Goal: Task Accomplishment & Management: Use online tool/utility

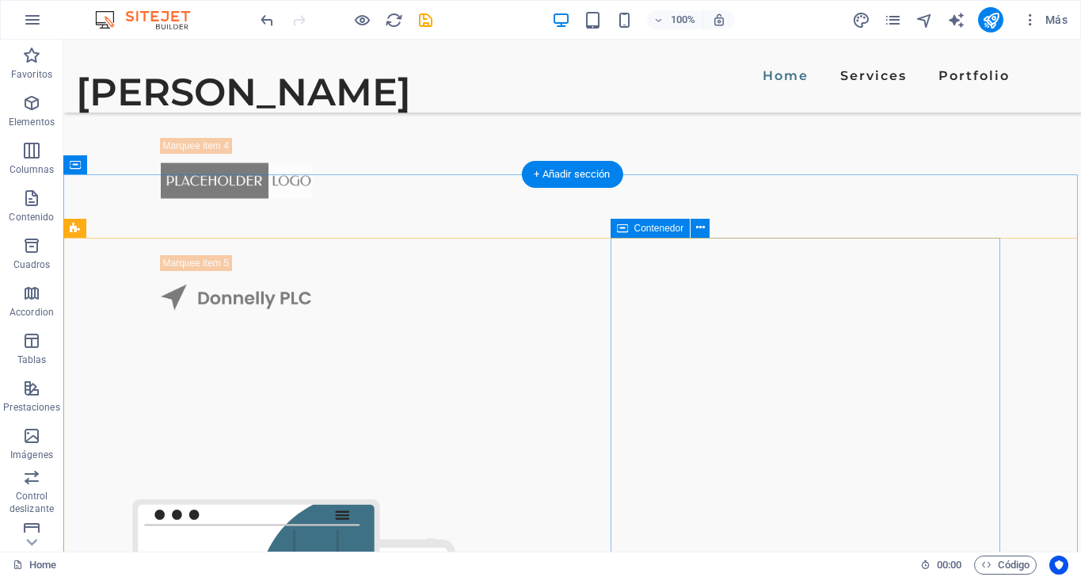
scroll to position [1638, 0]
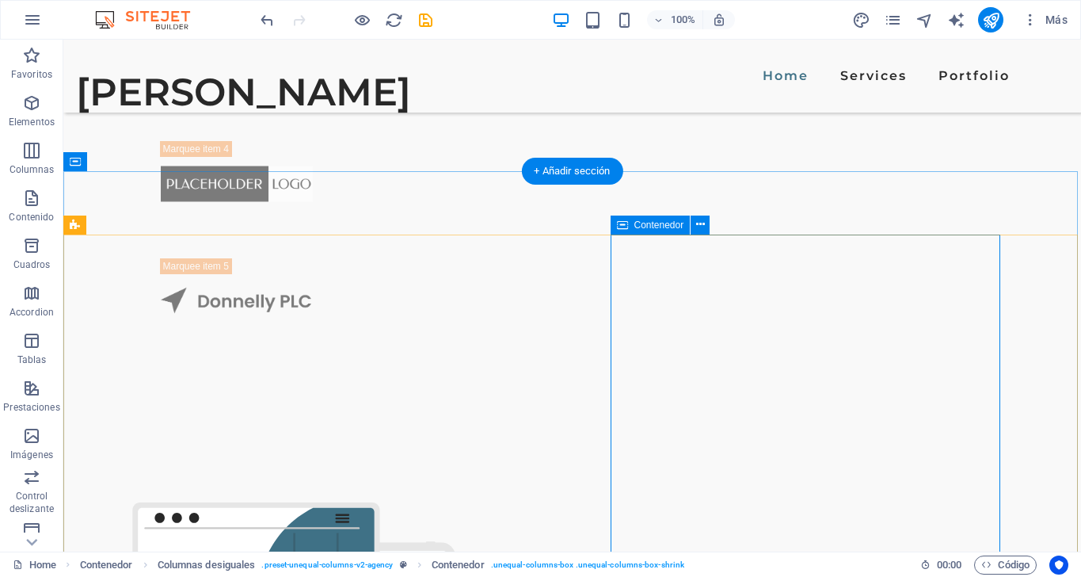
click at [622, 223] on icon at bounding box center [622, 224] width 11 height 19
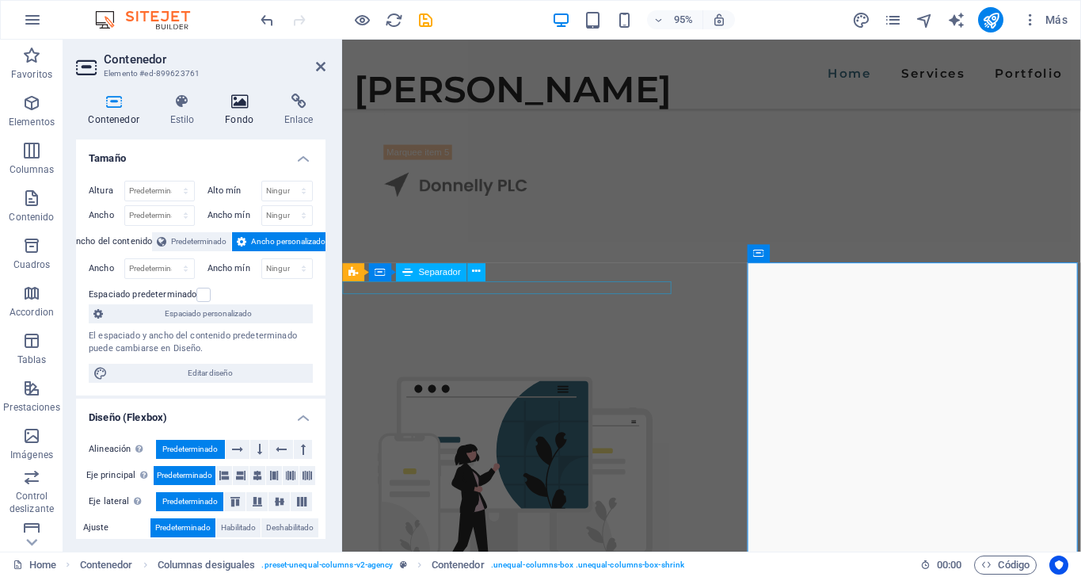
click at [242, 101] on icon at bounding box center [239, 101] width 53 height 16
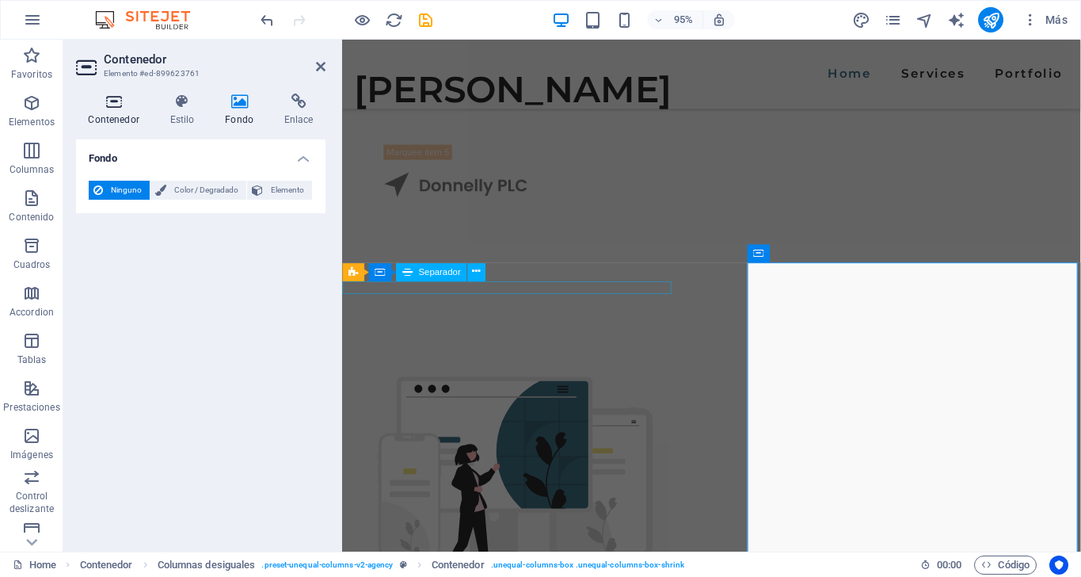
click at [105, 105] on icon at bounding box center [113, 101] width 75 height 16
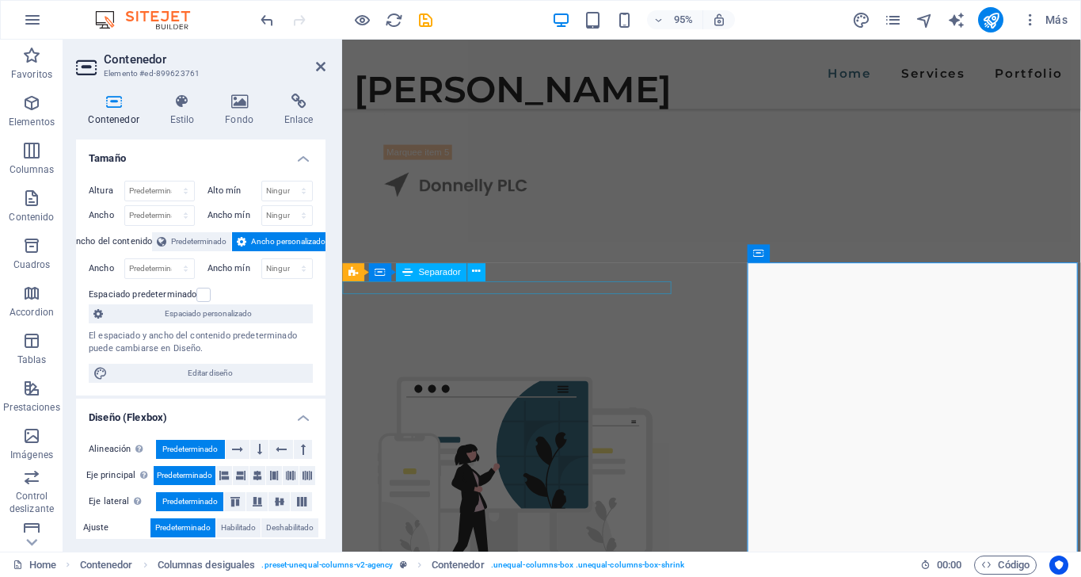
scroll to position [0, 0]
click at [323, 67] on icon at bounding box center [321, 66] width 10 height 13
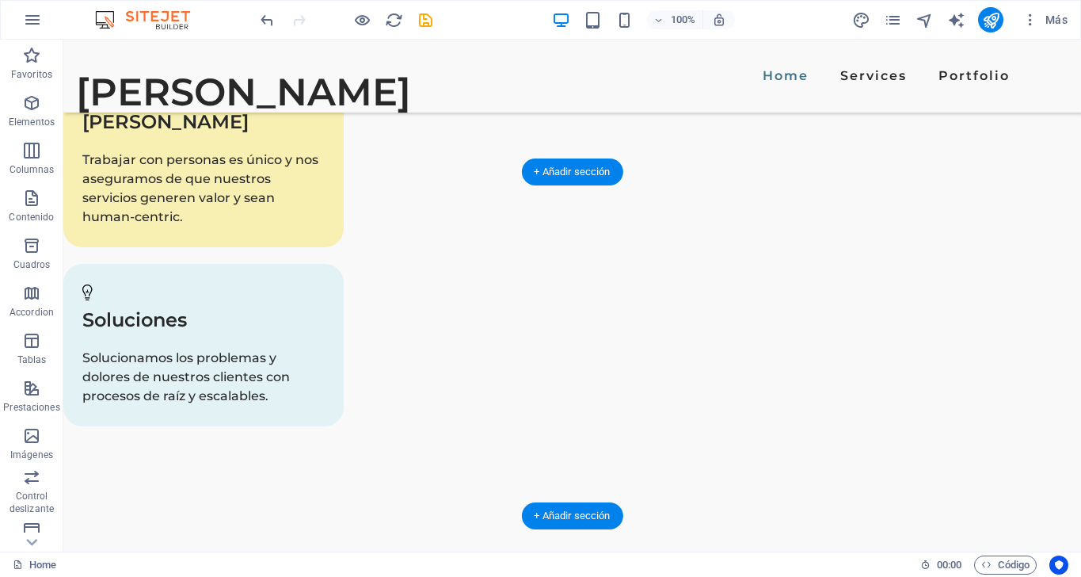
scroll to position [3101, 0]
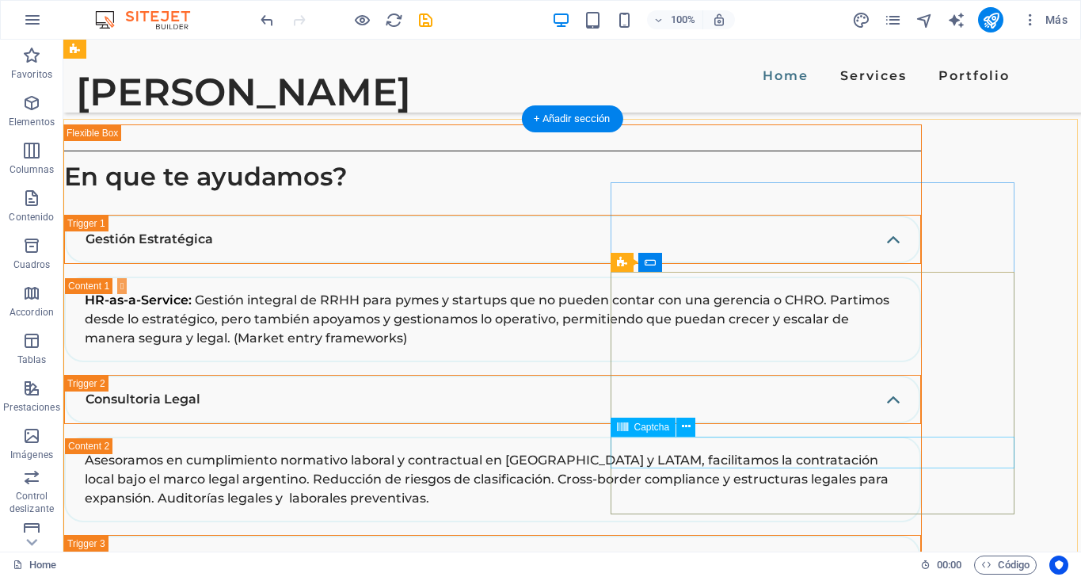
scroll to position [3540, 0]
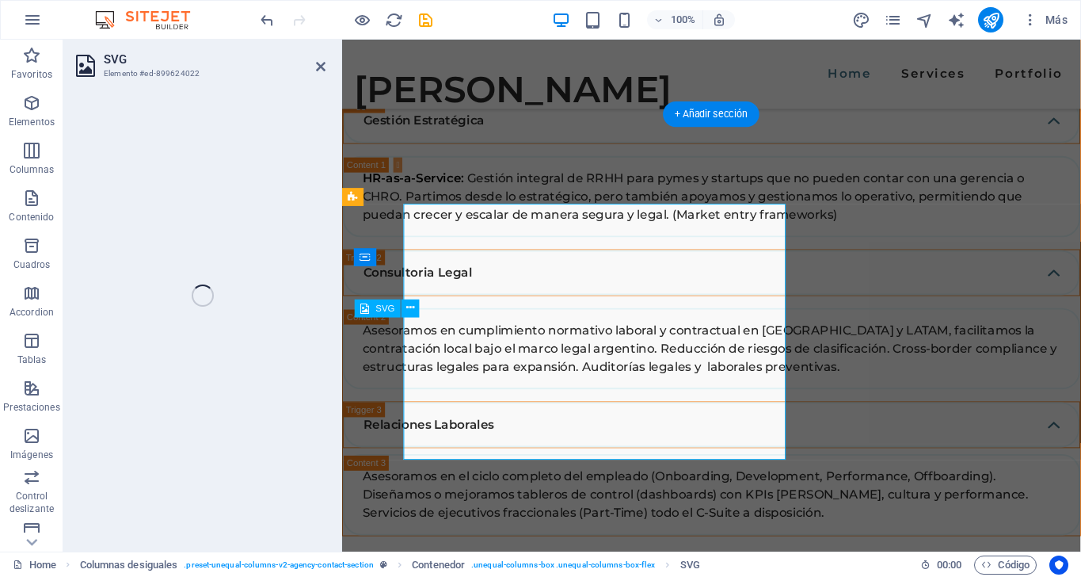
select select "xMidYMid"
select select "%"
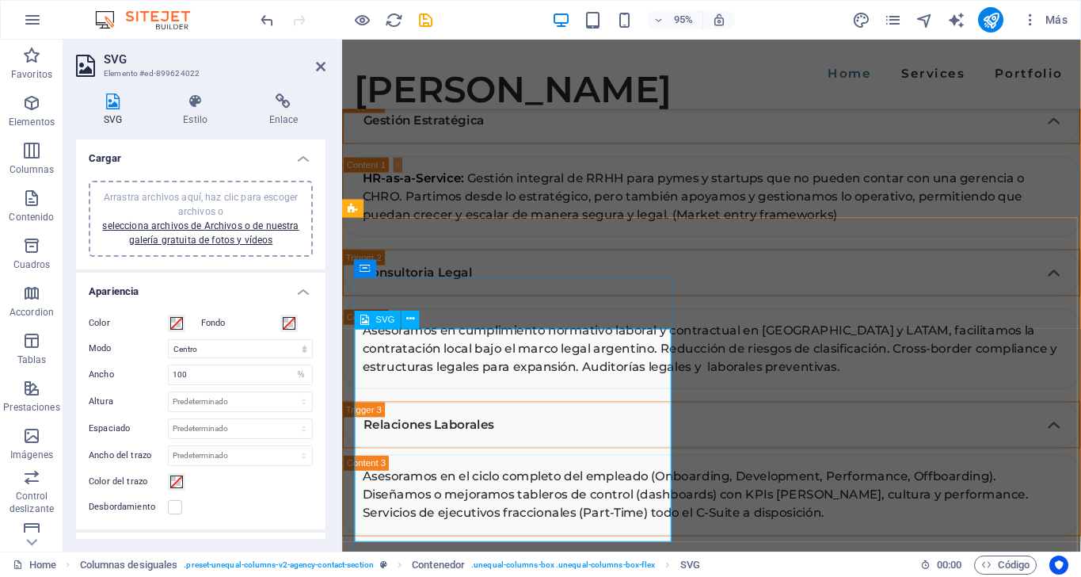
click at [371, 319] on div "SVG" at bounding box center [378, 319] width 46 height 18
click at [112, 101] on icon at bounding box center [113, 101] width 74 height 16
click at [303, 154] on h4 "Cargar" at bounding box center [200, 153] width 249 height 29
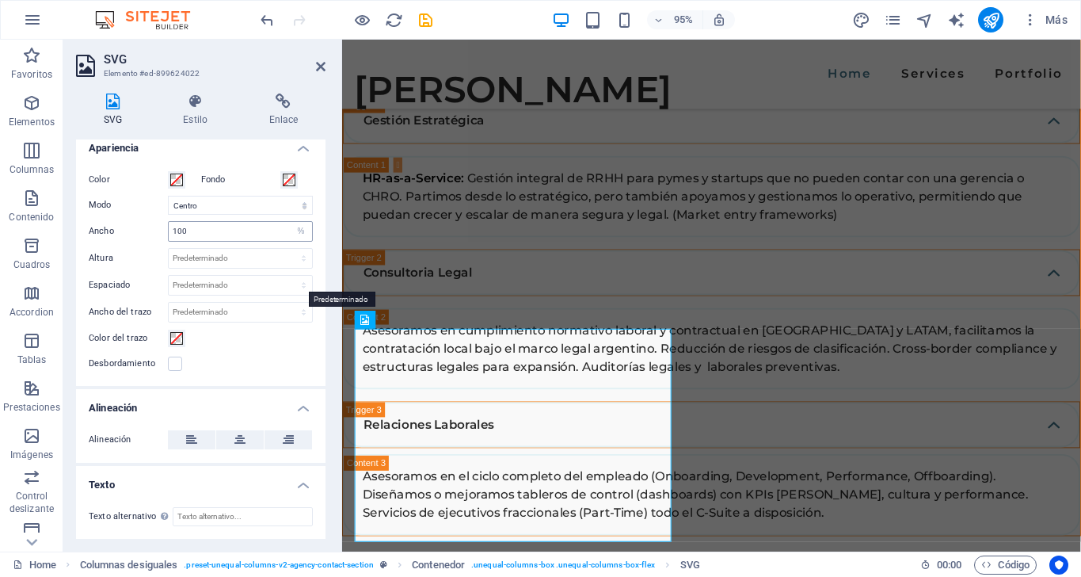
scroll to position [51, 0]
click at [293, 150] on h4 "Apariencia" at bounding box center [200, 144] width 249 height 29
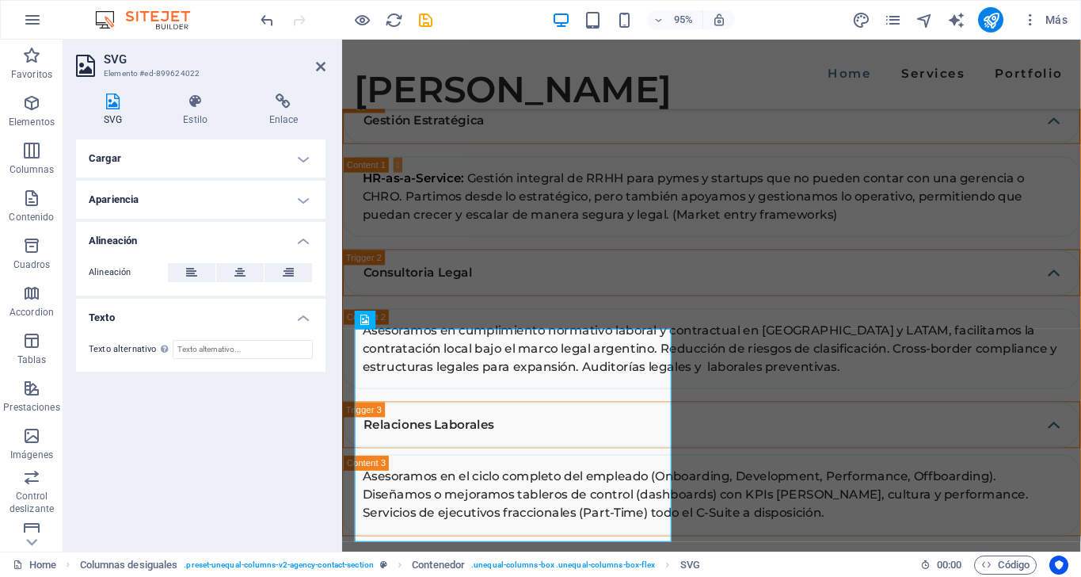
click at [305, 160] on h4 "Cargar" at bounding box center [200, 158] width 249 height 38
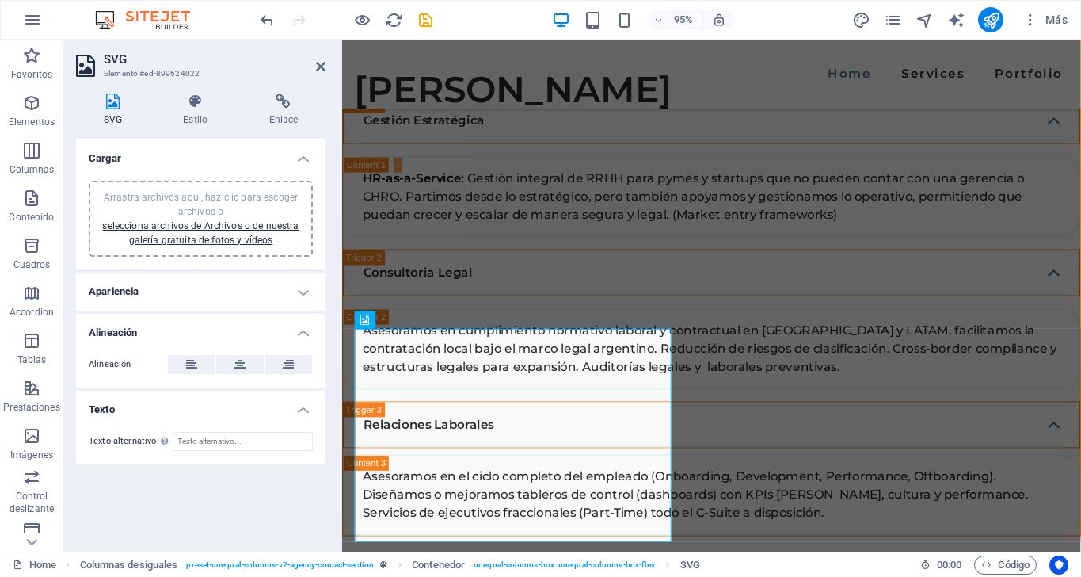
click at [238, 204] on div "Arrastra archivos aquí, haz clic para escoger archivos o selecciona archivos de…" at bounding box center [200, 218] width 205 height 57
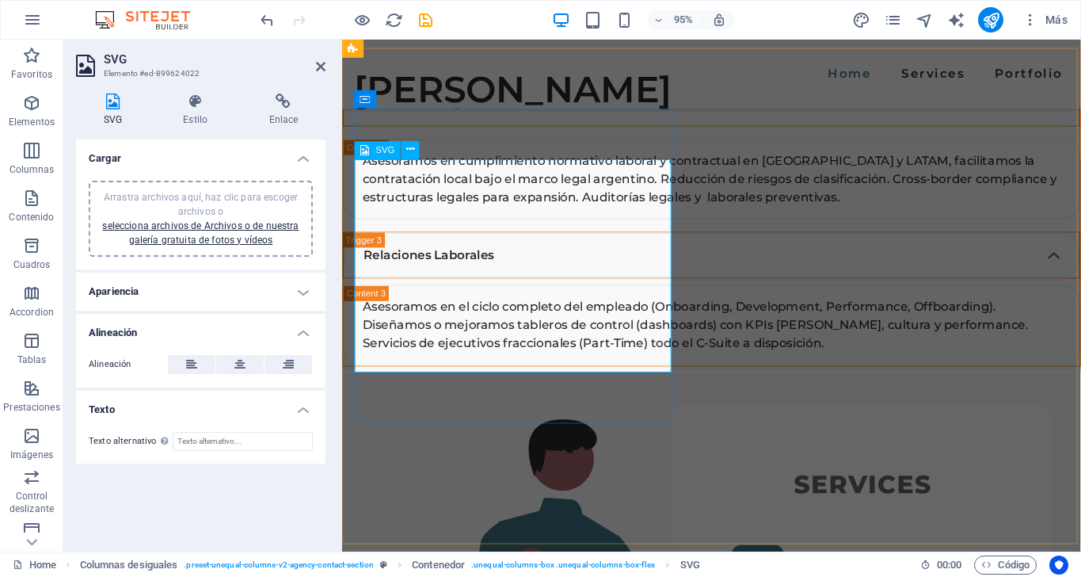
scroll to position [3718, 0]
click at [375, 101] on div "Contenedor" at bounding box center [392, 98] width 76 height 18
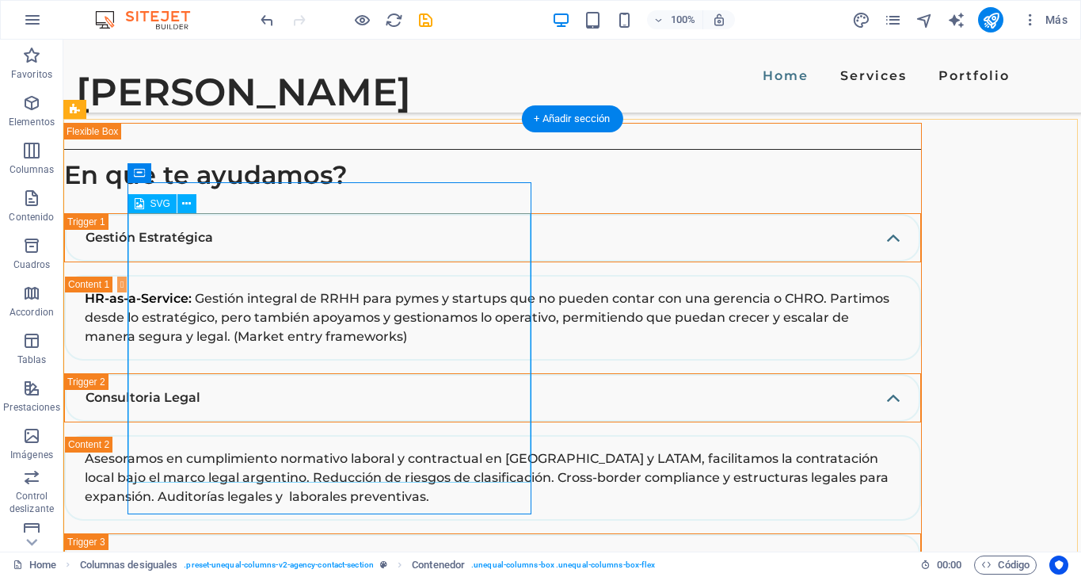
scroll to position [3539, 0]
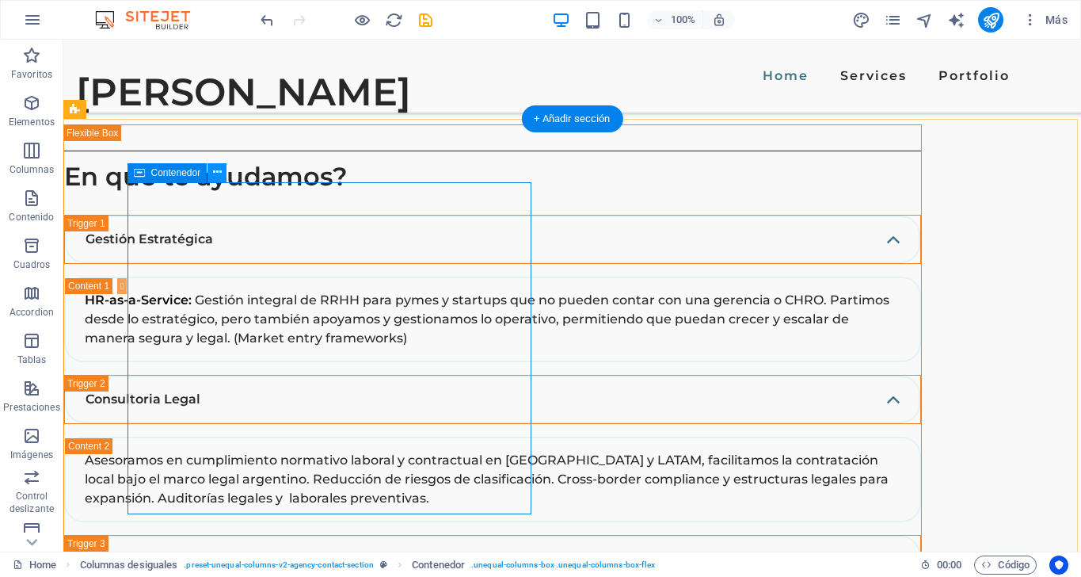
click at [218, 171] on icon at bounding box center [217, 172] width 9 height 17
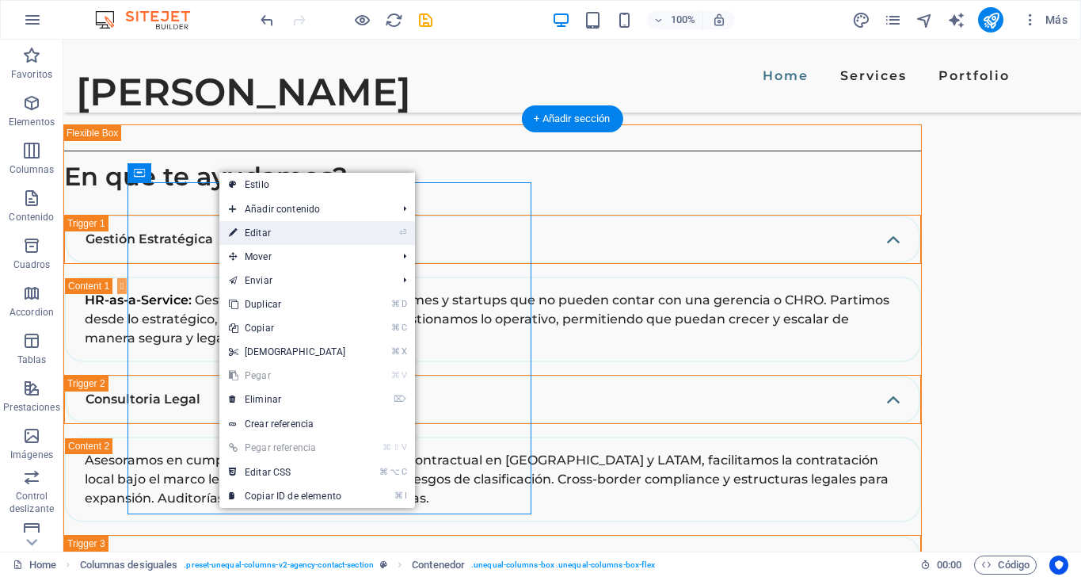
click at [264, 230] on link "⏎ Editar" at bounding box center [287, 233] width 136 height 24
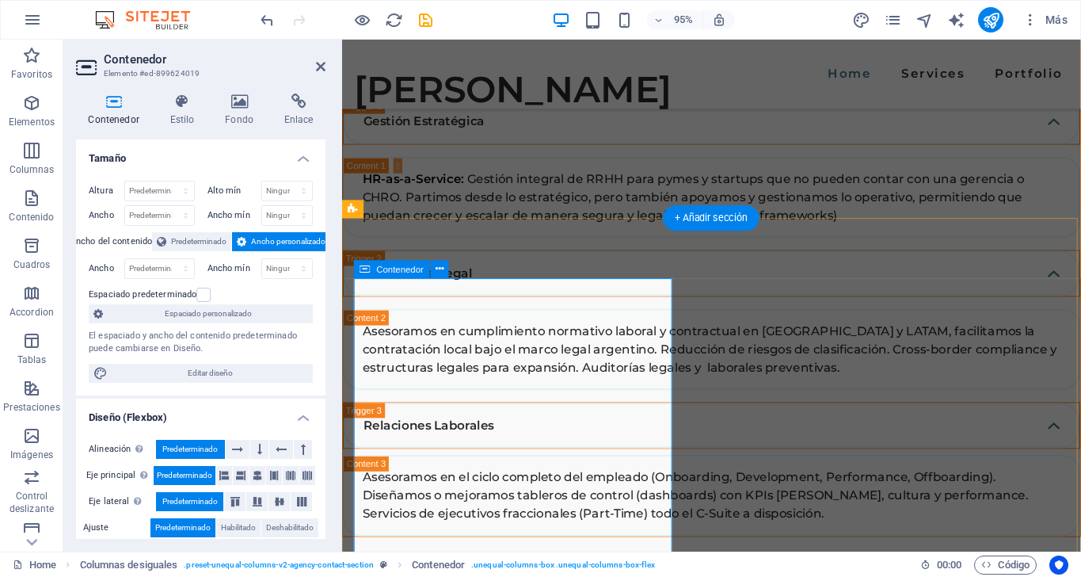
click at [370, 270] on icon at bounding box center [365, 269] width 10 height 18
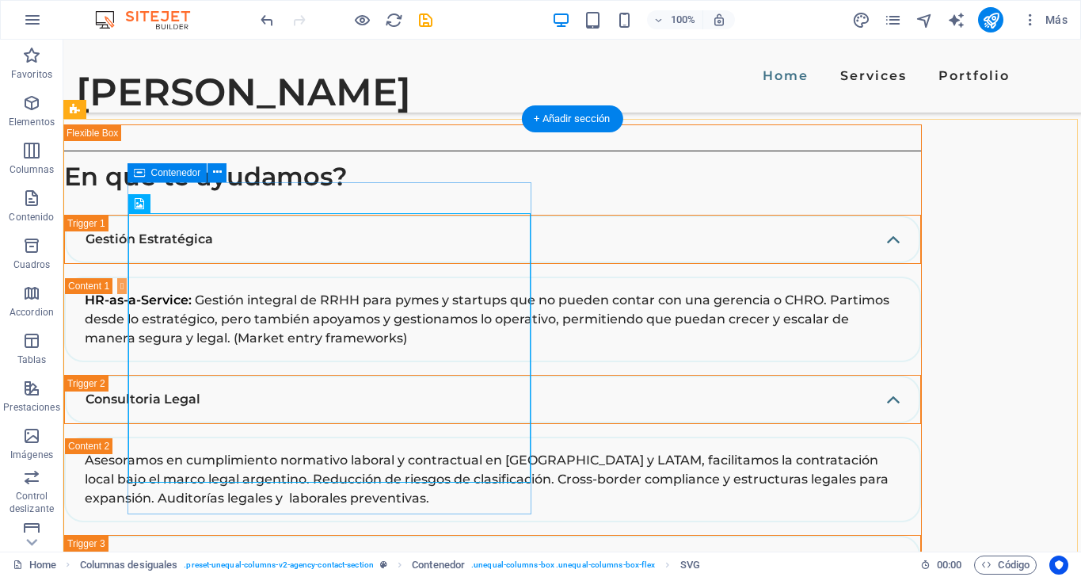
click at [187, 207] on icon at bounding box center [186, 204] width 9 height 17
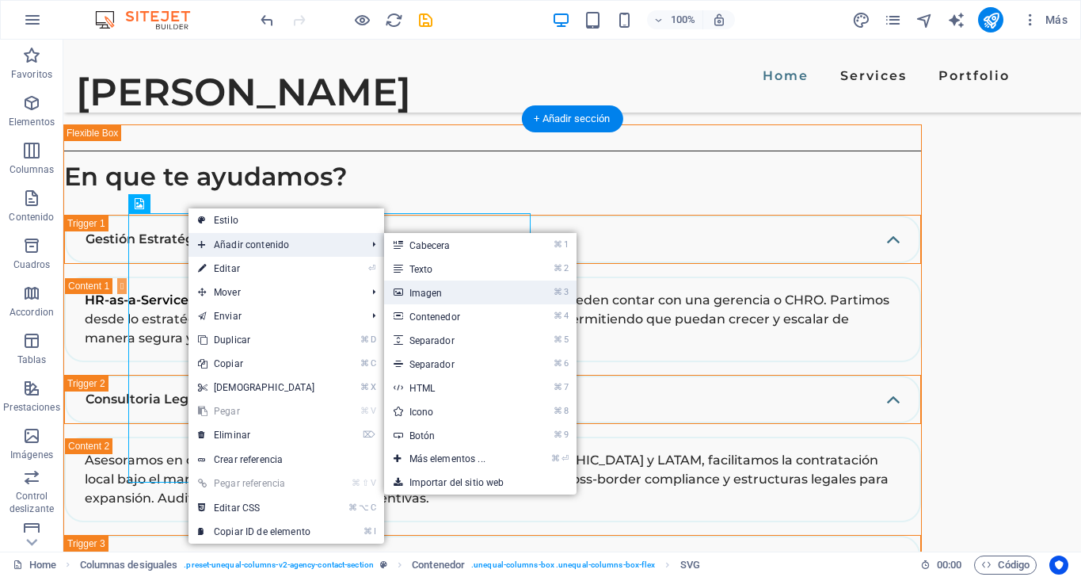
click at [422, 287] on link "⌘ 3 Imagen" at bounding box center [450, 292] width 133 height 24
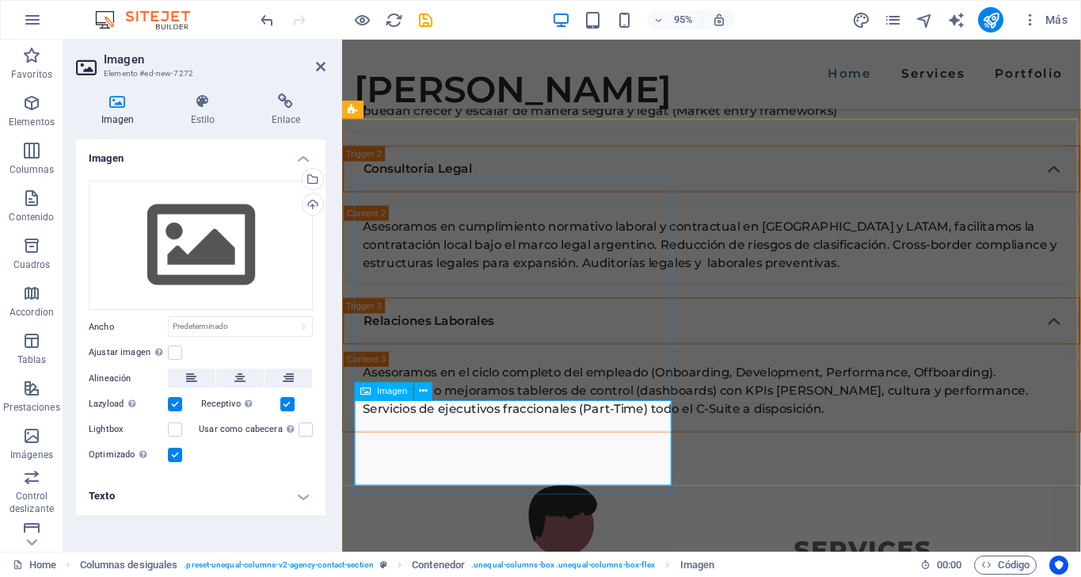
scroll to position [3634, 0]
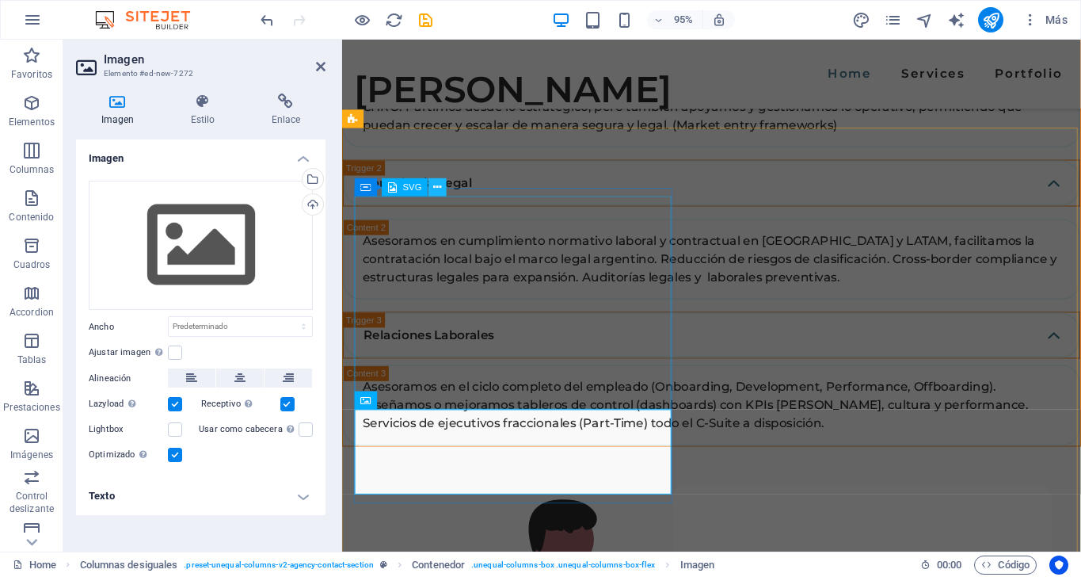
click at [446, 189] on button at bounding box center [438, 187] width 18 height 18
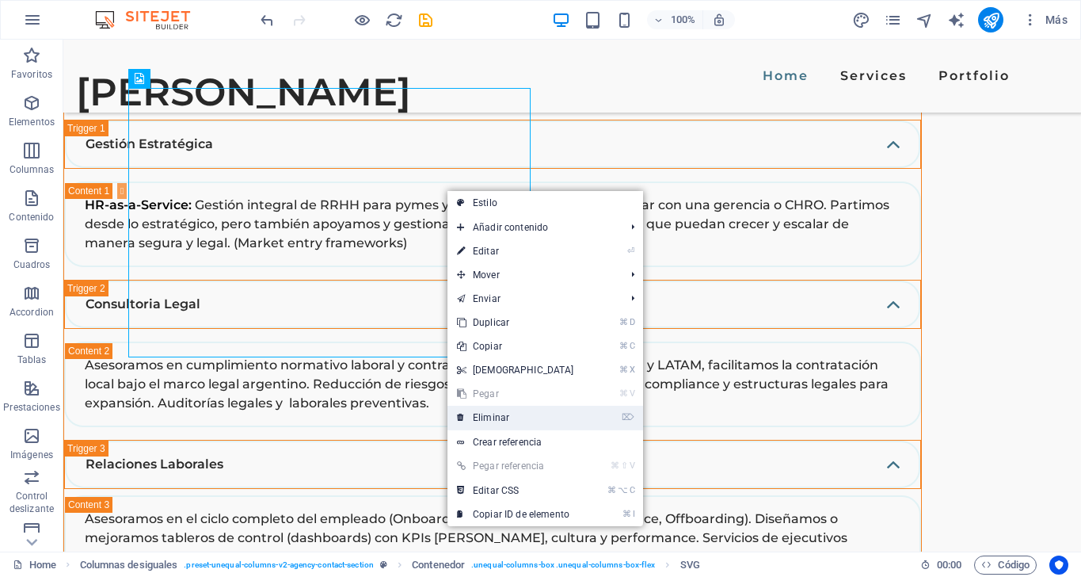
click at [503, 417] on link "⌦ Eliminar" at bounding box center [515, 418] width 136 height 24
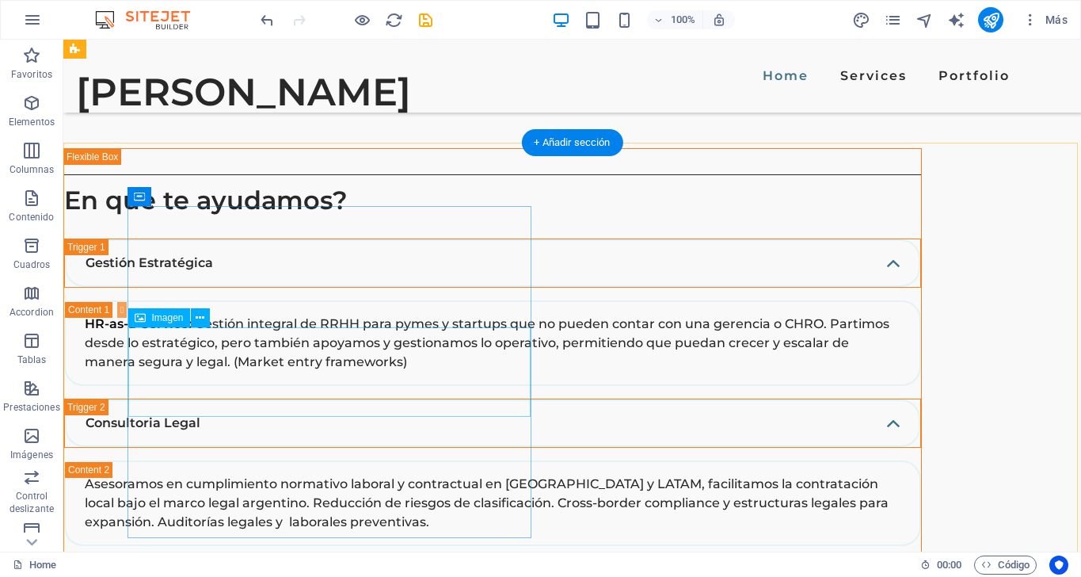
scroll to position [3511, 0]
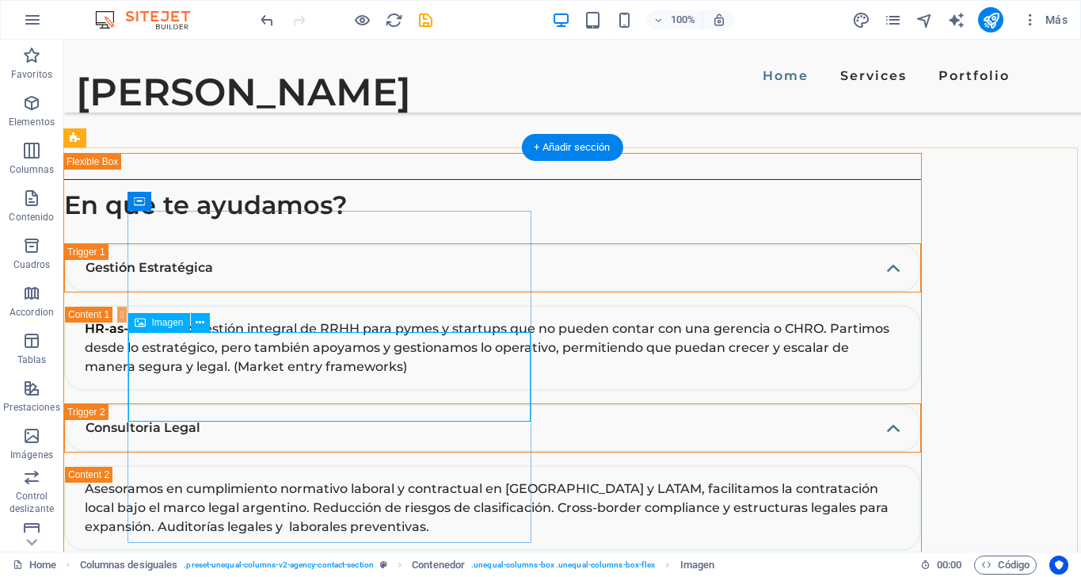
click at [156, 322] on span "Imagen" at bounding box center [168, 323] width 32 height 10
click at [191, 317] on button at bounding box center [200, 322] width 19 height 19
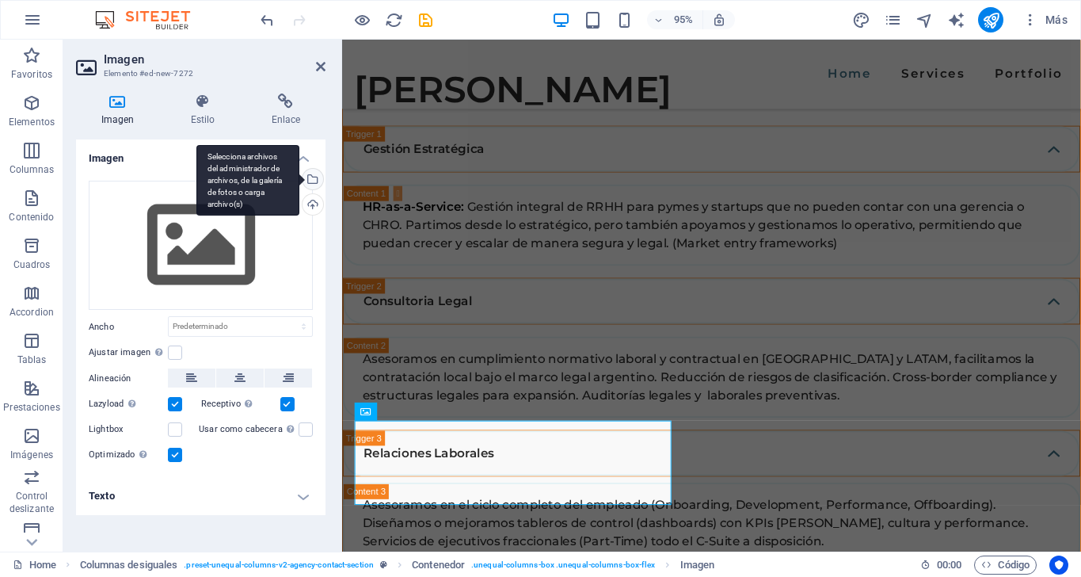
click at [313, 181] on div "Selecciona archivos del administrador de archivos, de la galería de fotos o car…" at bounding box center [311, 181] width 24 height 24
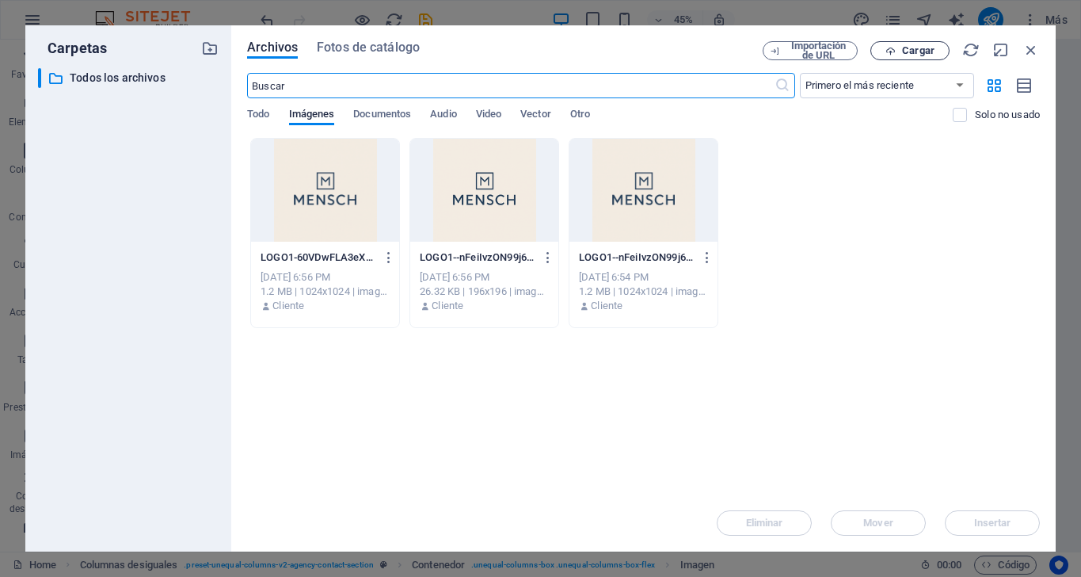
click at [909, 55] on span "Cargar" at bounding box center [918, 51] width 32 height 10
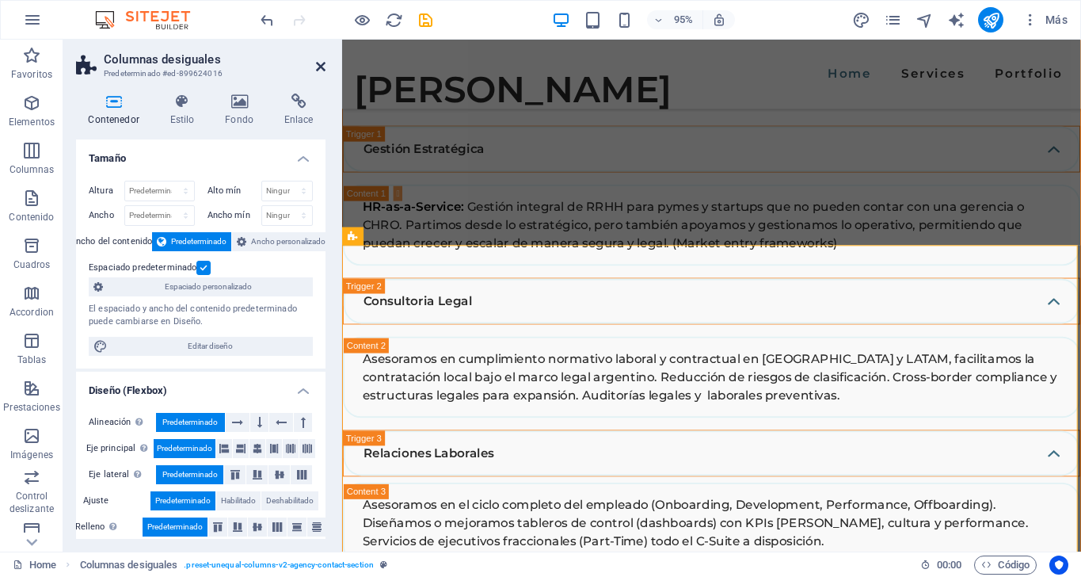
click at [317, 69] on icon at bounding box center [321, 66] width 10 height 13
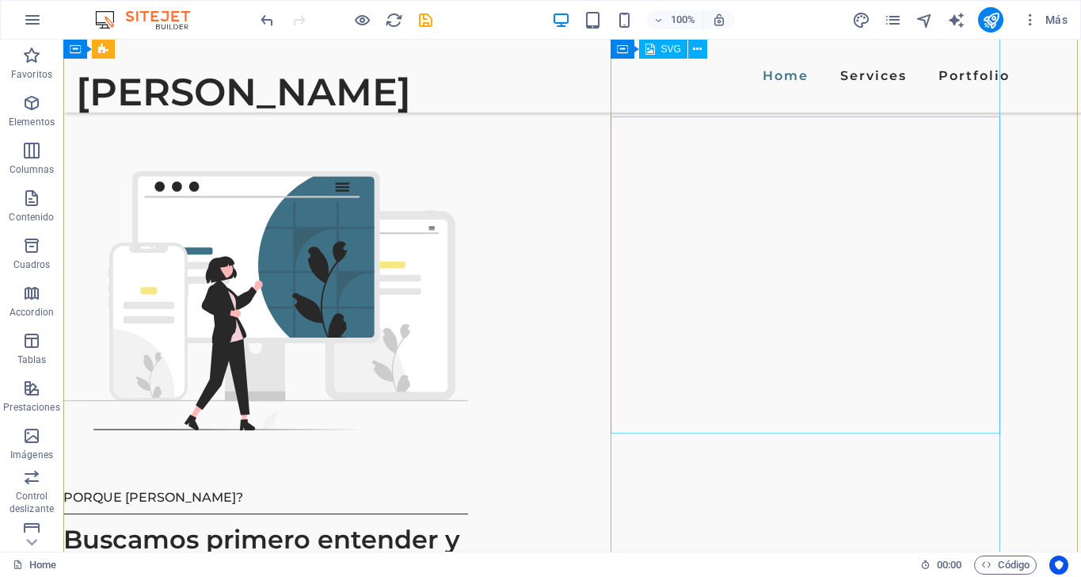
scroll to position [1955, 0]
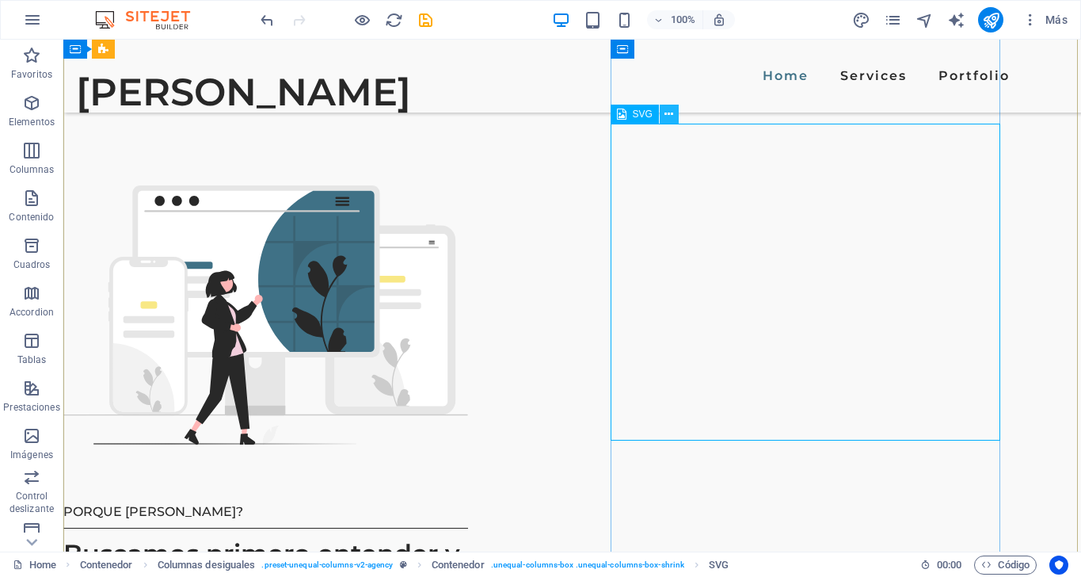
click at [668, 116] on icon at bounding box center [668, 114] width 9 height 17
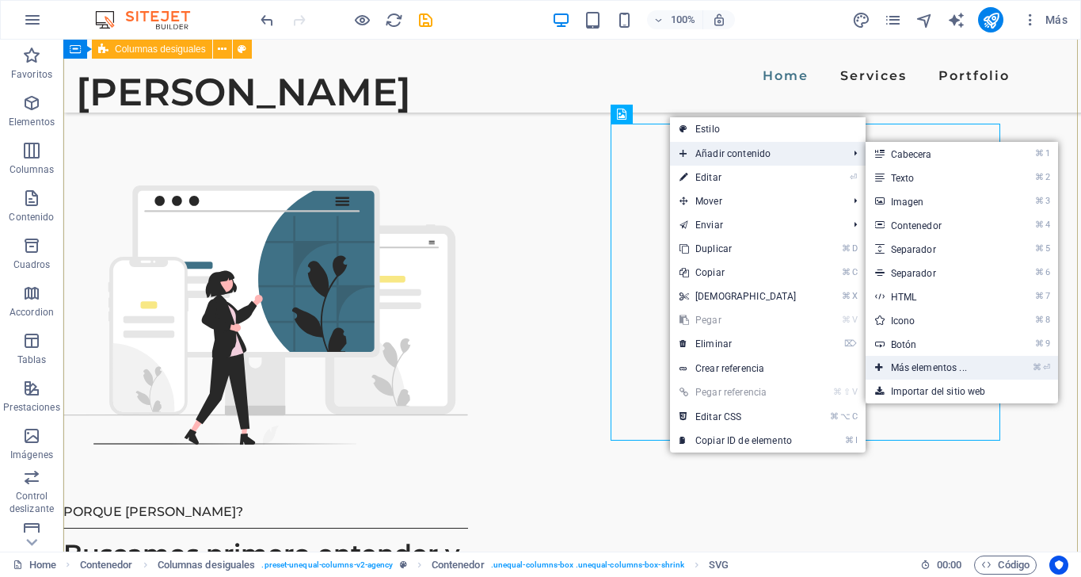
click at [906, 359] on link "⌘ ⏎ Más elementos ..." at bounding box center [932, 368] width 133 height 24
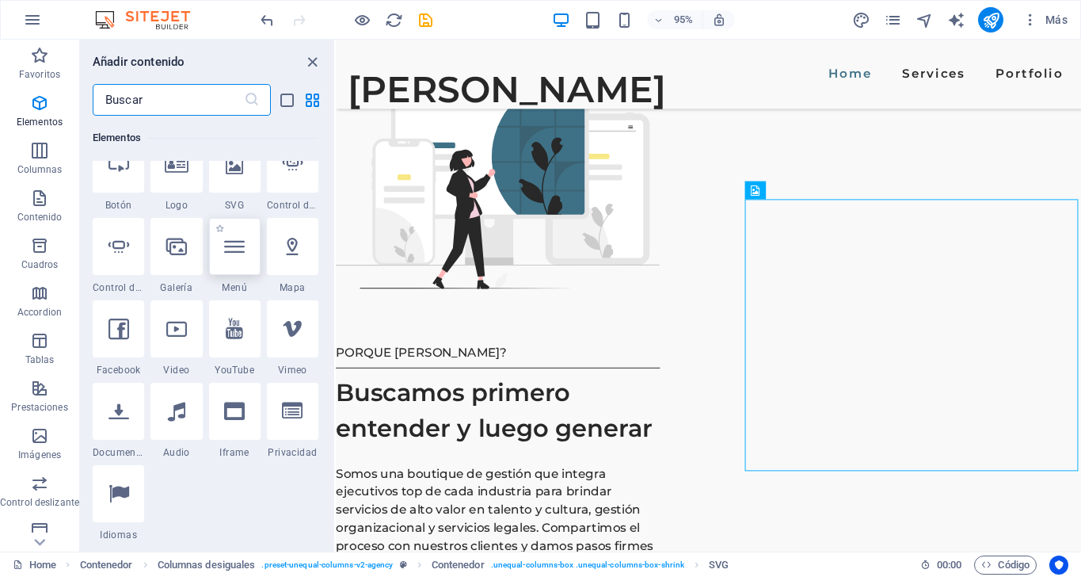
scroll to position [497, 0]
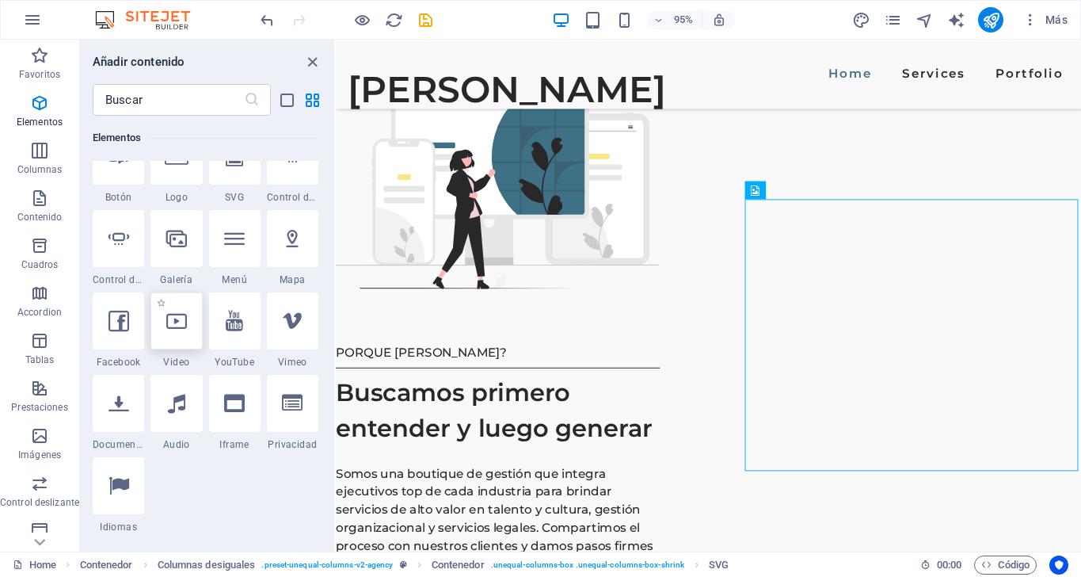
click at [181, 340] on div at bounding box center [175, 320] width 51 height 57
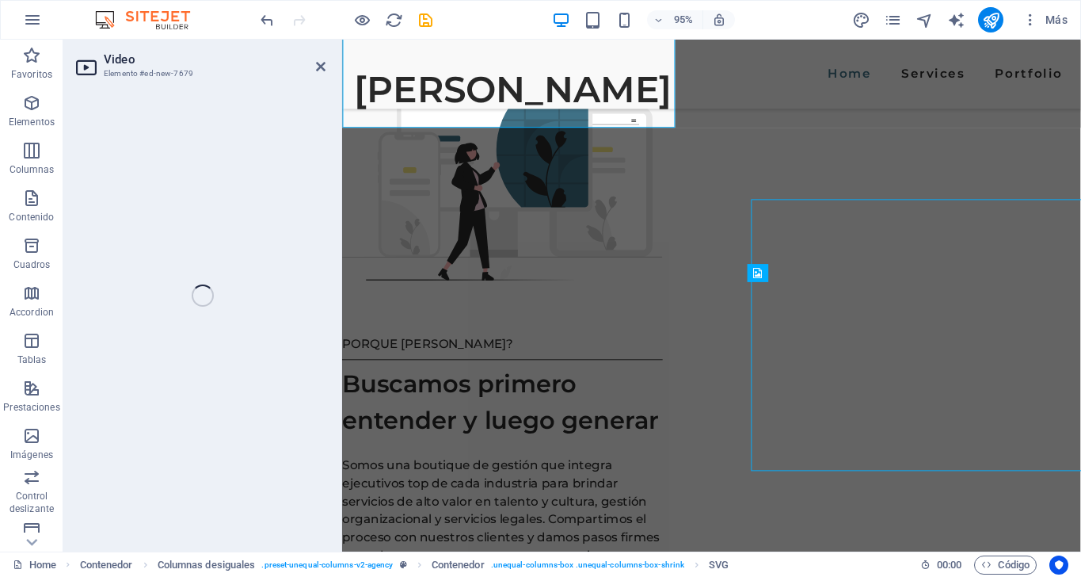
select select "%"
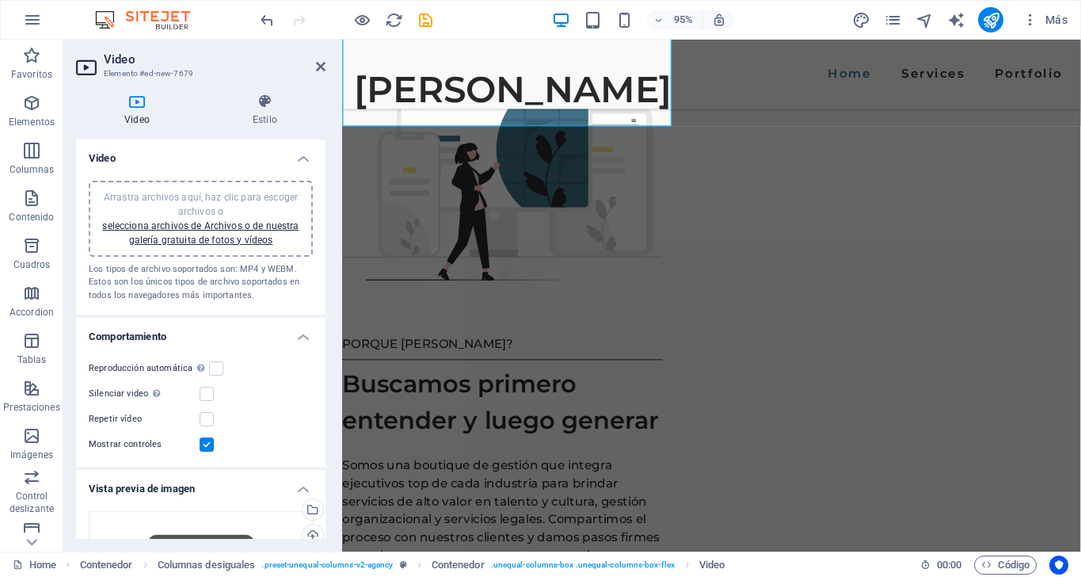
click at [275, 193] on span "Arrastra archivos aquí, haz clic para escoger archivos o selecciona archivos de…" at bounding box center [200, 219] width 196 height 54
click at [253, 190] on div "Arrastra archivos aquí, haz clic para escoger archivos o selecciona archivos de…" at bounding box center [200, 218] width 205 height 57
click at [211, 444] on label at bounding box center [207, 444] width 14 height 14
click at [0, 0] on input "Mostrar controles" at bounding box center [0, 0] width 0 height 0
click at [222, 364] on div "Reproducción automática La reproducción automática solo está disponible si sile…" at bounding box center [201, 368] width 224 height 19
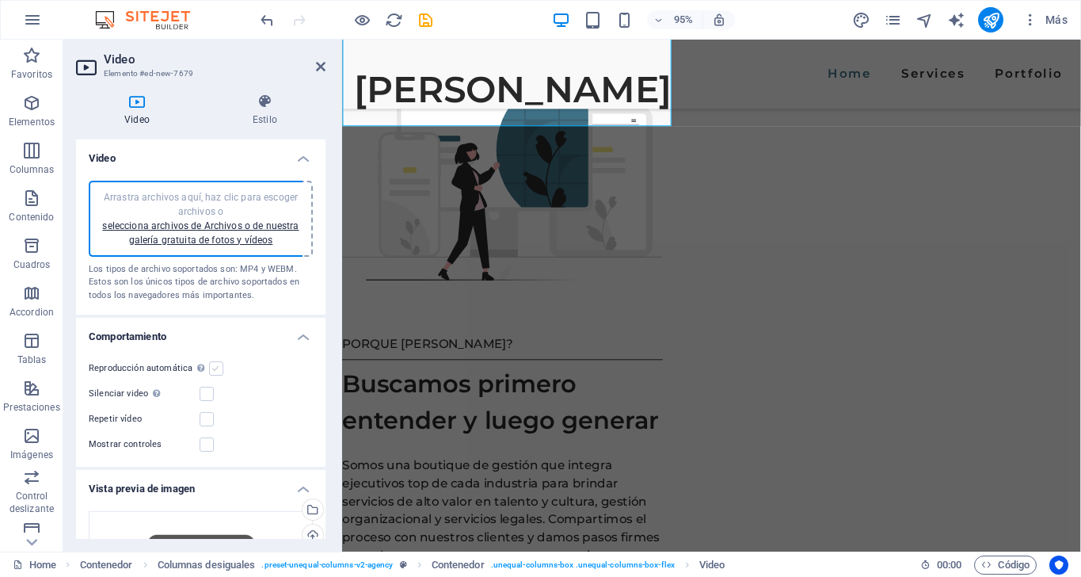
click at [211, 371] on label at bounding box center [216, 368] width 14 height 14
click at [0, 0] on input "Reproducción automática La reproducción automática solo está disponible si sile…" at bounding box center [0, 0] width 0 height 0
click at [223, 362] on div "Reproducción automática La reproducción automática solo está disponible si sile…" at bounding box center [201, 368] width 224 height 19
click at [212, 366] on label at bounding box center [216, 368] width 14 height 14
click at [0, 0] on input "Reproducción automática La reproducción automática solo está disponible si sile…" at bounding box center [0, 0] width 0 height 0
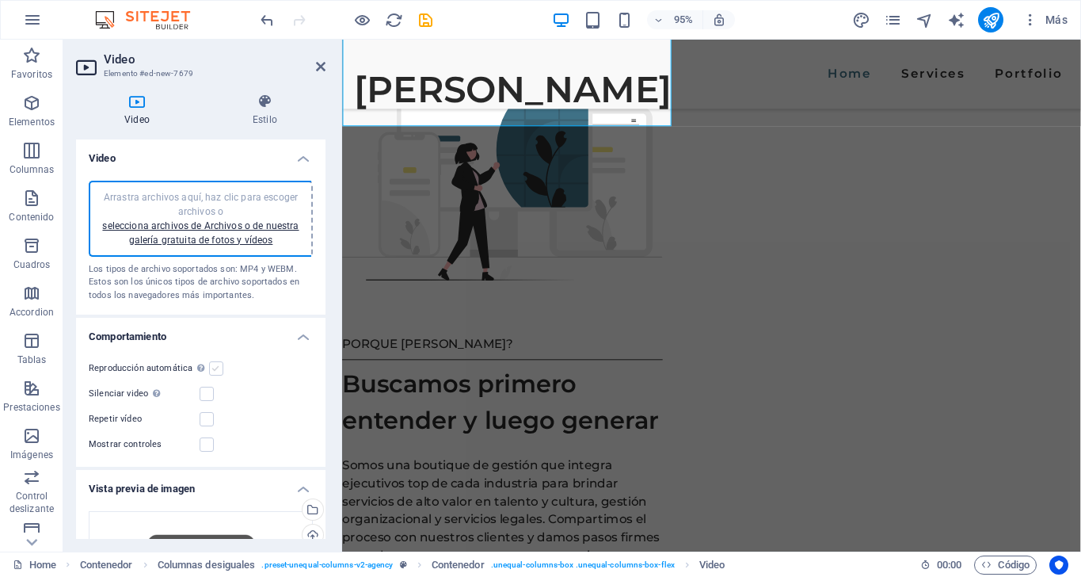
click at [214, 367] on label at bounding box center [216, 368] width 14 height 14
click at [0, 0] on input "Reproducción automática La reproducción automática solo está disponible si sile…" at bounding box center [0, 0] width 0 height 0
click at [214, 367] on label at bounding box center [216, 368] width 14 height 14
click at [0, 0] on input "Reproducción automática La reproducción automática solo está disponible si sile…" at bounding box center [0, 0] width 0 height 0
click at [204, 438] on label at bounding box center [207, 444] width 14 height 14
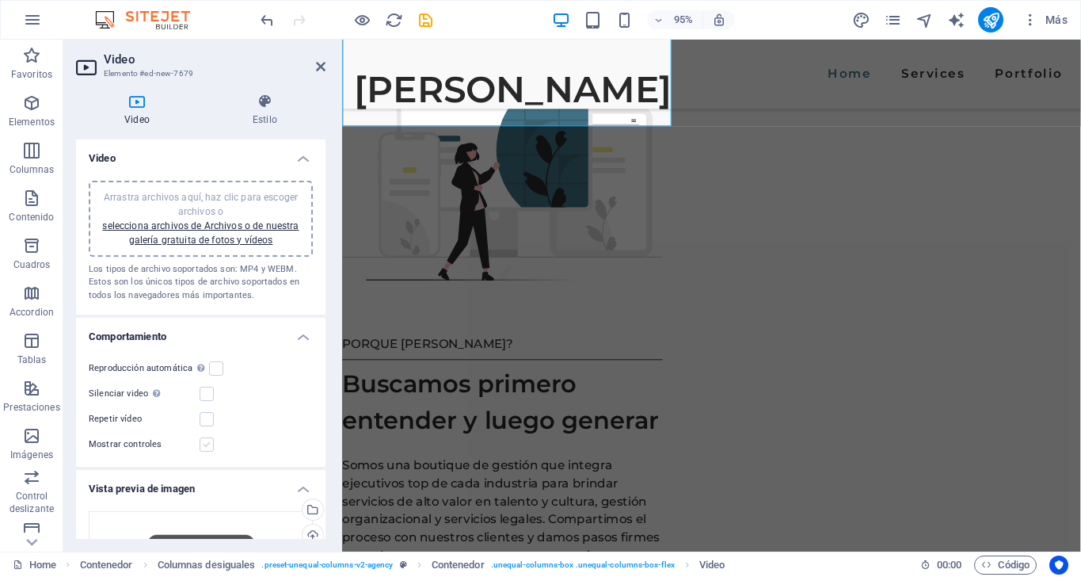
click at [0, 0] on input "Mostrar controles" at bounding box center [0, 0] width 0 height 0
click at [215, 367] on label at bounding box center [216, 368] width 14 height 14
click at [0, 0] on input "Reproducción automática La reproducción automática solo está disponible si sile…" at bounding box center [0, 0] width 0 height 0
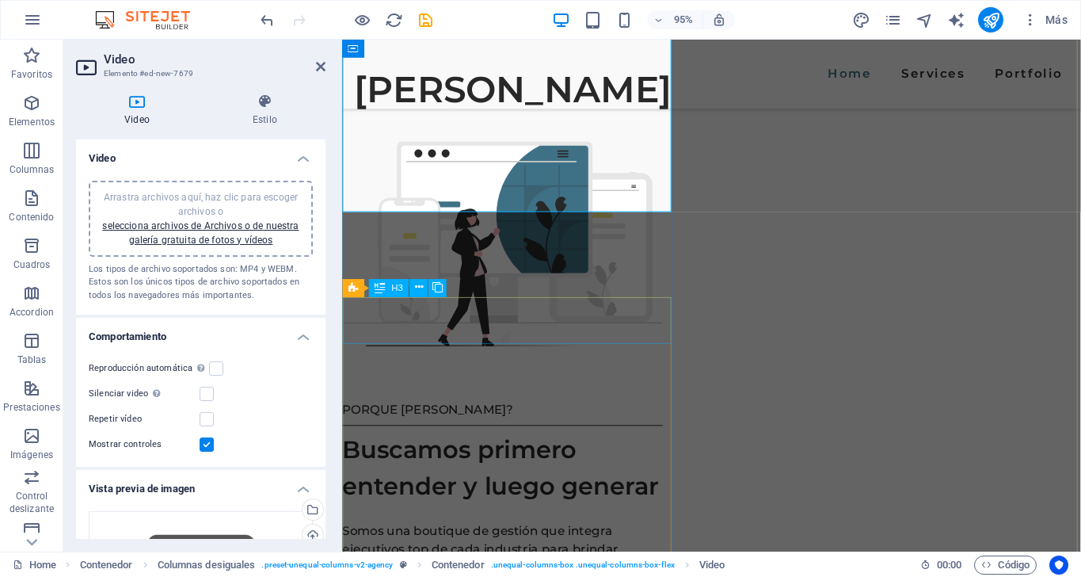
scroll to position [1887, 0]
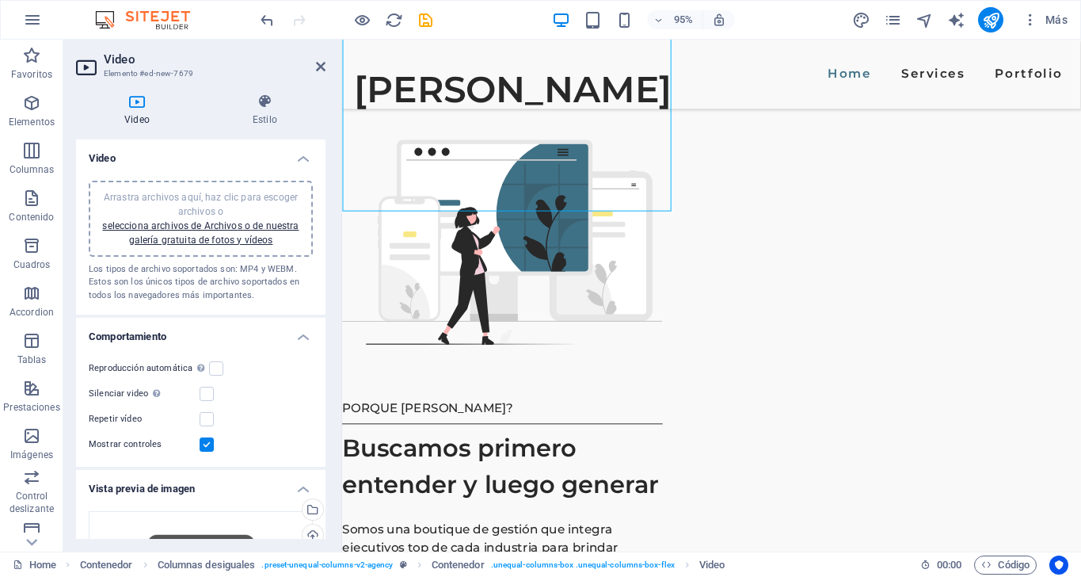
drag, startPoint x: 630, startPoint y: 192, endPoint x: 970, endPoint y: 307, distance: 358.4
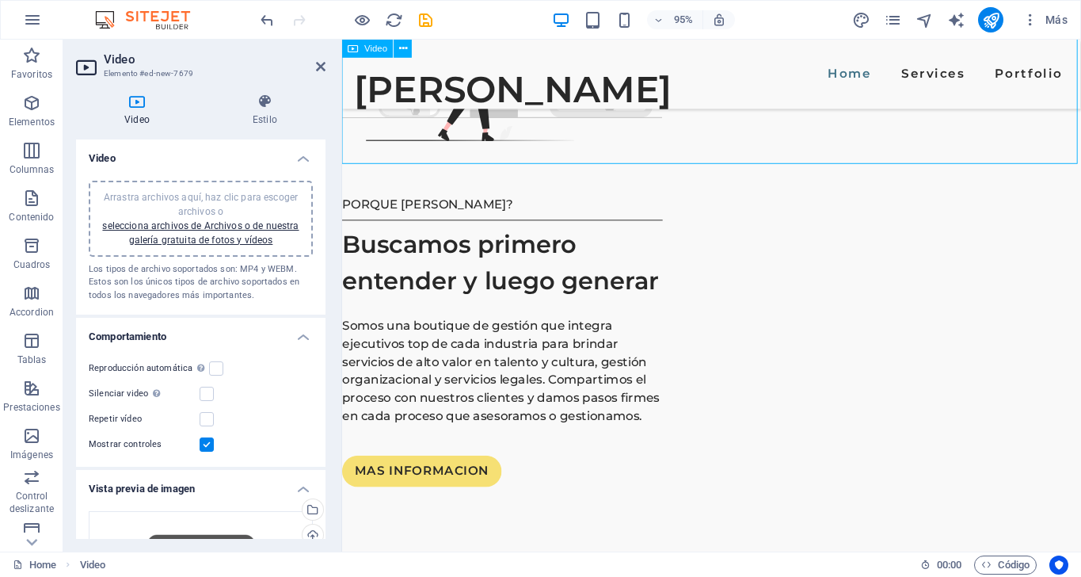
scroll to position [2098, 0]
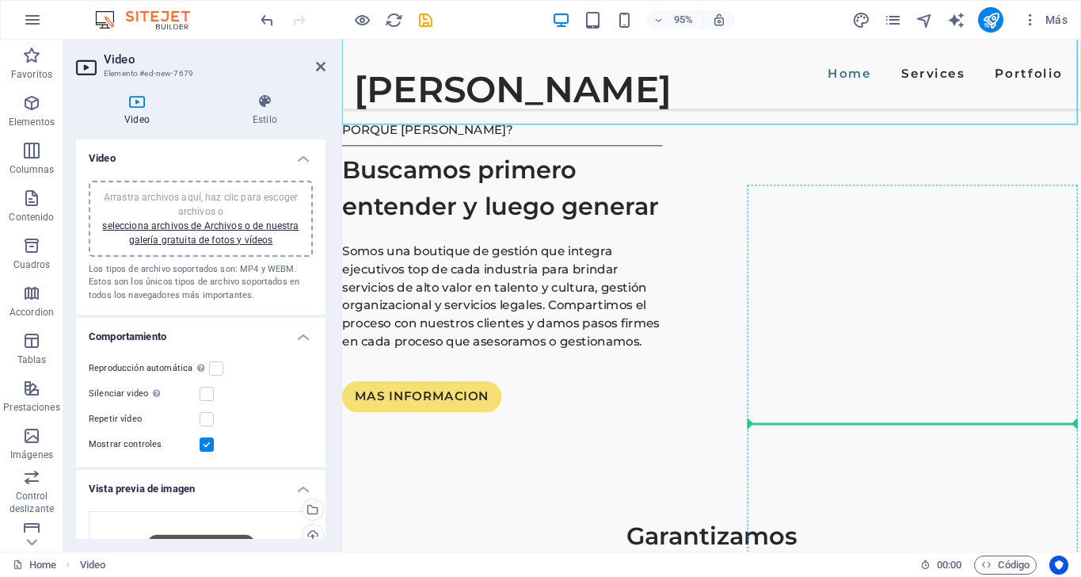
scroll to position [2200, 0]
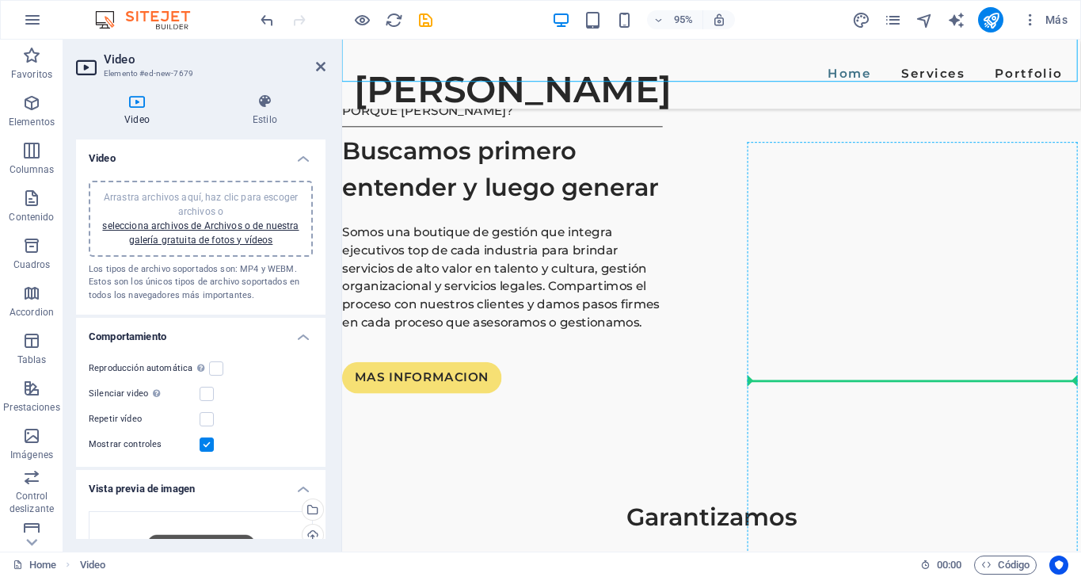
drag, startPoint x: 670, startPoint y: 153, endPoint x: 973, endPoint y: 409, distance: 397.3
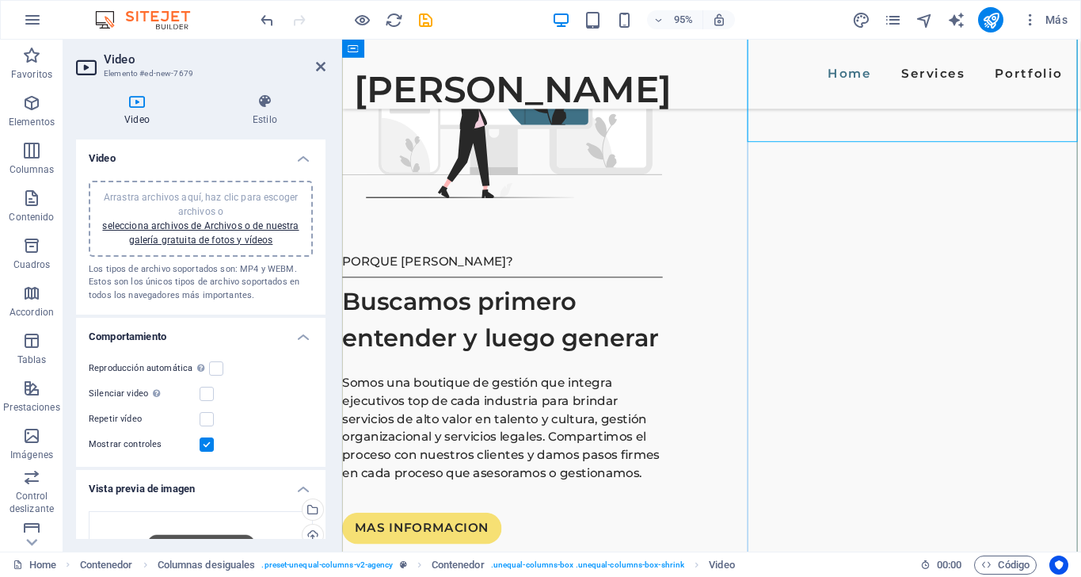
scroll to position [2128, 0]
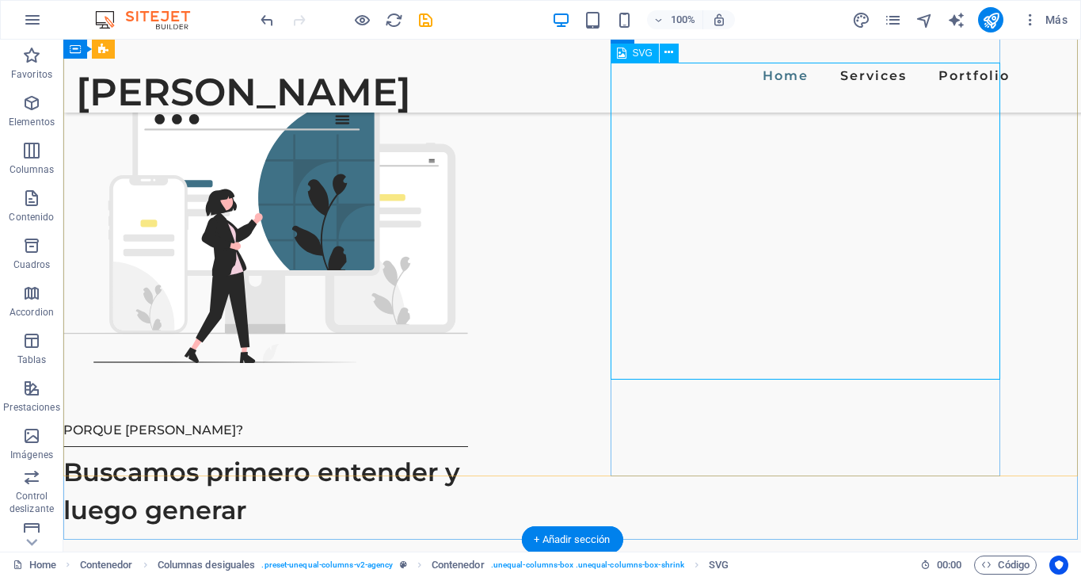
scroll to position [2031, 0]
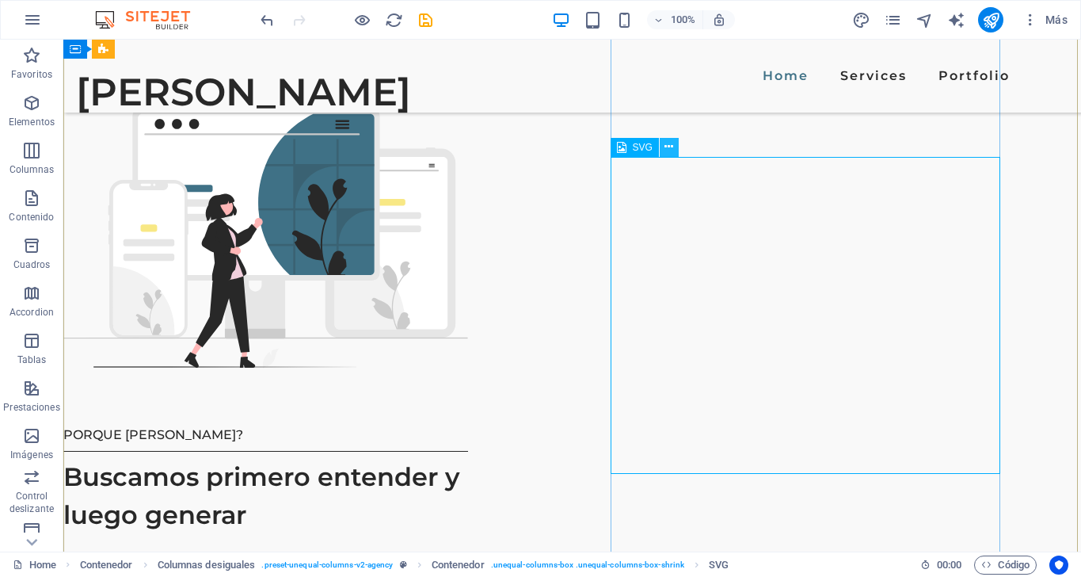
click at [670, 145] on icon at bounding box center [668, 147] width 9 height 17
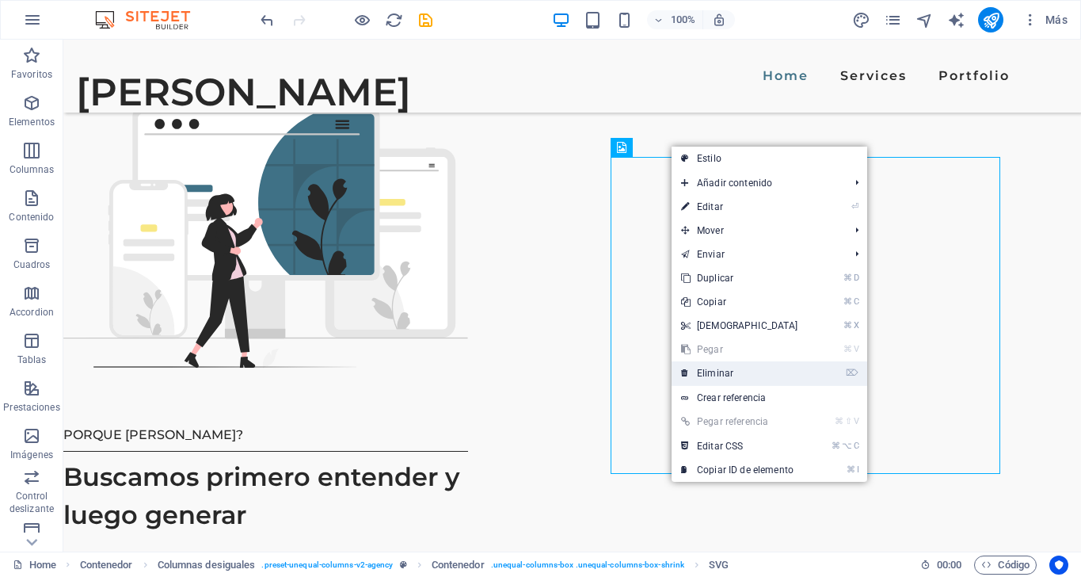
click at [722, 368] on link "⌦ Eliminar" at bounding box center [740, 373] width 136 height 24
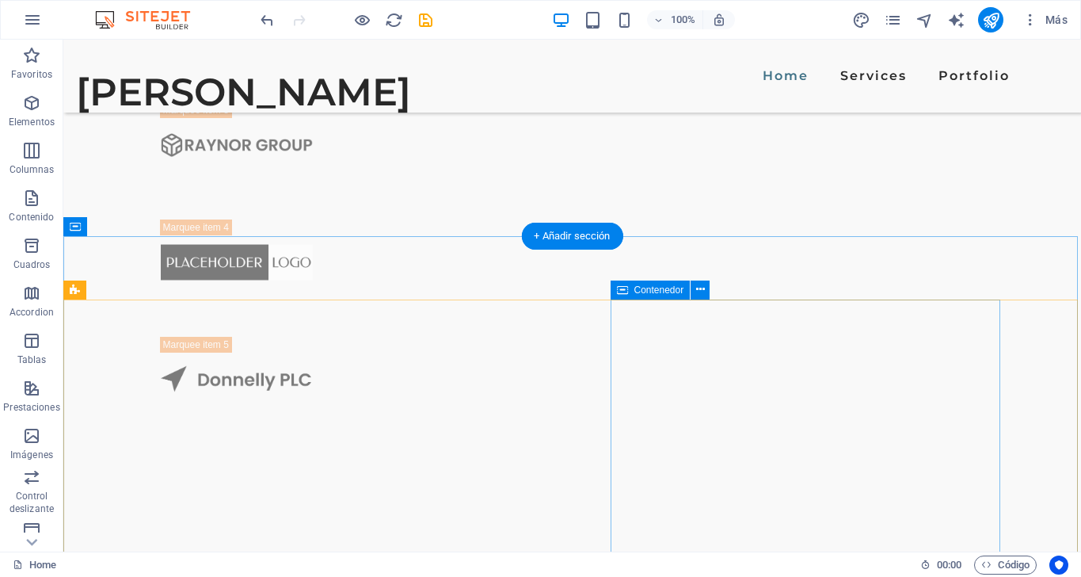
scroll to position [1576, 0]
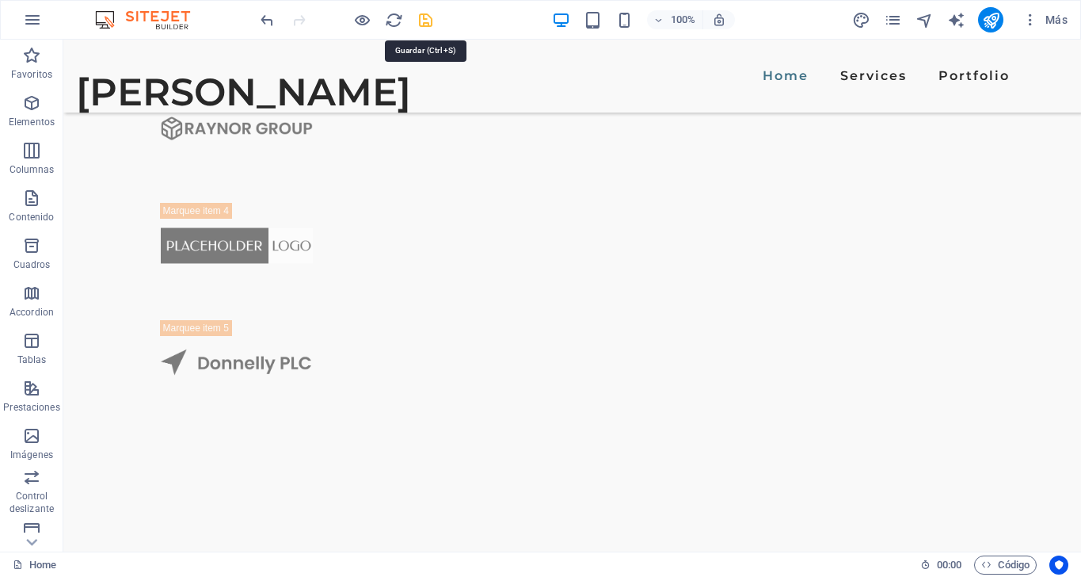
click at [428, 15] on icon "save" at bounding box center [426, 20] width 18 height 18
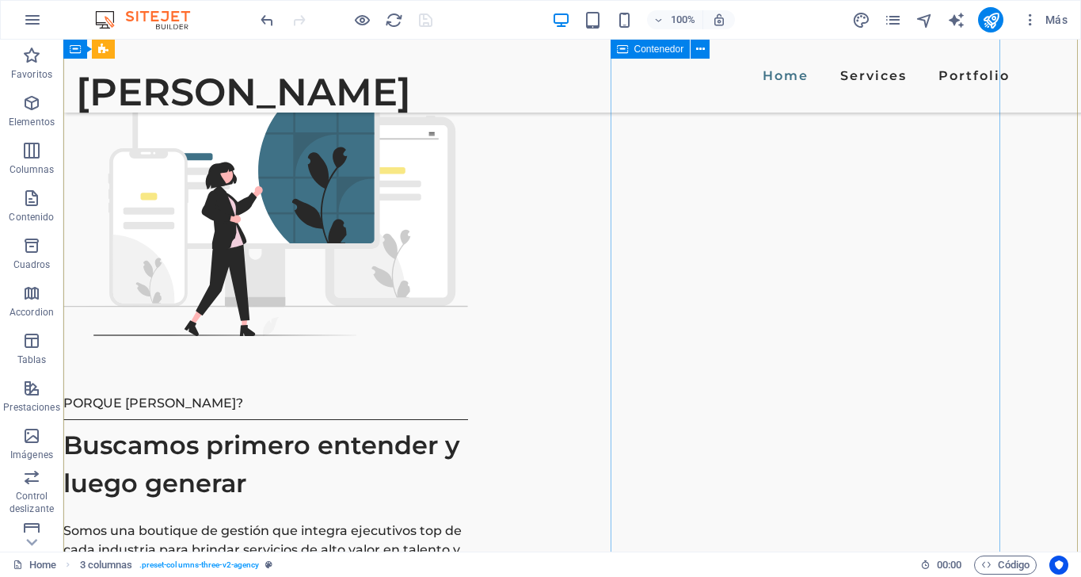
scroll to position [2065, 0]
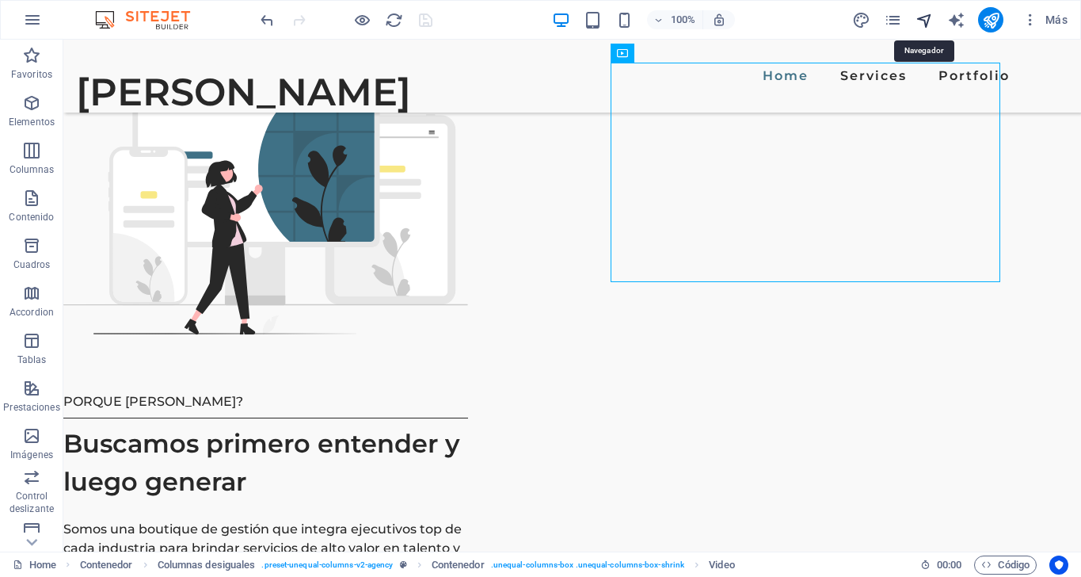
click at [930, 12] on icon "navigator" at bounding box center [925, 20] width 18 height 18
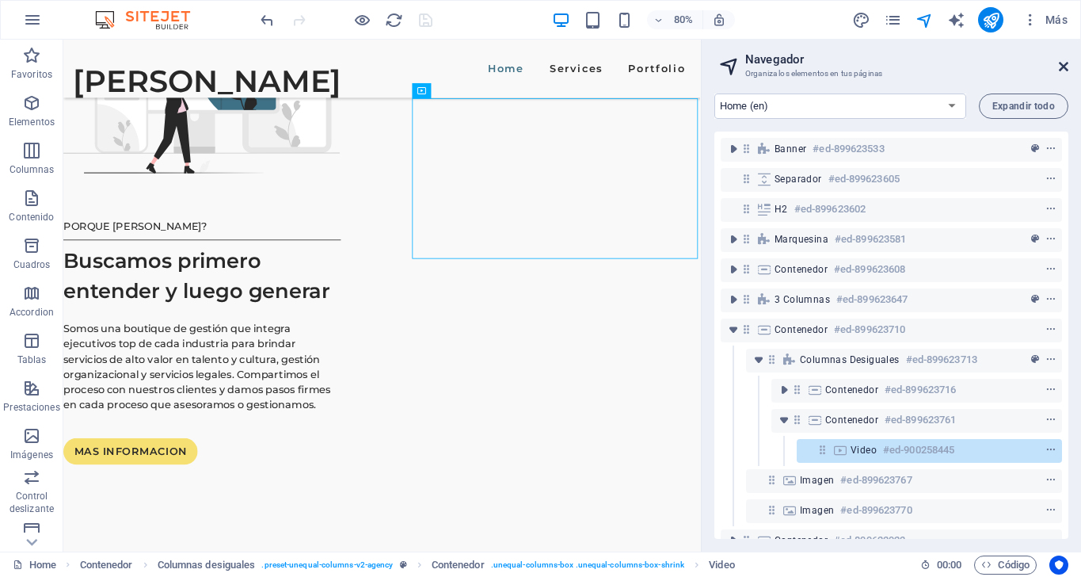
click at [1064, 69] on icon at bounding box center [1064, 66] width 10 height 13
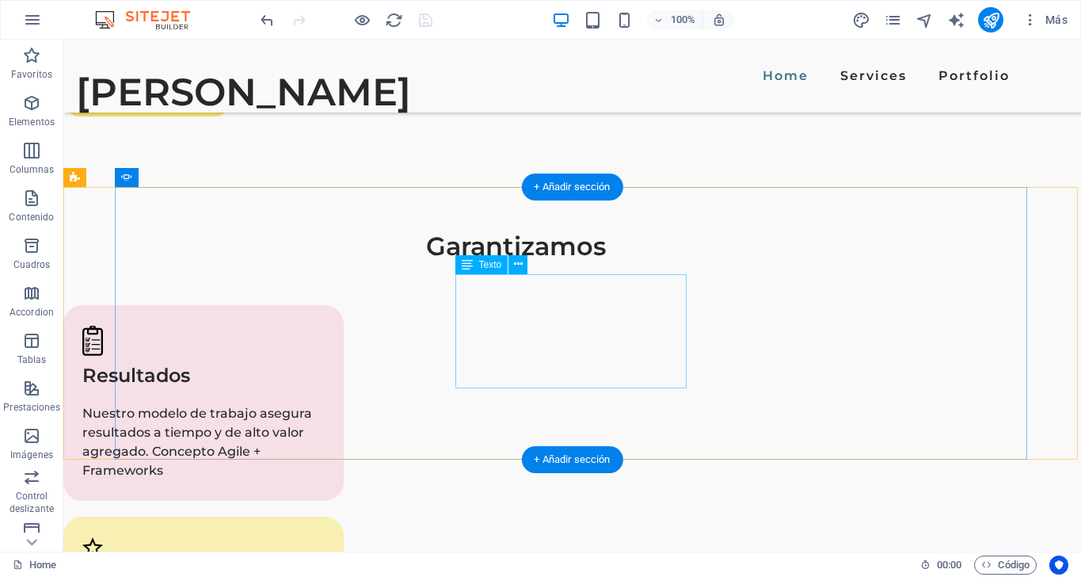
scroll to position [2617, 0]
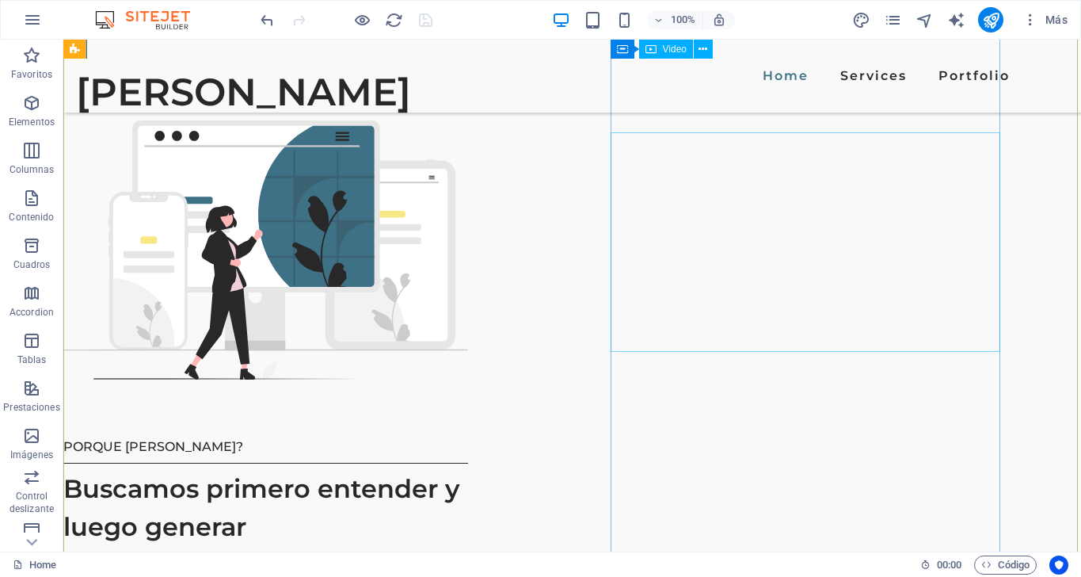
scroll to position [1995, 0]
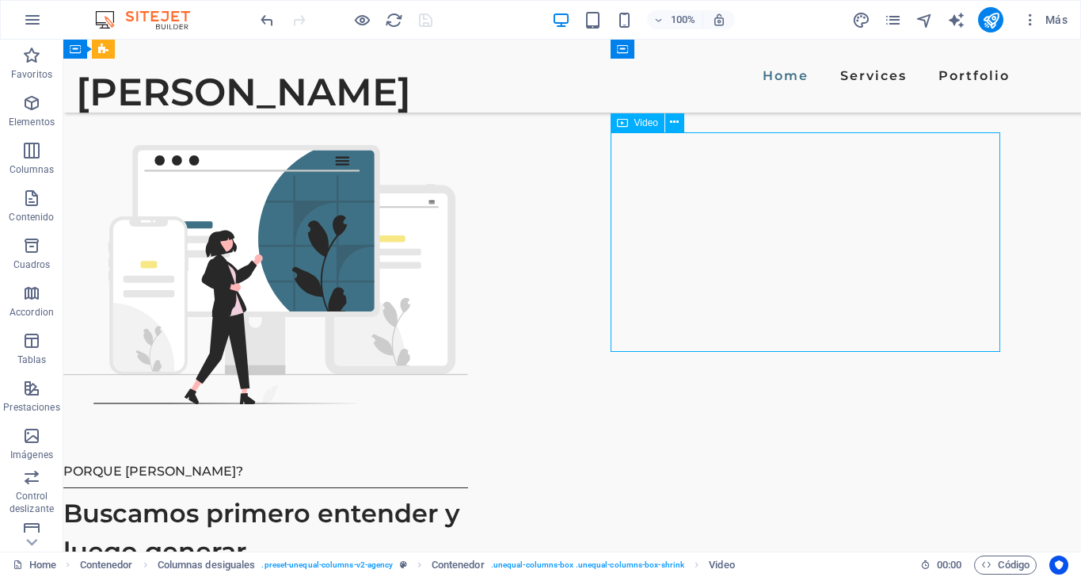
click at [671, 120] on icon at bounding box center [674, 122] width 9 height 17
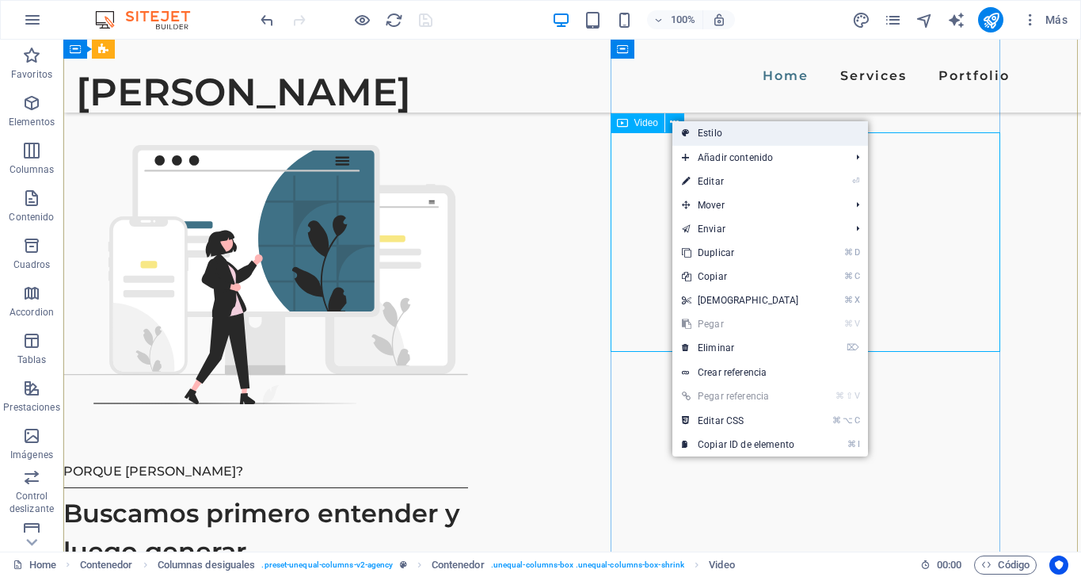
click at [724, 133] on link "Estilo" at bounding box center [770, 133] width 196 height 24
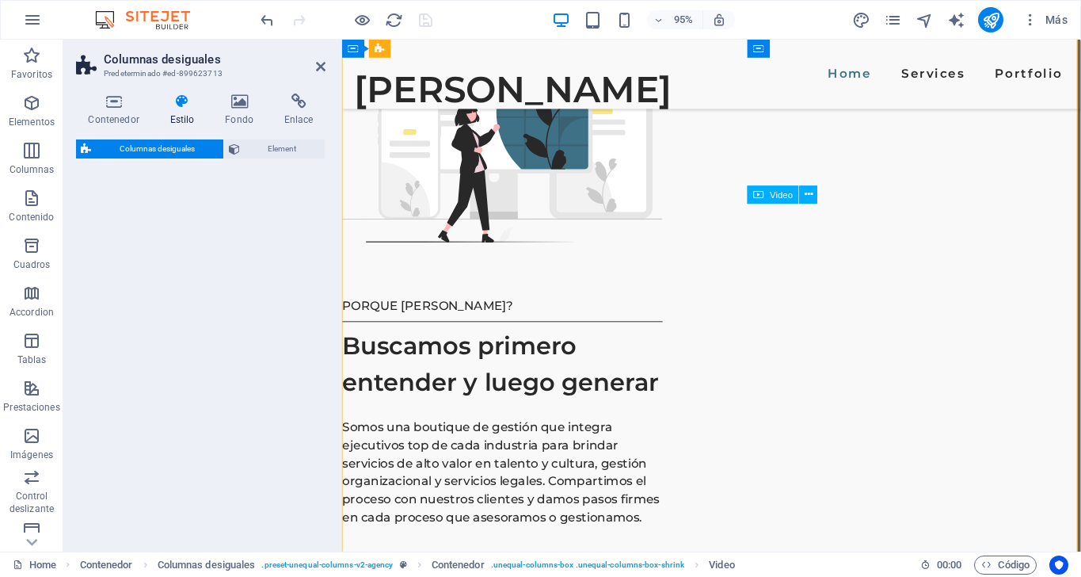
select select "%"
select select "px"
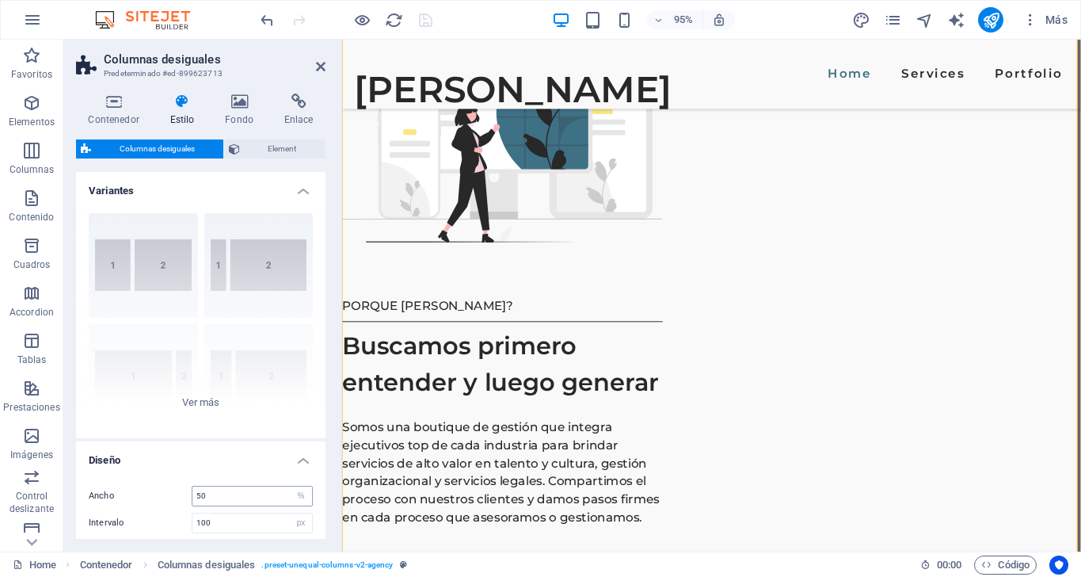
scroll to position [0, 0]
click at [280, 145] on span "Element" at bounding box center [283, 148] width 76 height 19
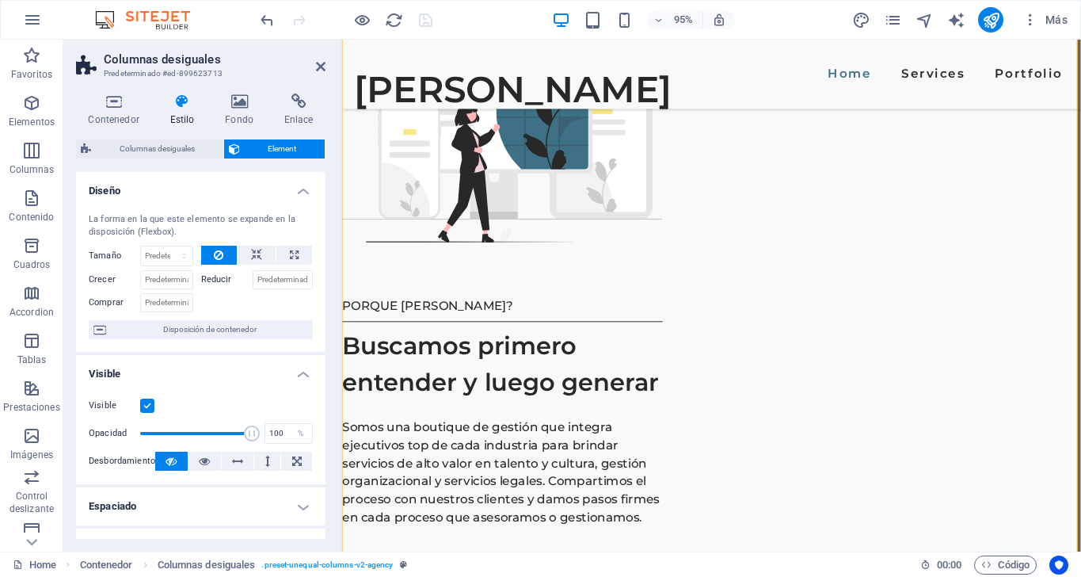
click at [100, 86] on div "Contenedor Estilo Fondo Enlace Tamaño Altura Predeterminado px rem % vh vw Alto…" at bounding box center [200, 316] width 275 height 470
click at [115, 104] on icon at bounding box center [113, 101] width 75 height 16
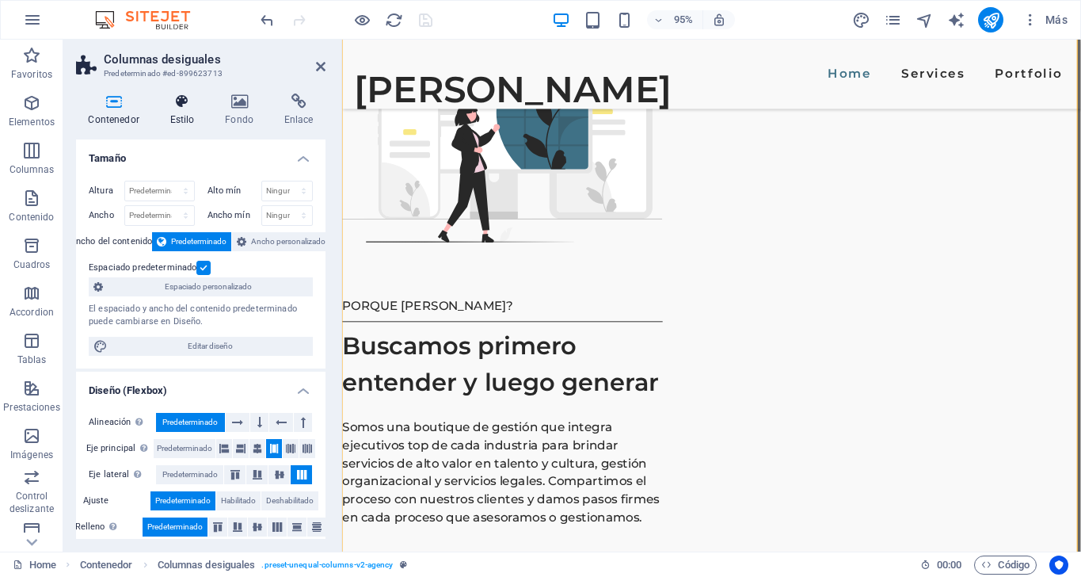
click at [186, 97] on icon at bounding box center [182, 101] width 49 height 16
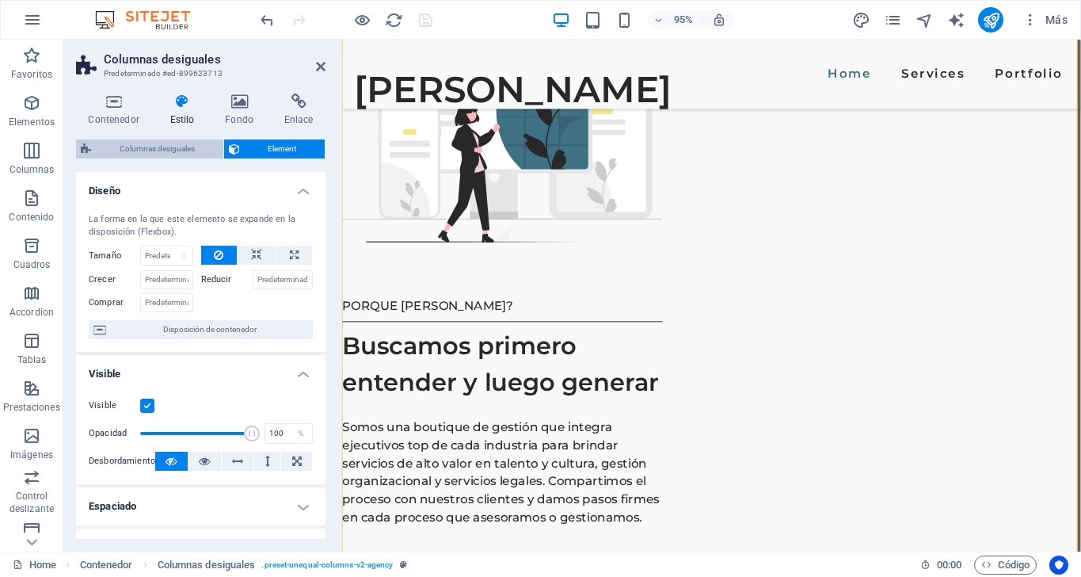
click at [178, 145] on span "Columnas desiguales" at bounding box center [157, 148] width 123 height 19
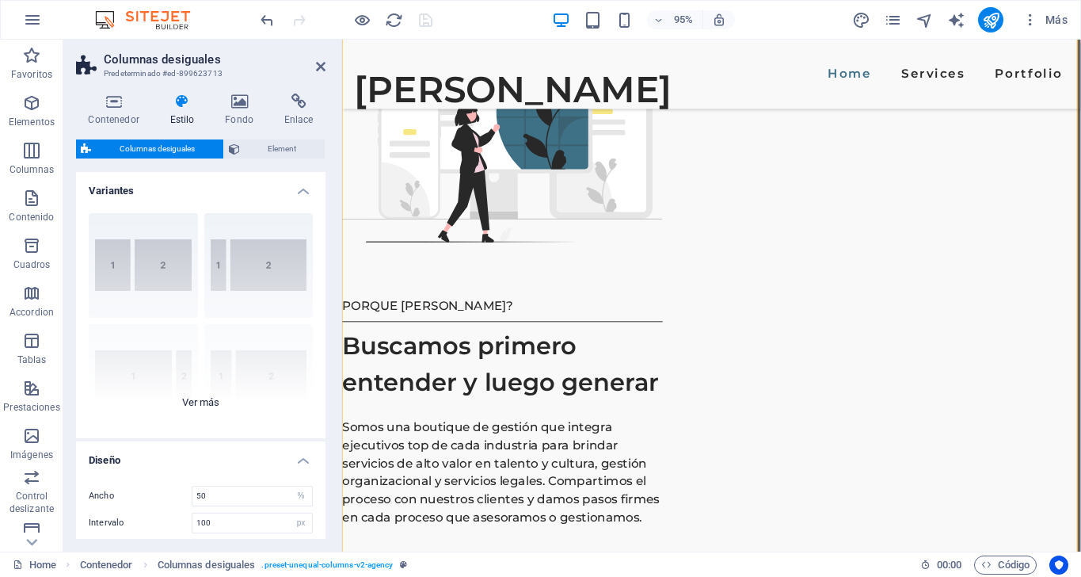
click at [211, 399] on div "[PHONE_NUMBER] [PHONE_NUMBER] 70-30 Predeterminado" at bounding box center [200, 319] width 249 height 238
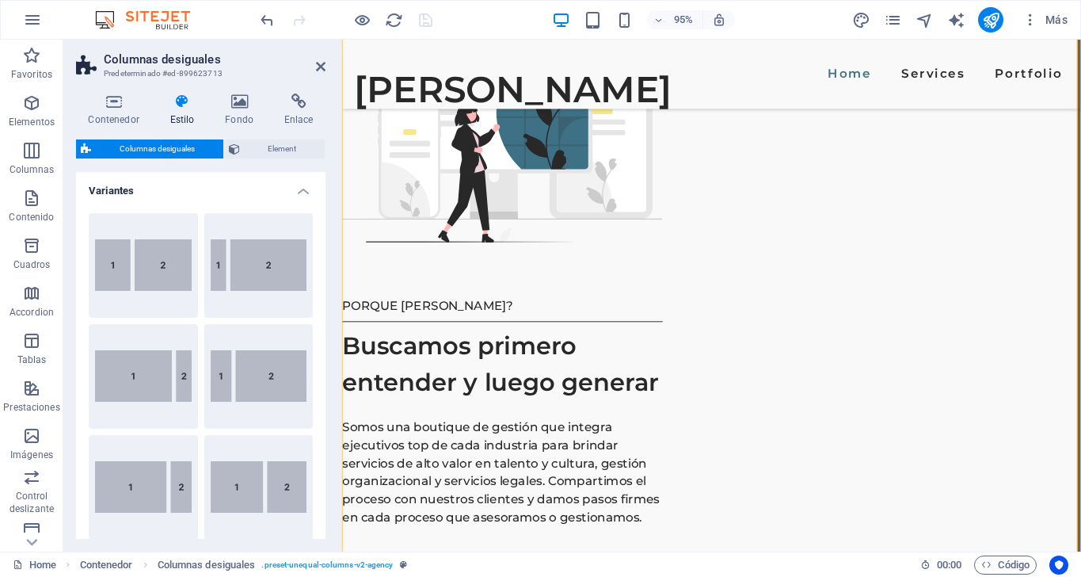
click at [302, 192] on h4 "Variantes" at bounding box center [200, 186] width 249 height 29
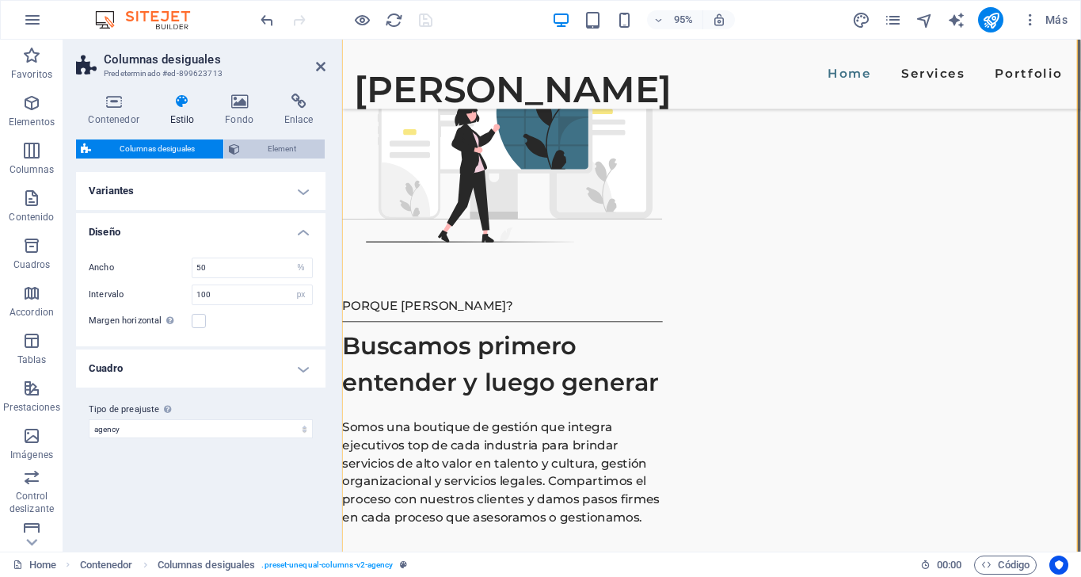
click at [272, 145] on span "Element" at bounding box center [283, 148] width 76 height 19
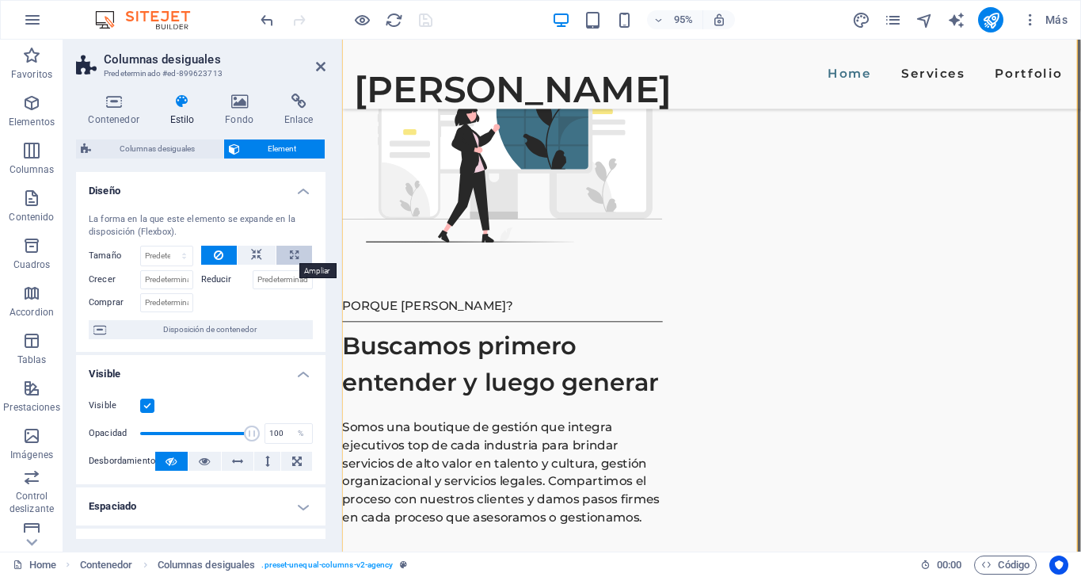
click at [298, 253] on button at bounding box center [294, 255] width 36 height 19
type input "100"
select select "%"
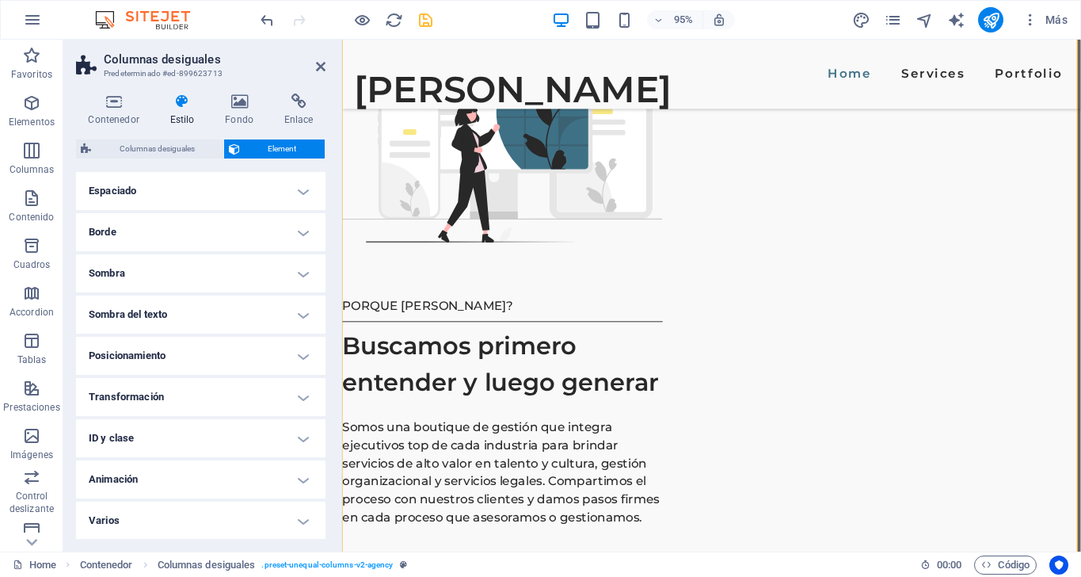
scroll to position [314, 0]
click at [303, 351] on h4 "Posicionamiento" at bounding box center [200, 356] width 249 height 38
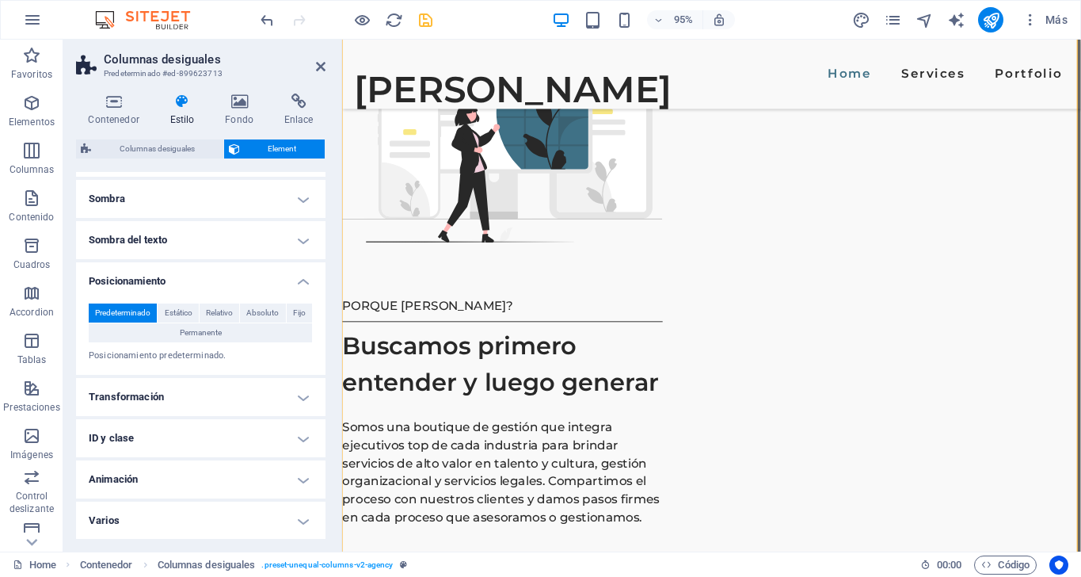
scroll to position [389, 0]
click at [295, 484] on h4 "Animación" at bounding box center [200, 480] width 249 height 38
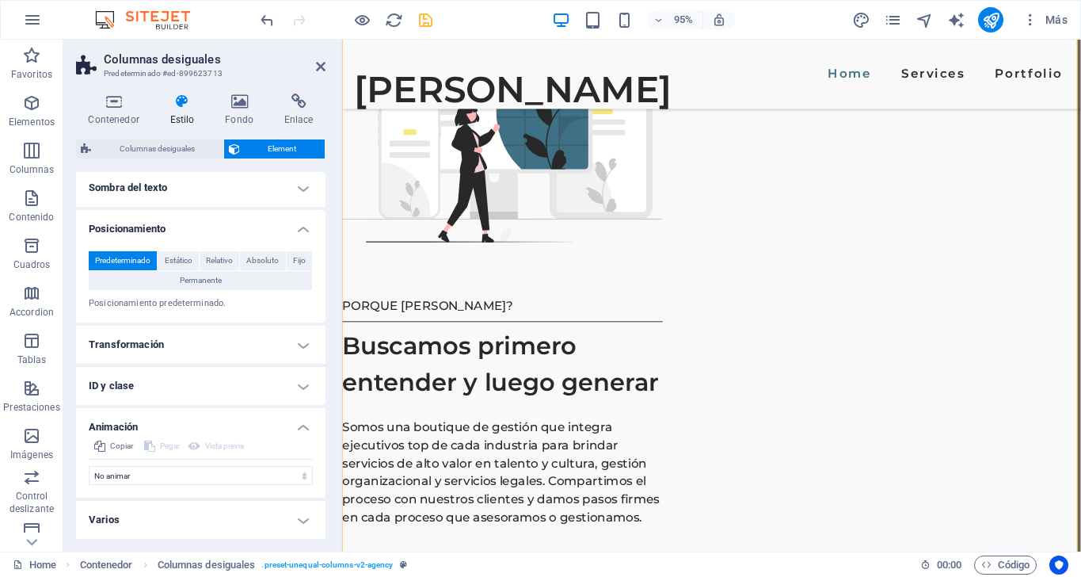
scroll to position [440, 0]
click at [302, 516] on h4 "Varios" at bounding box center [200, 521] width 249 height 38
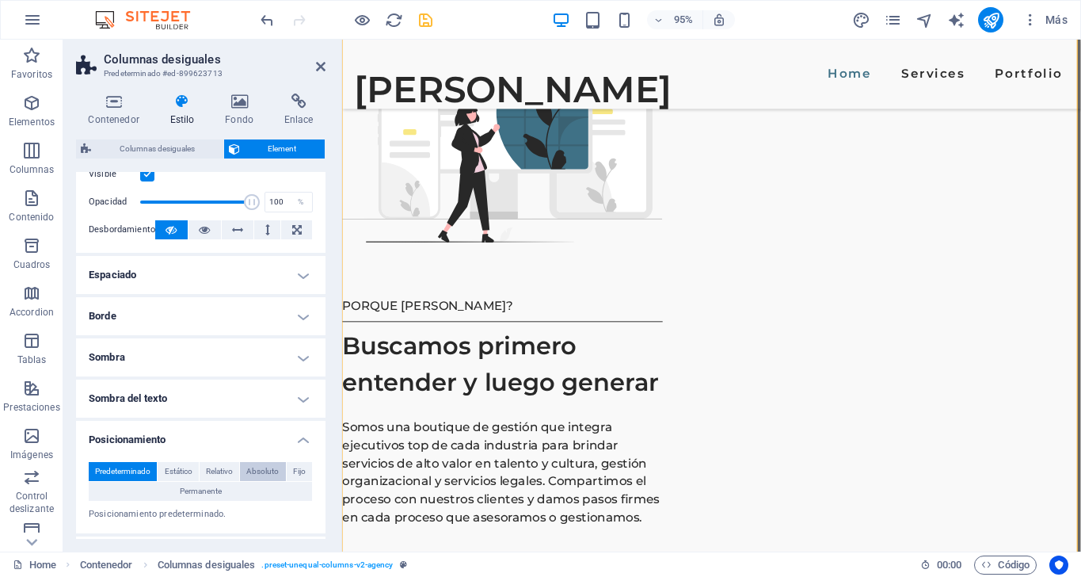
scroll to position [230, 0]
click at [294, 400] on h4 "Sombra del texto" at bounding box center [200, 400] width 249 height 38
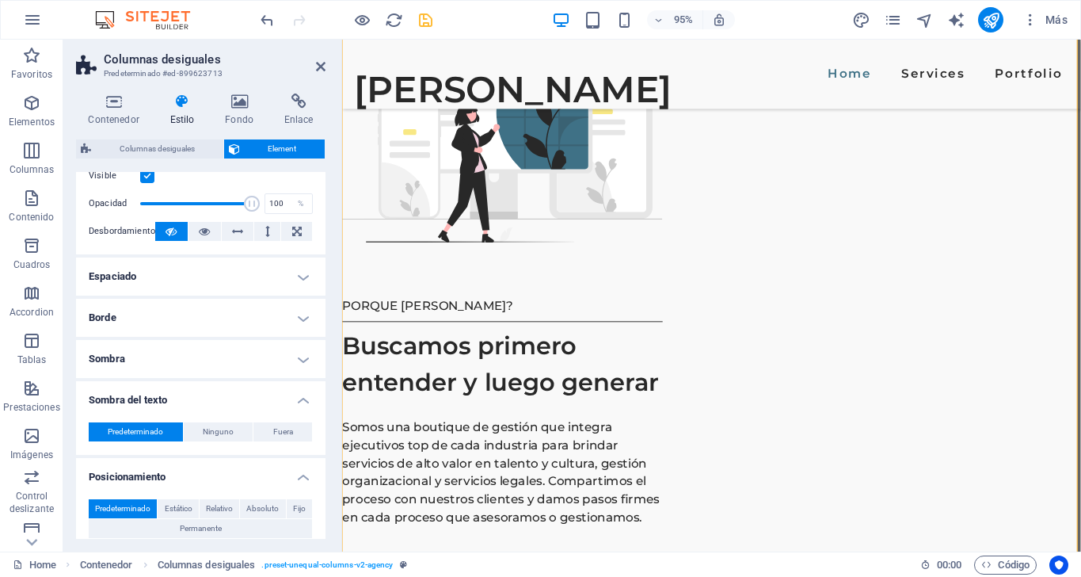
click at [295, 362] on h4 "Sombra" at bounding box center [200, 359] width 249 height 38
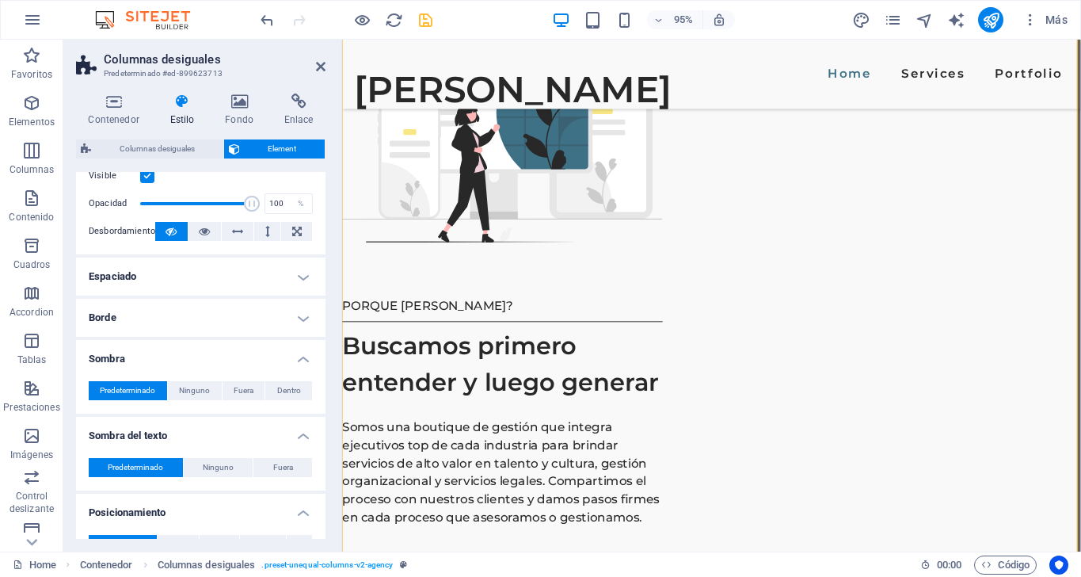
click at [291, 327] on h4 "Borde" at bounding box center [200, 318] width 249 height 38
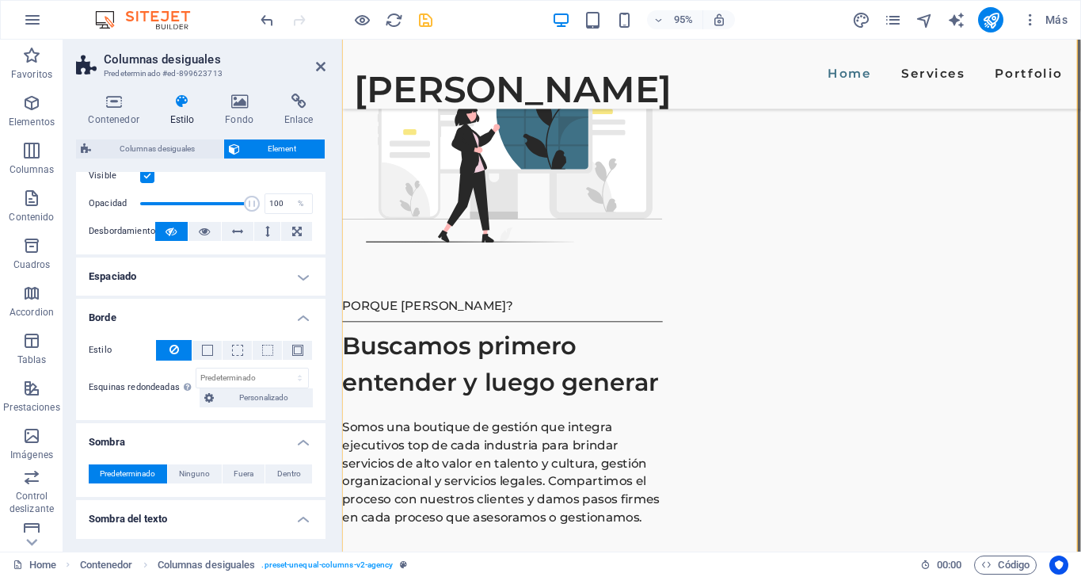
scroll to position [158, 0]
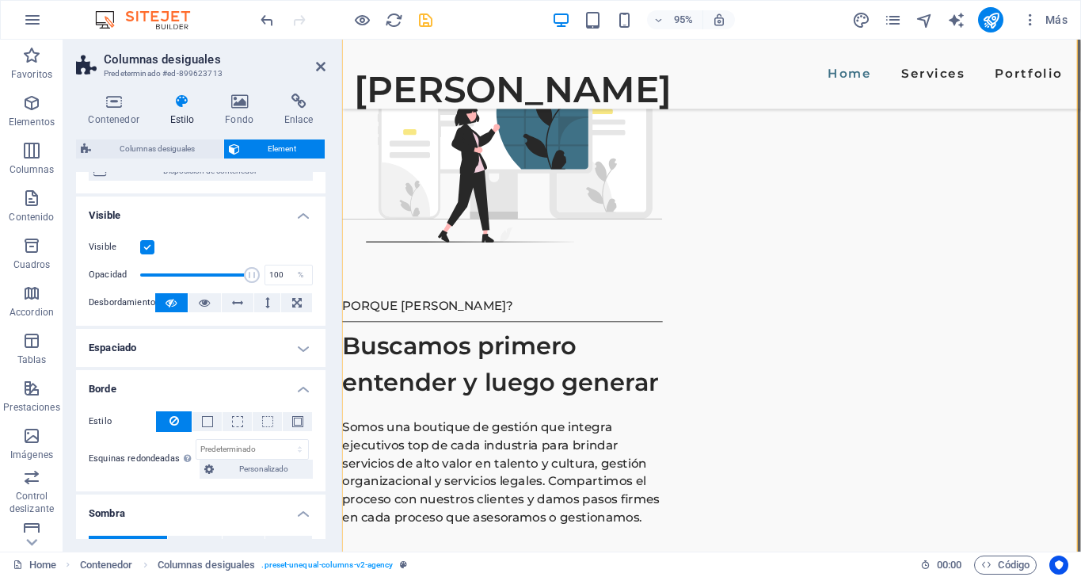
click at [305, 344] on h4 "Espaciado" at bounding box center [200, 348] width 249 height 38
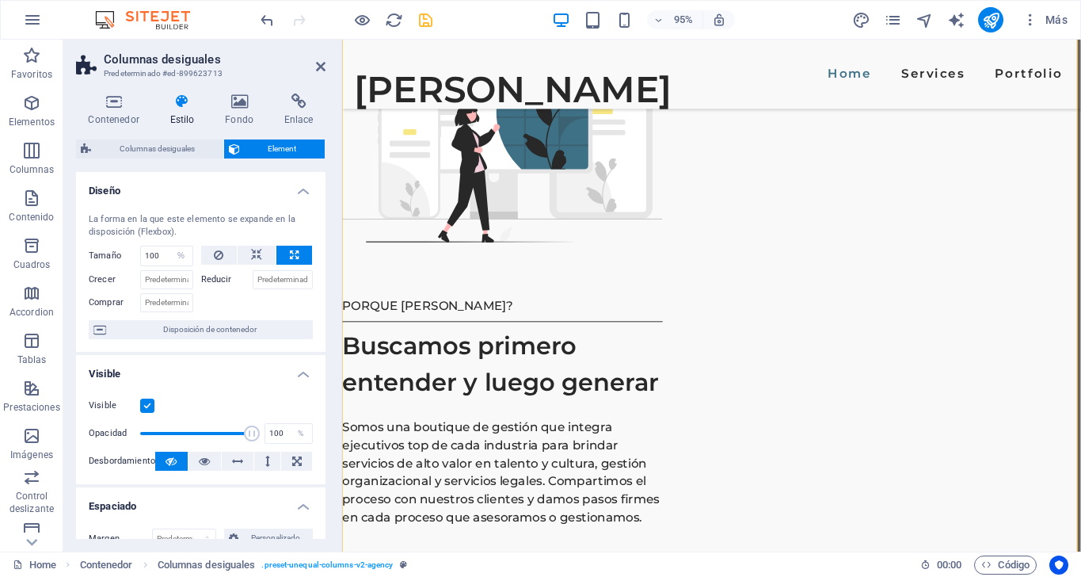
scroll to position [0, 0]
click at [321, 65] on icon at bounding box center [321, 66] width 10 height 13
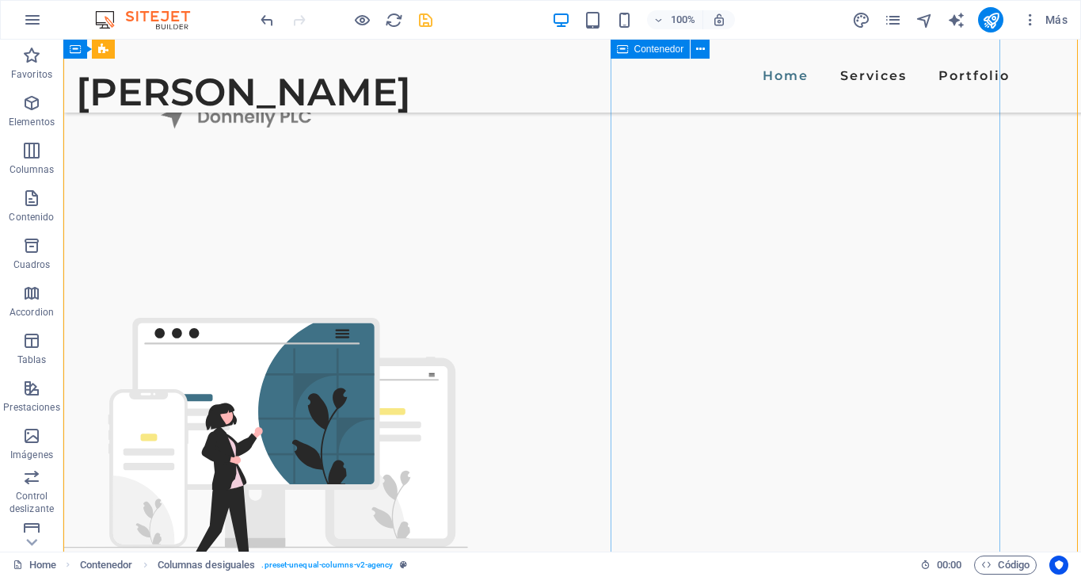
scroll to position [1795, 0]
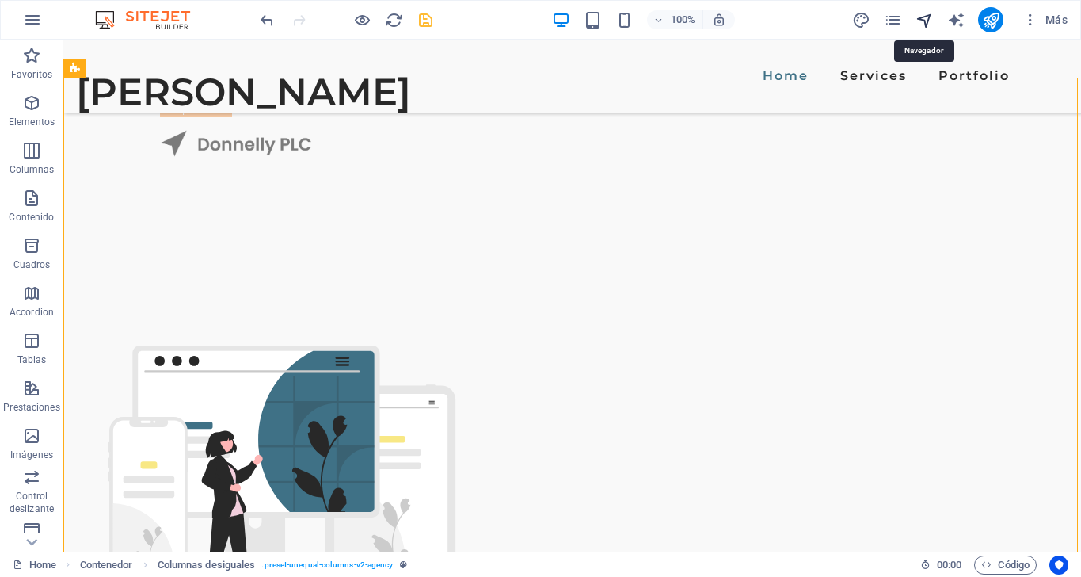
click at [927, 17] on icon "navigator" at bounding box center [925, 20] width 18 height 18
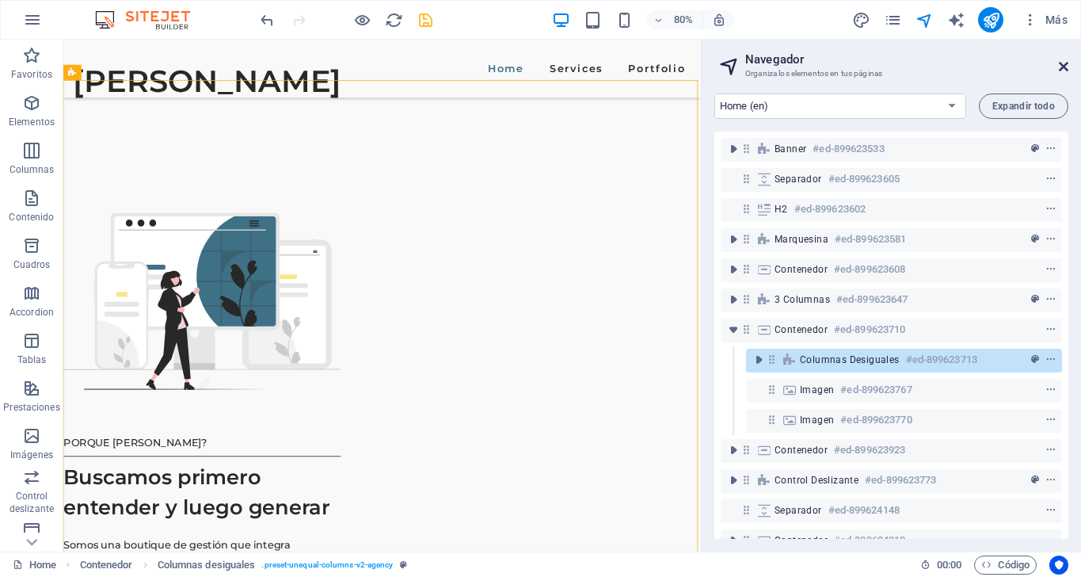
click at [1068, 66] on icon at bounding box center [1064, 66] width 10 height 13
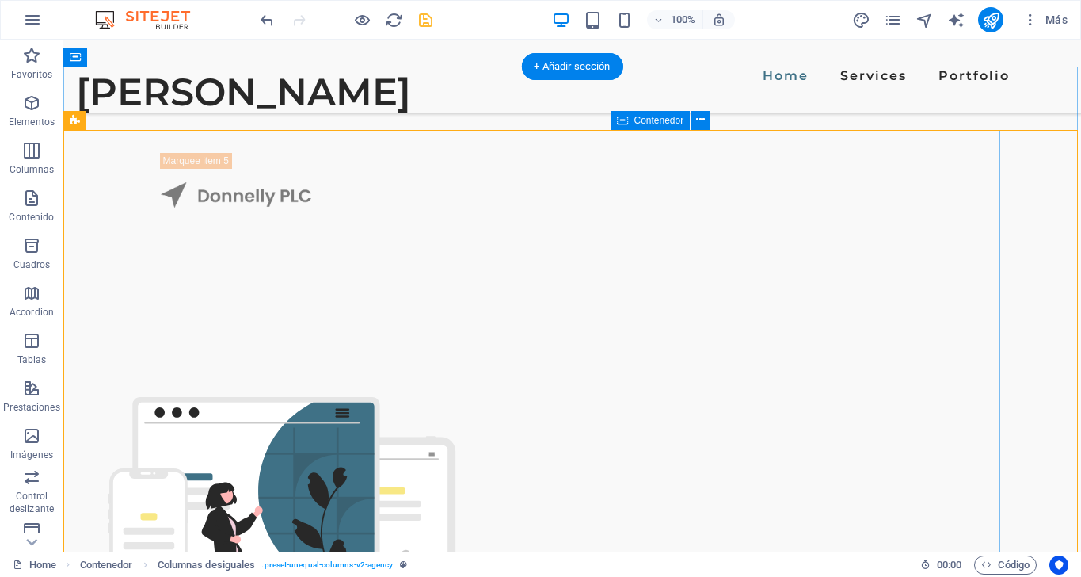
scroll to position [1742, 0]
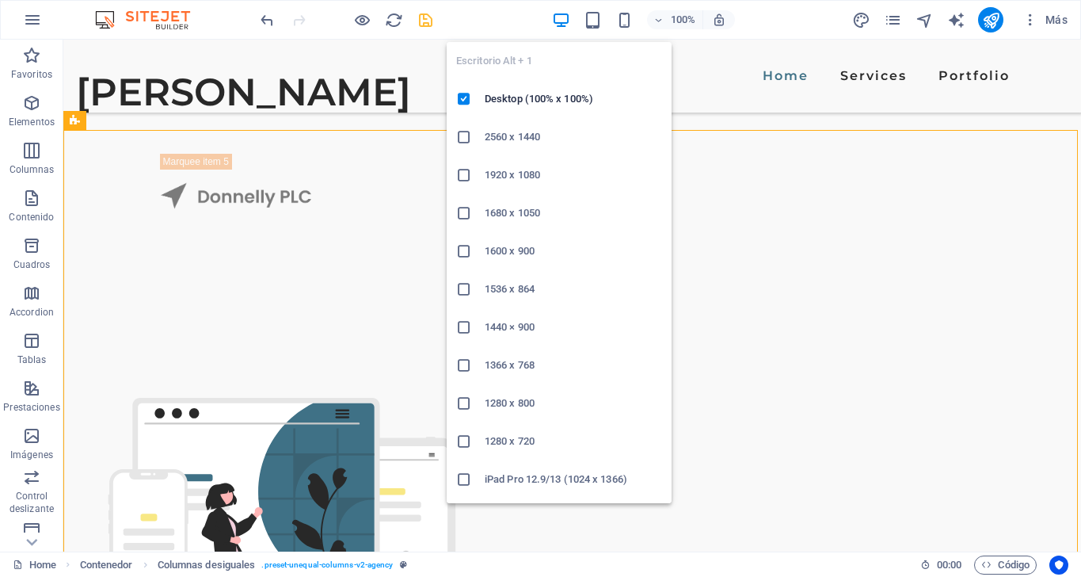
click at [554, 21] on icon "button" at bounding box center [561, 20] width 18 height 18
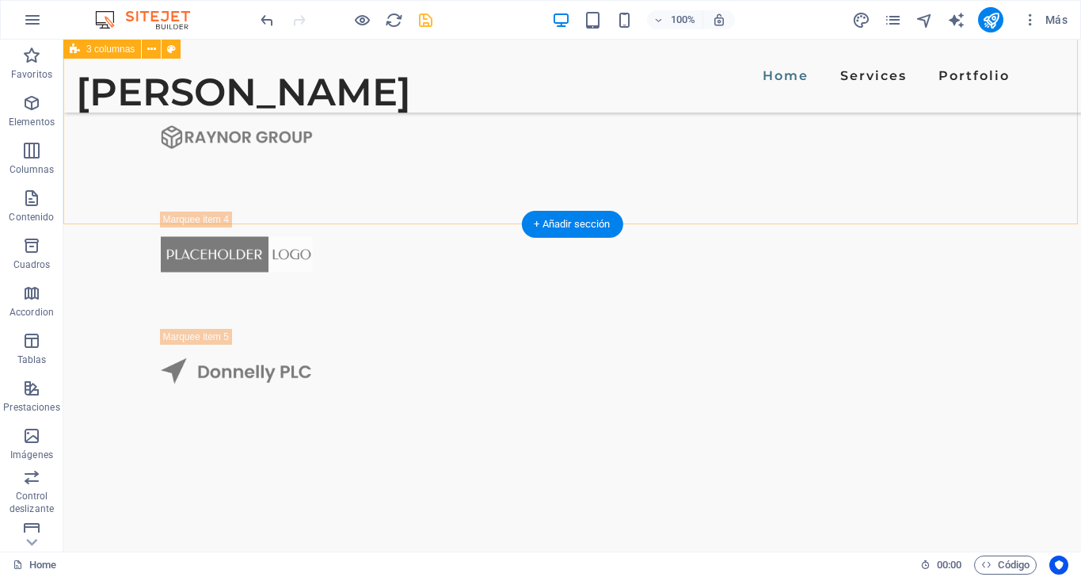
scroll to position [1588, 0]
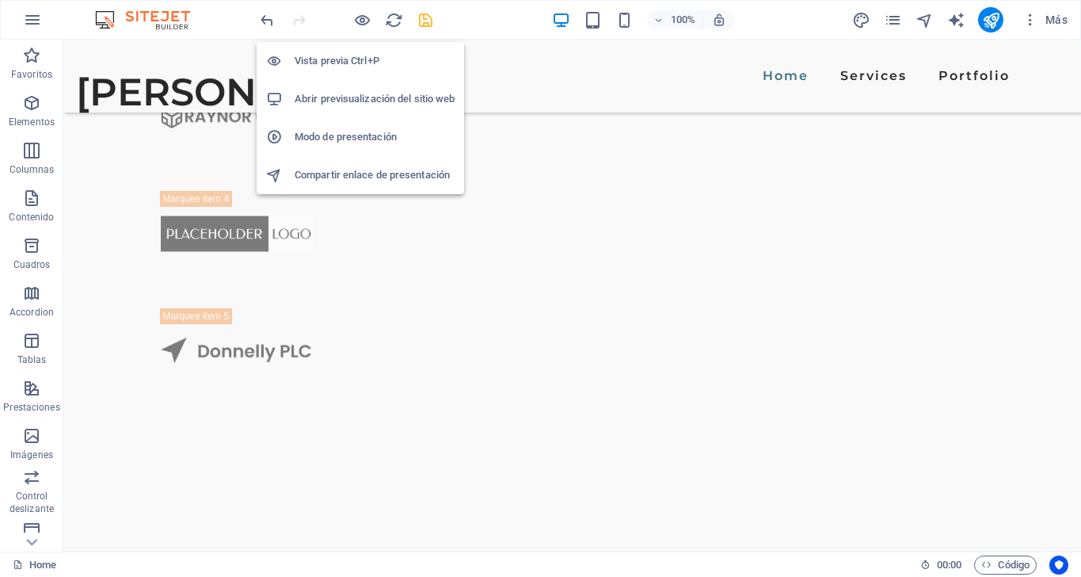
click at [372, 102] on h6 "Abrir previsualización del sitio web" at bounding box center [375, 98] width 160 height 19
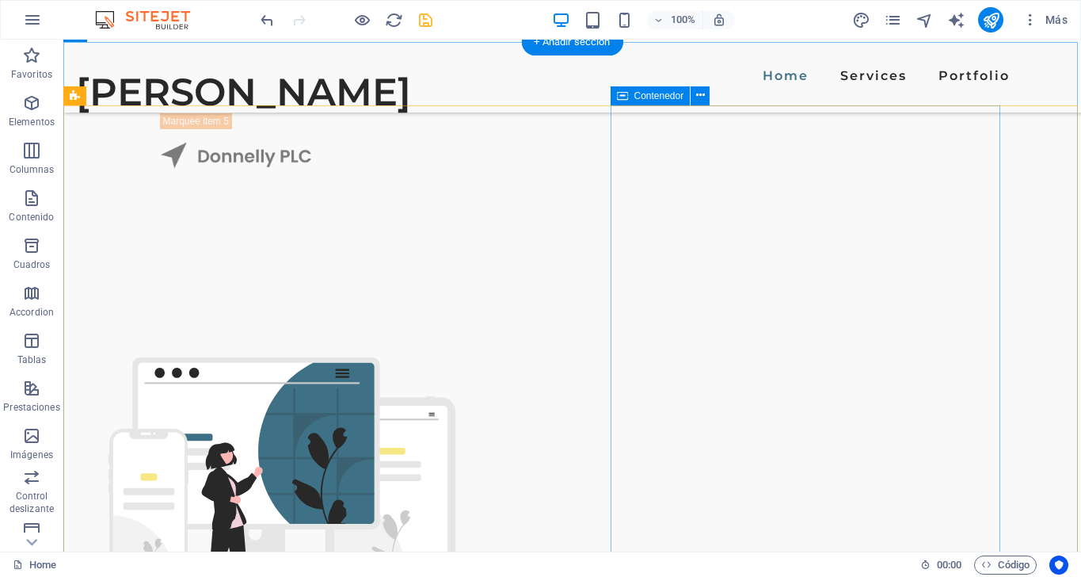
scroll to position [1818, 0]
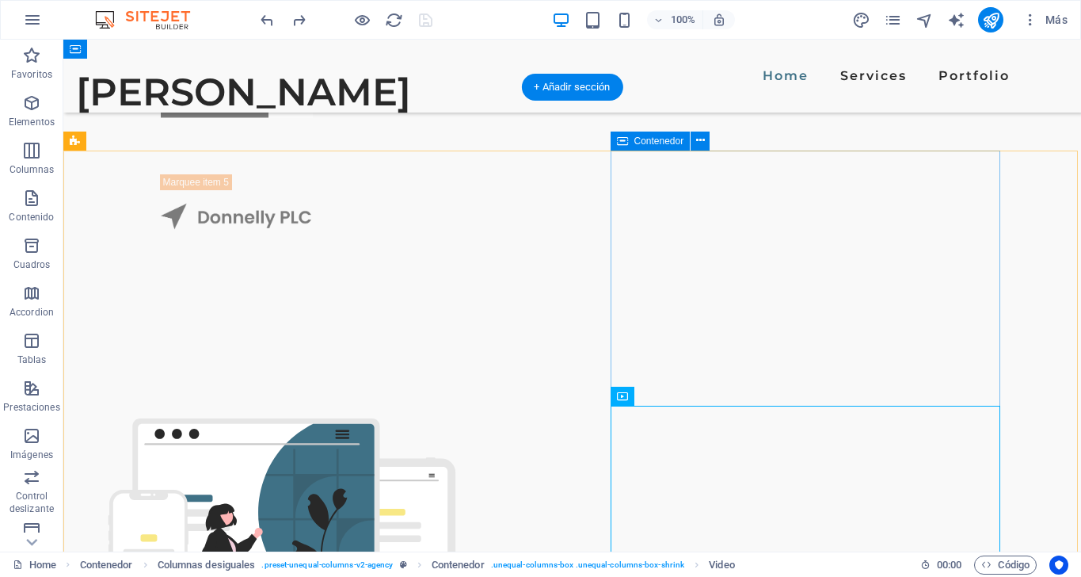
scroll to position [1723, 0]
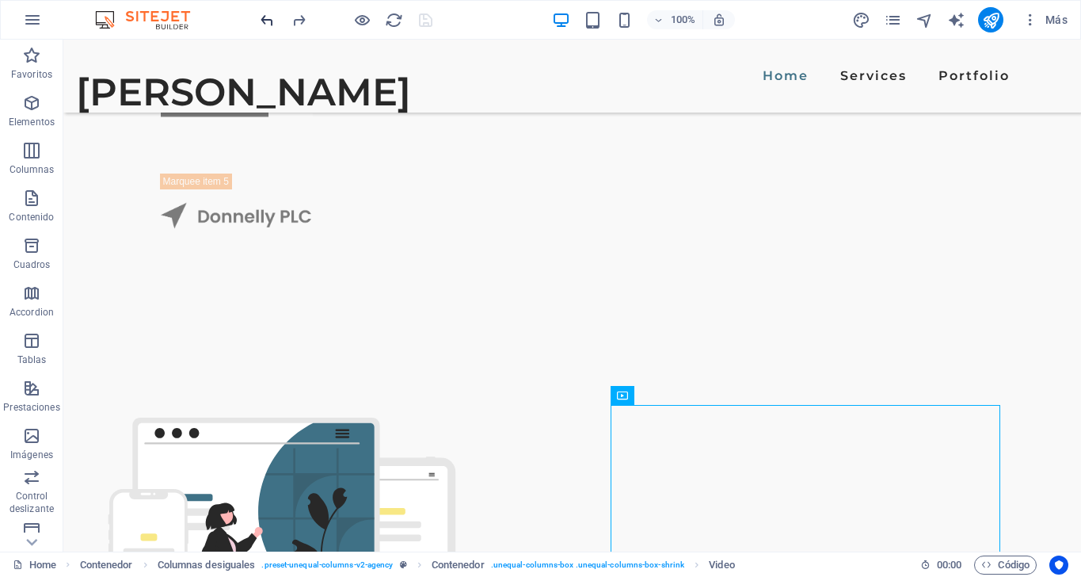
click at [260, 16] on icon "undo" at bounding box center [267, 20] width 18 height 18
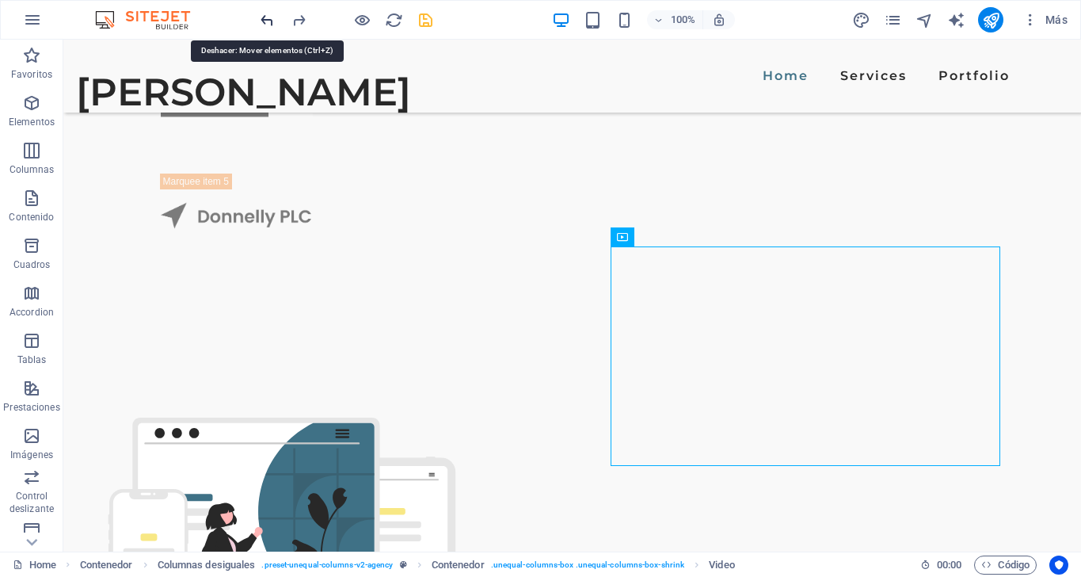
click at [270, 15] on icon "undo" at bounding box center [267, 20] width 18 height 18
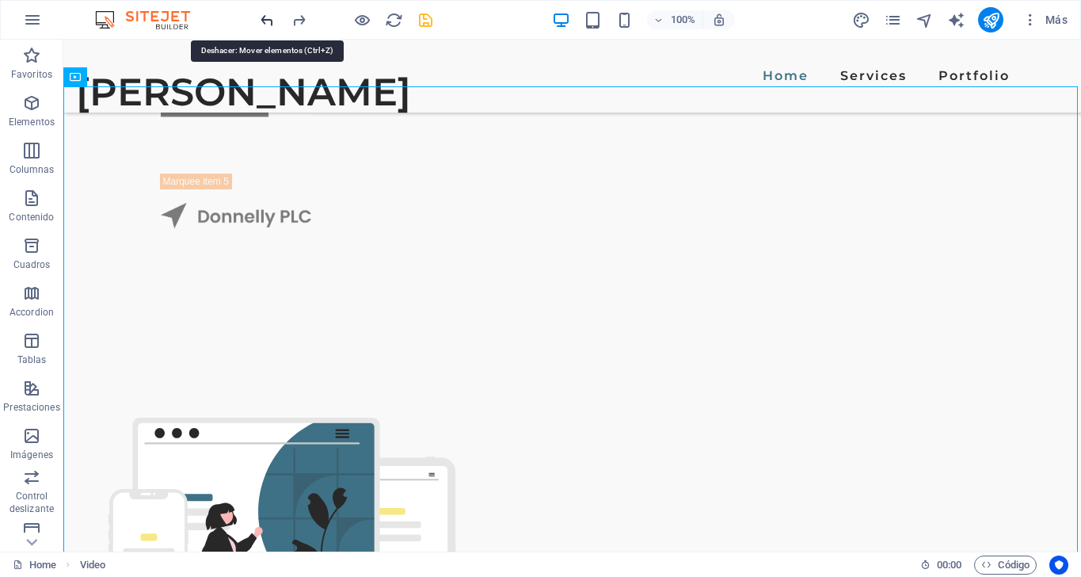
click at [268, 22] on icon "undo" at bounding box center [267, 20] width 18 height 18
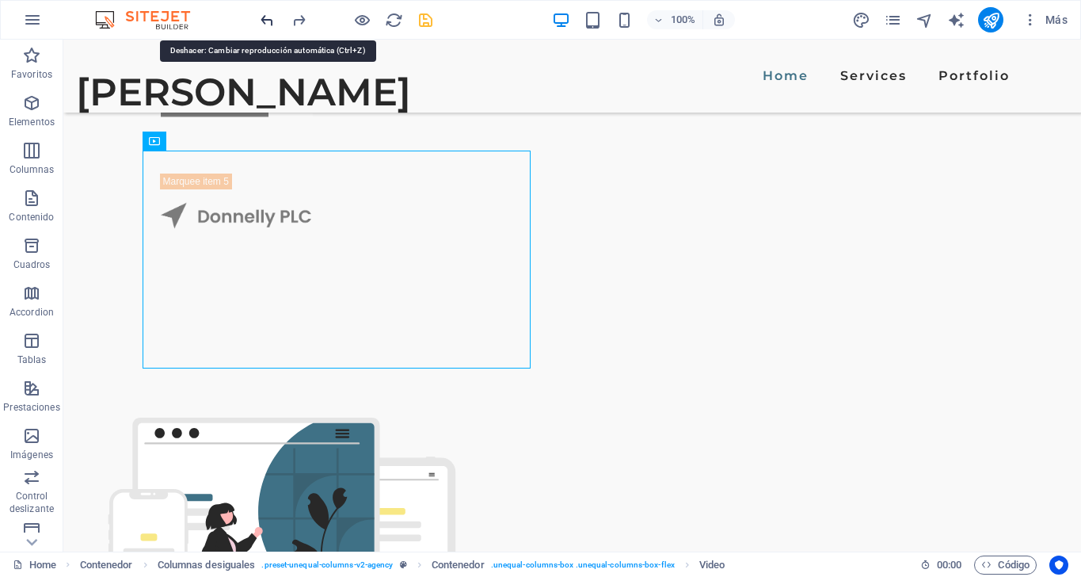
click at [264, 20] on icon "undo" at bounding box center [267, 20] width 18 height 18
click at [266, 21] on icon "undo" at bounding box center [267, 20] width 18 height 18
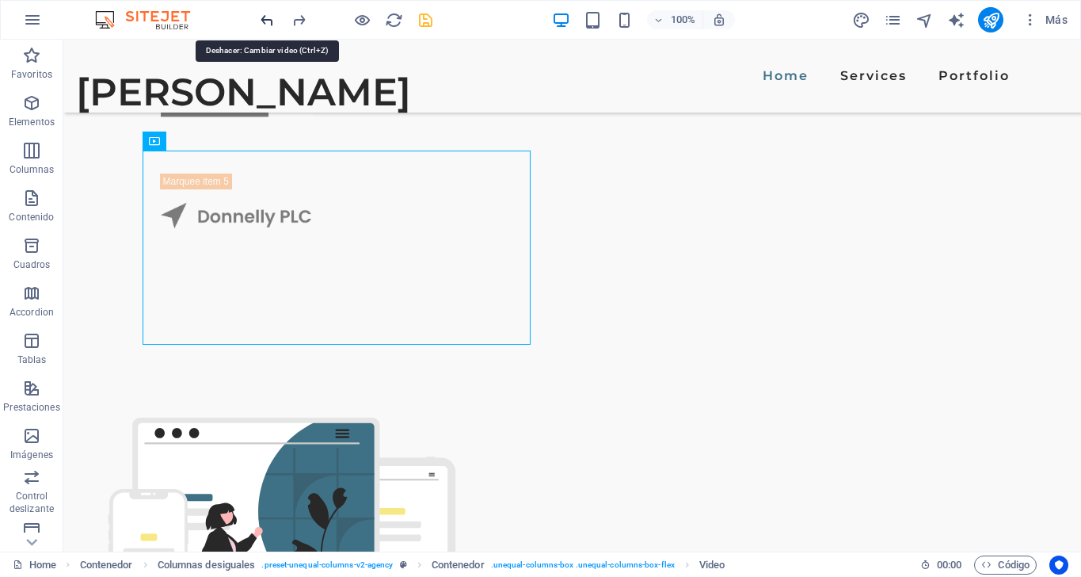
click at [267, 17] on icon "undo" at bounding box center [267, 20] width 18 height 18
click at [268, 23] on icon "undo" at bounding box center [267, 20] width 18 height 18
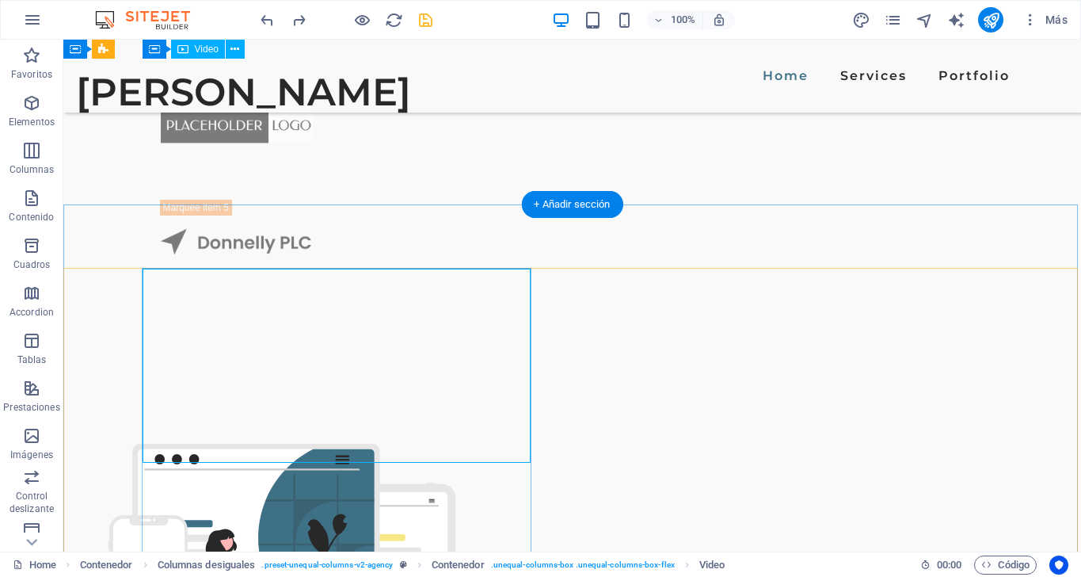
scroll to position [1576, 0]
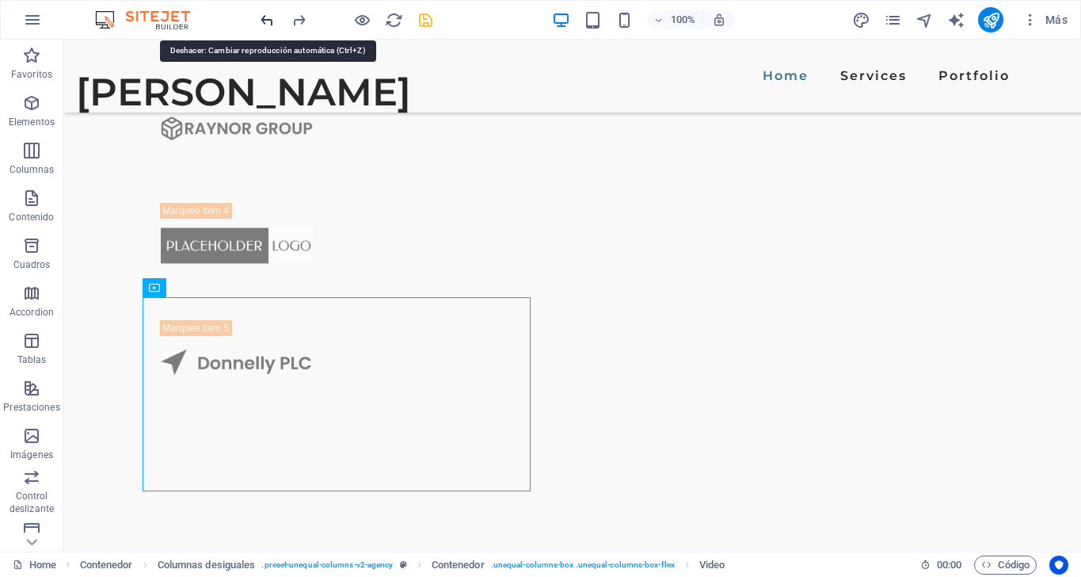
click at [267, 20] on icon "undo" at bounding box center [267, 20] width 18 height 18
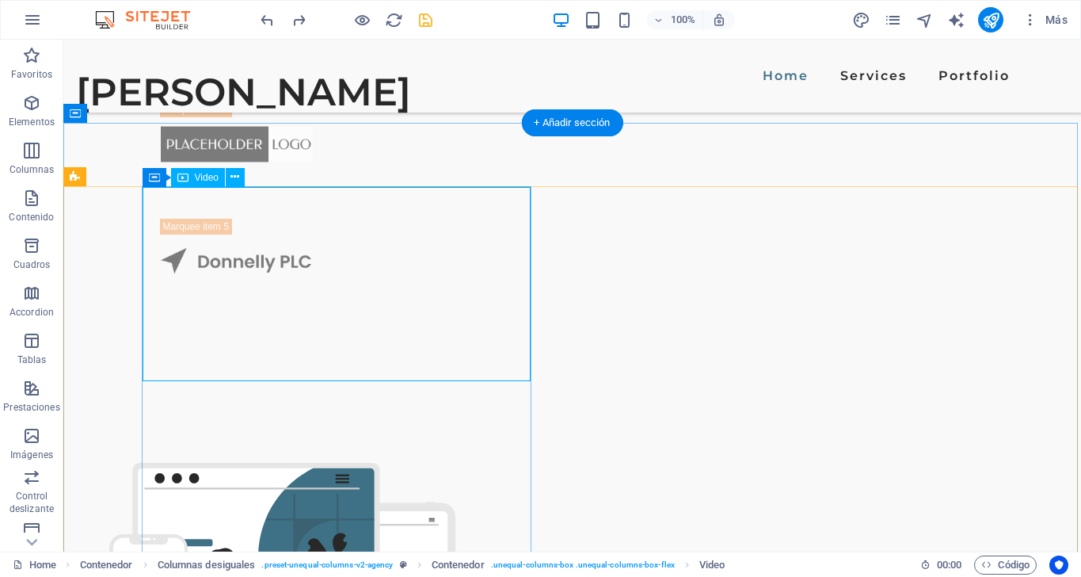
scroll to position [1688, 0]
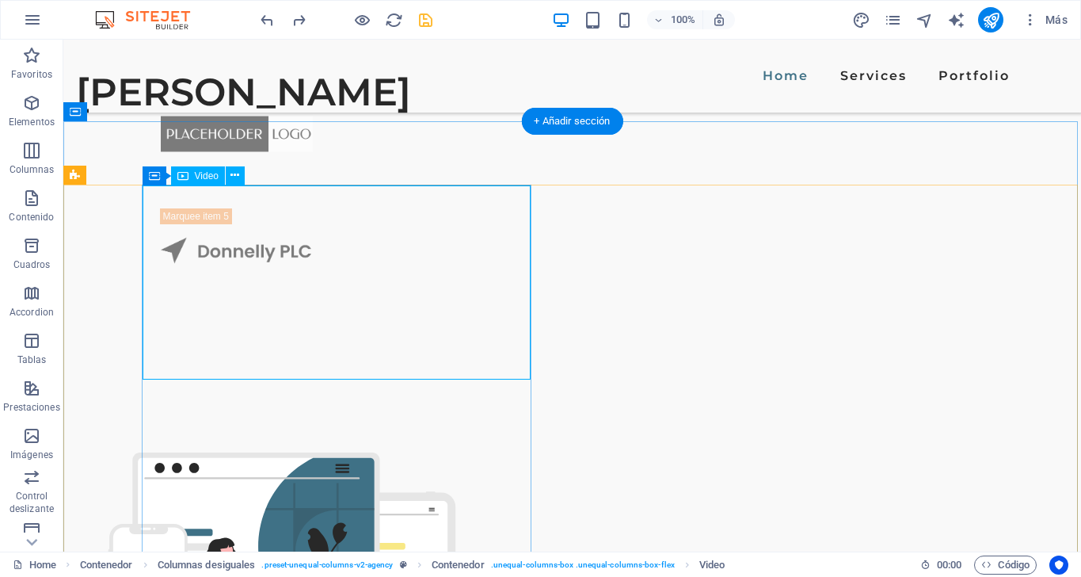
click at [230, 177] on button at bounding box center [235, 175] width 19 height 19
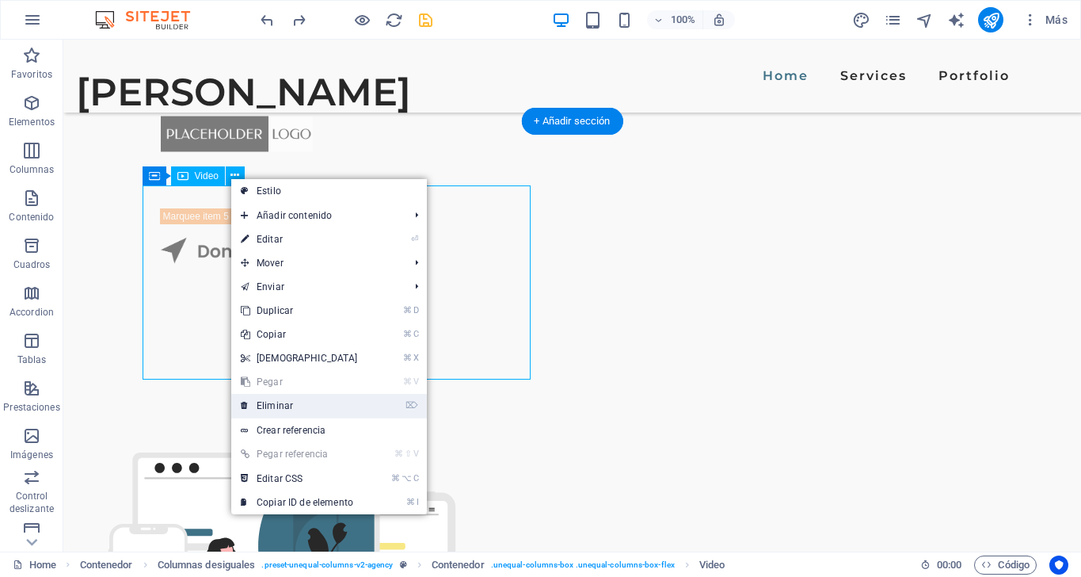
click at [287, 404] on link "⌦ Eliminar" at bounding box center [299, 406] width 136 height 24
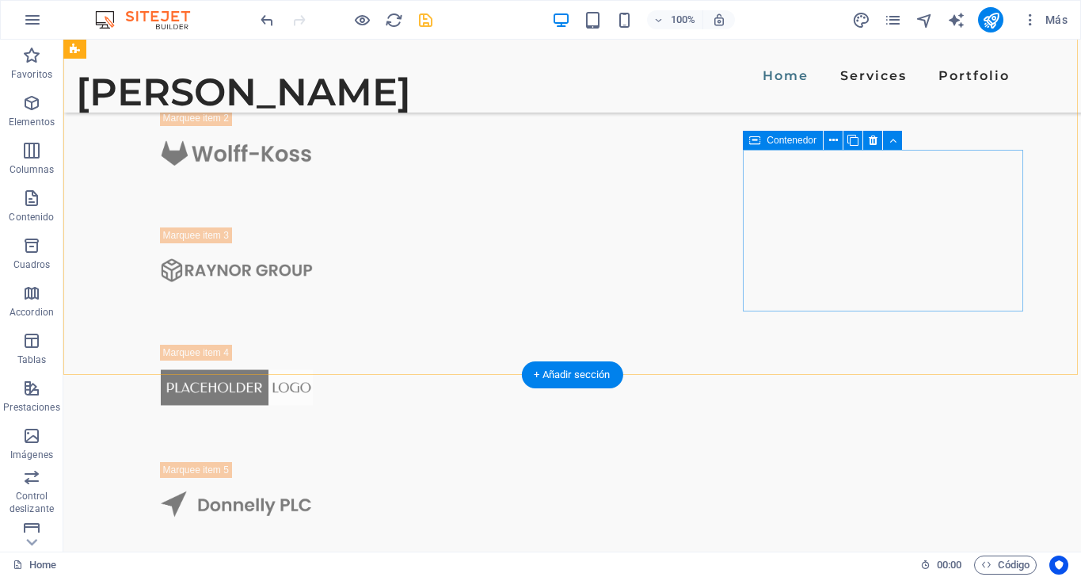
scroll to position [1436, 0]
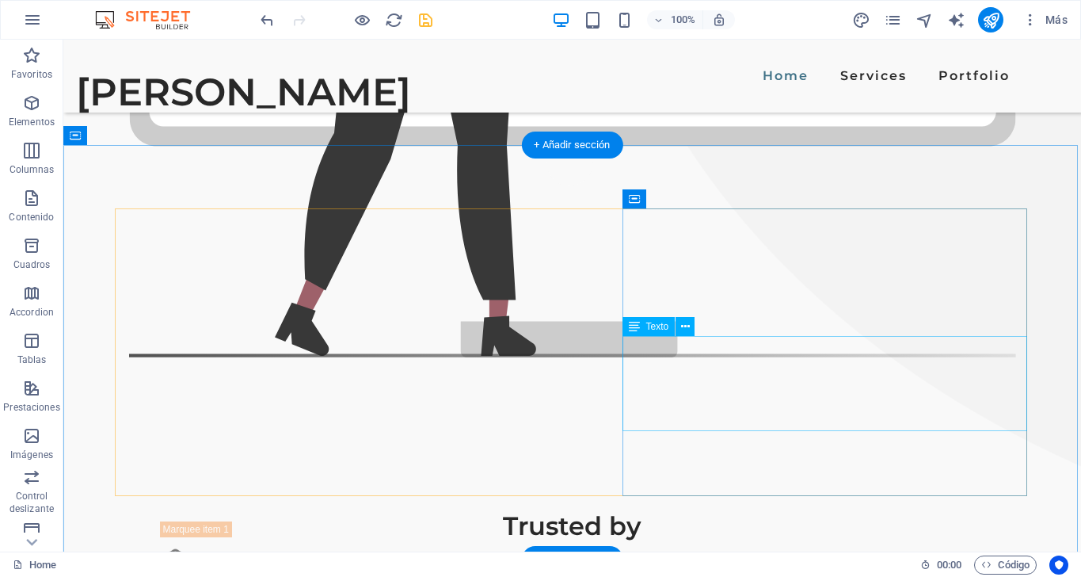
scroll to position [901, 0]
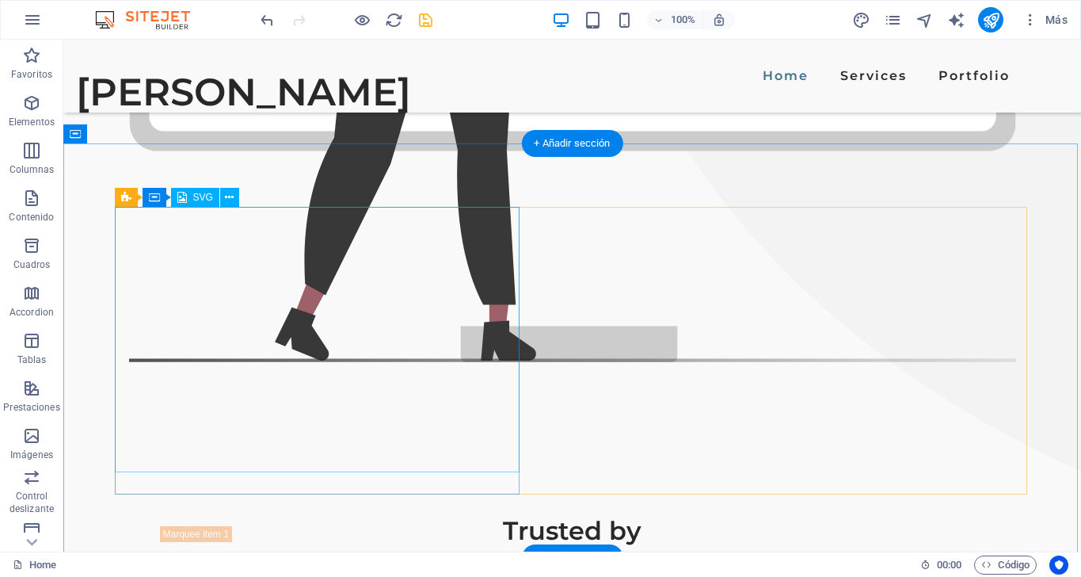
select select "xMidYMid"
select select "%"
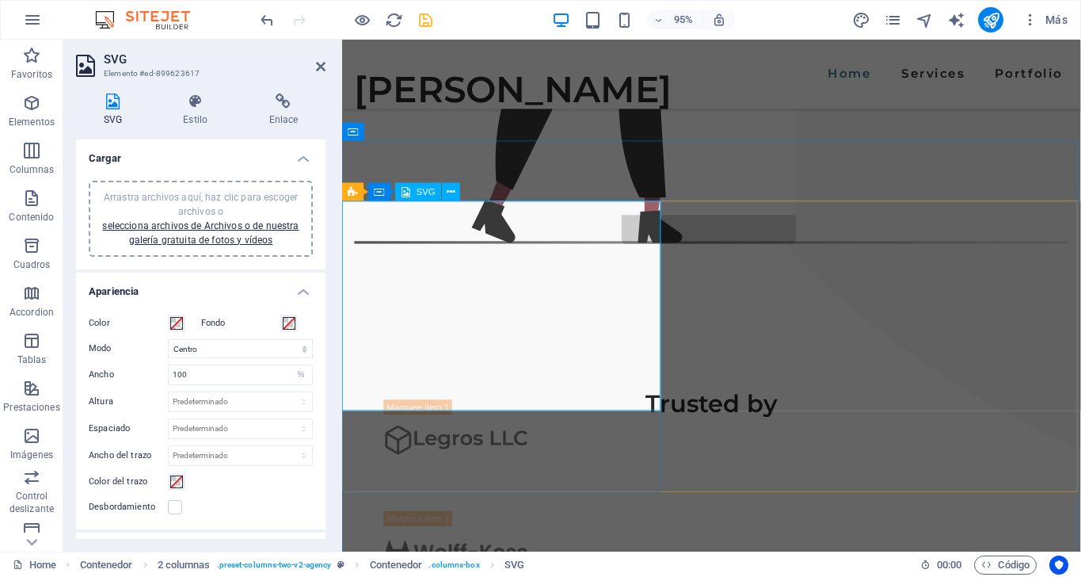
click at [296, 158] on h4 "Cargar" at bounding box center [200, 153] width 249 height 29
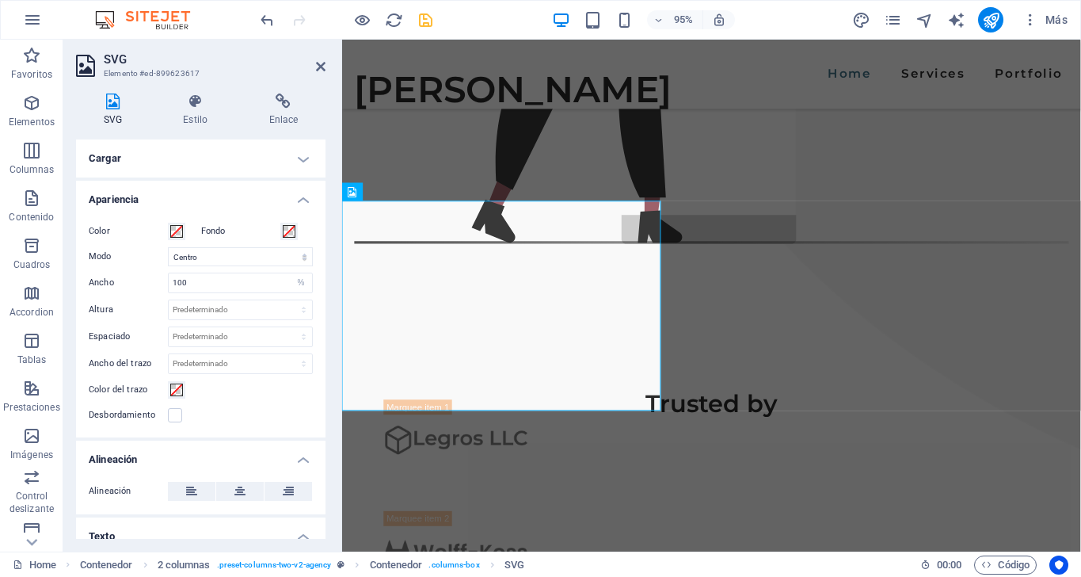
click at [296, 158] on h4 "Cargar" at bounding box center [200, 158] width 249 height 38
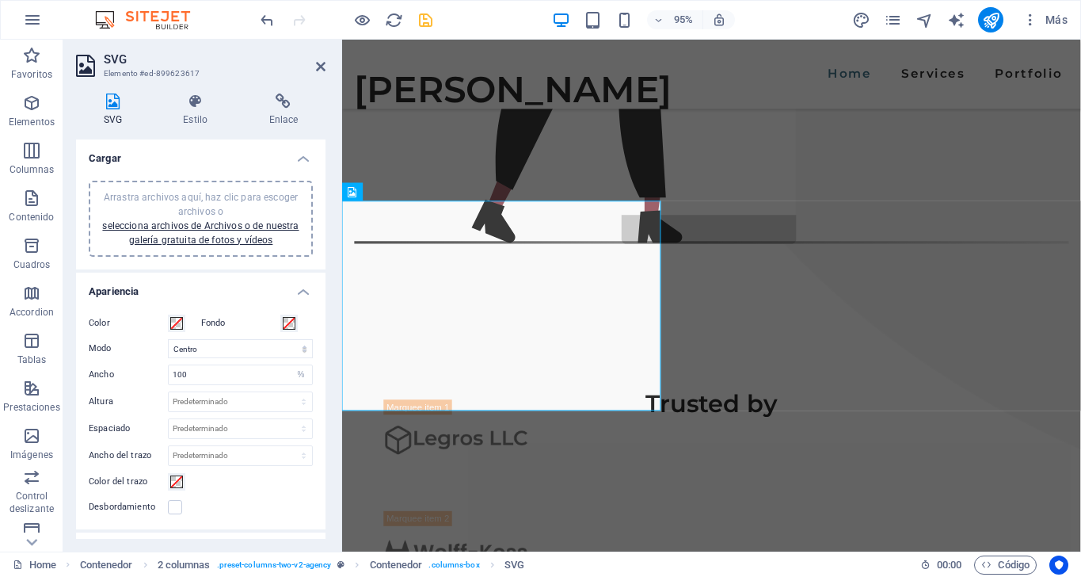
click at [173, 206] on div "Arrastra archivos aquí, haz clic para escoger archivos o selecciona archivos de…" at bounding box center [200, 218] width 205 height 57
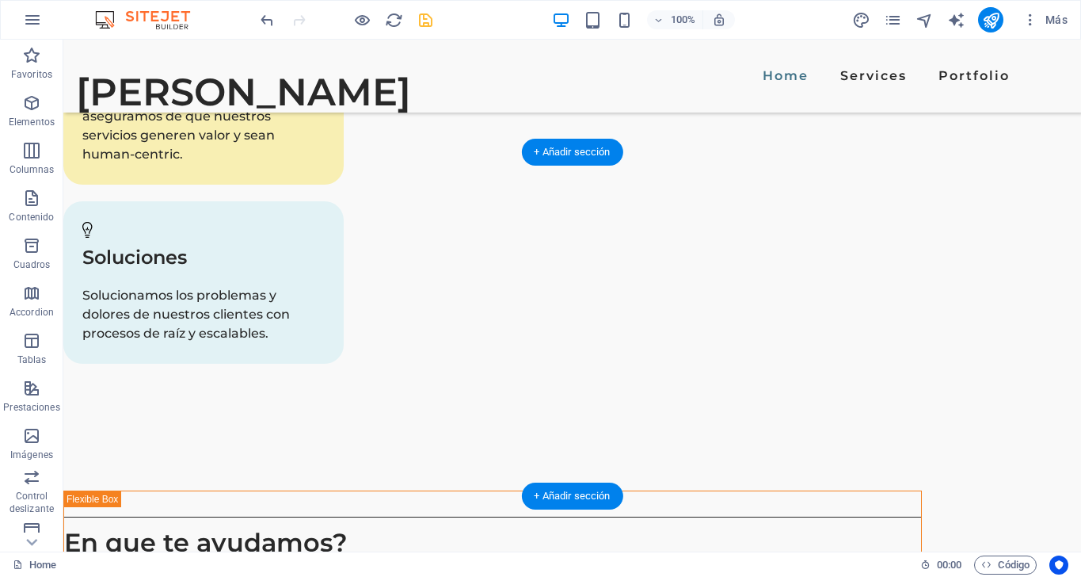
scroll to position [3144, 0]
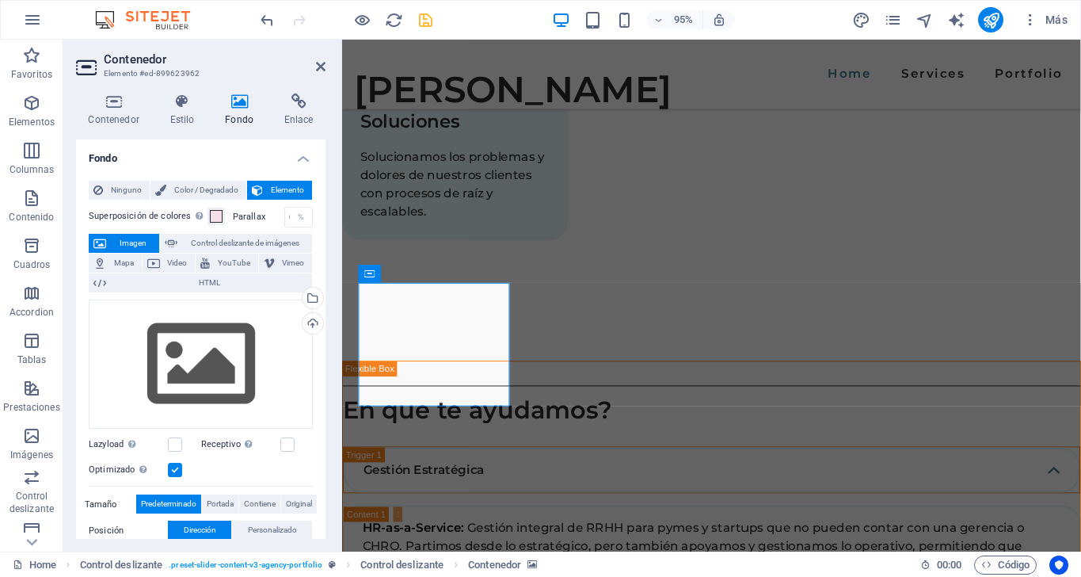
scroll to position [0, 0]
click at [174, 259] on span "Video" at bounding box center [178, 262] width 26 height 19
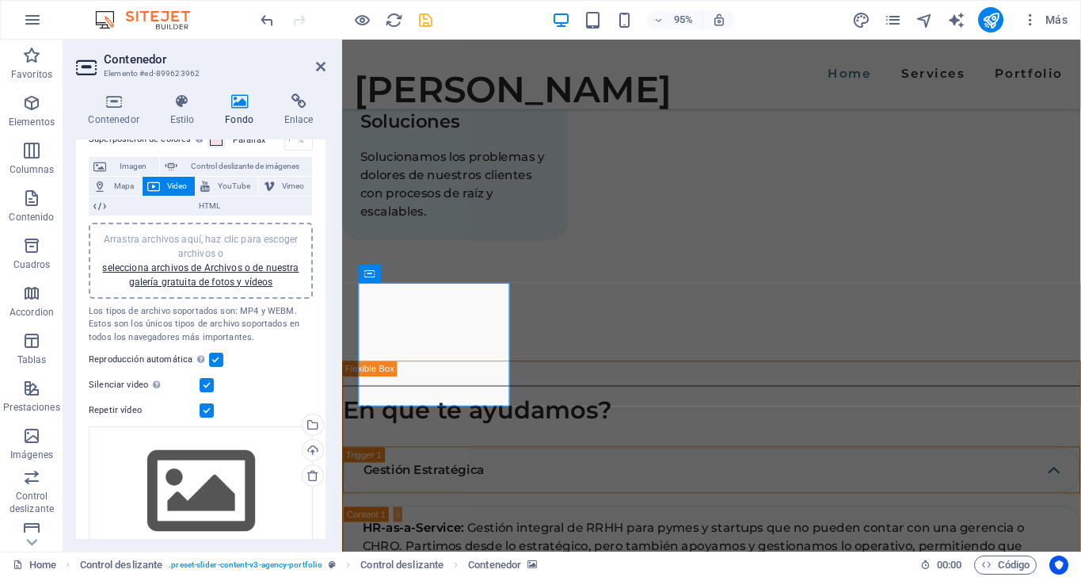
scroll to position [81, 0]
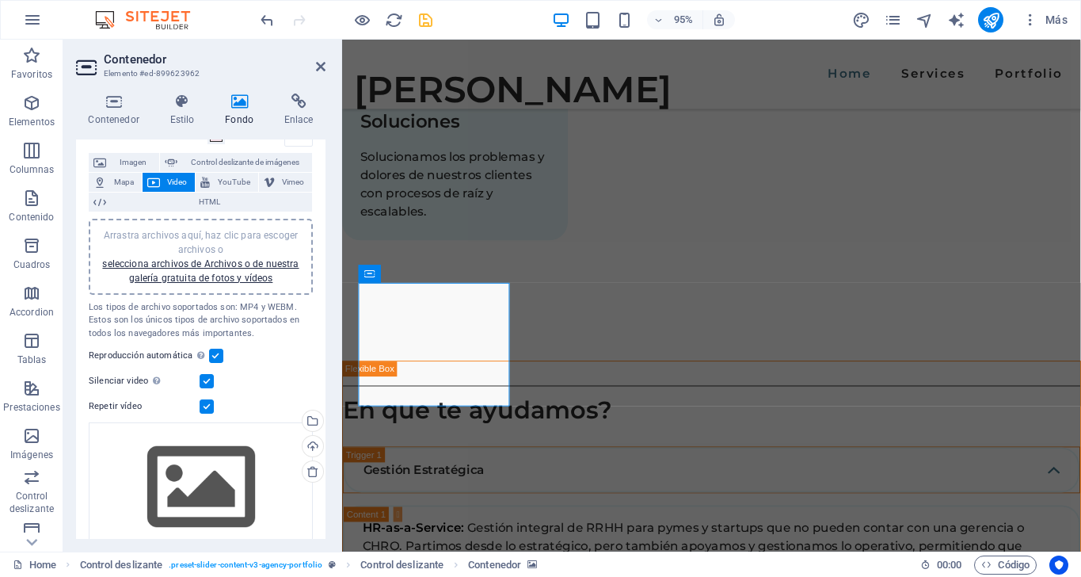
click at [215, 235] on span "Arrastra archivos aquí, haz clic para escoger archivos o selecciona archivos de…" at bounding box center [200, 257] width 196 height 54
click at [223, 233] on span "Arrastra archivos aquí, haz clic para escoger archivos o selecciona archivos de…" at bounding box center [200, 257] width 196 height 54
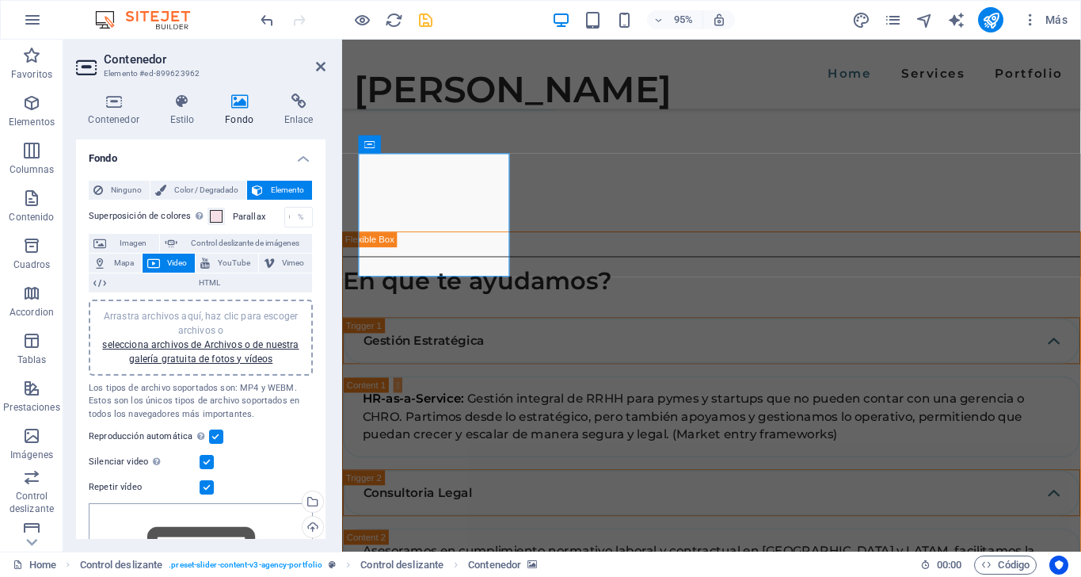
scroll to position [0, 0]
click at [447, 199] on icon at bounding box center [448, 196] width 8 height 16
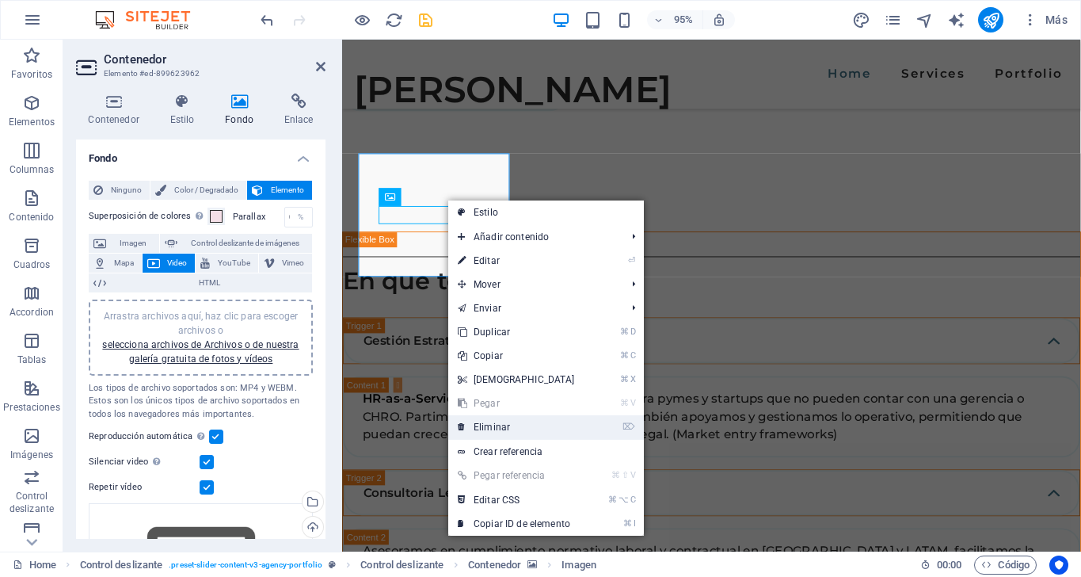
click at [493, 422] on link "⌦ Eliminar" at bounding box center [516, 427] width 136 height 24
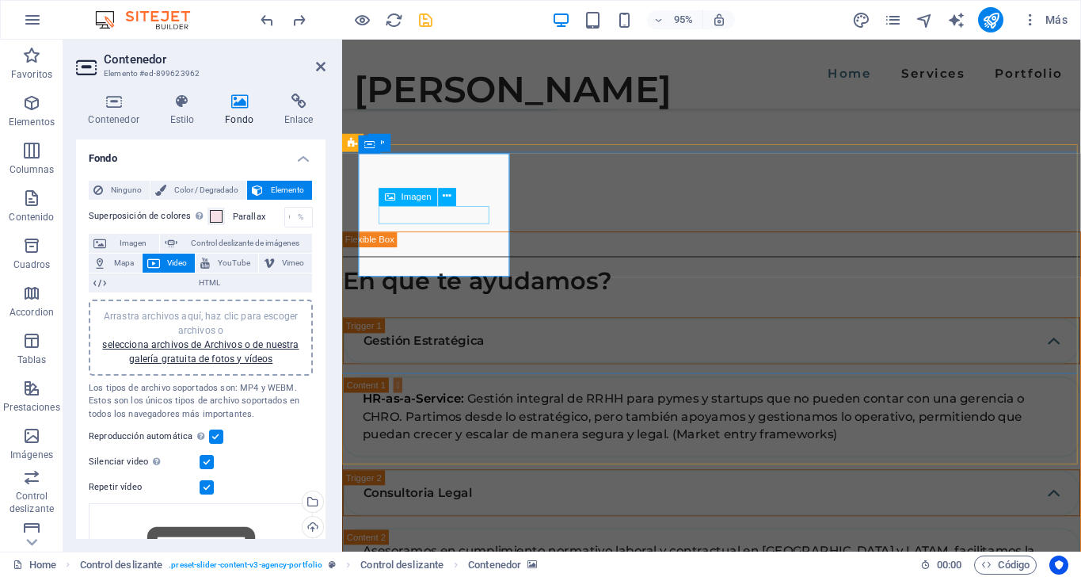
click at [422, 197] on span "Imagen" at bounding box center [417, 196] width 30 height 9
click at [448, 193] on icon at bounding box center [448, 196] width 8 height 16
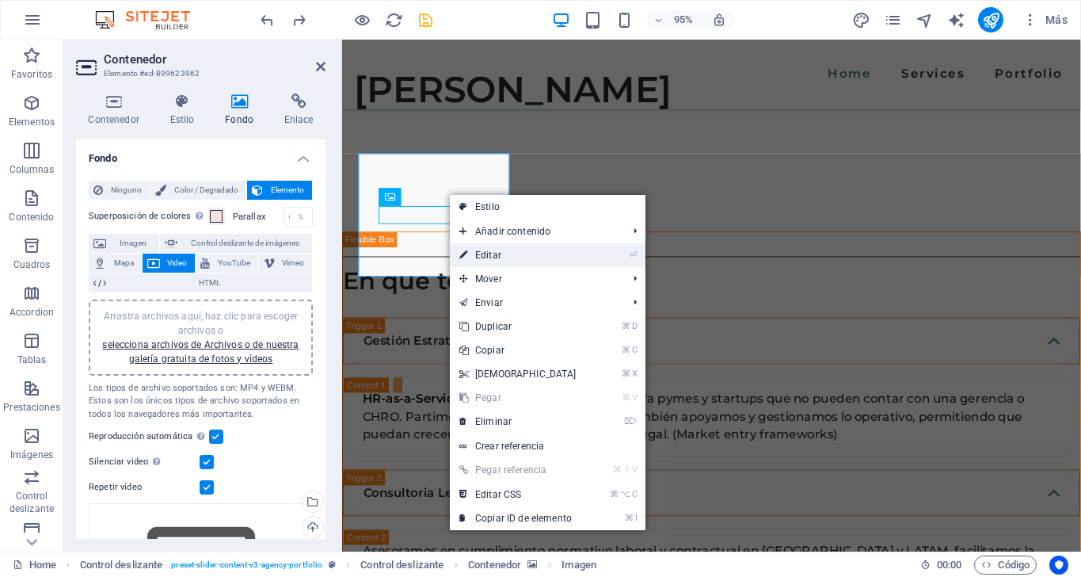
click at [505, 249] on link "⏎ Editar" at bounding box center [518, 255] width 136 height 24
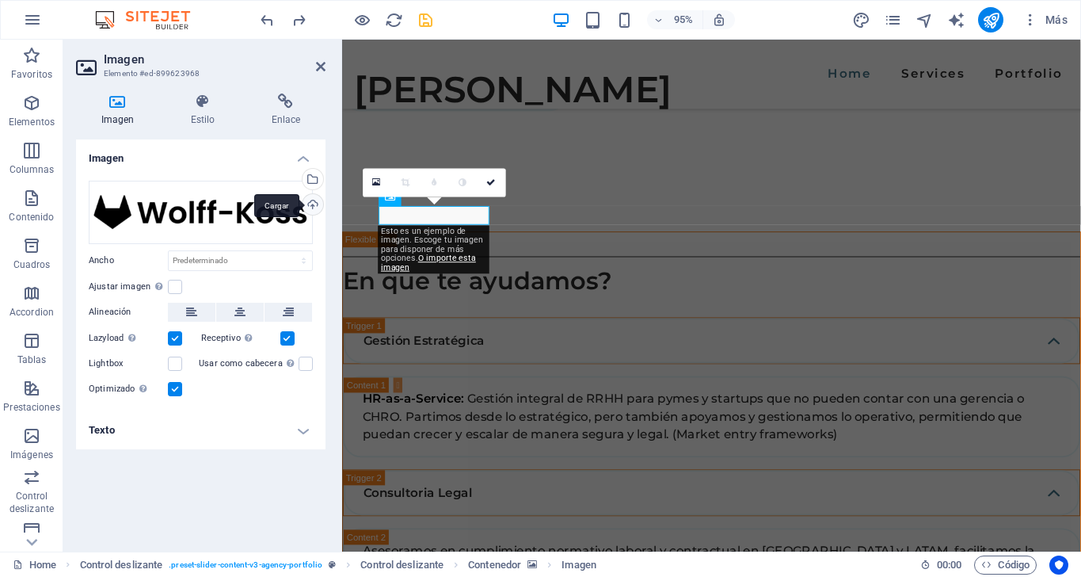
click at [314, 204] on div "Cargar" at bounding box center [311, 206] width 24 height 24
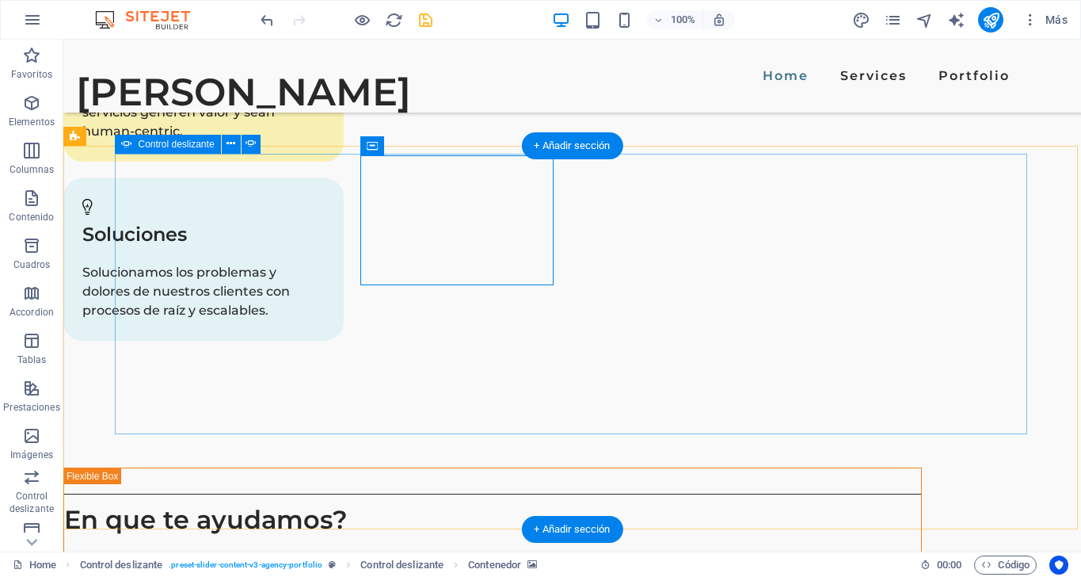
scroll to position [3169, 0]
click at [452, 200] on icon at bounding box center [453, 200] width 9 height 17
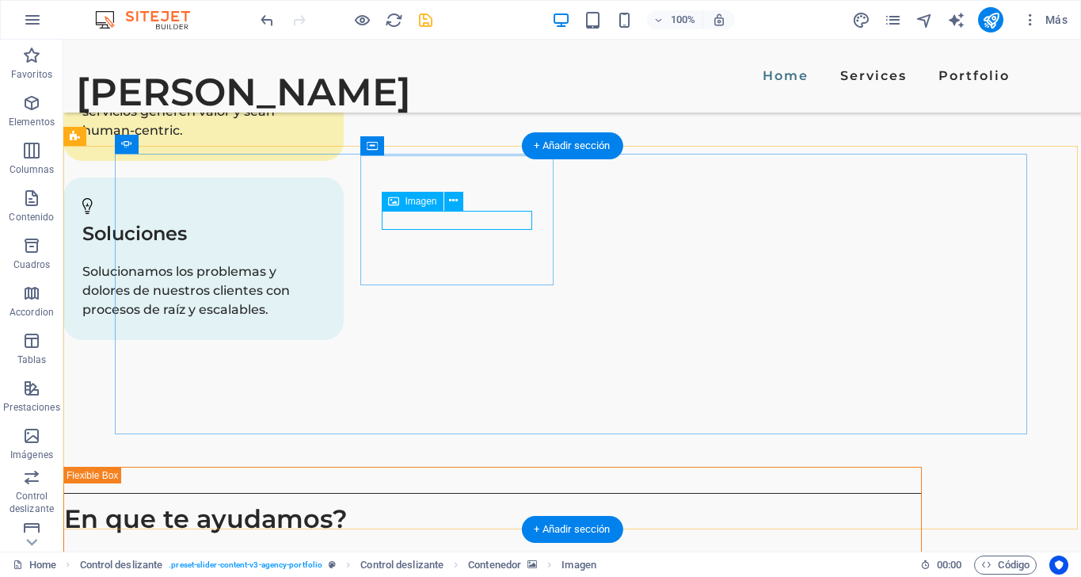
click at [402, 199] on div "Imagen" at bounding box center [413, 201] width 62 height 19
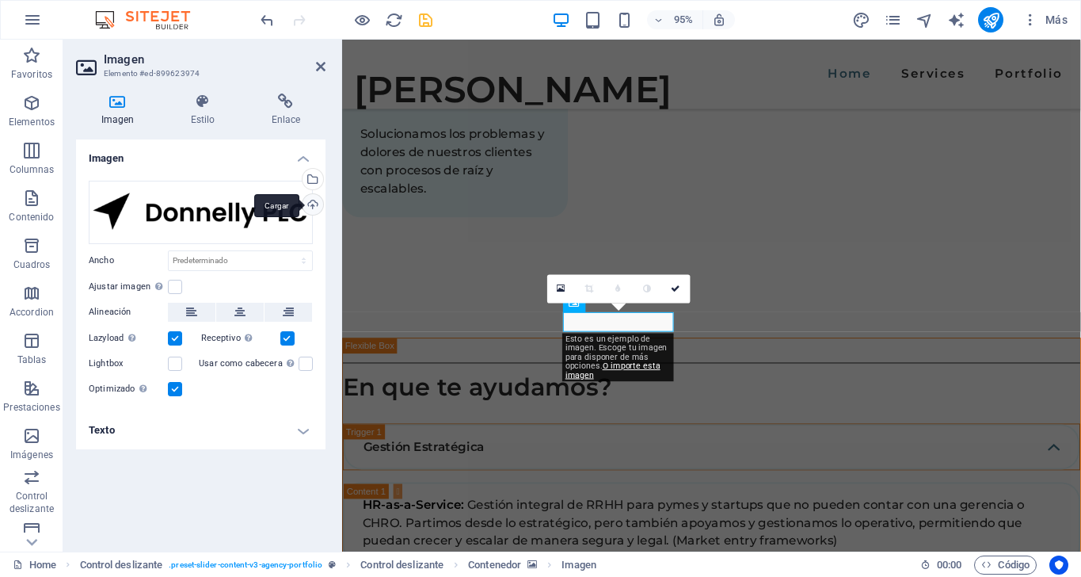
click at [314, 201] on div "Cargar" at bounding box center [311, 206] width 24 height 24
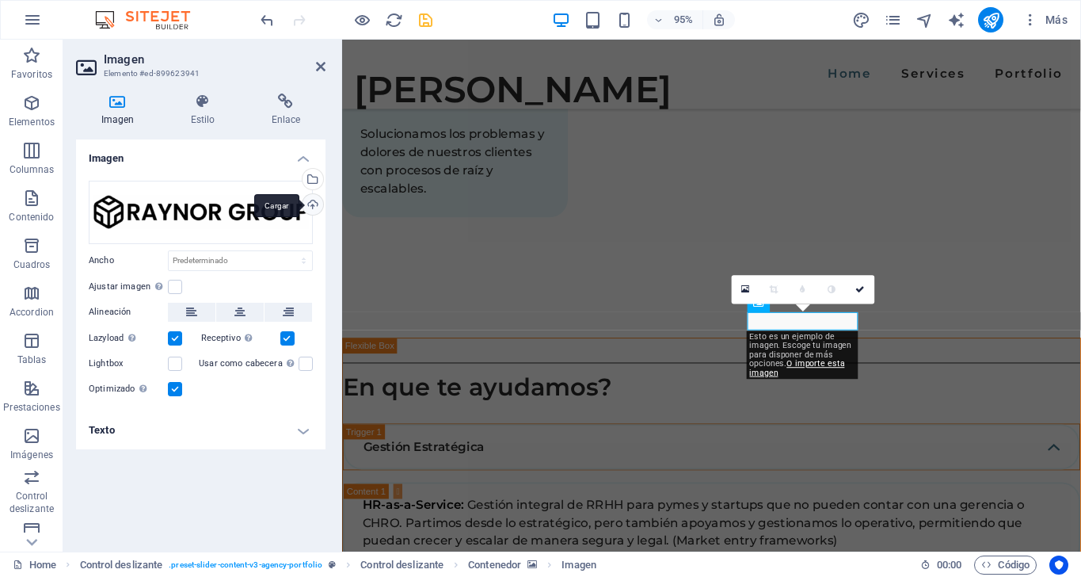
click at [315, 205] on div "Cargar" at bounding box center [311, 206] width 24 height 24
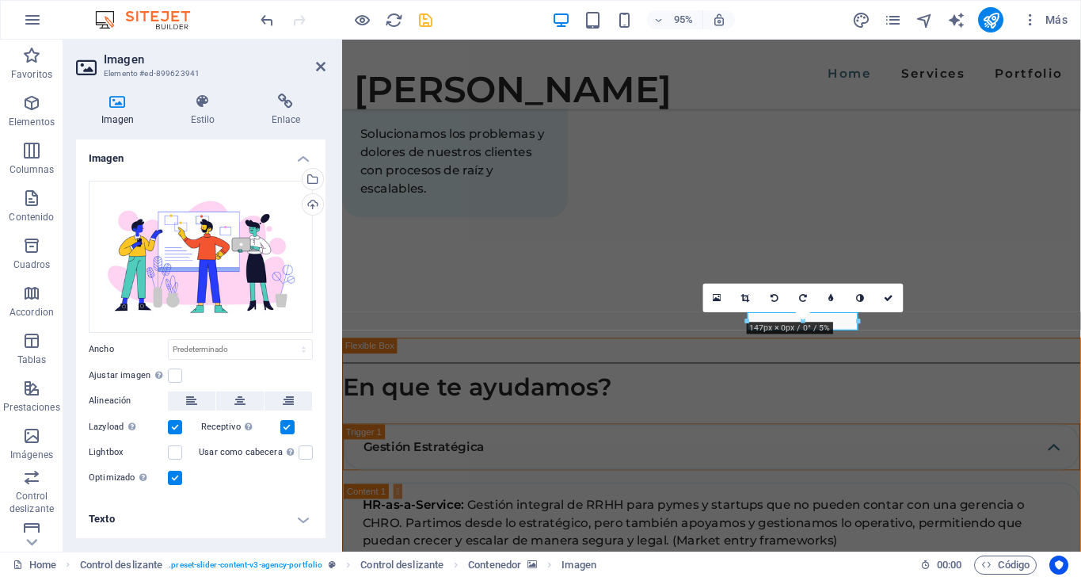
click at [304, 517] on h4 "Texto" at bounding box center [200, 519] width 249 height 38
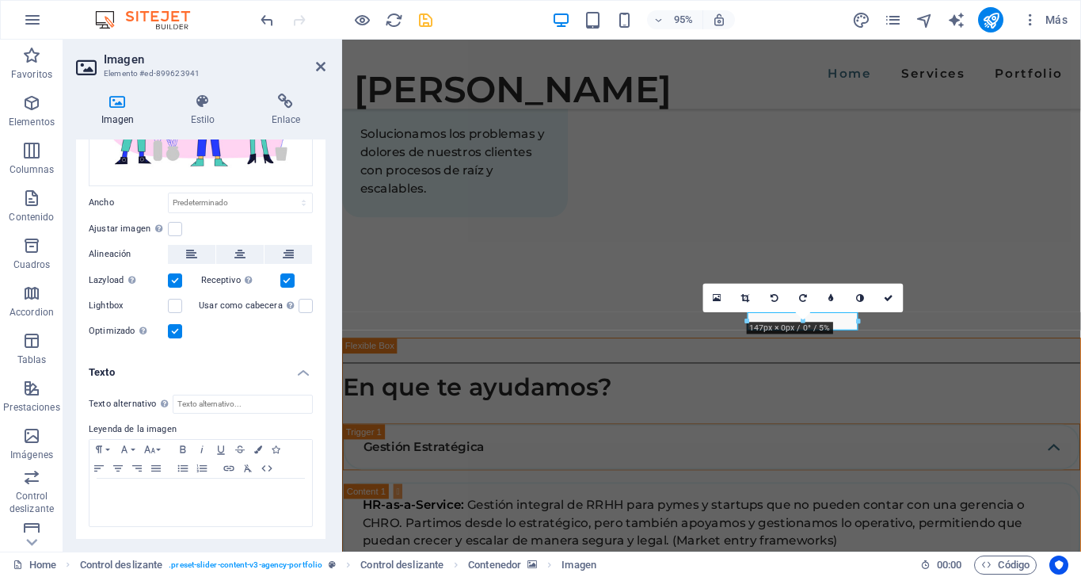
scroll to position [146, 0]
click at [240, 398] on input "Texto alternativo El texto alternativo es usado por aquellos dispositivos que n…" at bounding box center [243, 404] width 140 height 19
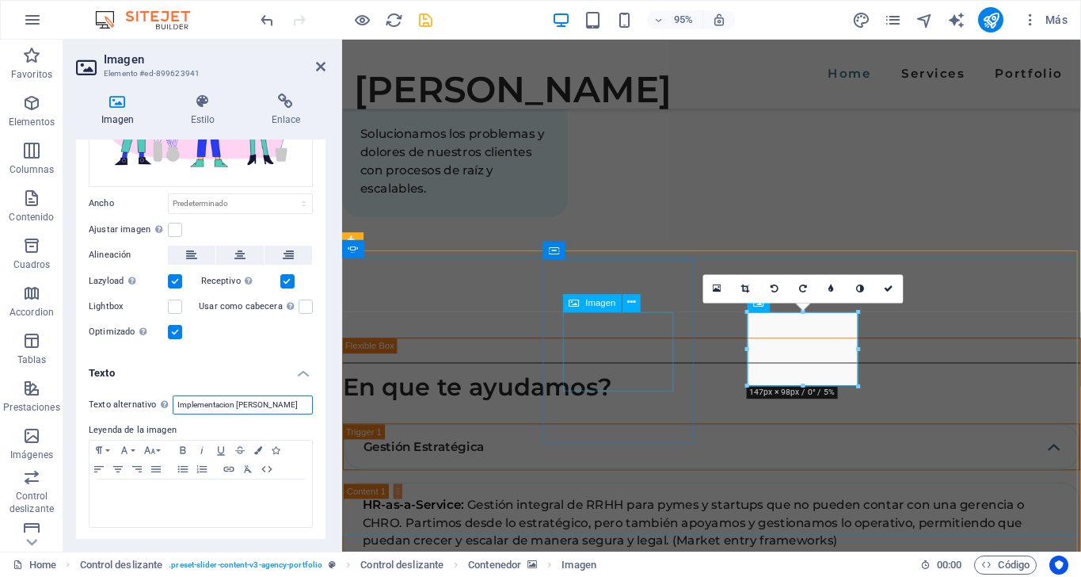
type input "Implementacion [PERSON_NAME]"
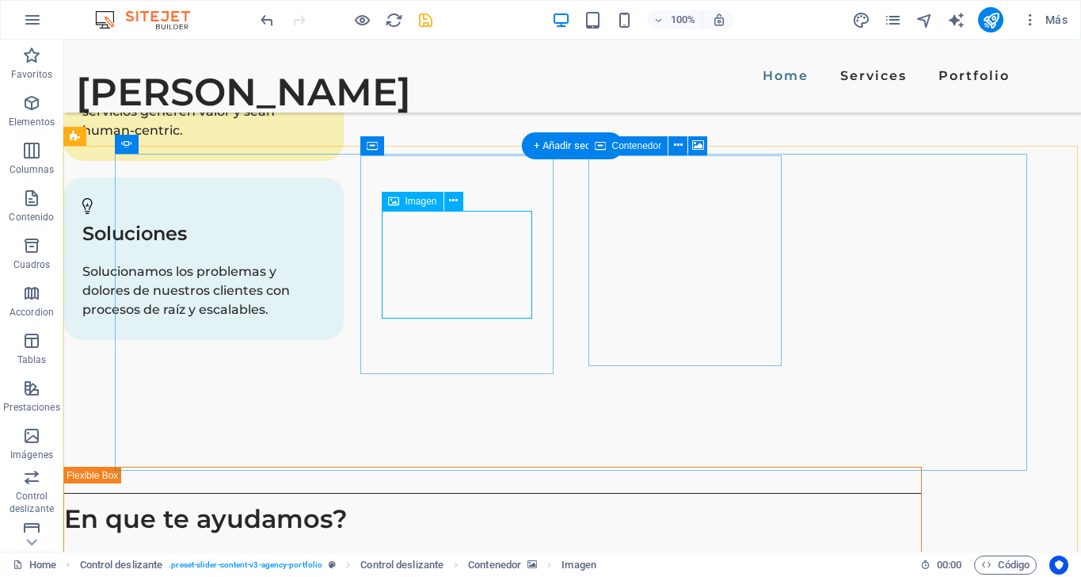
click at [420, 206] on span "Imagen" at bounding box center [422, 201] width 32 height 10
click at [421, 204] on span "Imagen" at bounding box center [422, 201] width 32 height 10
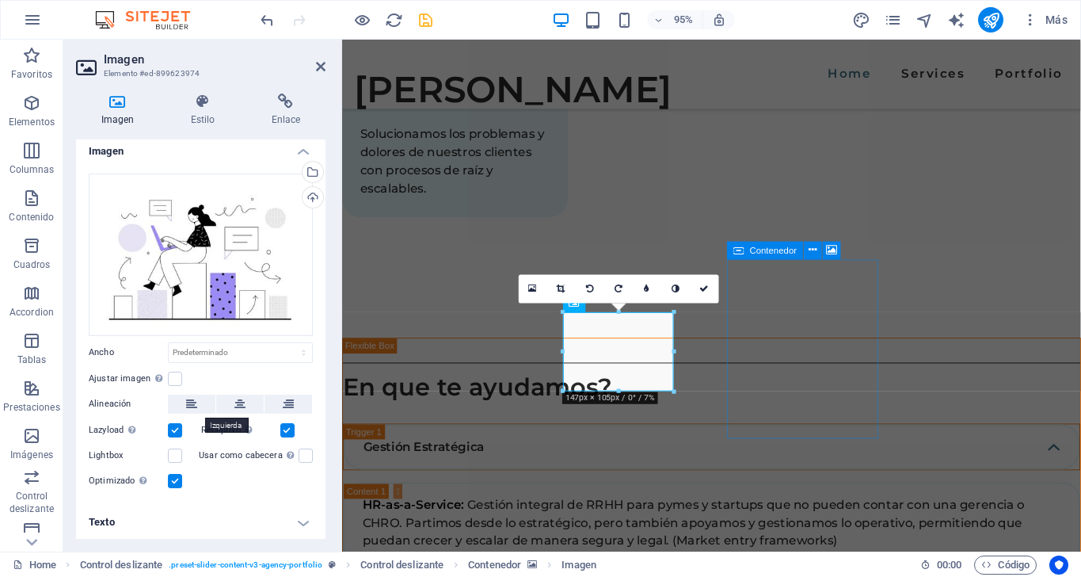
scroll to position [6, 0]
click at [299, 527] on h4 "Texto" at bounding box center [200, 523] width 249 height 38
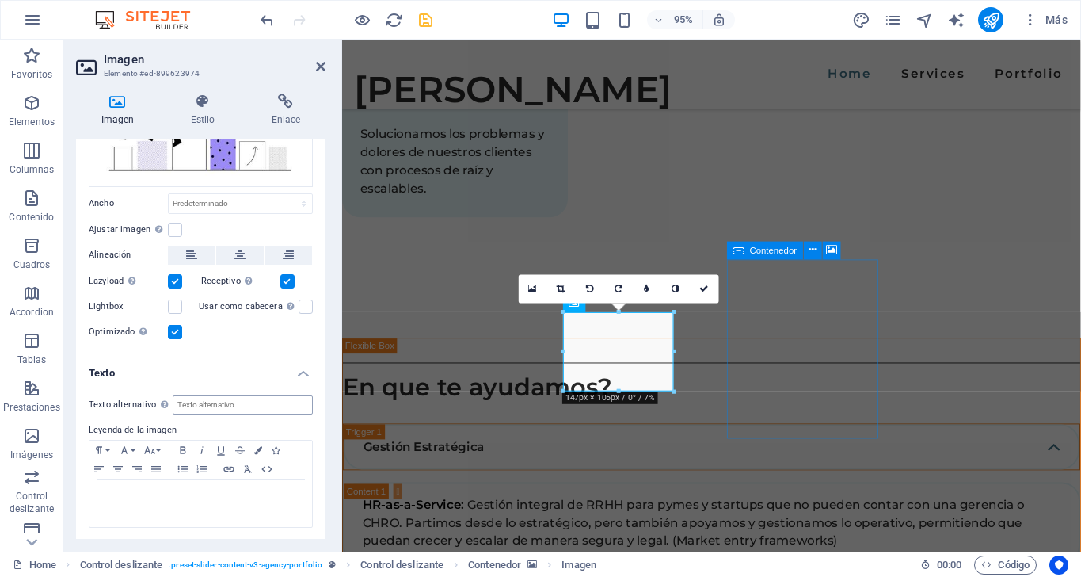
scroll to position [155, 0]
click at [255, 397] on input "Texto alternativo El texto alternativo es usado por aquellos dispositivos que n…" at bounding box center [243, 405] width 140 height 19
type input "D"
type input "Estrategia [PERSON_NAME]"
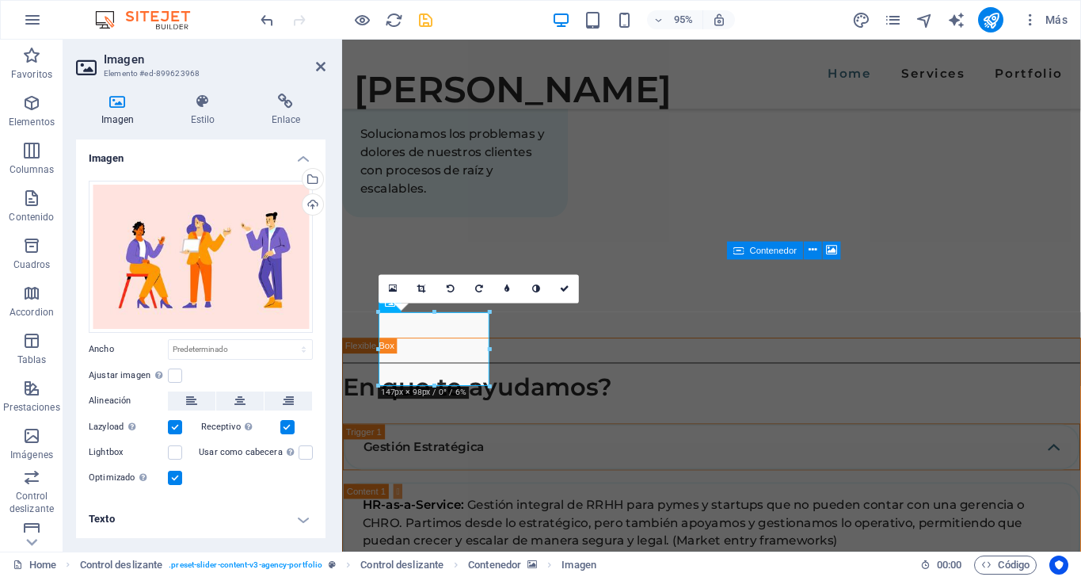
click at [310, 521] on h4 "Texto" at bounding box center [200, 519] width 249 height 38
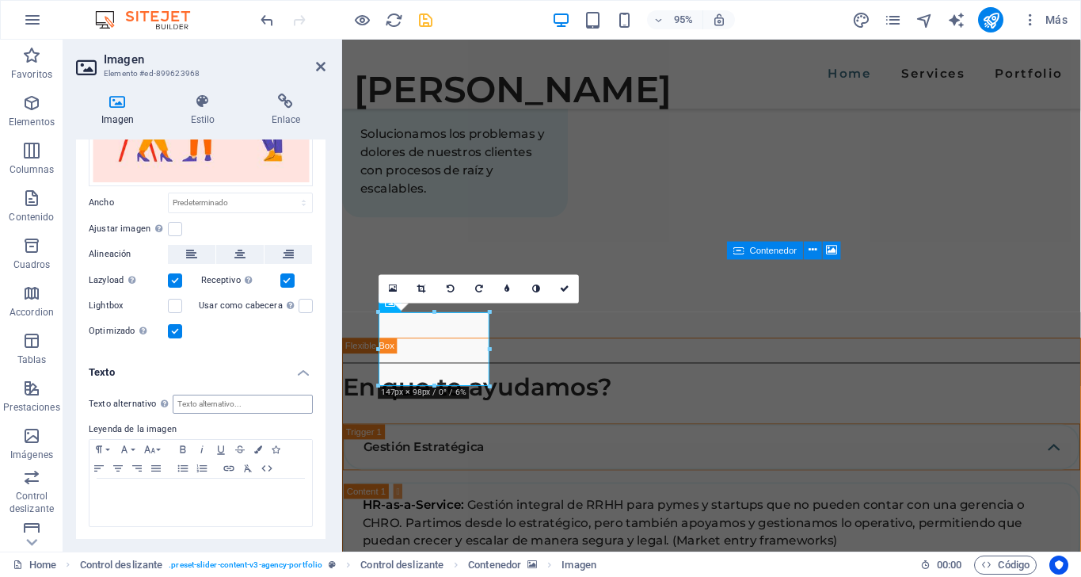
scroll to position [146, 0]
click at [219, 403] on input "Texto alternativo El texto alternativo es usado por aquellos dispositivos que n…" at bounding box center [243, 404] width 140 height 19
type input "DIagnóstico [PERSON_NAME]"
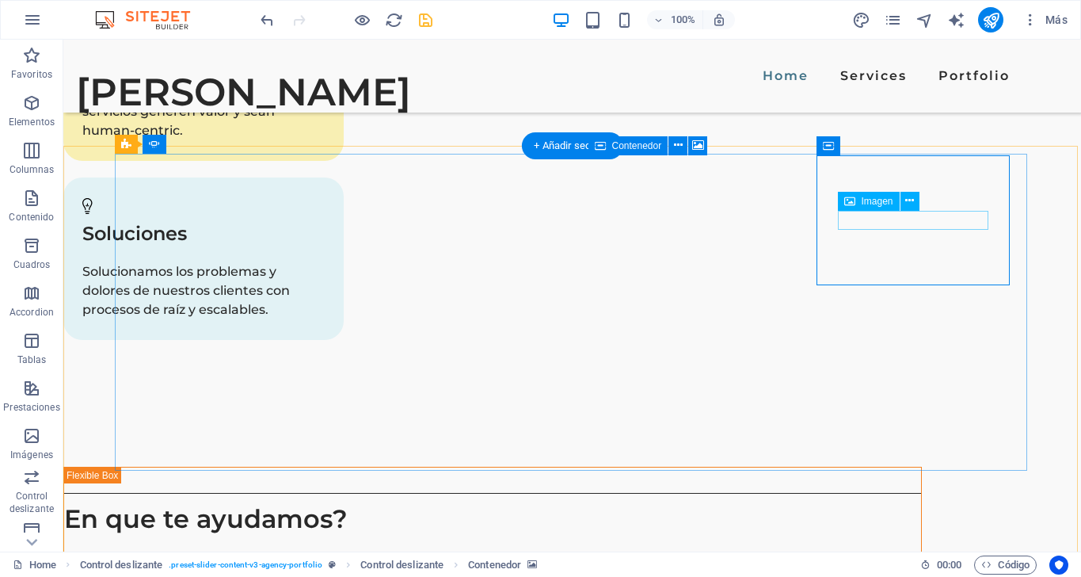
click at [869, 203] on span "Imagen" at bounding box center [878, 201] width 32 height 10
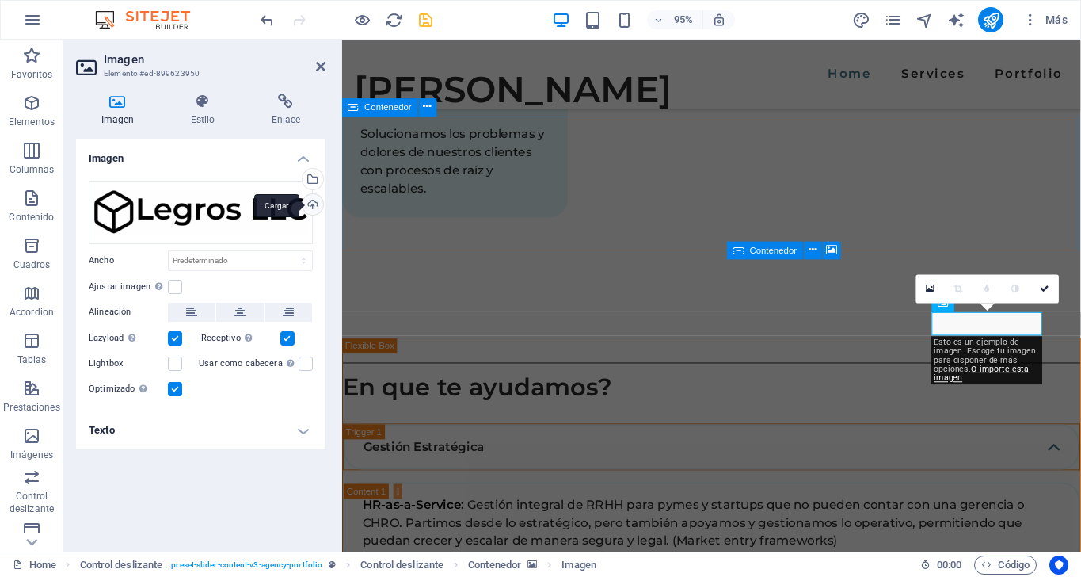
click at [315, 207] on div "Cargar" at bounding box center [311, 206] width 24 height 24
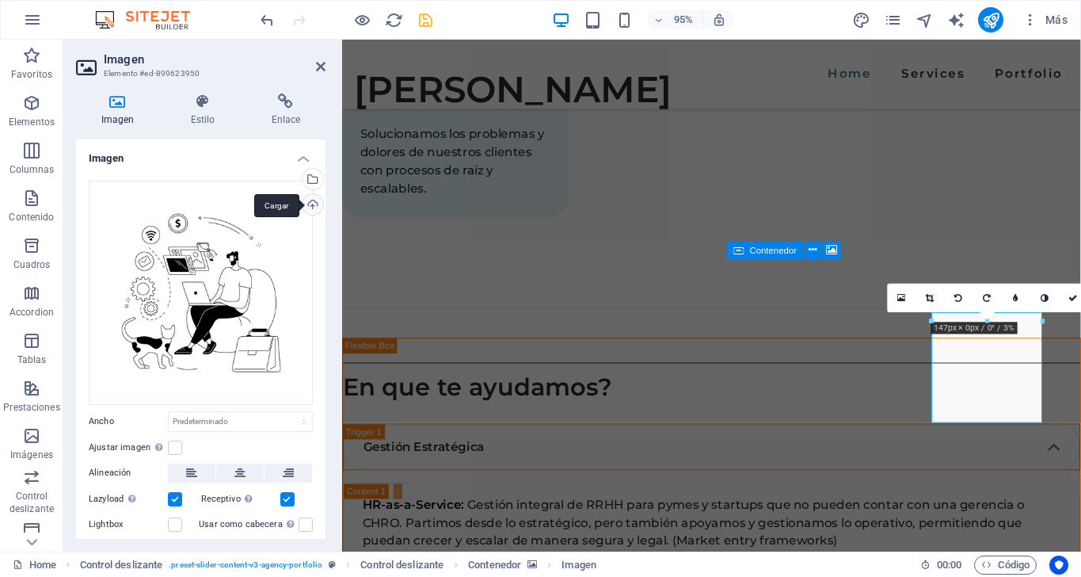
click at [311, 201] on div "Cargar" at bounding box center [311, 206] width 24 height 24
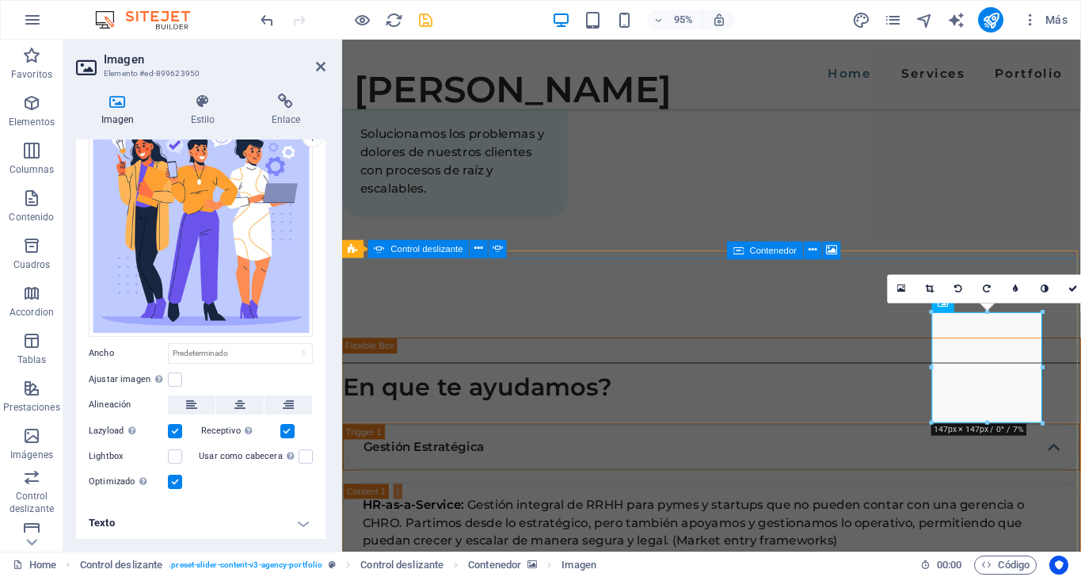
scroll to position [67, 0]
click at [280, 514] on h4 "Texto" at bounding box center [200, 524] width 249 height 38
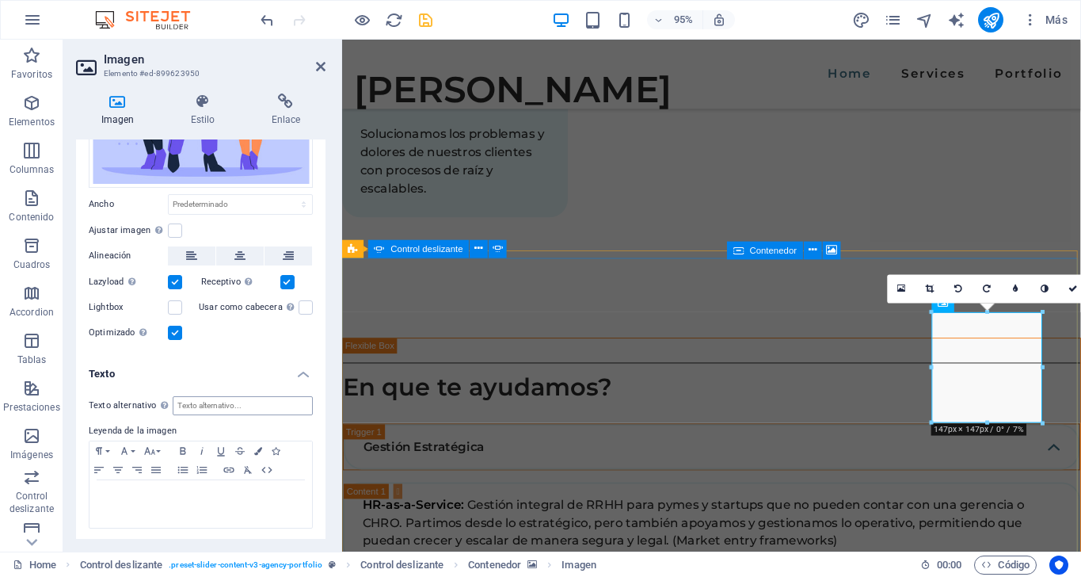
scroll to position [216, 0]
click at [223, 397] on input "Texto alternativo El texto alternativo es usado por aquellos dispositivos que n…" at bounding box center [243, 406] width 140 height 19
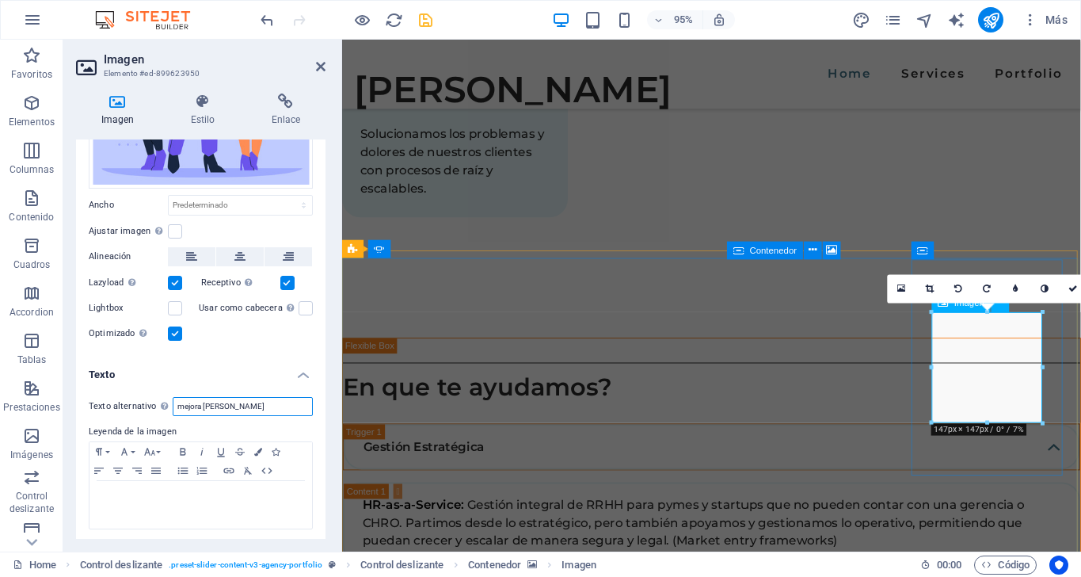
type input "mejora [PERSON_NAME]"
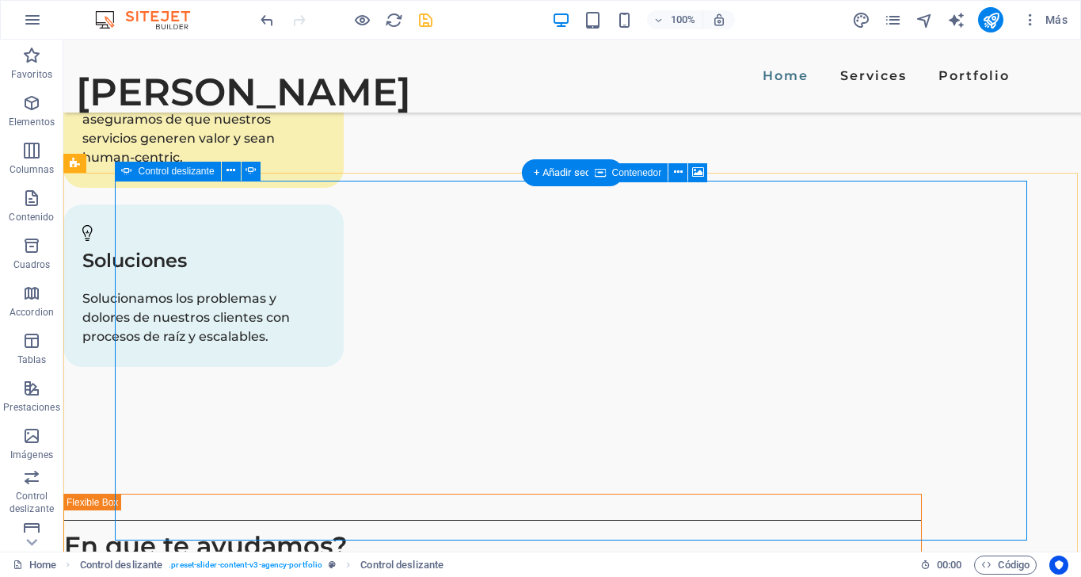
scroll to position [3143, 0]
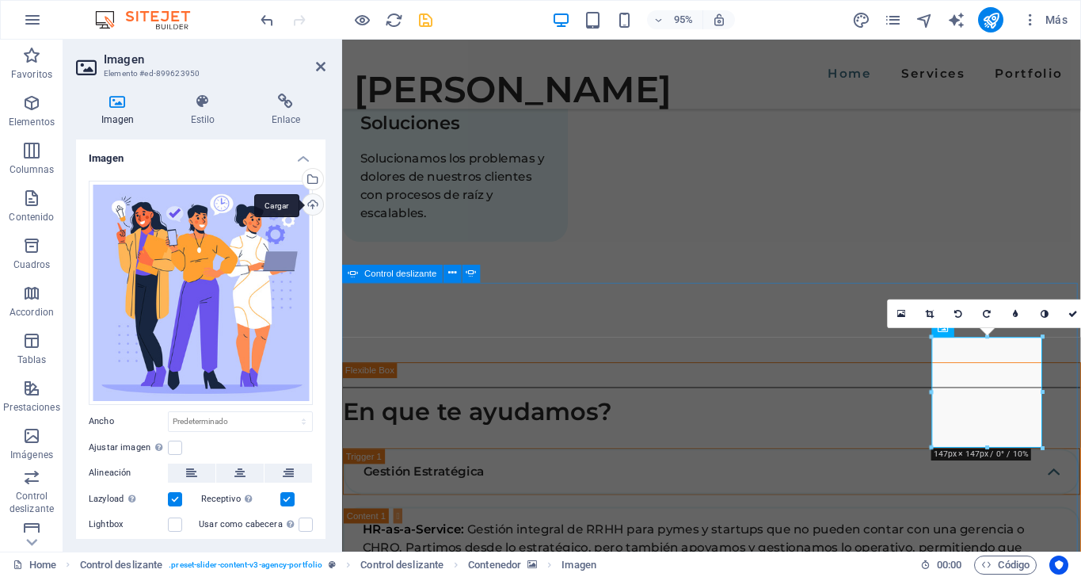
click at [313, 205] on div "Cargar" at bounding box center [311, 206] width 24 height 24
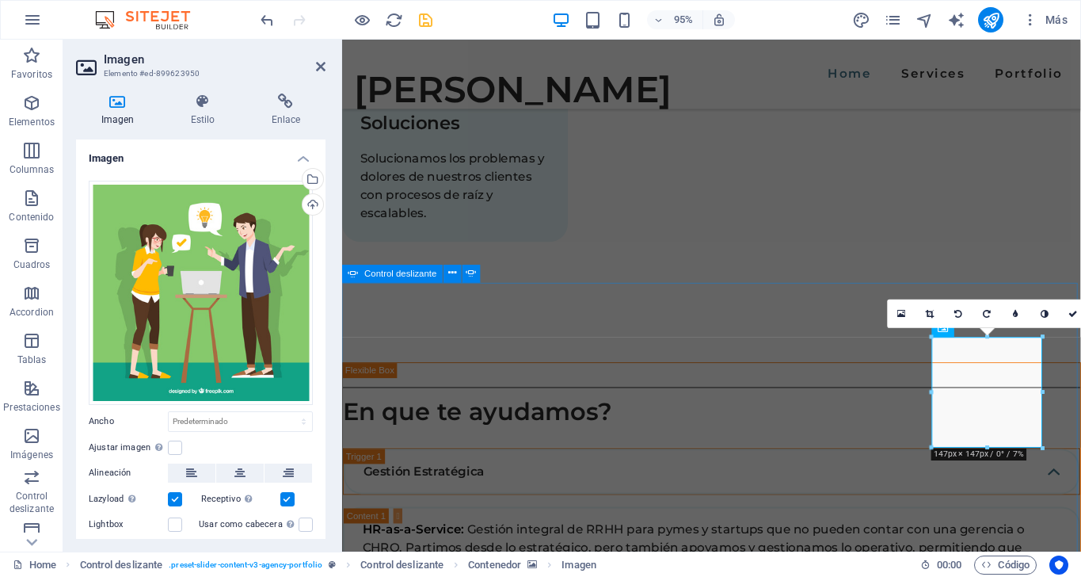
click at [320, 196] on div "Arrastra archivos aquí, haz clic para escoger archivos o selecciona archivos de…" at bounding box center [200, 370] width 249 height 404
click at [313, 200] on div "Cargar" at bounding box center [311, 206] width 24 height 24
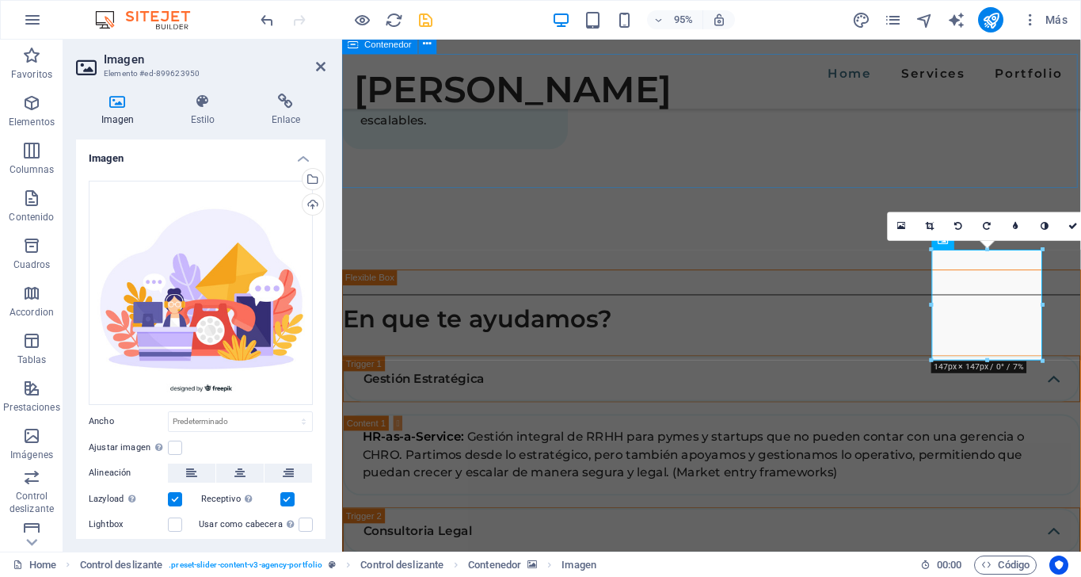
scroll to position [3242, 0]
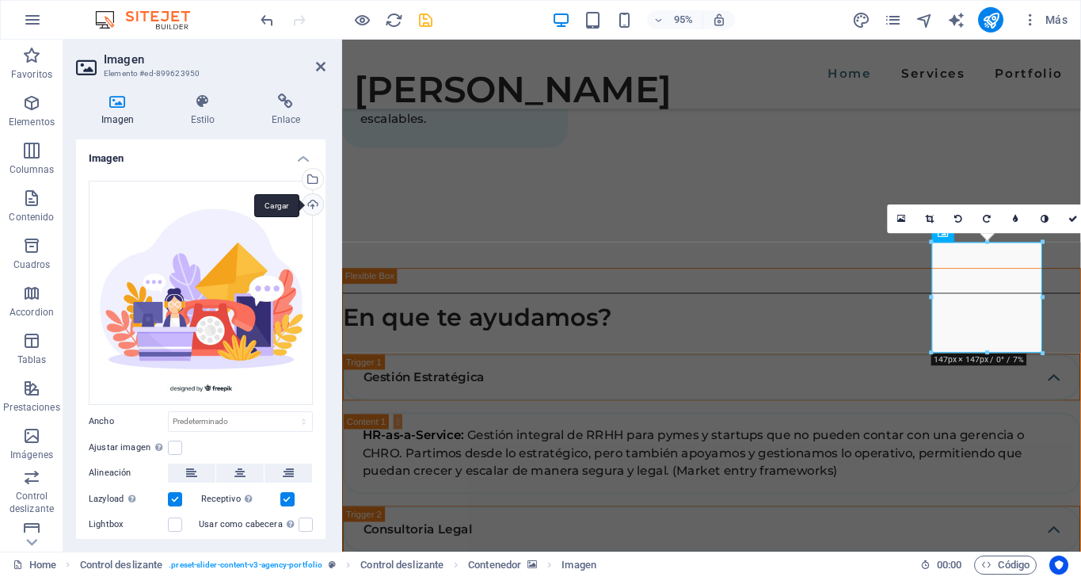
click at [311, 206] on div "Cargar" at bounding box center [311, 206] width 24 height 24
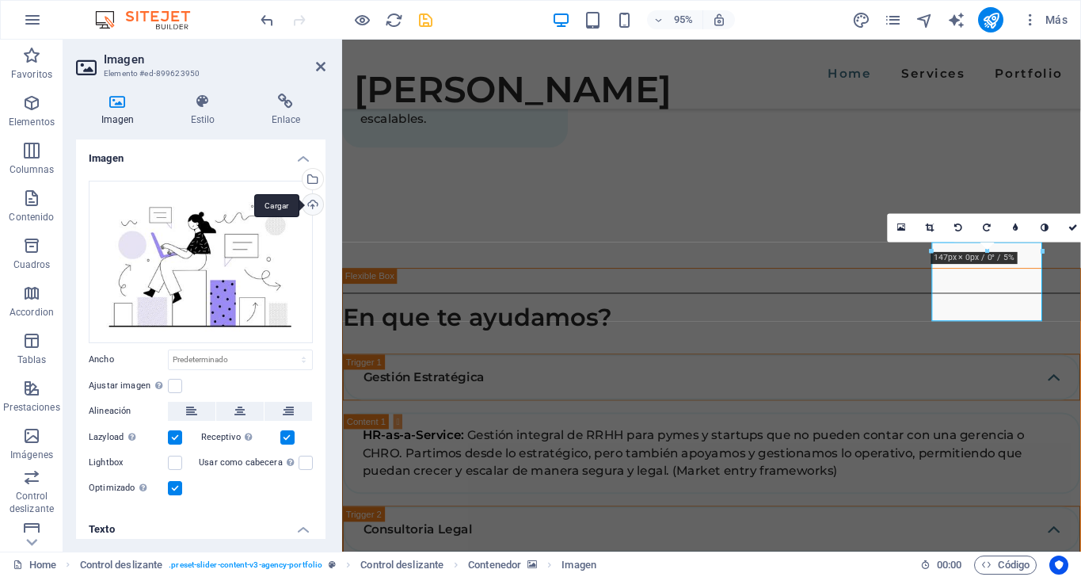
click at [312, 200] on div "Cargar" at bounding box center [311, 206] width 24 height 24
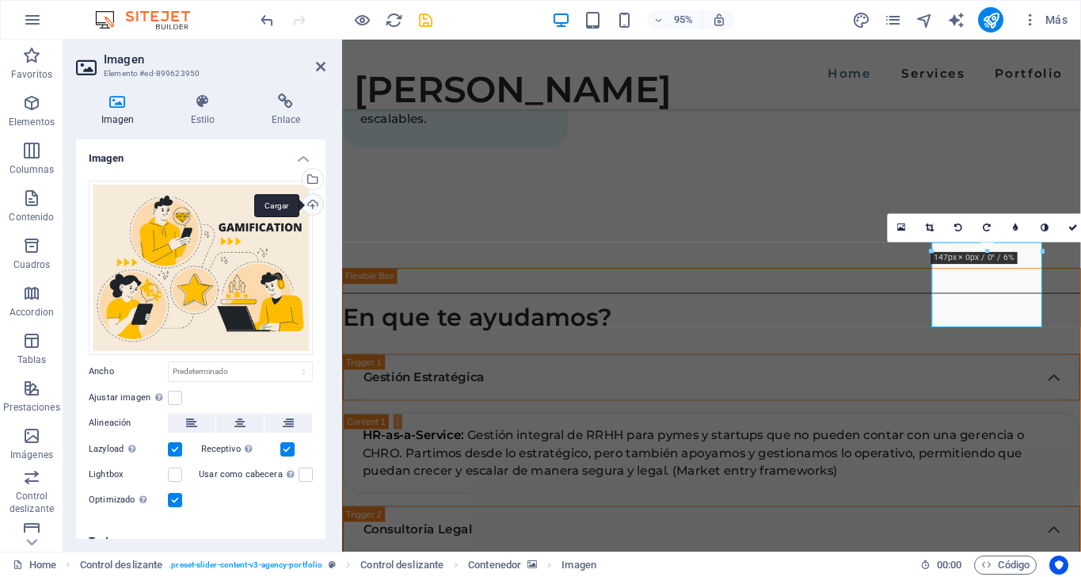
click at [307, 204] on div "Cargar" at bounding box center [311, 206] width 24 height 24
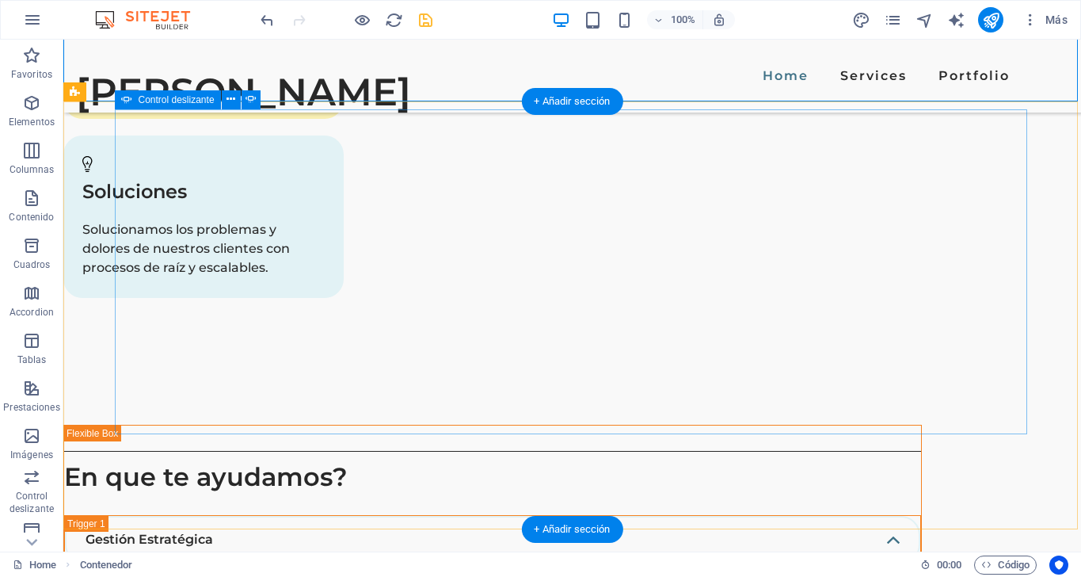
scroll to position [3214, 0]
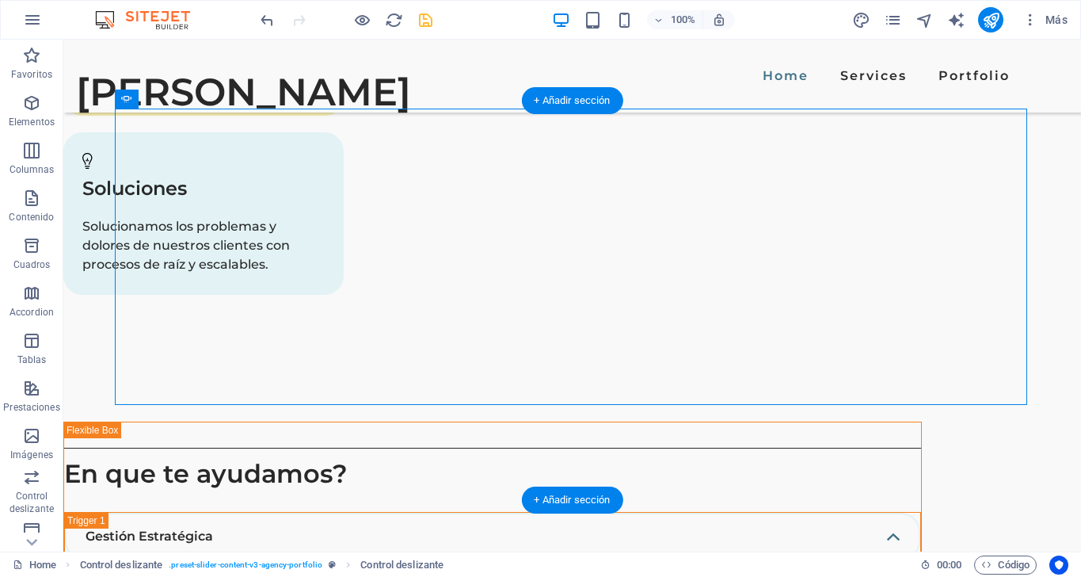
scroll to position [3215, 0]
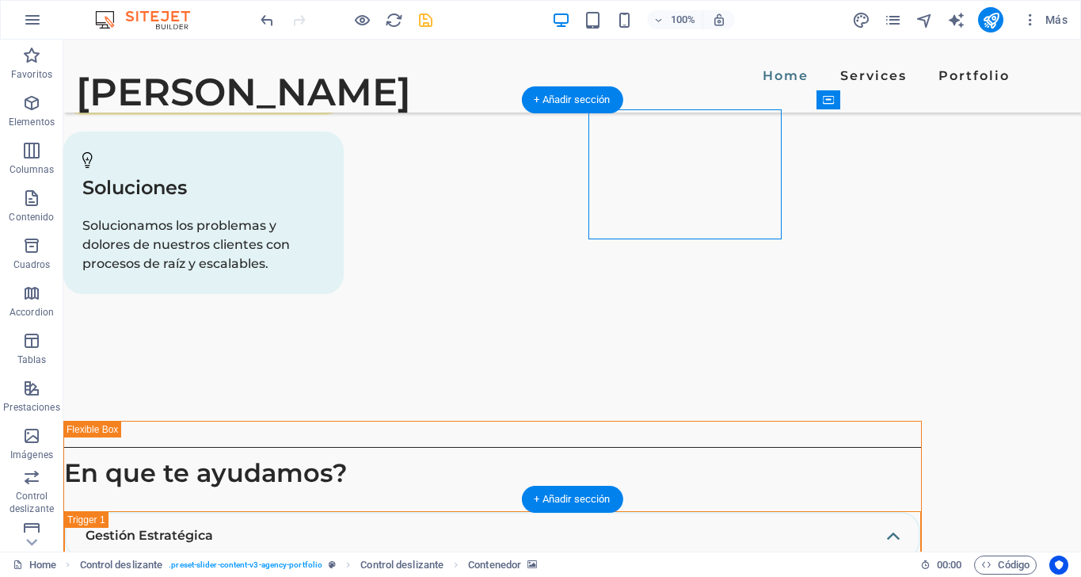
scroll to position [3068, 0]
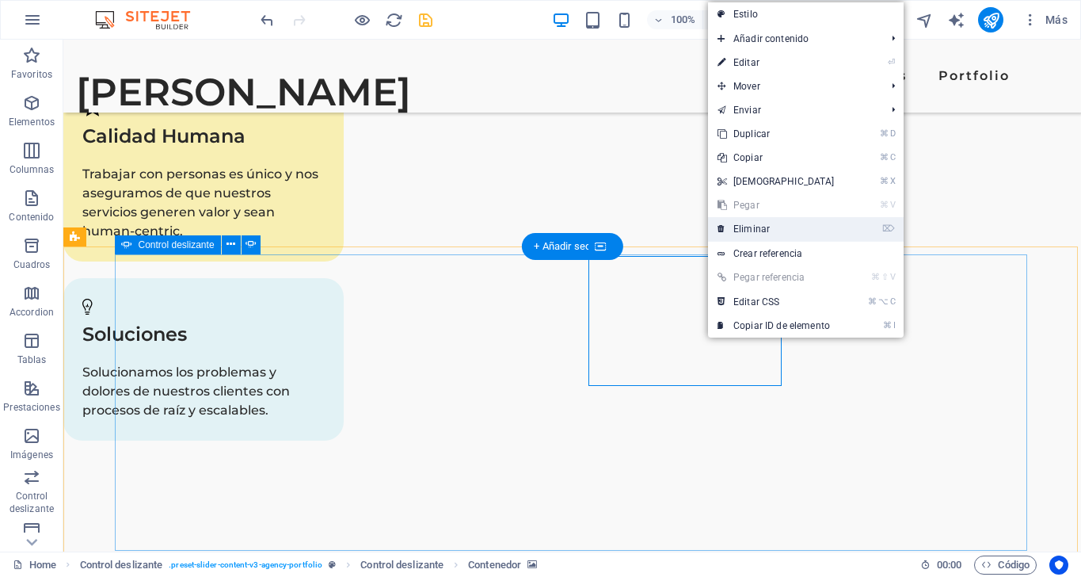
click at [755, 229] on link "⌦ Eliminar" at bounding box center [776, 229] width 136 height 24
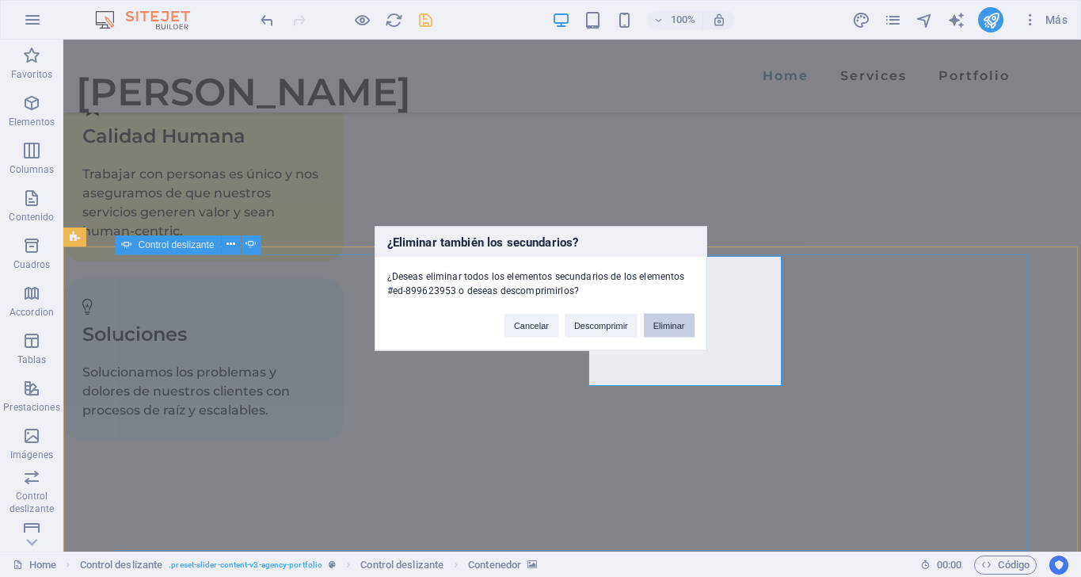
click at [672, 322] on button "Eliminar" at bounding box center [669, 326] width 51 height 24
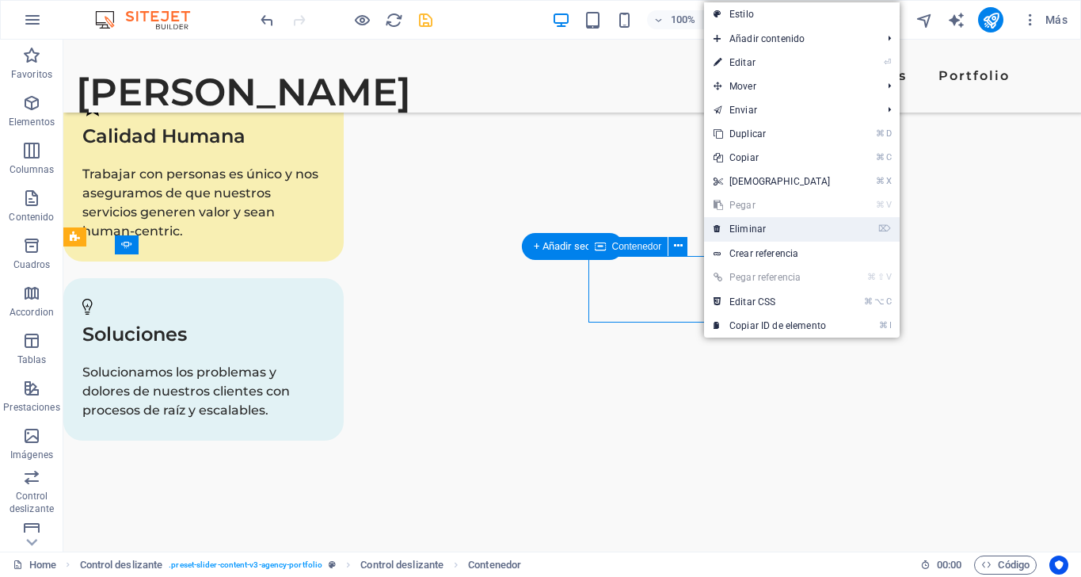
click at [746, 234] on link "⌦ Eliminar" at bounding box center [772, 229] width 136 height 24
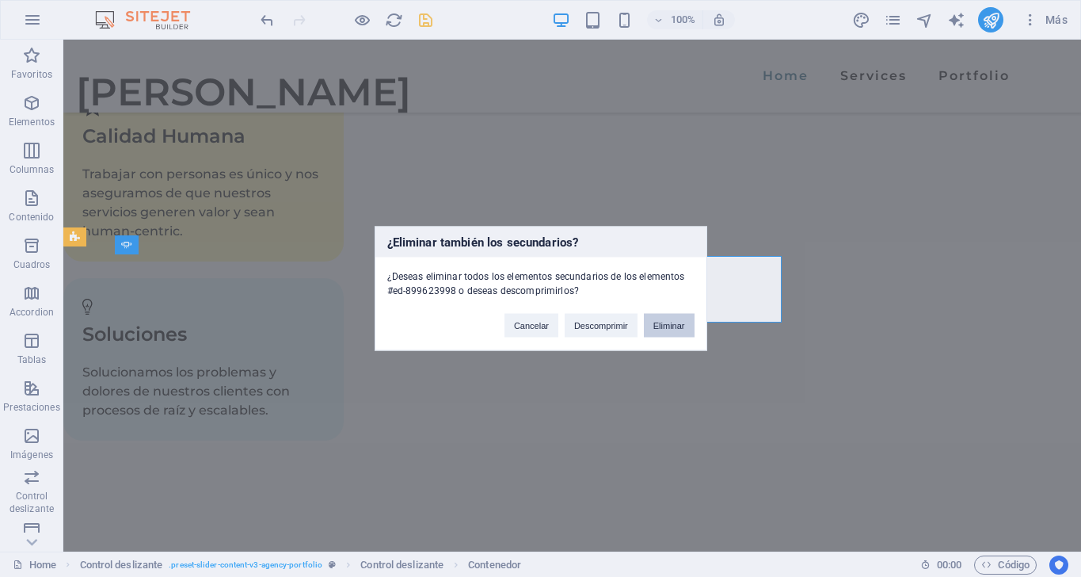
click at [678, 321] on button "Eliminar" at bounding box center [669, 326] width 51 height 24
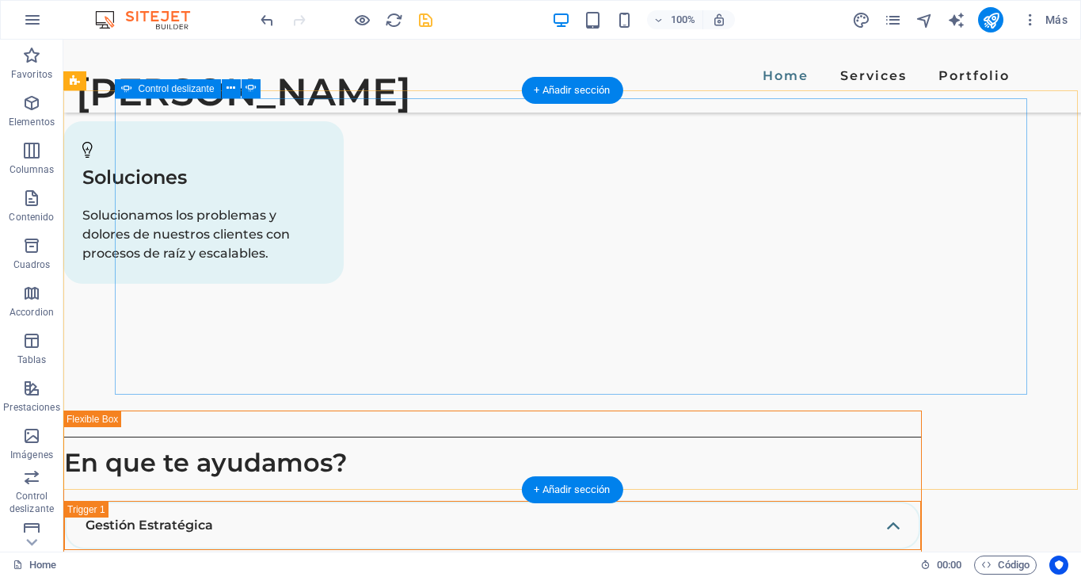
scroll to position [3223, 0]
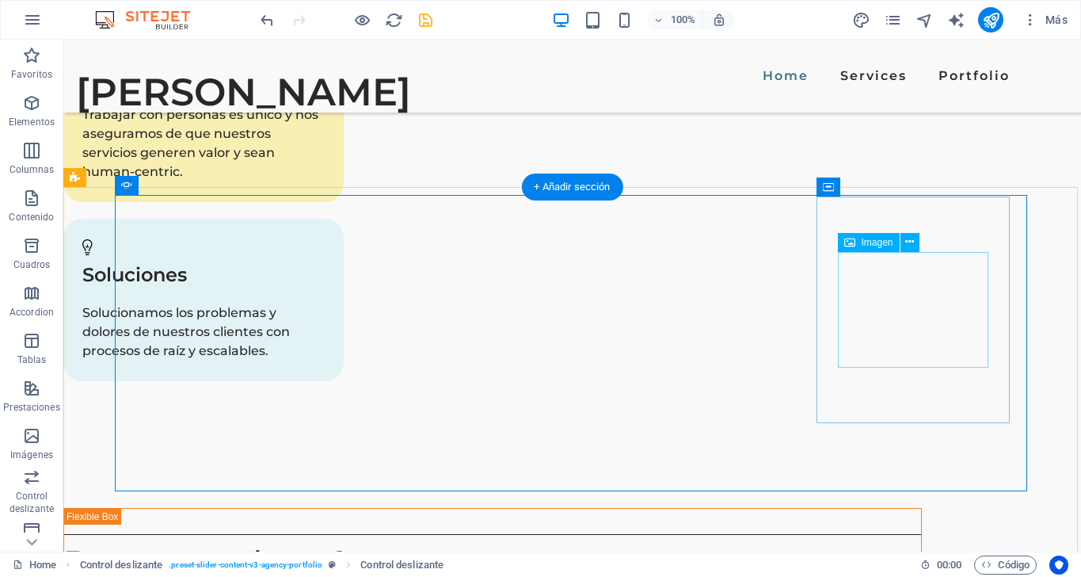
scroll to position [3129, 0]
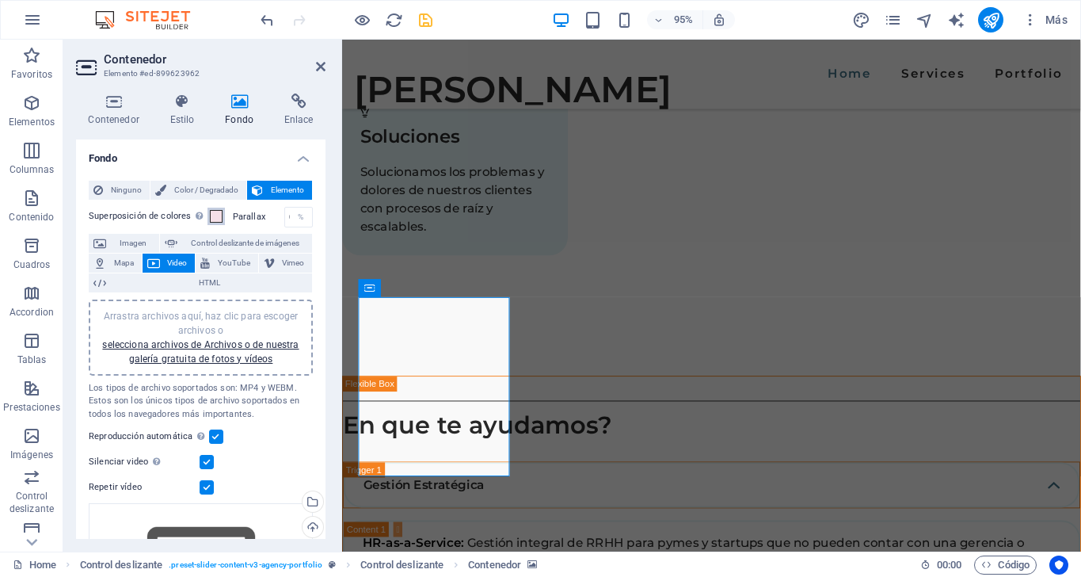
click at [213, 210] on span at bounding box center [216, 216] width 13 height 13
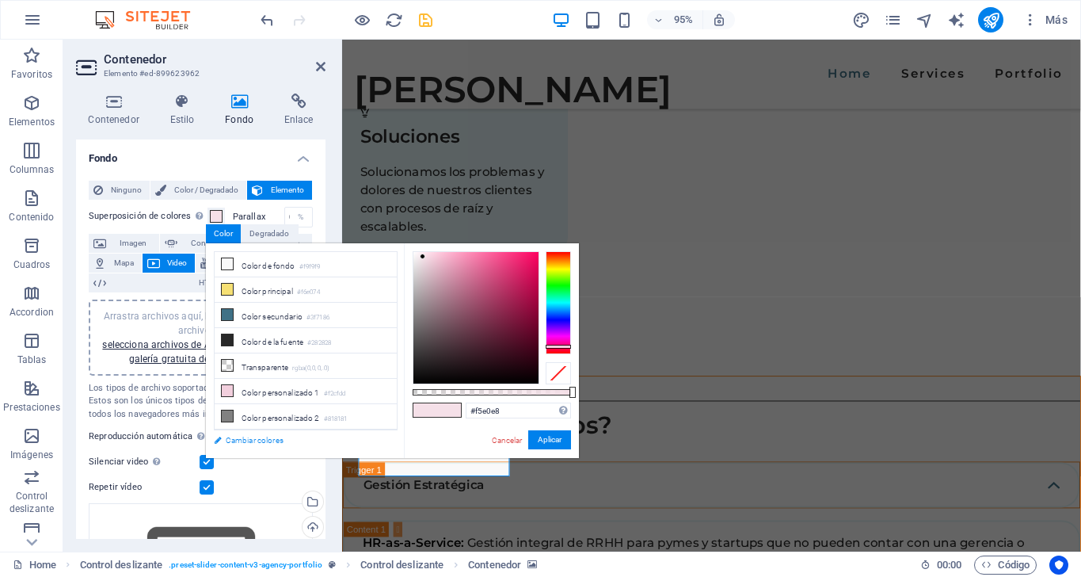
click at [244, 436] on link "Cambiar colores" at bounding box center [298, 440] width 184 height 20
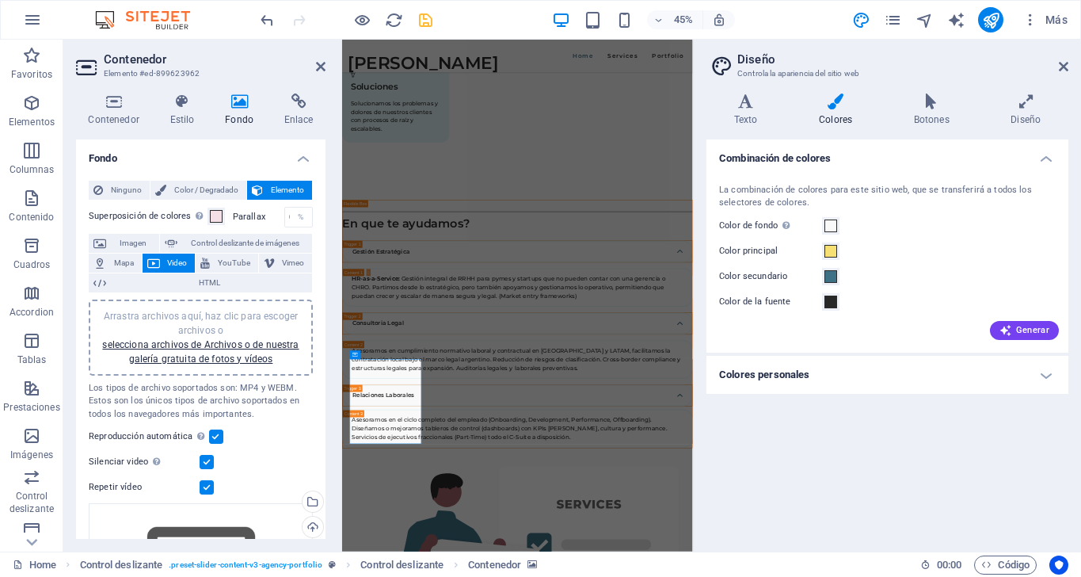
click at [1063, 63] on icon at bounding box center [1064, 66] width 10 height 13
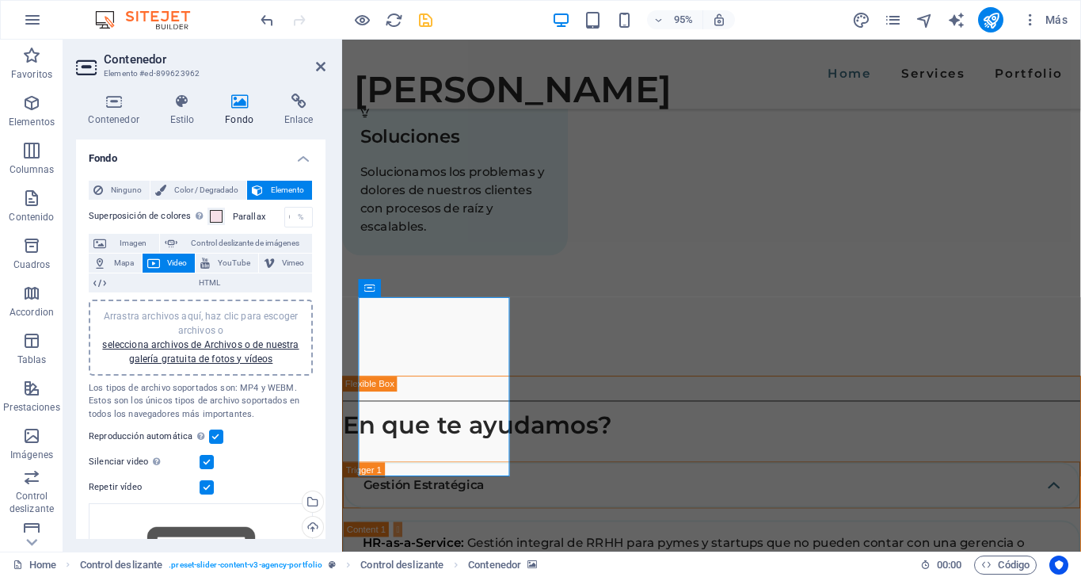
click at [214, 220] on span at bounding box center [216, 216] width 13 height 13
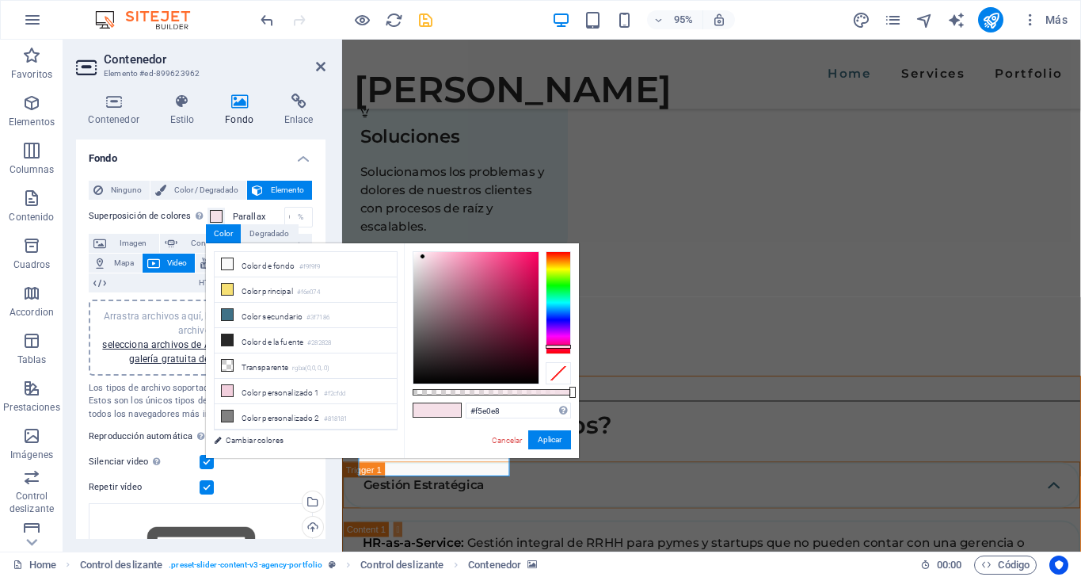
click at [329, 162] on div "Contenedor Estilo Fondo Enlace Tamaño Altura Predeterminado px rem % vh vw Alto…" at bounding box center [200, 316] width 275 height 470
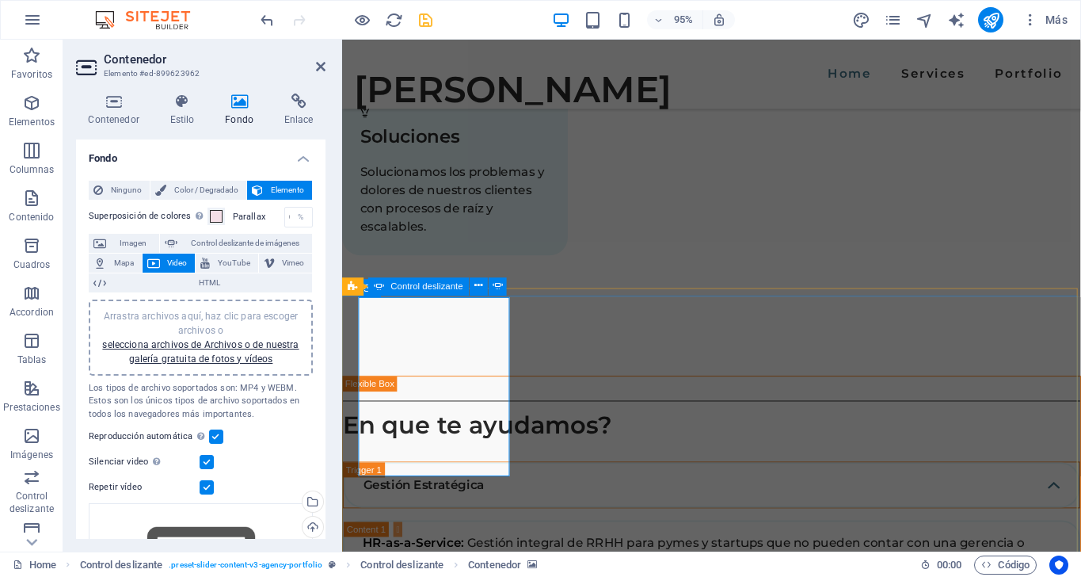
click at [213, 213] on span at bounding box center [216, 216] width 13 height 13
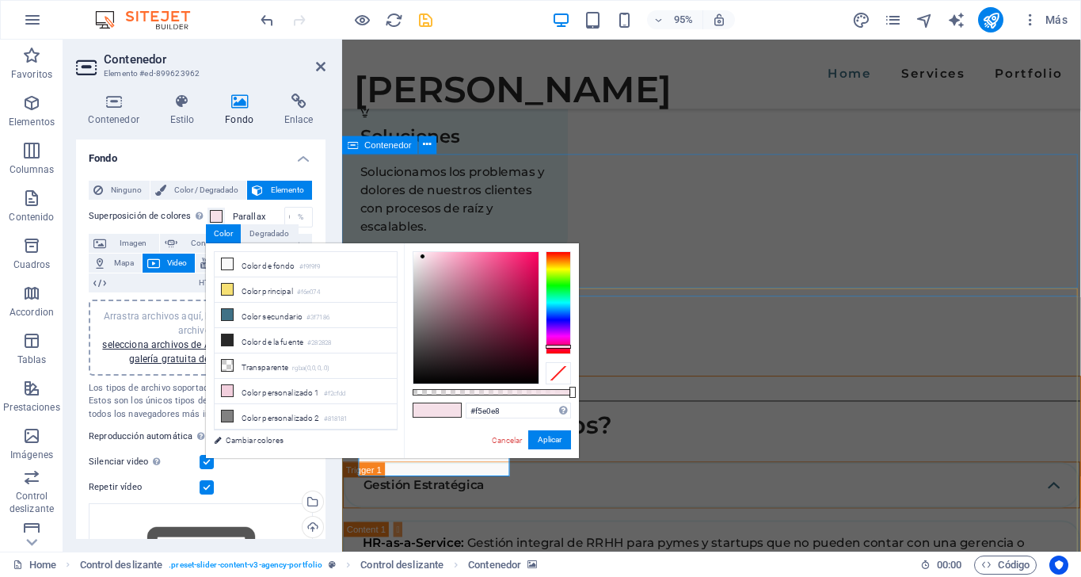
click at [433, 408] on span at bounding box center [425, 409] width 24 height 13
drag, startPoint x: 393, startPoint y: 345, endPoint x: 393, endPoint y: 384, distance: 38.8
click at [393, 384] on ul "Color de fondo #f9f9f9 Color principal #f6e074 Color secundario #3f7186 Color d…" at bounding box center [306, 340] width 184 height 179
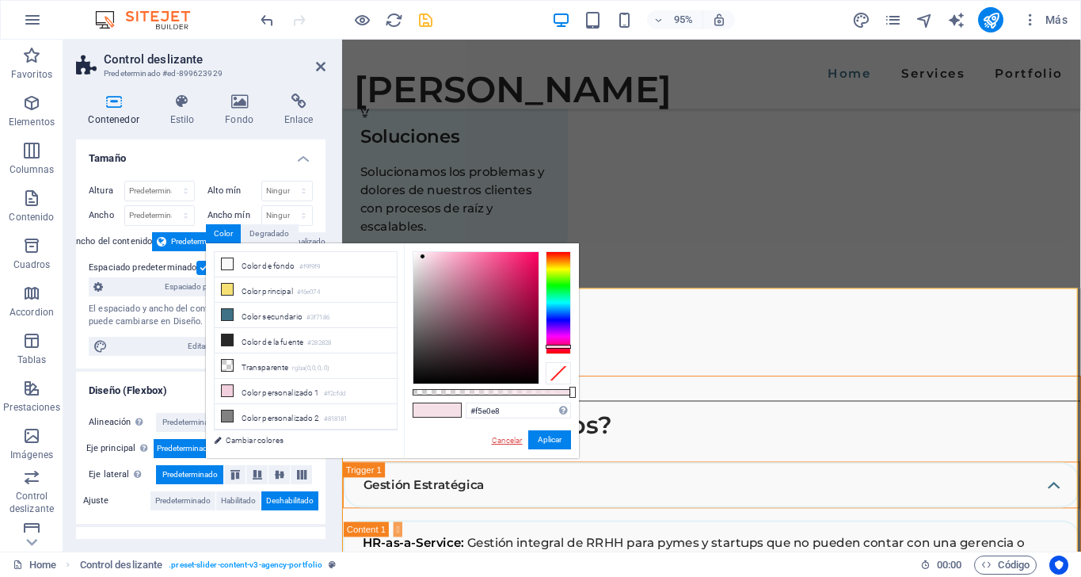
click at [497, 437] on link "Cancelar" at bounding box center [507, 440] width 34 height 12
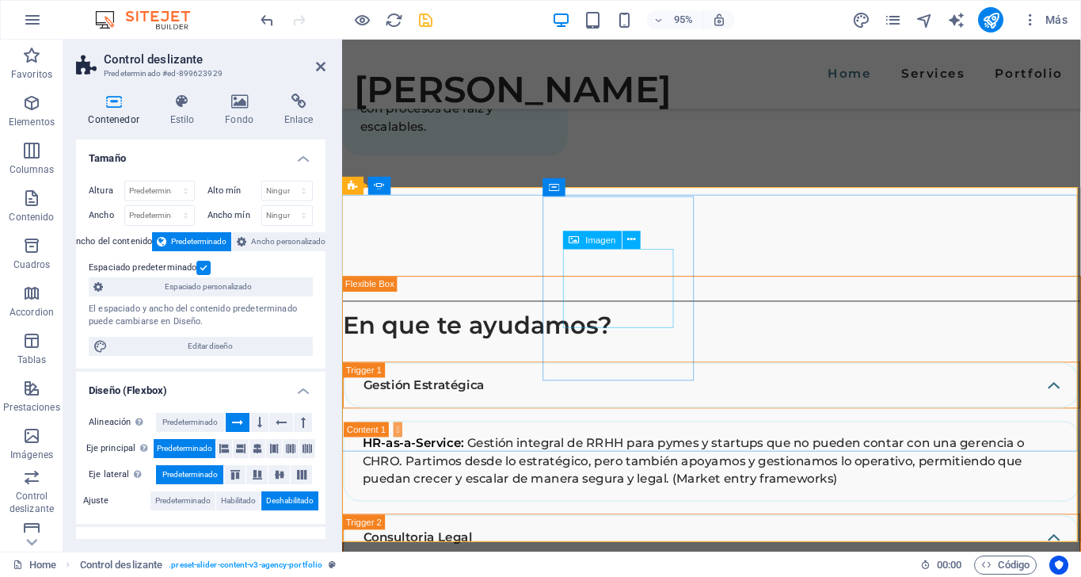
scroll to position [3235, 0]
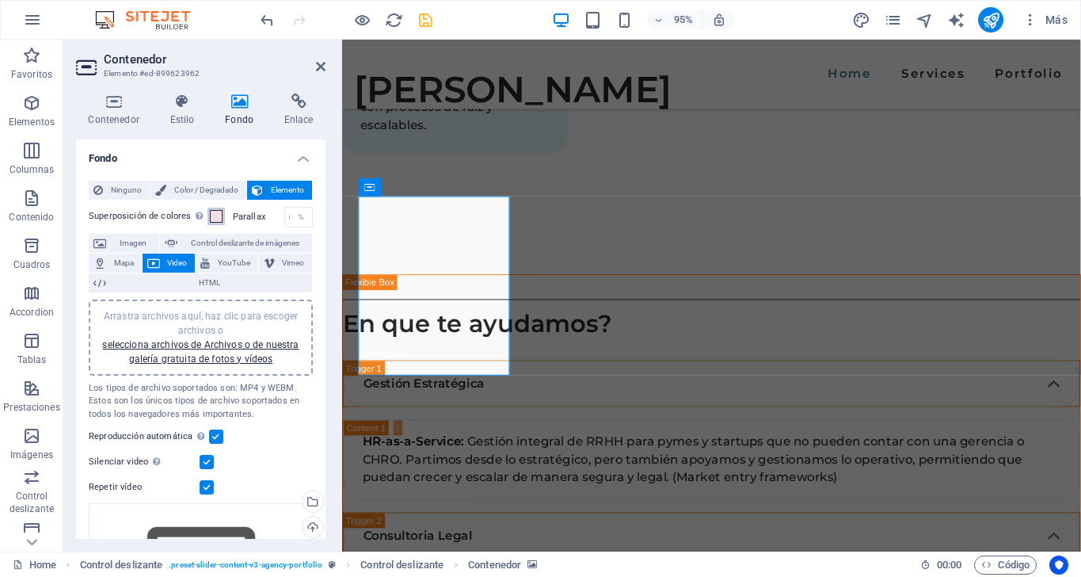
click at [214, 216] on span at bounding box center [216, 216] width 13 height 13
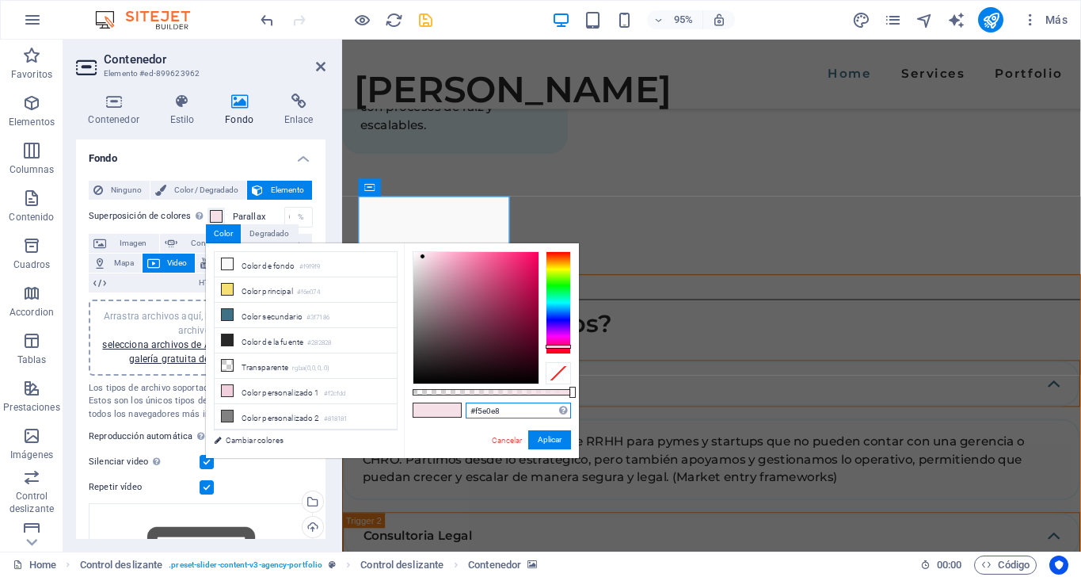
click at [508, 410] on input "#f5e0e8" at bounding box center [518, 410] width 105 height 16
paste input "ae4e0"
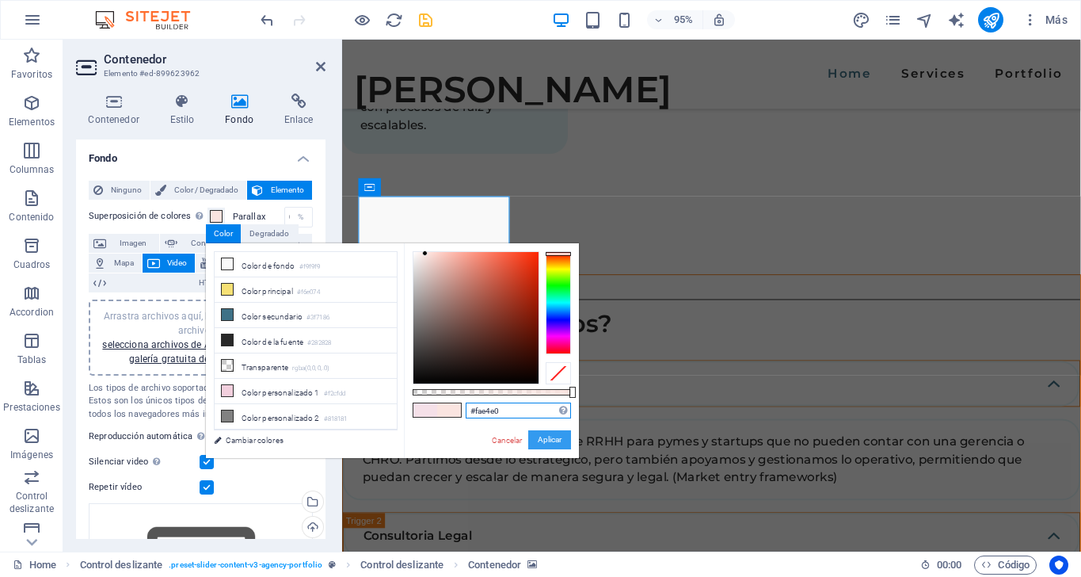
type input "#fae4e0"
click at [561, 440] on button "Aplicar" at bounding box center [549, 439] width 43 height 19
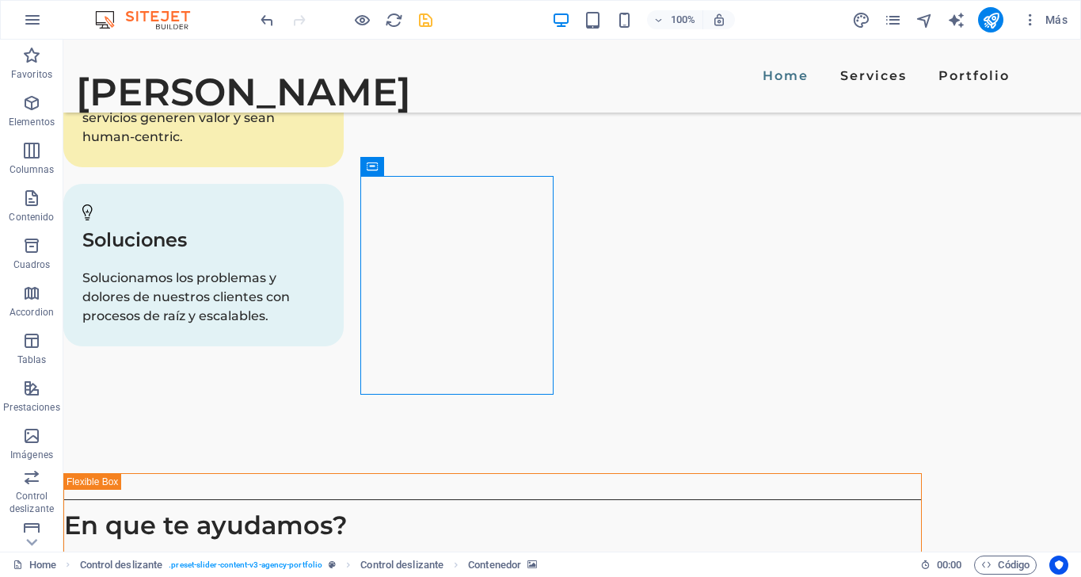
scroll to position [3148, 0]
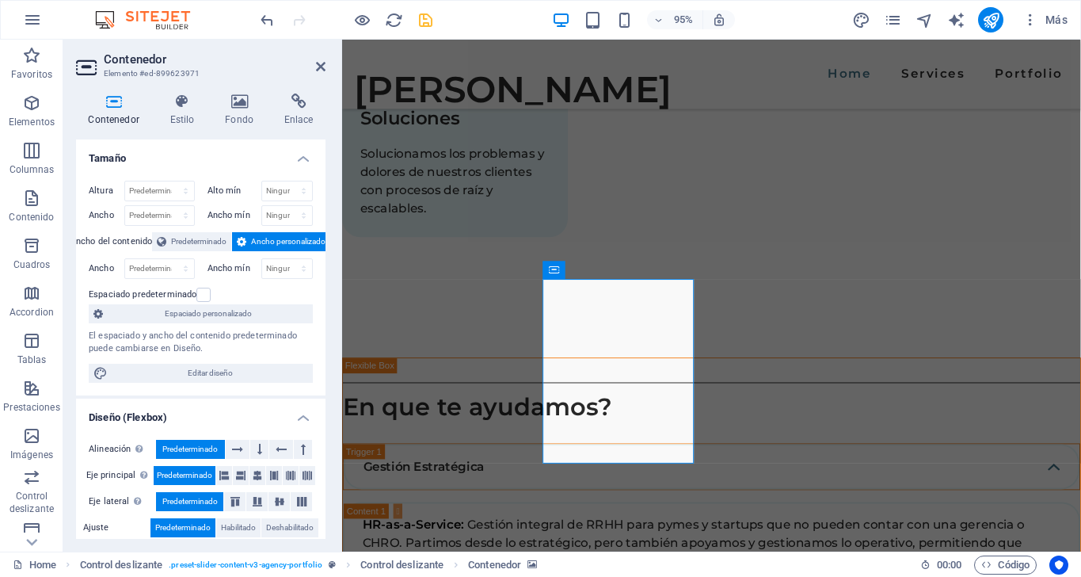
click at [176, 92] on div "Contenedor Estilo Fondo Enlace Tamaño Altura Predeterminado px rem % vh vw Alto…" at bounding box center [200, 316] width 275 height 470
click at [247, 109] on icon at bounding box center [239, 101] width 53 height 16
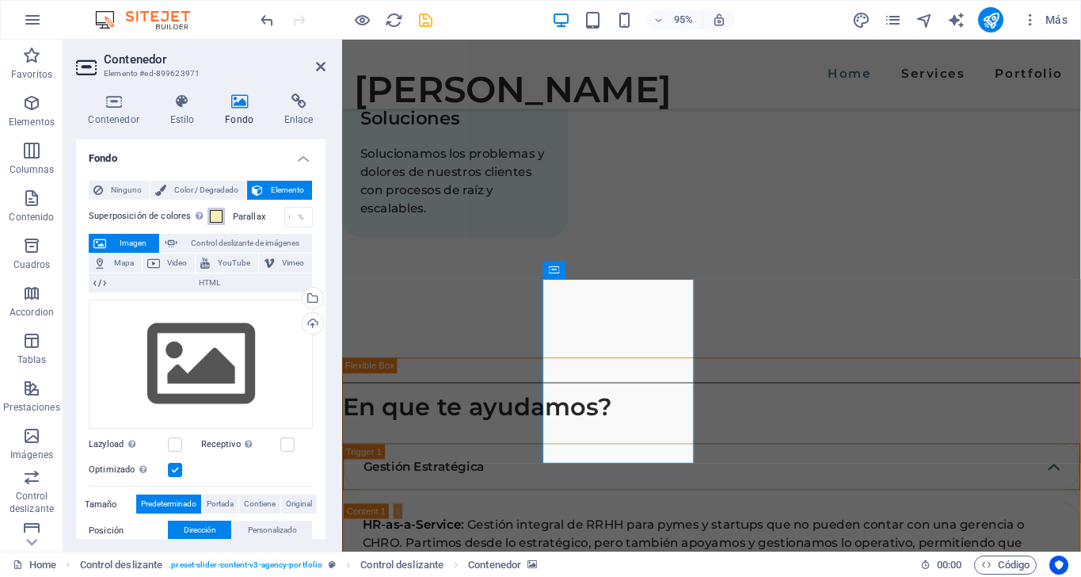
click at [213, 210] on span at bounding box center [216, 216] width 13 height 13
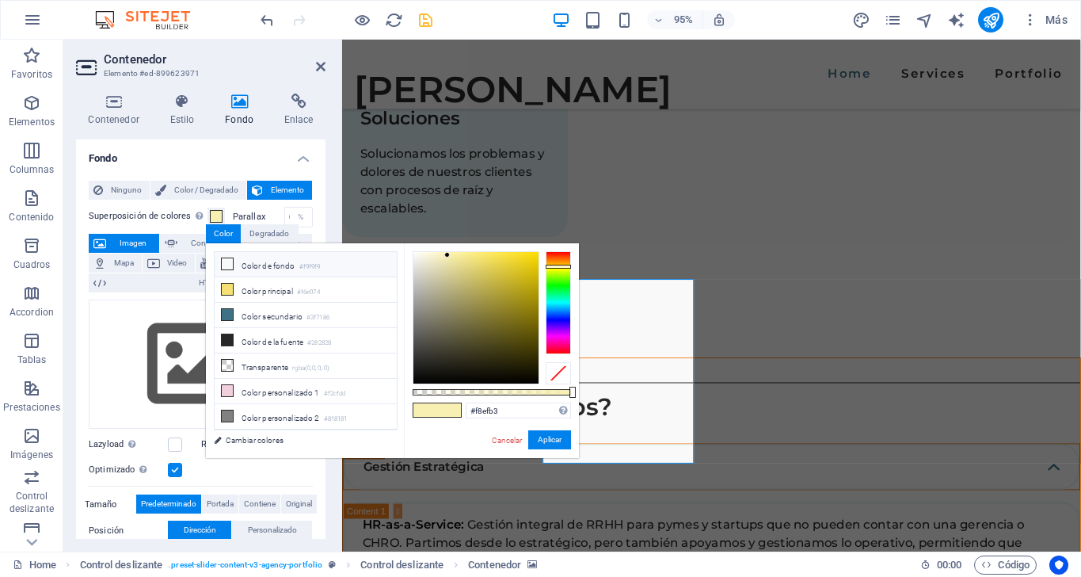
click at [227, 261] on icon at bounding box center [227, 263] width 11 height 11
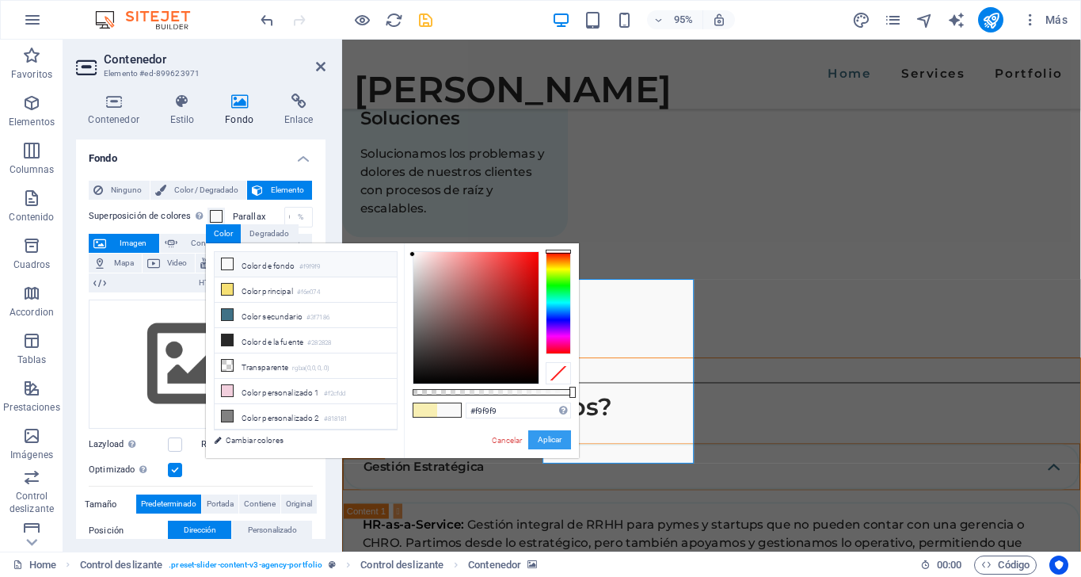
click at [558, 436] on button "Aplicar" at bounding box center [549, 439] width 43 height 19
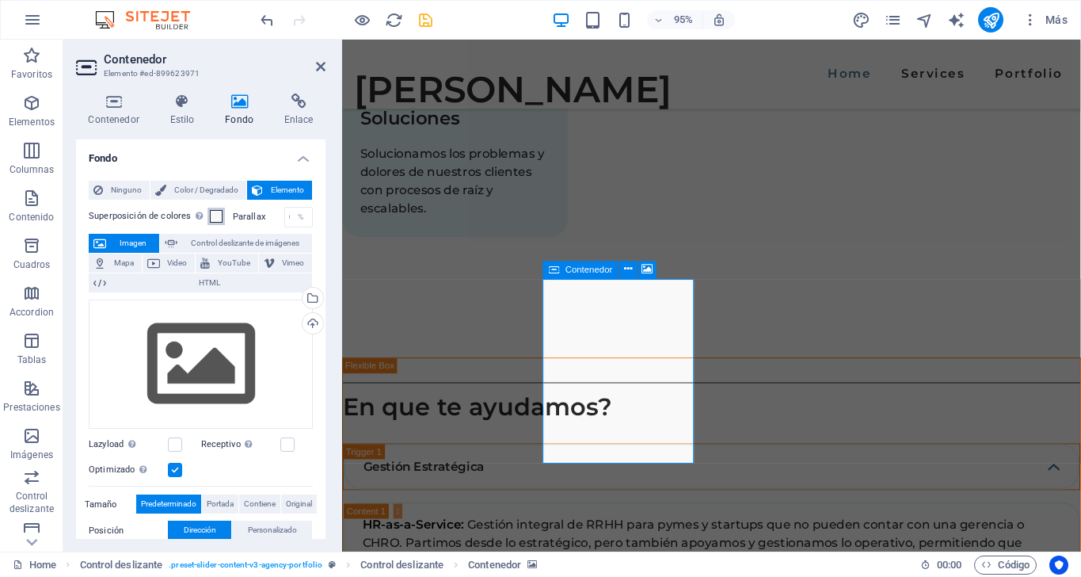
click at [215, 215] on span at bounding box center [216, 216] width 13 height 13
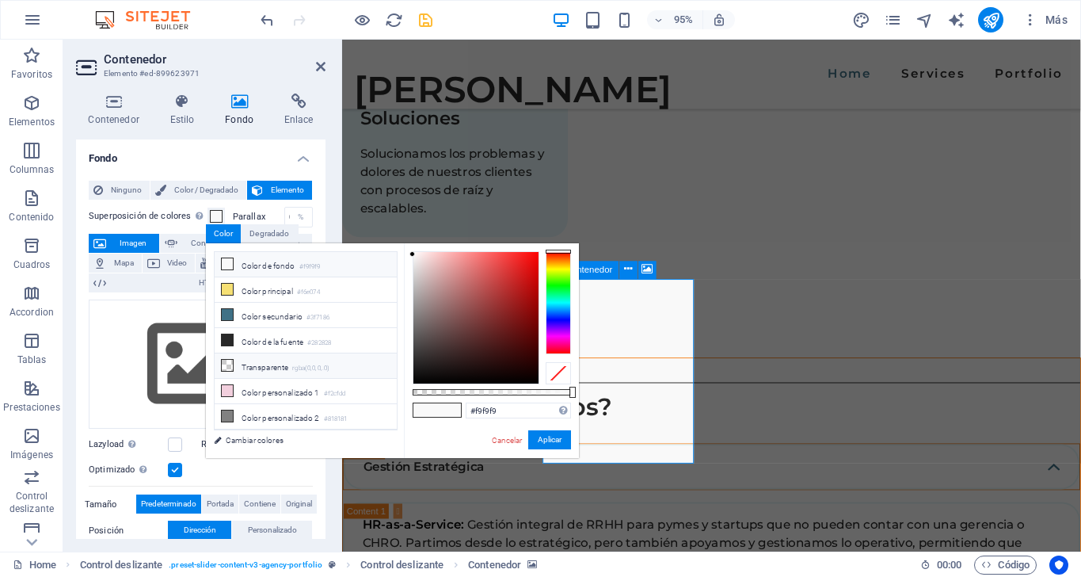
click at [296, 360] on li "Transparente rgba(0,0,0,.0)" at bounding box center [306, 365] width 182 height 25
type input "rgba(0, 0, 0, 0)"
click at [554, 436] on button "Aplicar" at bounding box center [549, 439] width 43 height 19
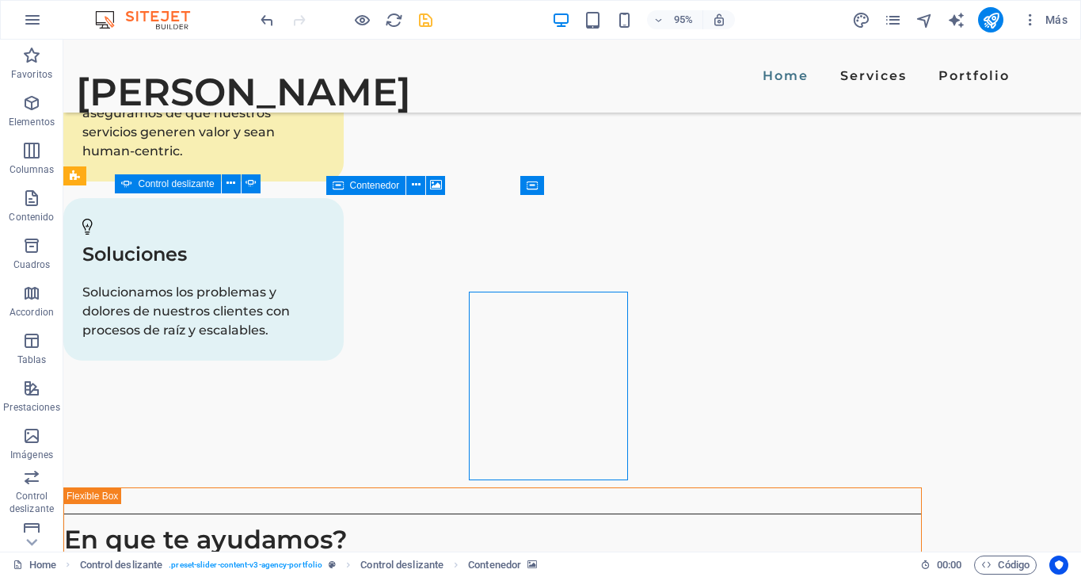
select select "ms"
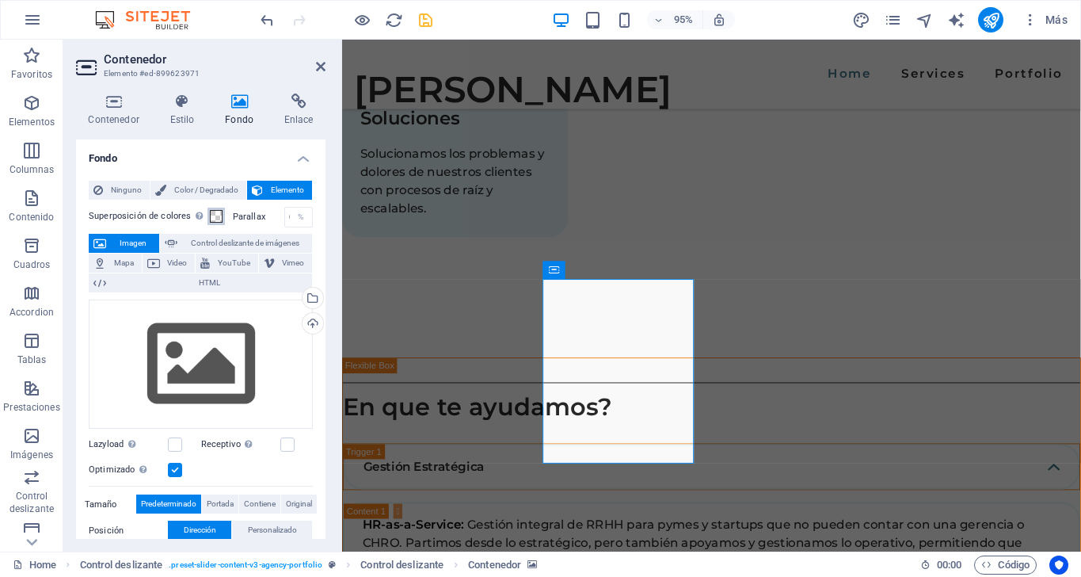
click at [215, 211] on span at bounding box center [216, 216] width 13 height 13
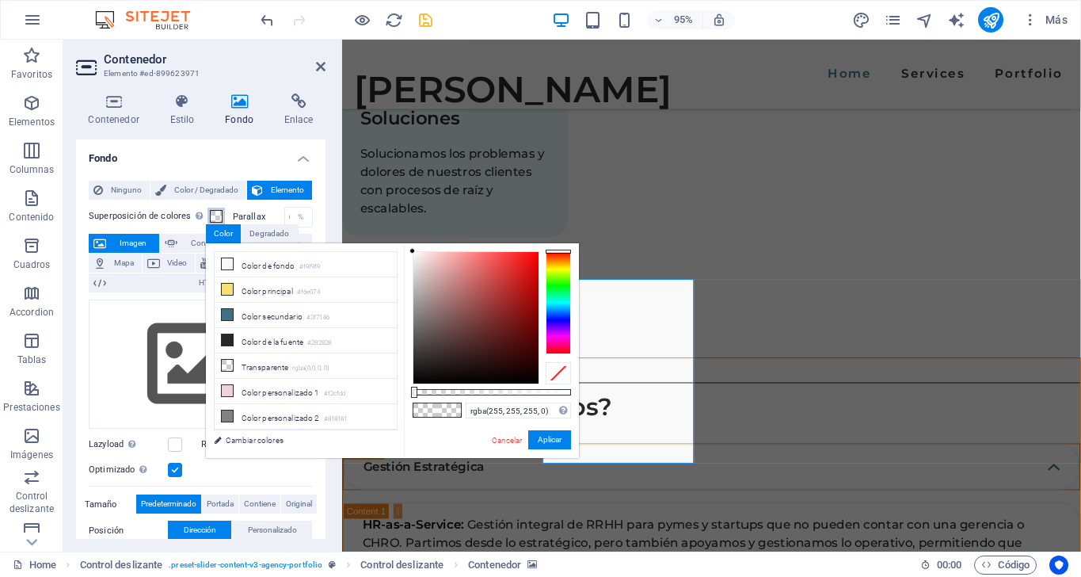
drag, startPoint x: 440, startPoint y: 268, endPoint x: 66, endPoint y: 225, distance: 377.0
click at [364, 225] on body "Individual Home Favoritos Elementos Columnas Contenido Cuadros Accordion Tablas…" at bounding box center [540, 288] width 1081 height 577
click at [552, 441] on button "Aplicar" at bounding box center [549, 439] width 43 height 19
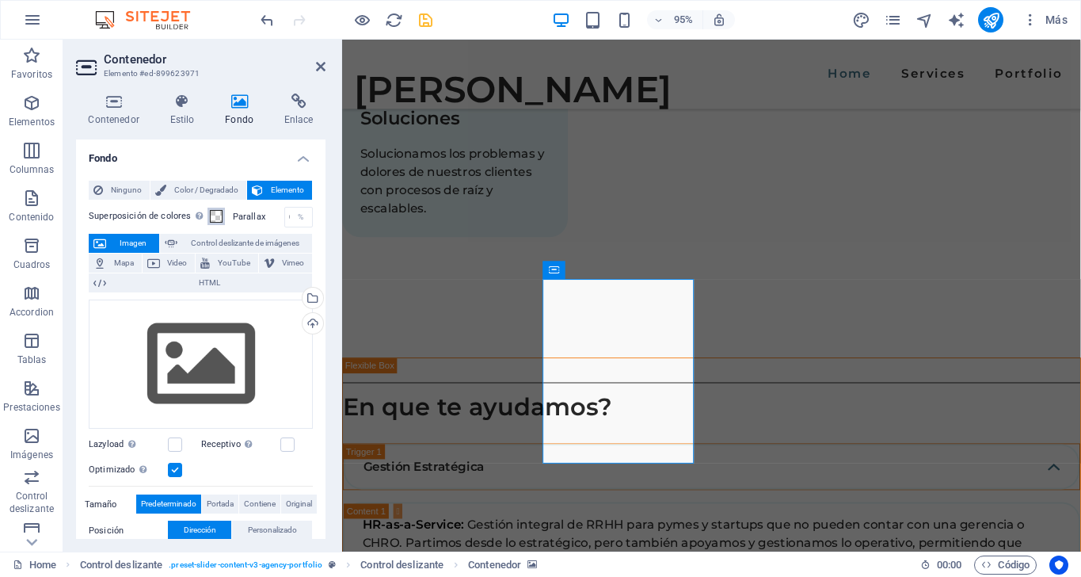
click at [216, 210] on span at bounding box center [216, 216] width 13 height 13
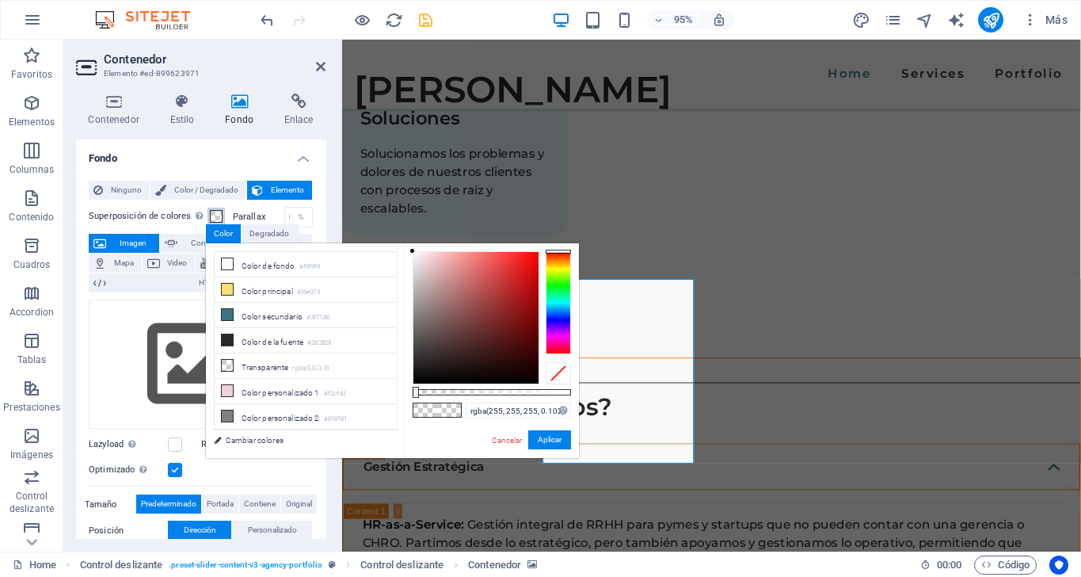
type input "#ffffff"
drag, startPoint x: 414, startPoint y: 387, endPoint x: 649, endPoint y: 403, distance: 235.0
click at [649, 403] on body "Individual Home Favoritos Elementos Columnas Contenido Cuadros Accordion Tablas…" at bounding box center [540, 288] width 1081 height 577
click at [553, 438] on button "Aplicar" at bounding box center [549, 439] width 43 height 19
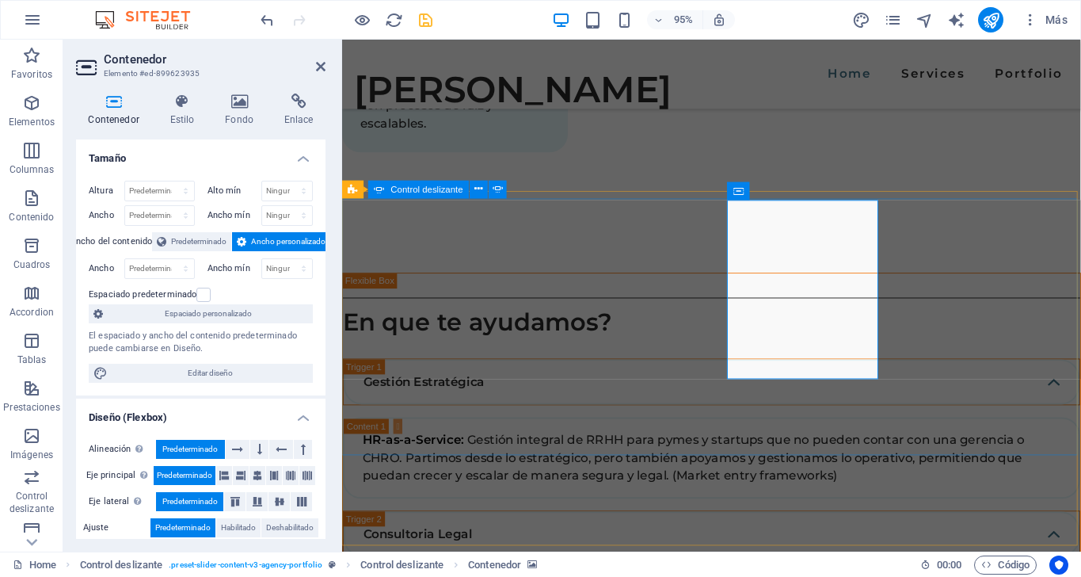
scroll to position [3239, 0]
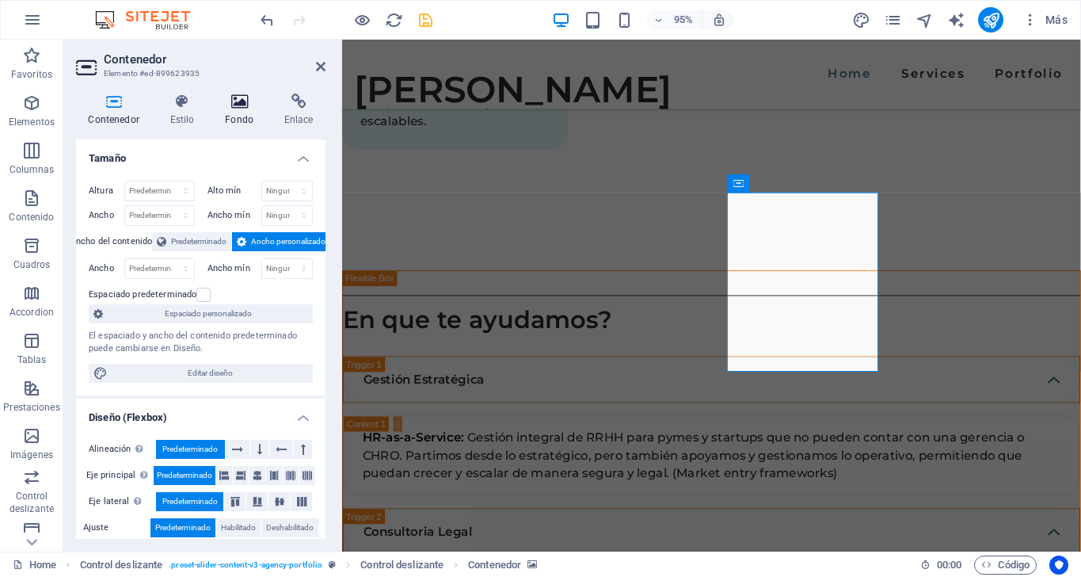
click at [235, 112] on h4 "Fondo" at bounding box center [242, 109] width 59 height 33
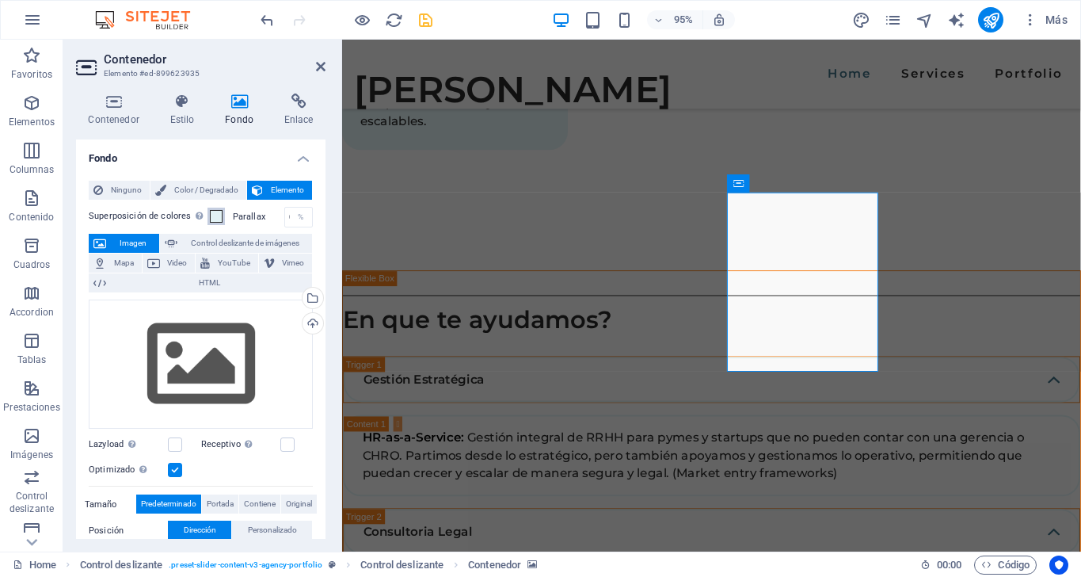
click at [214, 214] on span at bounding box center [216, 216] width 13 height 13
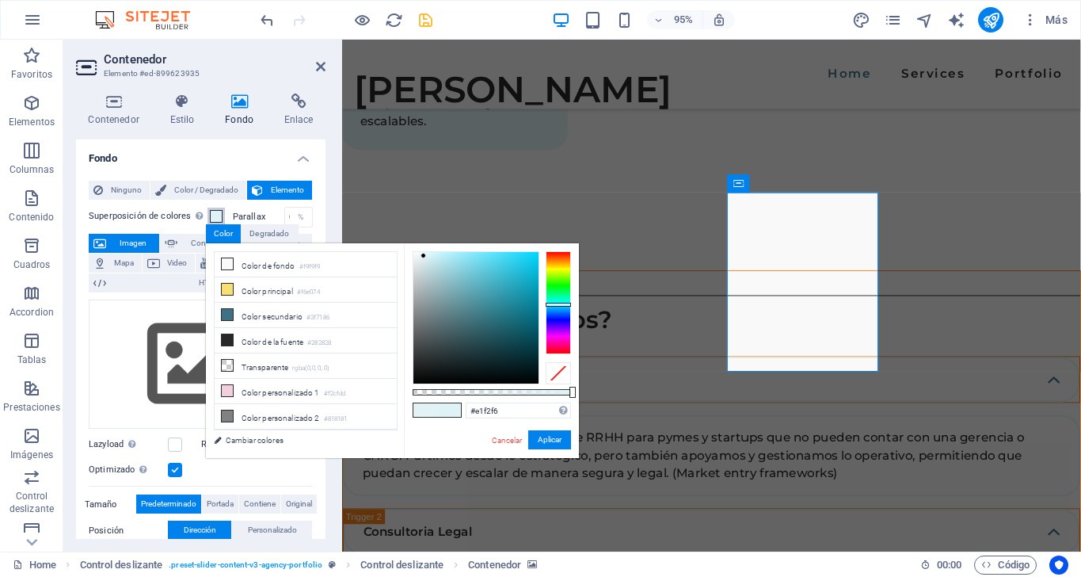
type input "#ffffff"
drag, startPoint x: 424, startPoint y: 256, endPoint x: 375, endPoint y: 223, distance: 58.7
click at [375, 223] on body "Individual Home Favoritos Elementos Columnas Contenido Cuadros Accordion Tablas…" at bounding box center [540, 288] width 1081 height 577
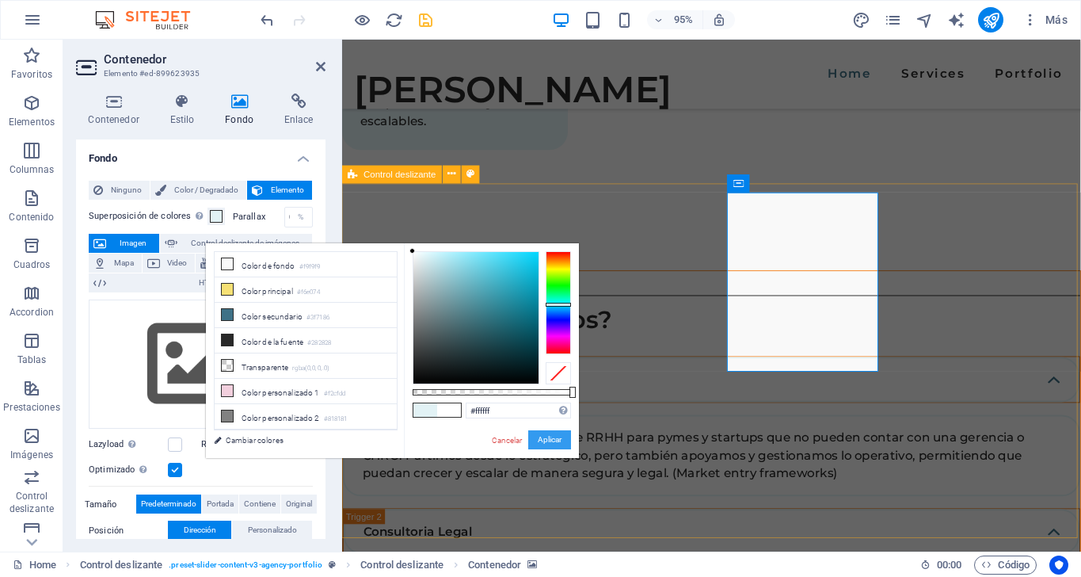
click at [549, 436] on button "Aplicar" at bounding box center [549, 439] width 43 height 19
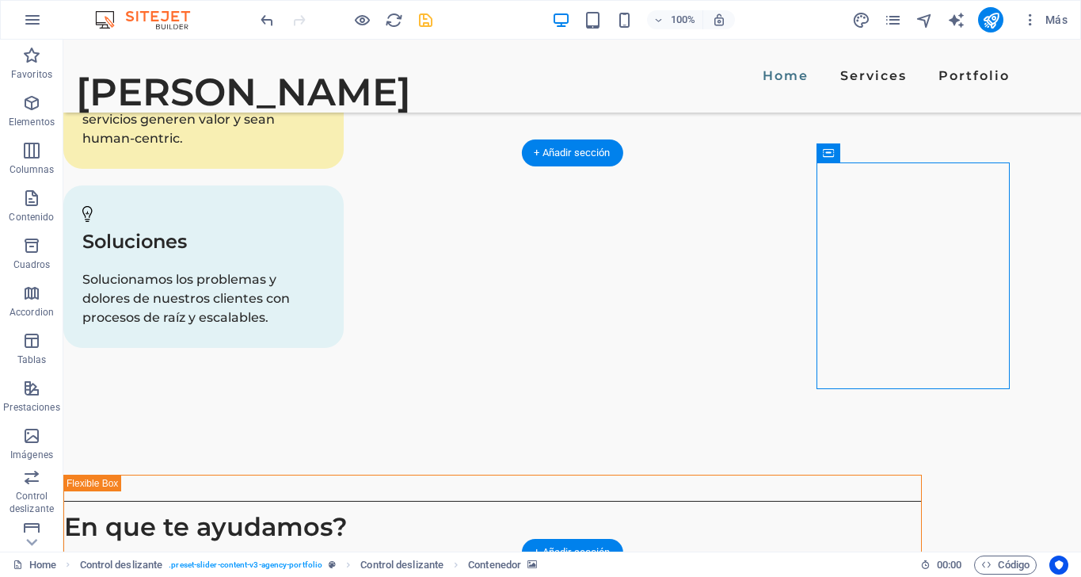
scroll to position [3160, 0]
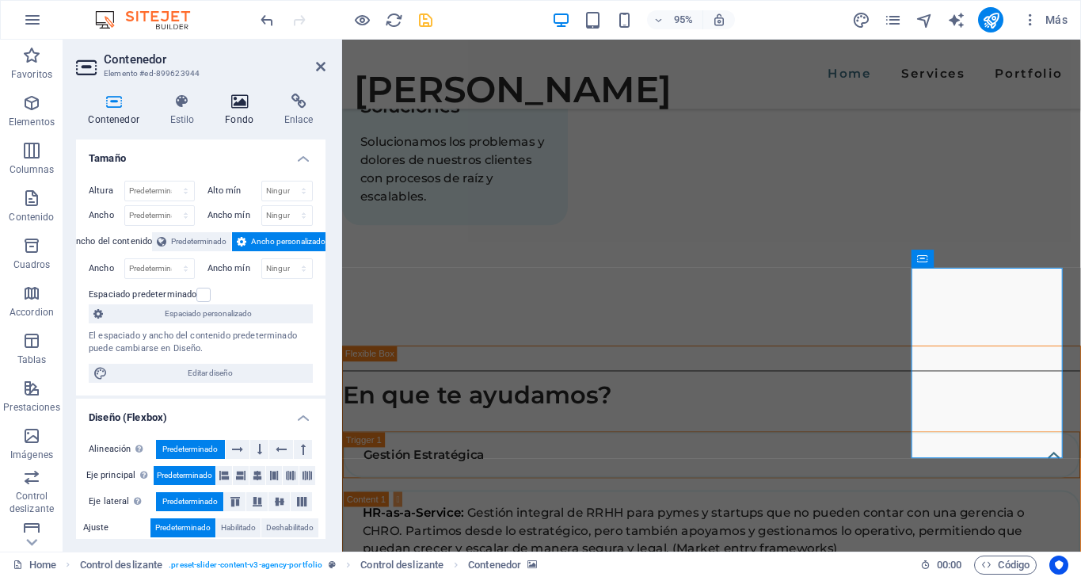
click at [244, 99] on icon at bounding box center [239, 101] width 53 height 16
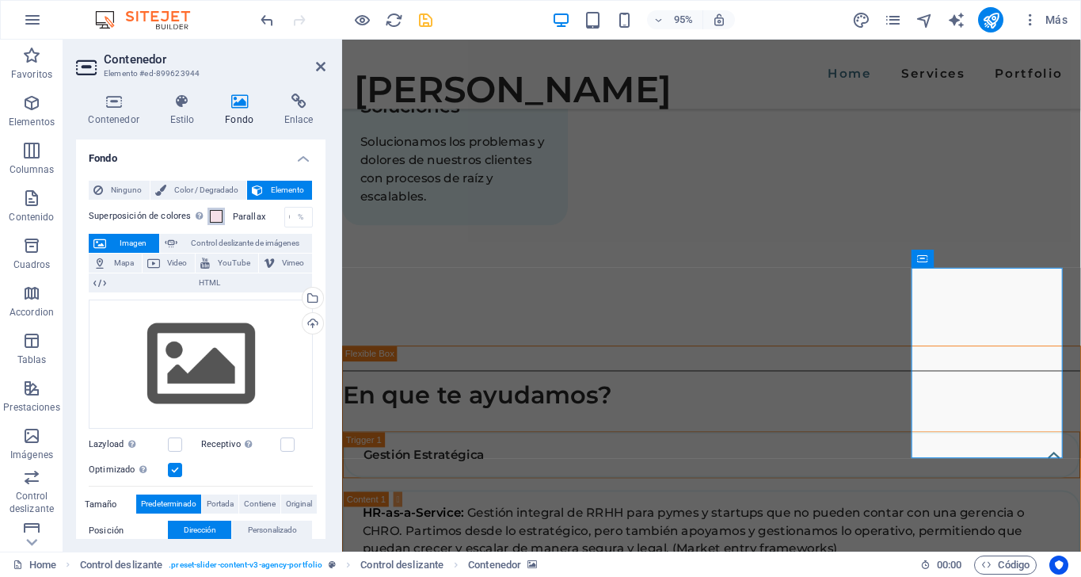
click at [215, 213] on span at bounding box center [216, 216] width 13 height 13
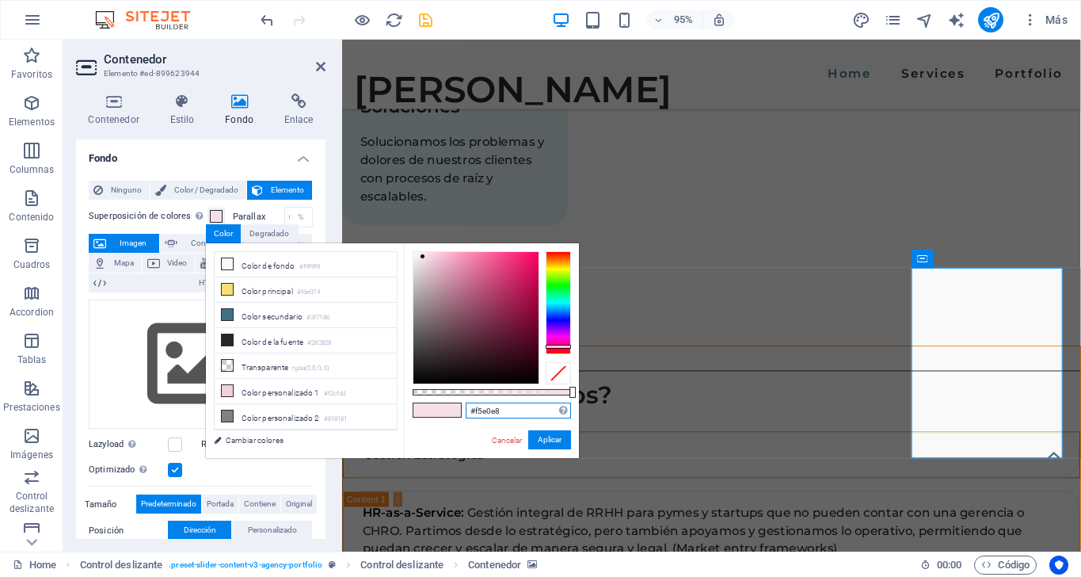
click at [516, 413] on input "#f5e0e8" at bounding box center [518, 410] width 105 height 16
click at [532, 419] on div "#f5e0e8 Formatos soportados #0852ed rgb(8, 82, 237) rgba(8, 82, 237, 90%) hsv(2…" at bounding box center [491, 465] width 175 height 444
click at [516, 409] on input "#f5e0e8" at bounding box center [518, 410] width 105 height 16
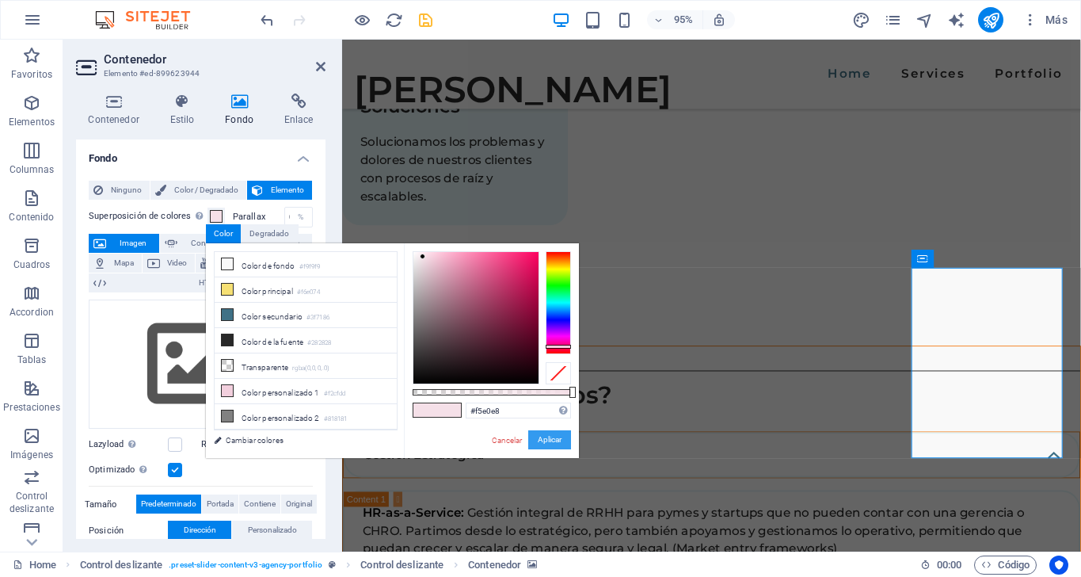
click at [539, 440] on button "Aplicar" at bounding box center [549, 439] width 43 height 19
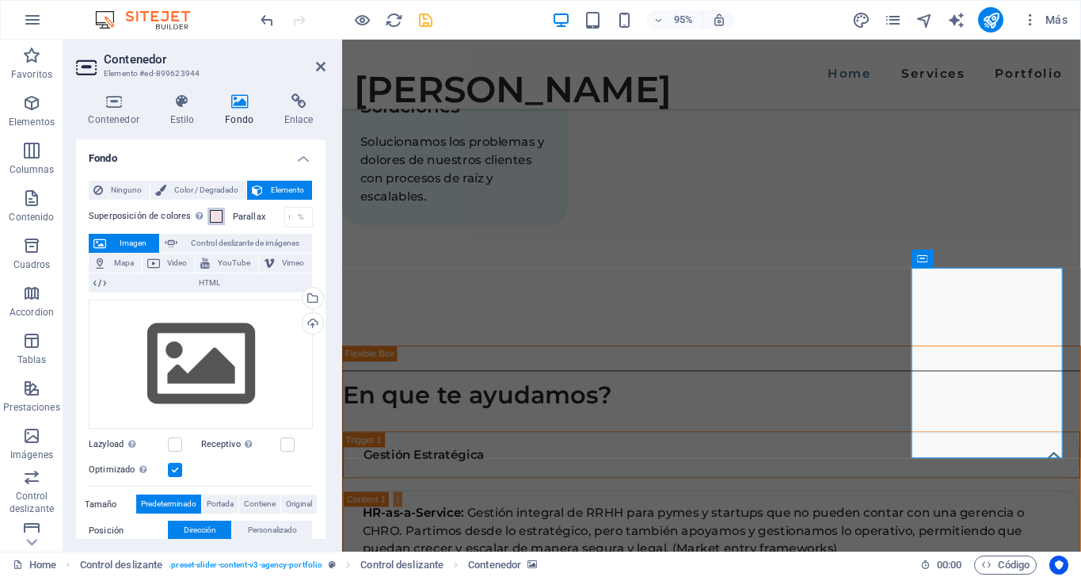
click at [211, 212] on span at bounding box center [216, 216] width 13 height 13
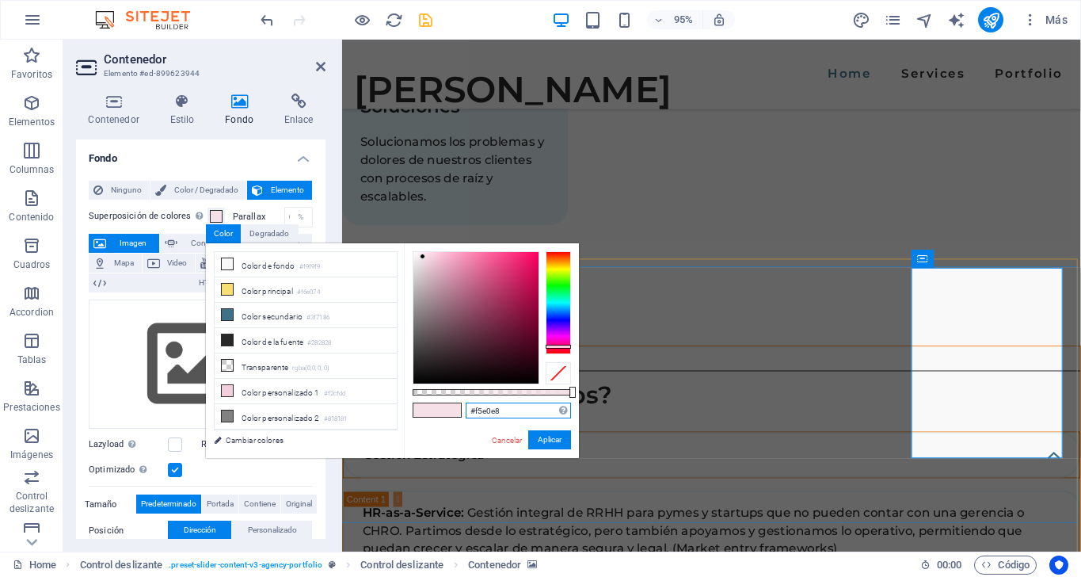
click at [500, 406] on input "#f5e0e8" at bounding box center [518, 410] width 105 height 16
paste input "4eadc"
type input "#f4eadc"
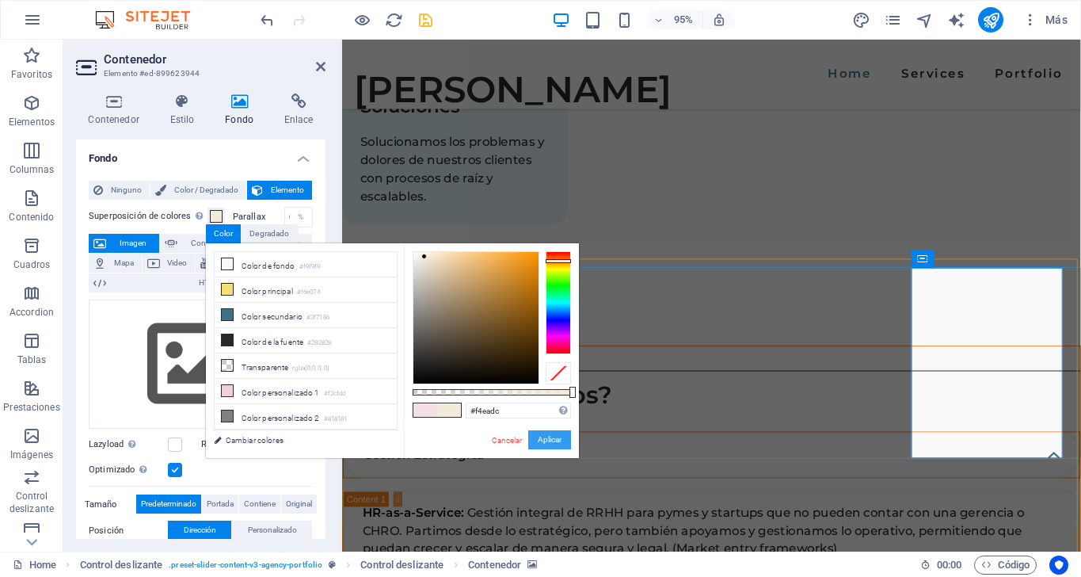
click at [559, 446] on button "Aplicar" at bounding box center [549, 439] width 43 height 19
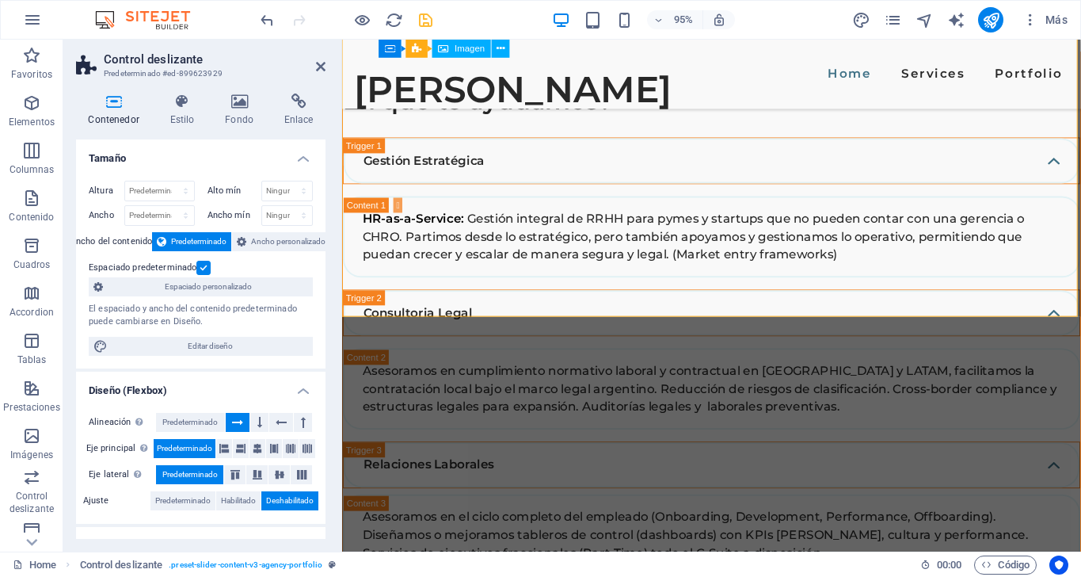
scroll to position [3464, 0]
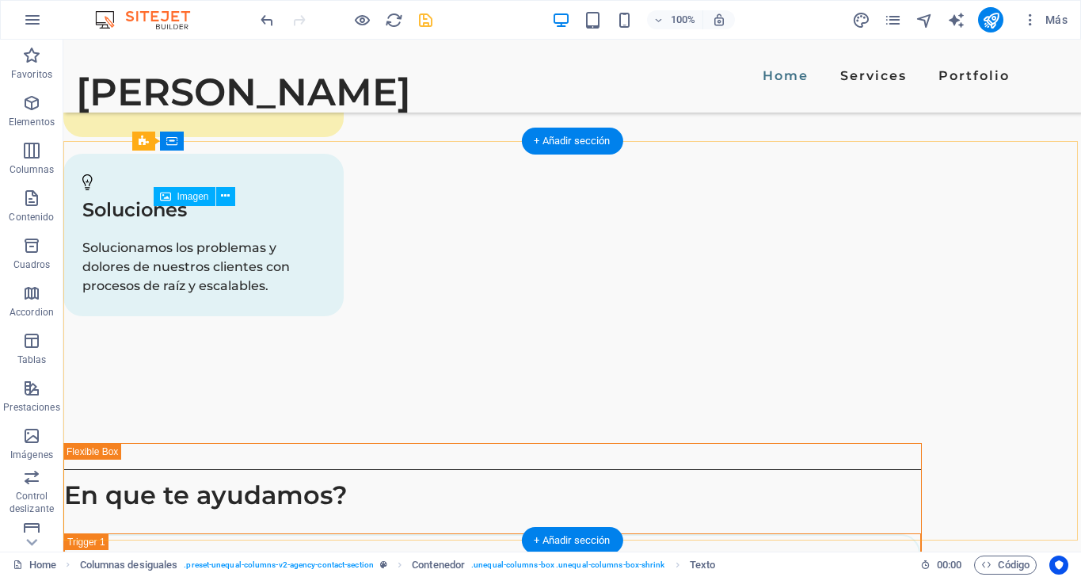
scroll to position [3165, 0]
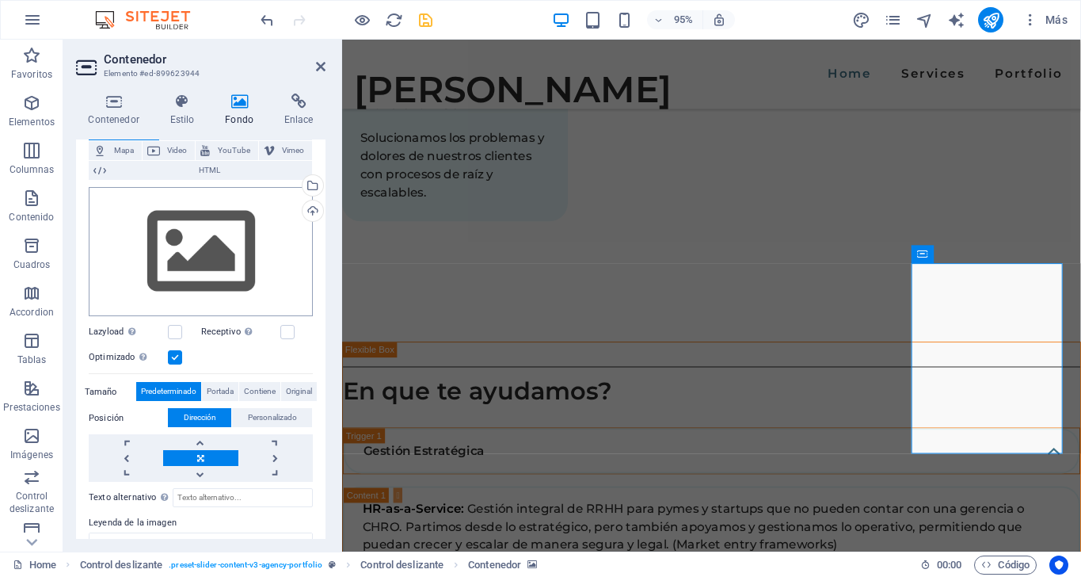
scroll to position [161, 0]
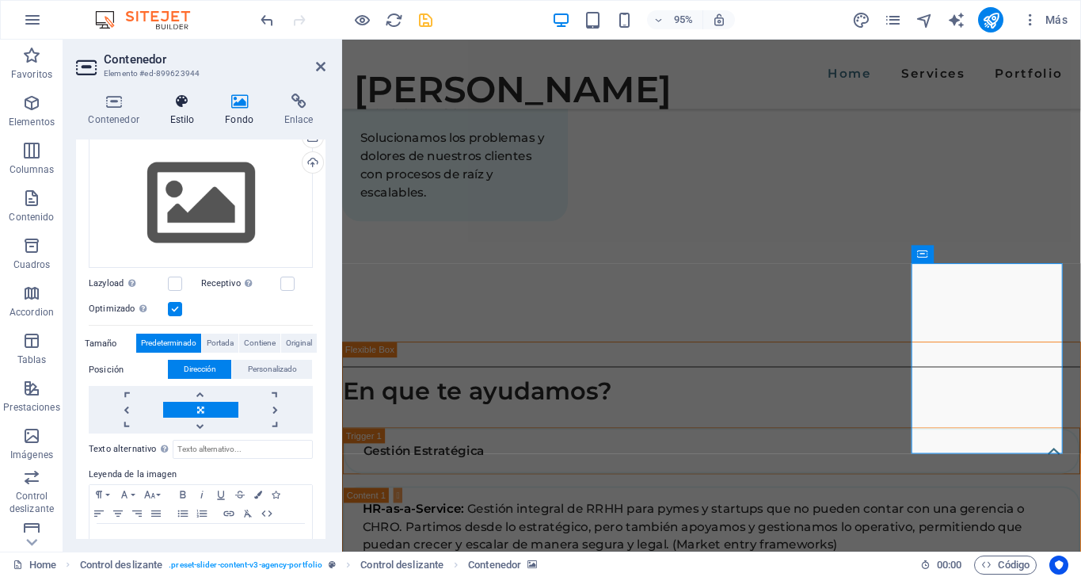
click at [184, 105] on icon at bounding box center [182, 101] width 49 height 16
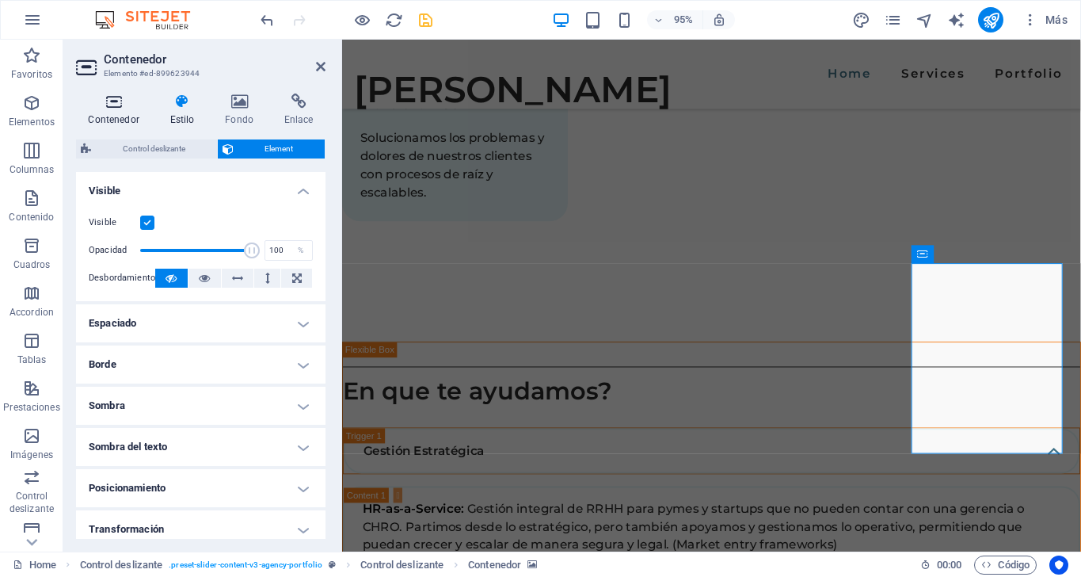
click at [111, 99] on icon at bounding box center [113, 101] width 75 height 16
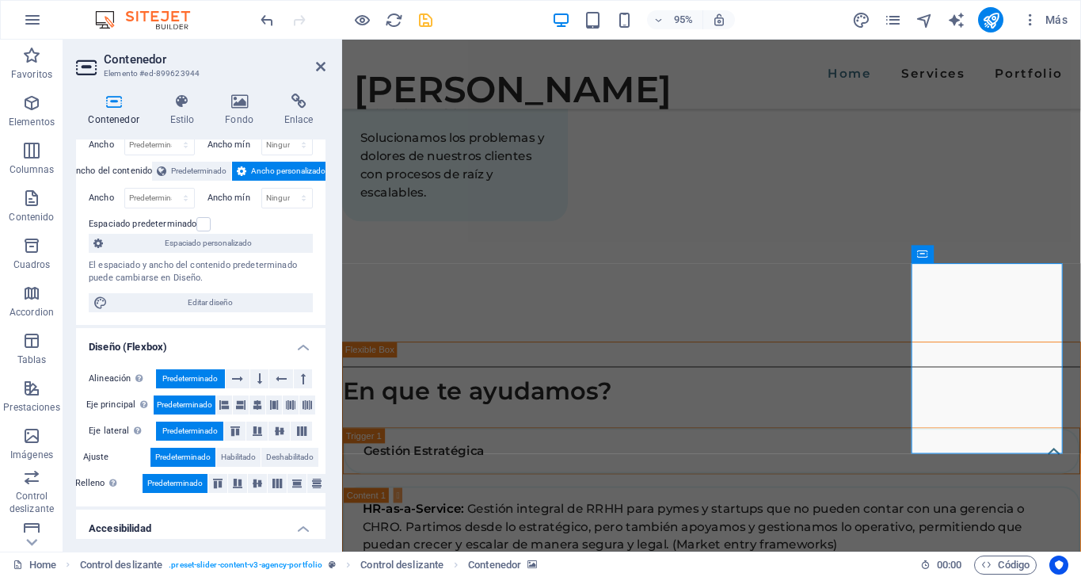
scroll to position [73, 0]
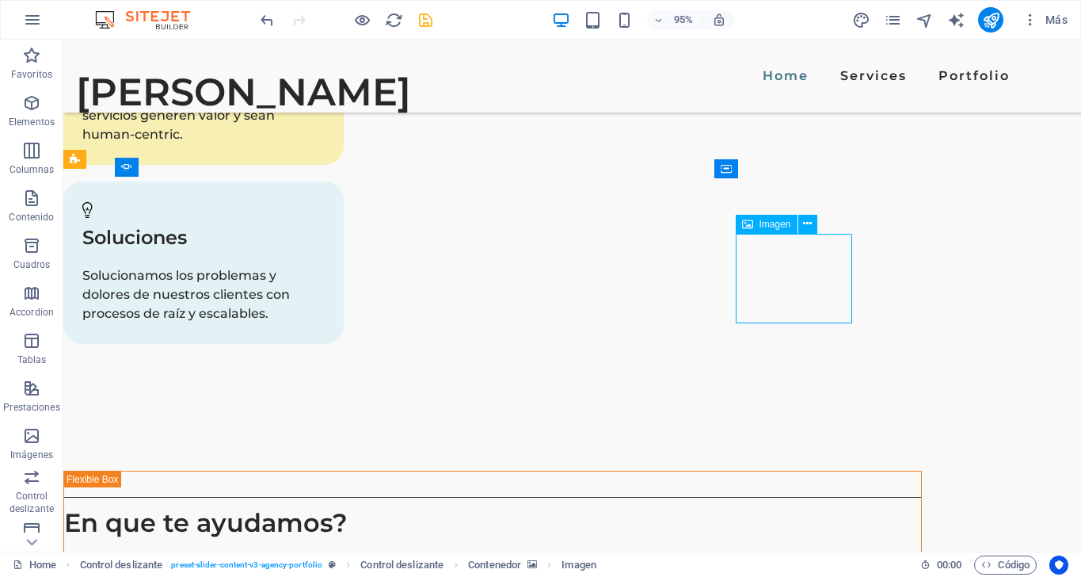
drag, startPoint x: 798, startPoint y: 416, endPoint x: 1023, endPoint y: 375, distance: 228.5
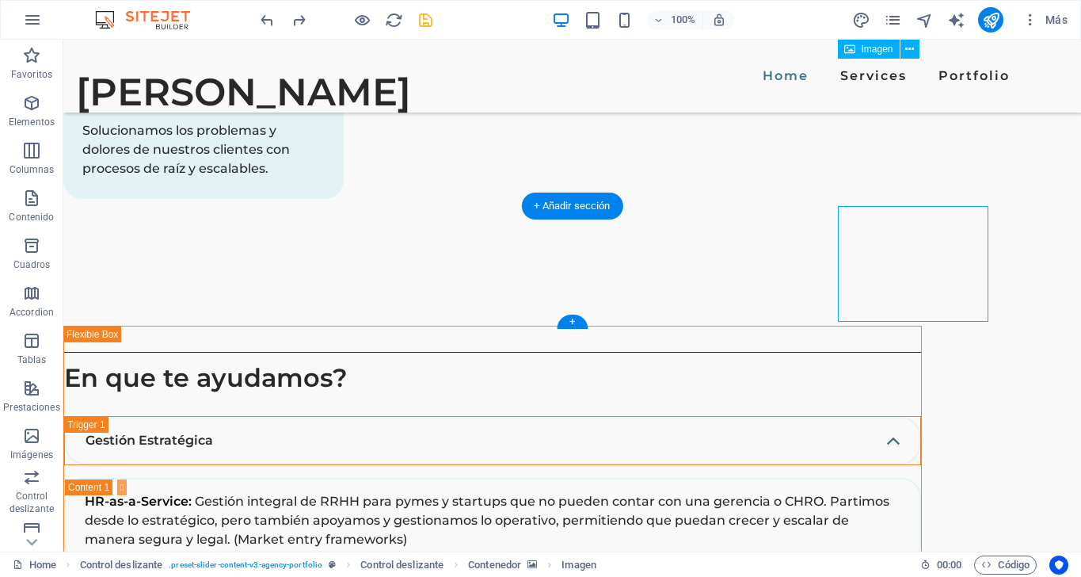
scroll to position [3141, 0]
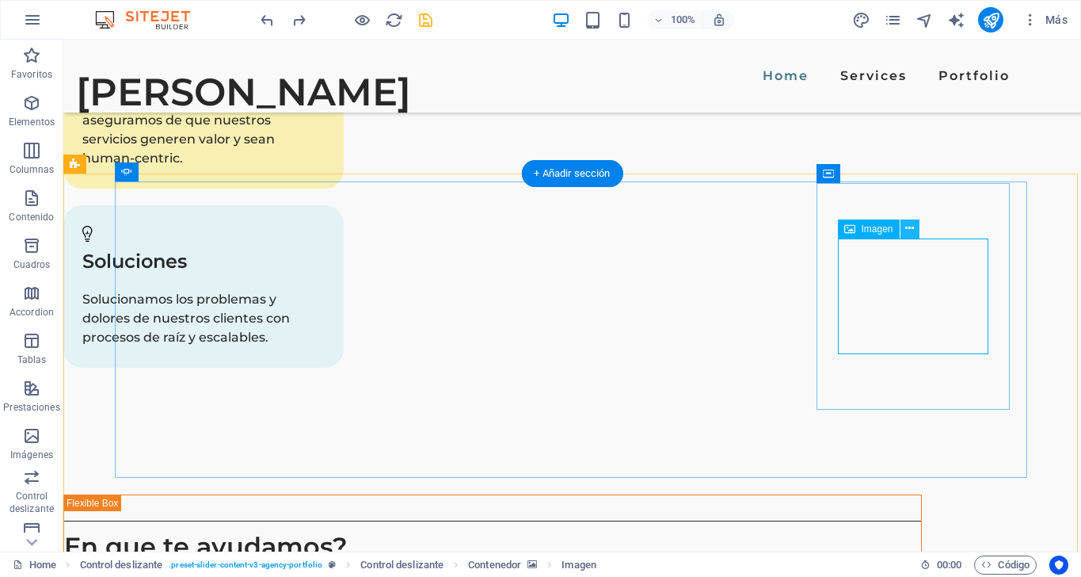
click at [910, 228] on icon at bounding box center [909, 228] width 9 height 17
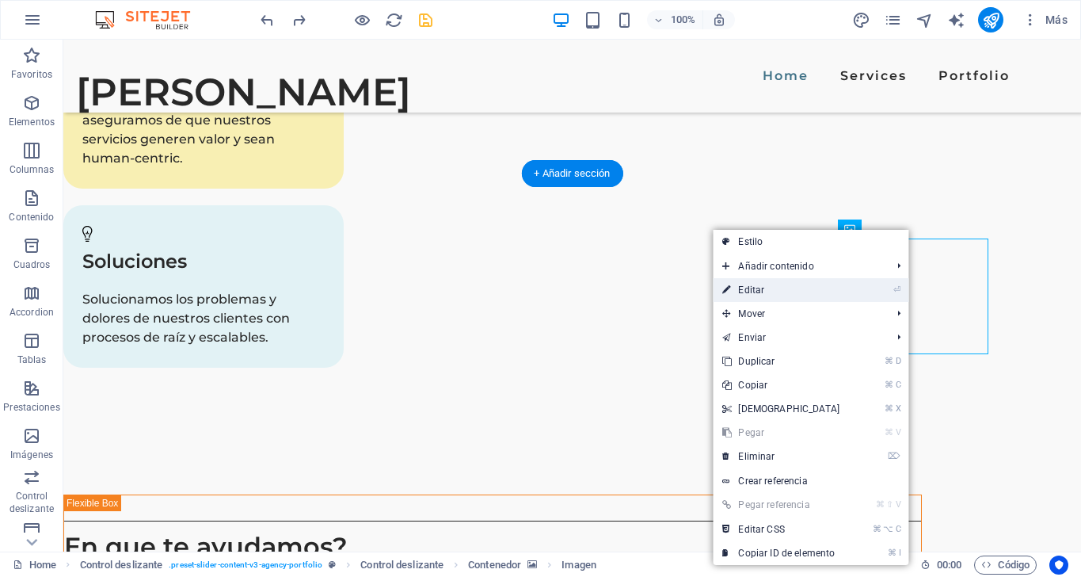
click at [819, 287] on link "⏎ Editar" at bounding box center [781, 290] width 136 height 24
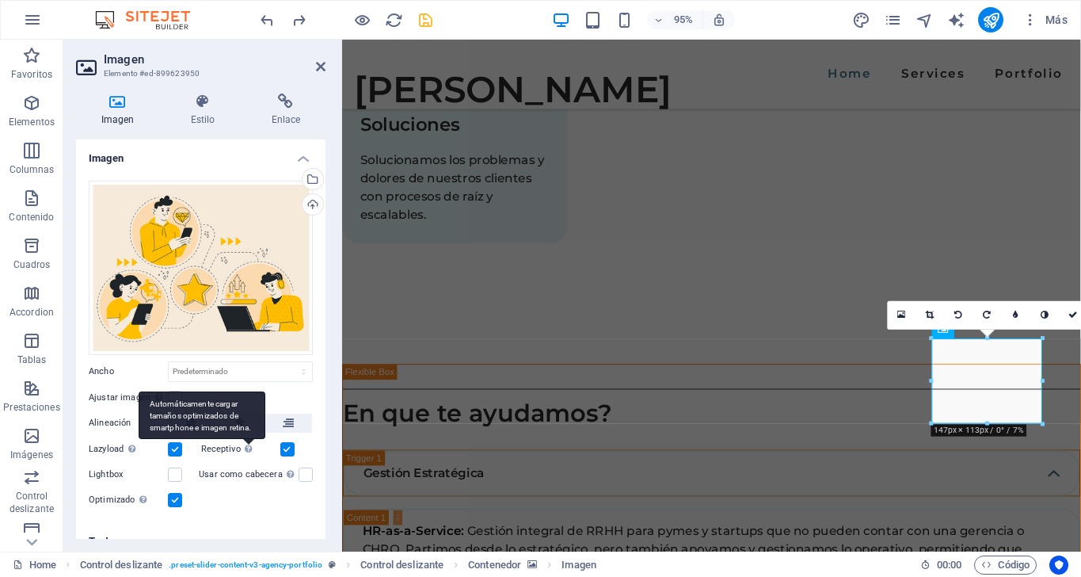
scroll to position [0, 0]
click at [177, 392] on label at bounding box center [175, 397] width 14 height 14
click at [0, 0] on input "Ajustar imagen Ajustar imagen automáticamente a un ancho y alto fijo" at bounding box center [0, 0] width 0 height 0
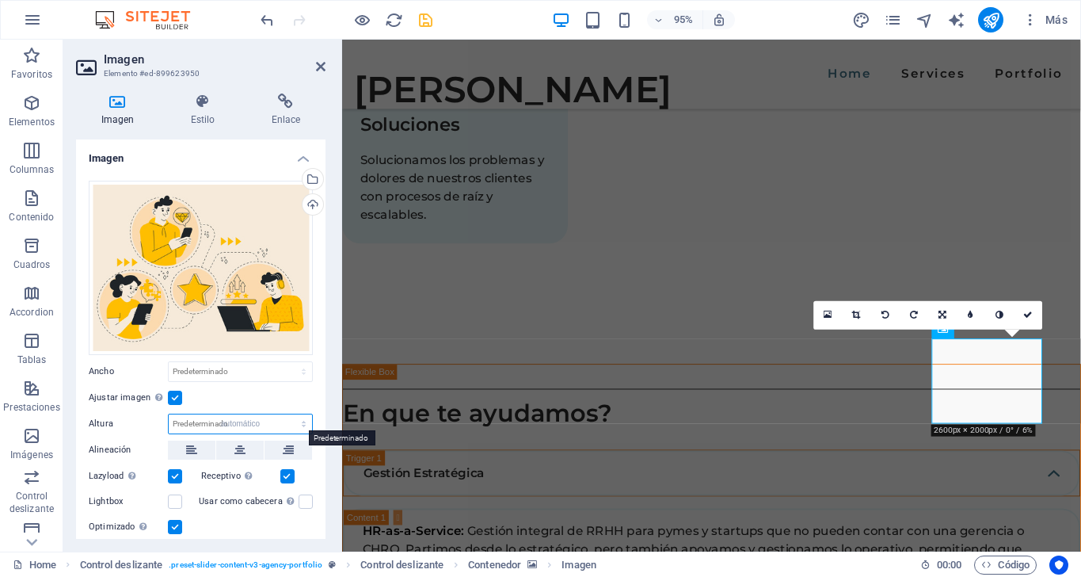
select select "DISABLED_OPTION_VALUE"
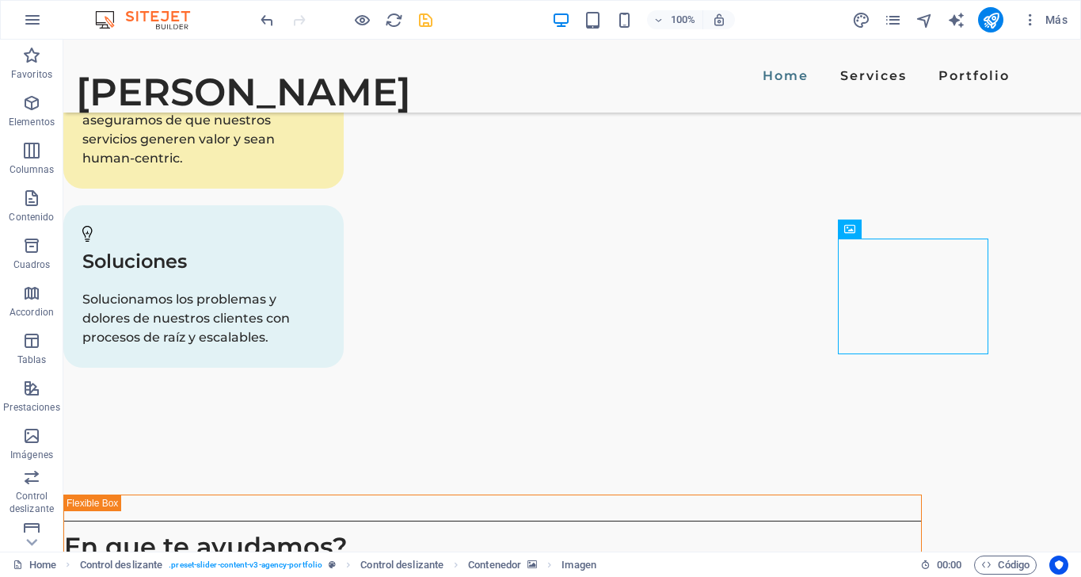
click at [429, 16] on icon "save" at bounding box center [426, 20] width 18 height 18
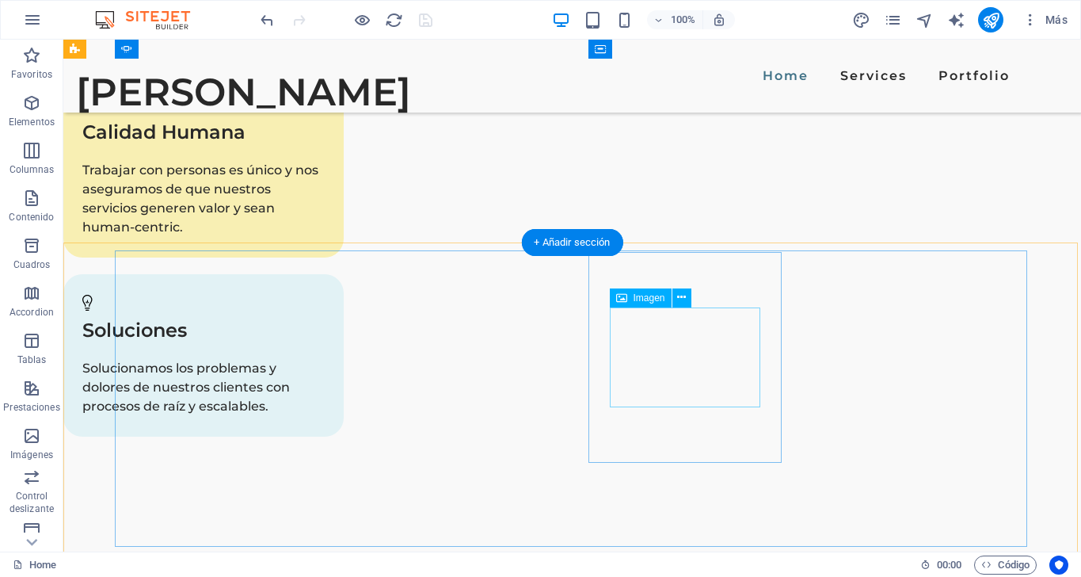
scroll to position [3021, 0]
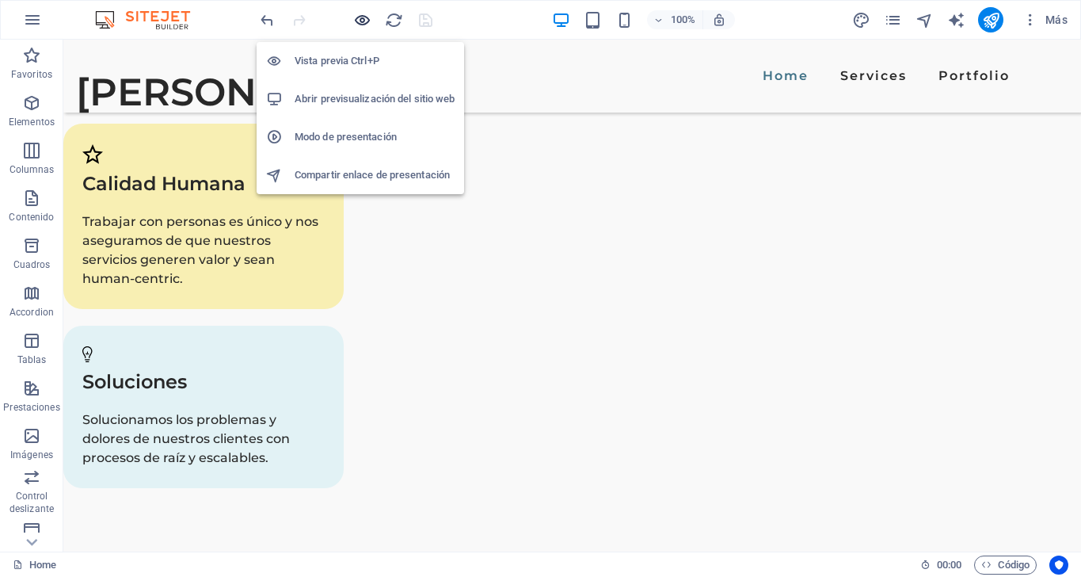
click at [356, 22] on icon "button" at bounding box center [362, 20] width 18 height 18
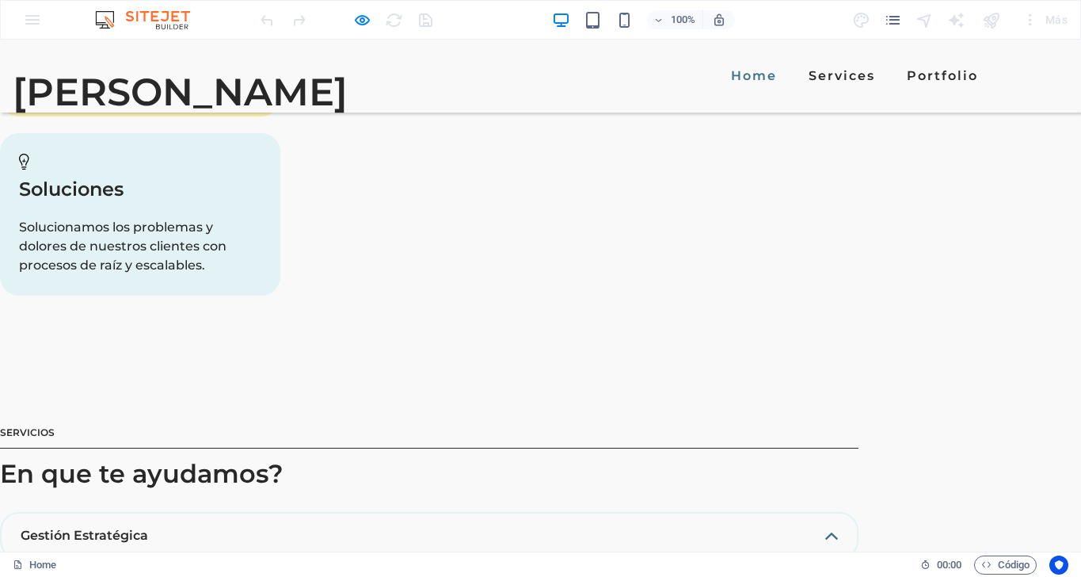
scroll to position [2697, 0]
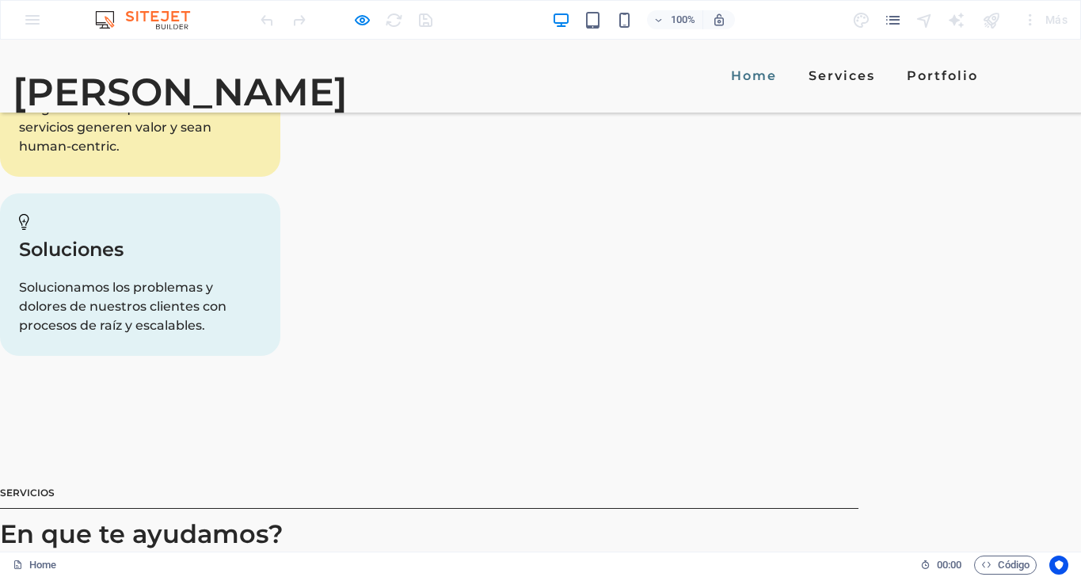
scroll to position [2695, 0]
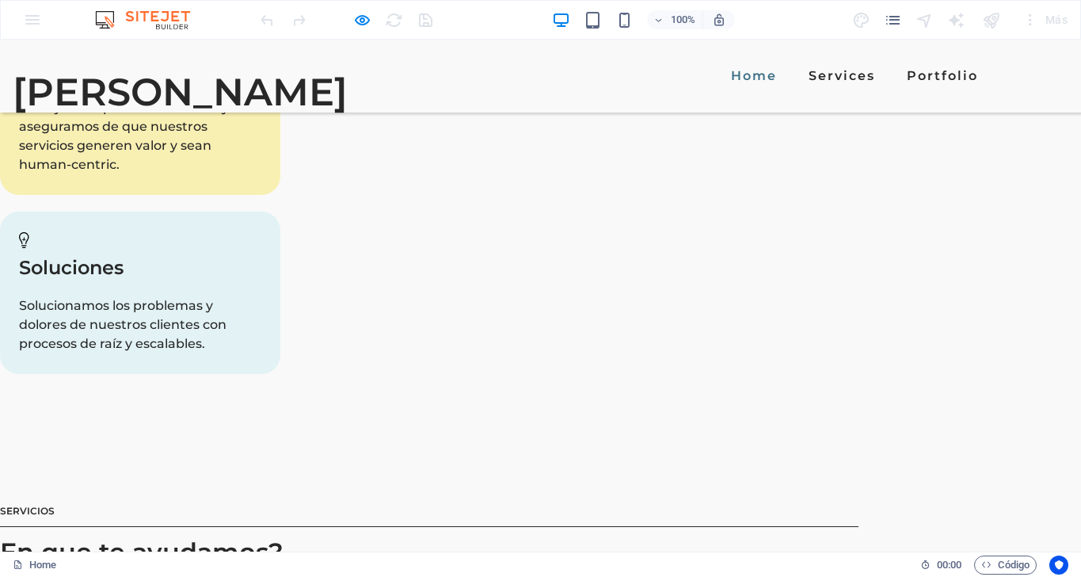
scroll to position [2666, 0]
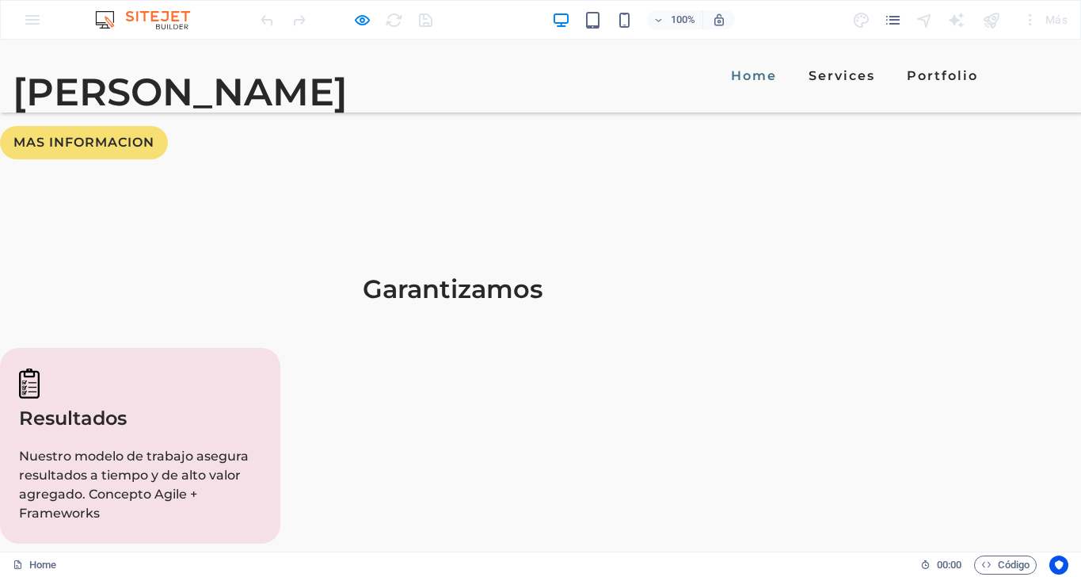
scroll to position [2100, 0]
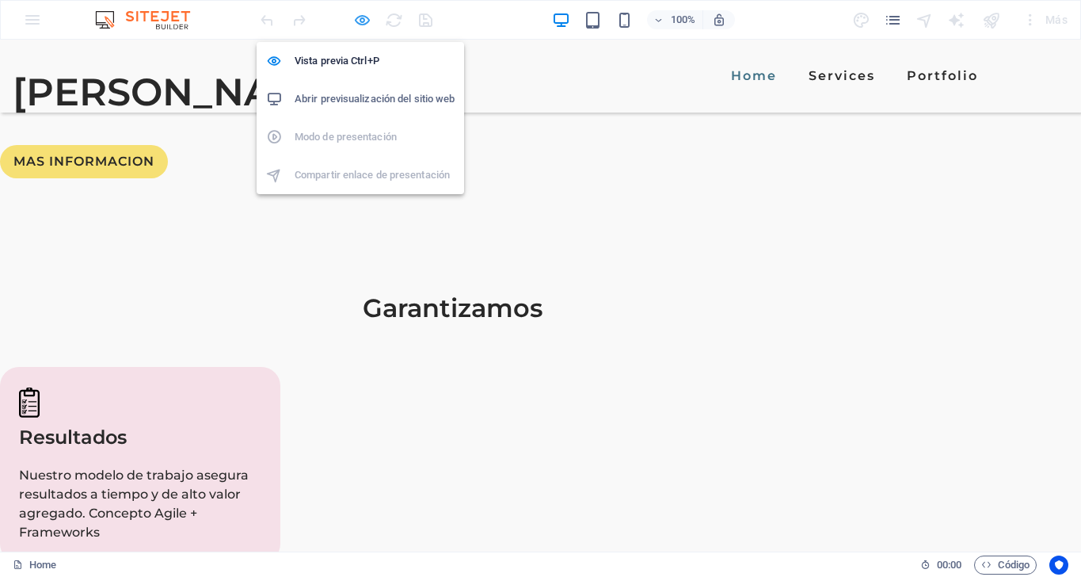
click at [360, 27] on icon "button" at bounding box center [362, 20] width 18 height 18
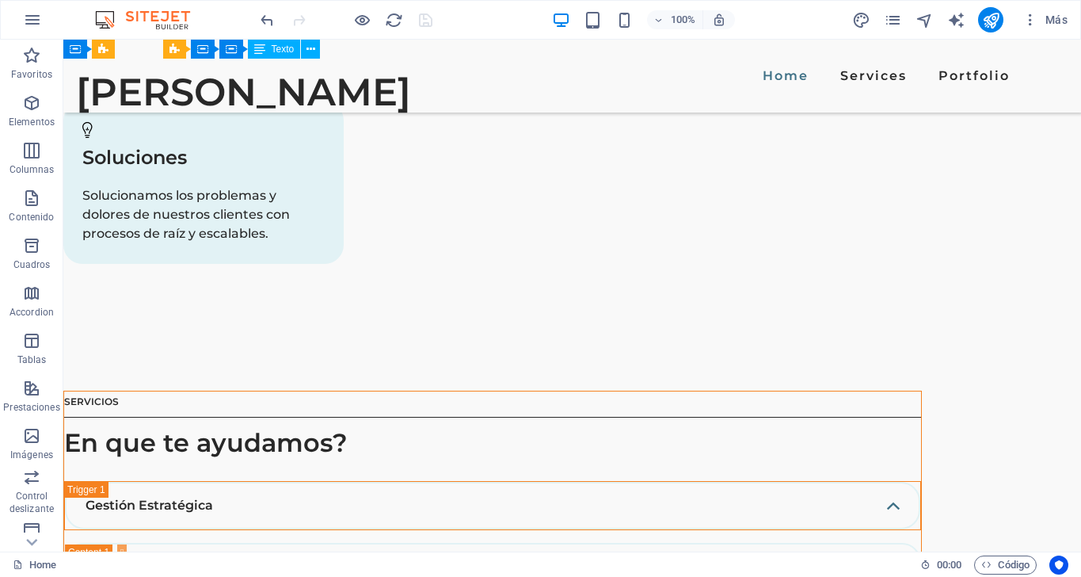
scroll to position [3240, 0]
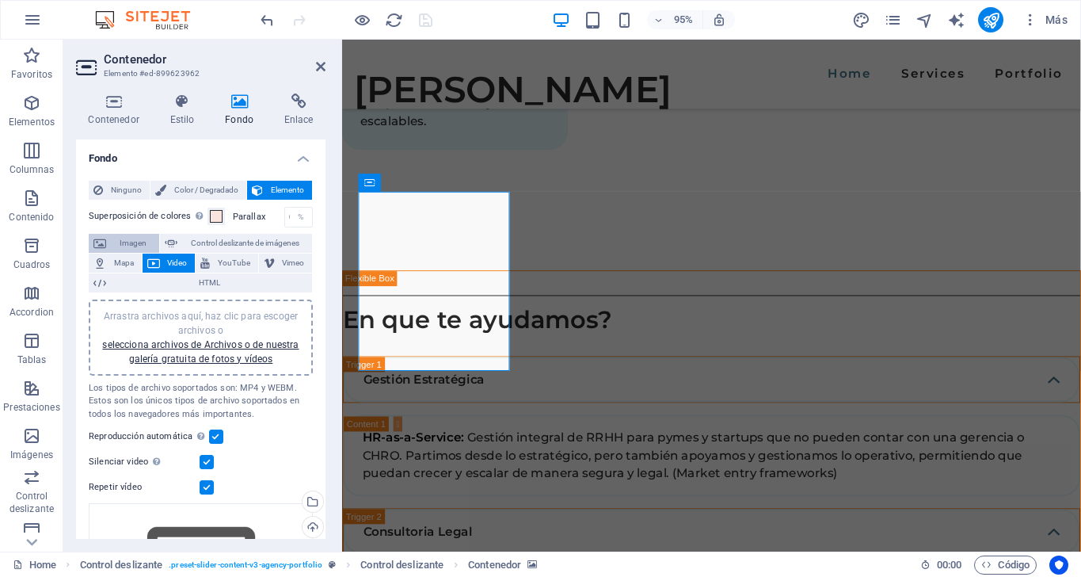
click at [113, 238] on span "Imagen" at bounding box center [133, 243] width 44 height 19
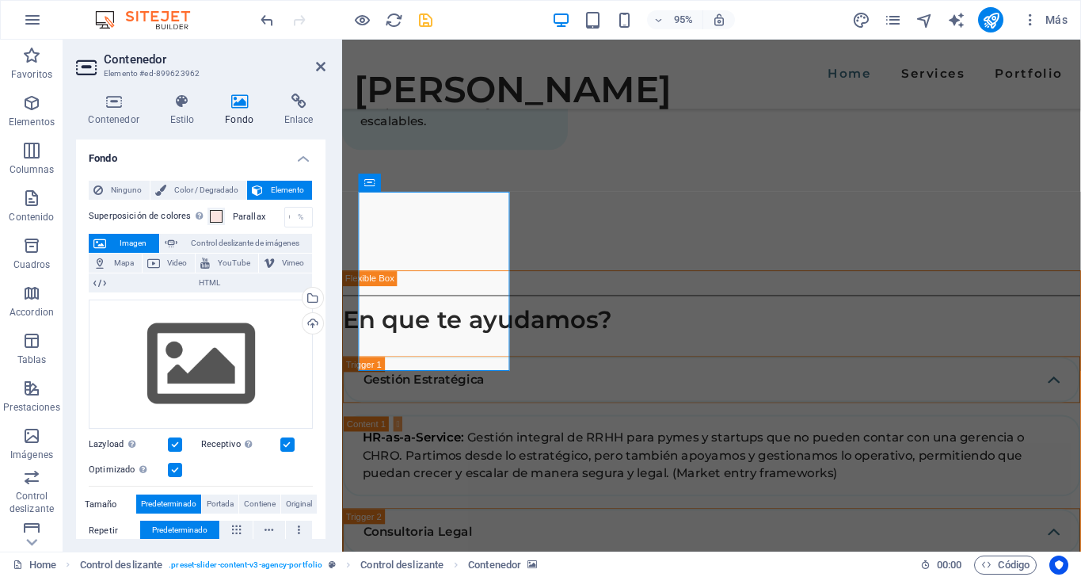
scroll to position [0, 0]
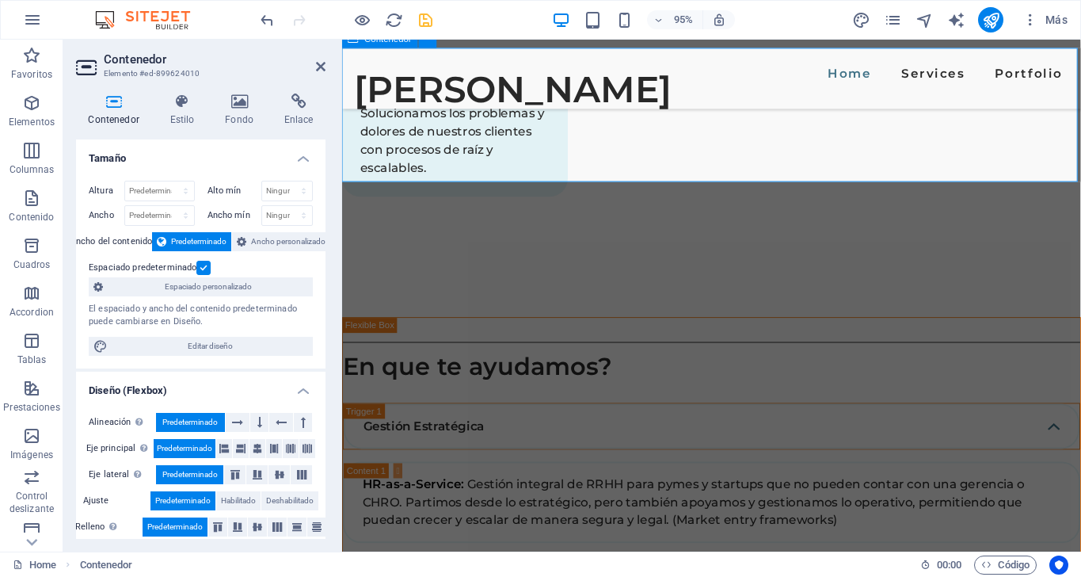
scroll to position [3284, 0]
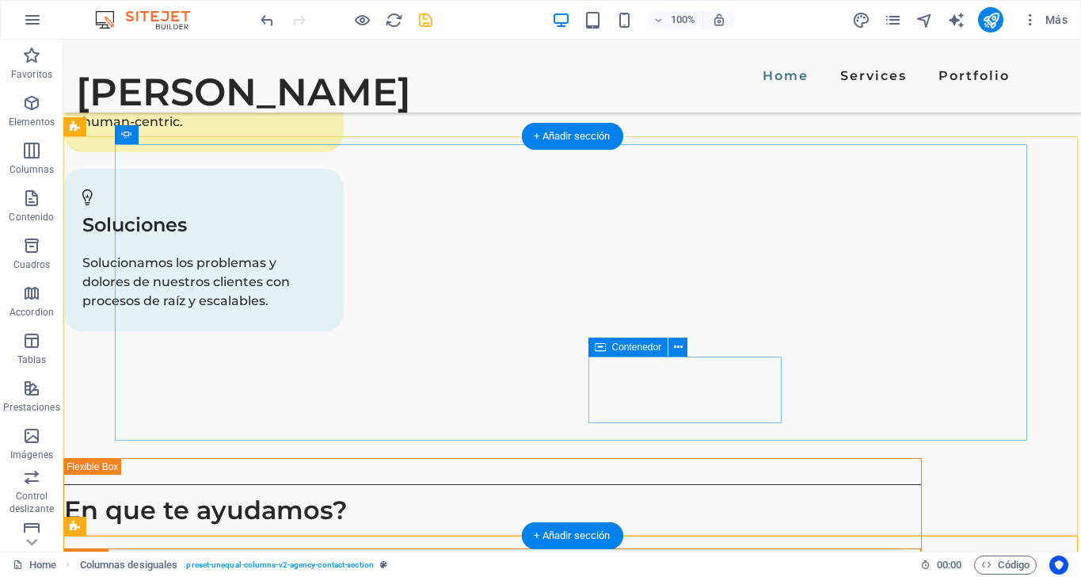
scroll to position [3178, 0]
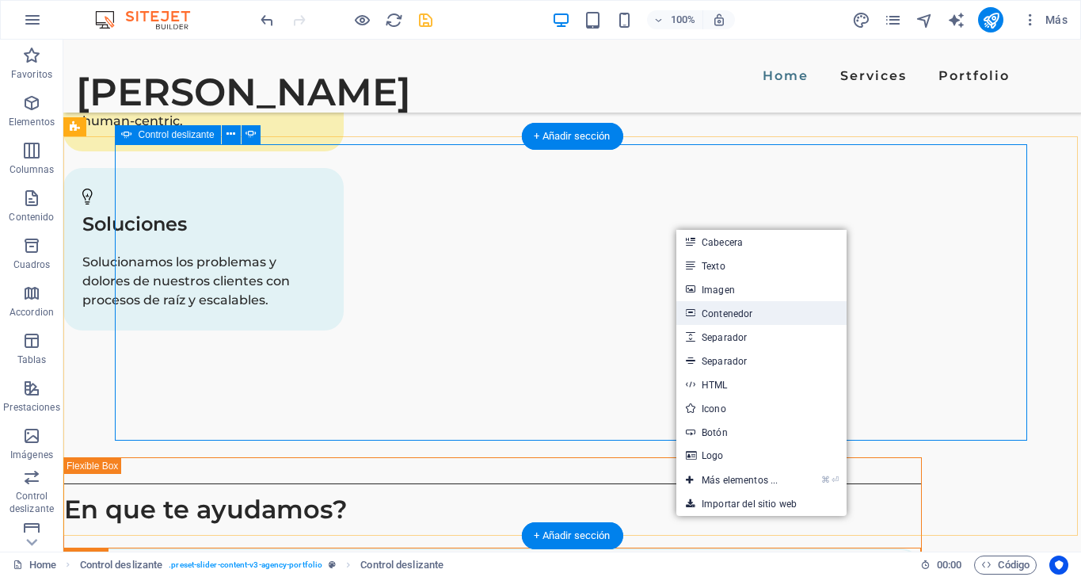
click at [733, 311] on link "Contenedor" at bounding box center [761, 313] width 170 height 24
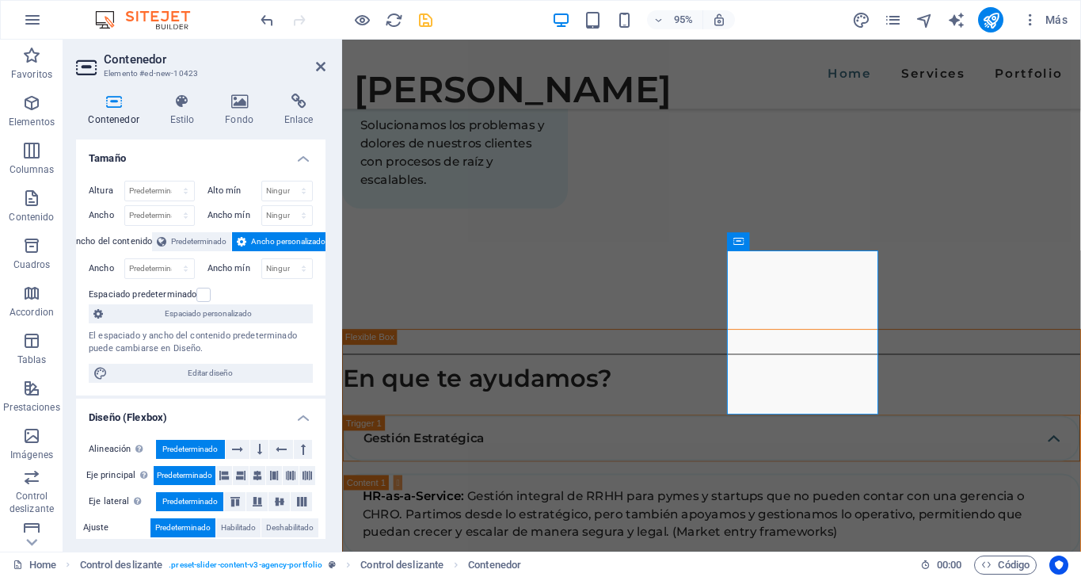
scroll to position [0, 0]
click at [183, 105] on icon at bounding box center [182, 101] width 49 height 16
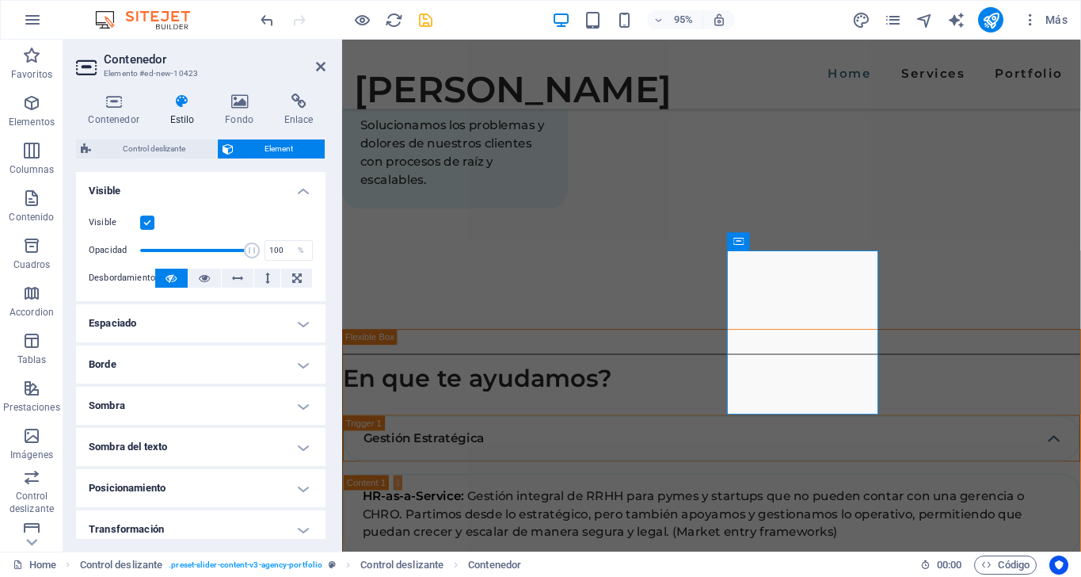
drag, startPoint x: 238, startPoint y: 112, endPoint x: 257, endPoint y: 139, distance: 31.9
click at [238, 112] on h4 "Fondo" at bounding box center [242, 109] width 59 height 33
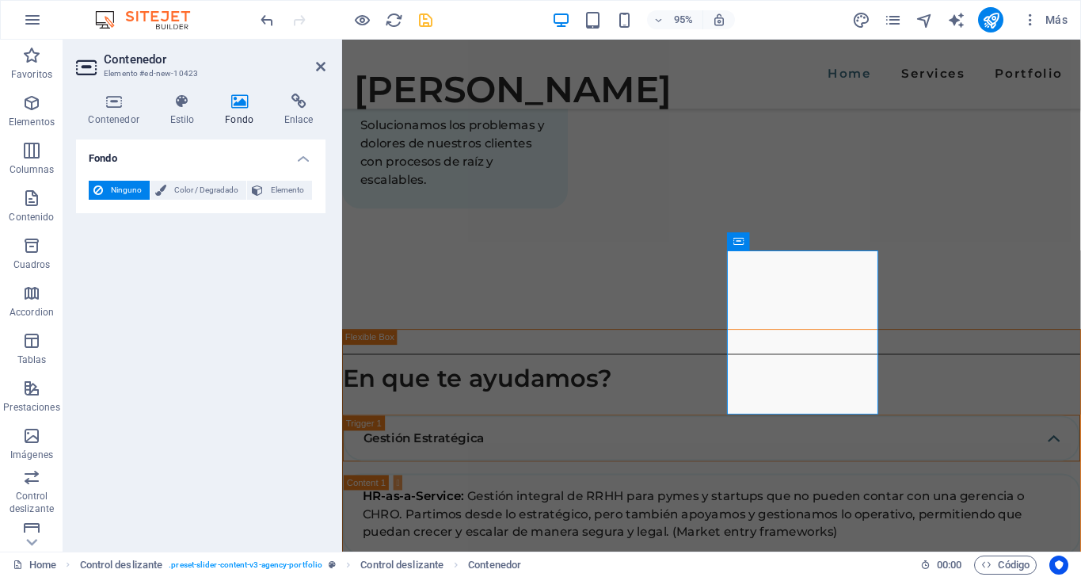
click at [278, 204] on div "Ninguno Color / Degradado Elemento Estirar fondo a ancho completo Superposición…" at bounding box center [200, 190] width 249 height 45
click at [278, 195] on span "Elemento" at bounding box center [288, 190] width 40 height 19
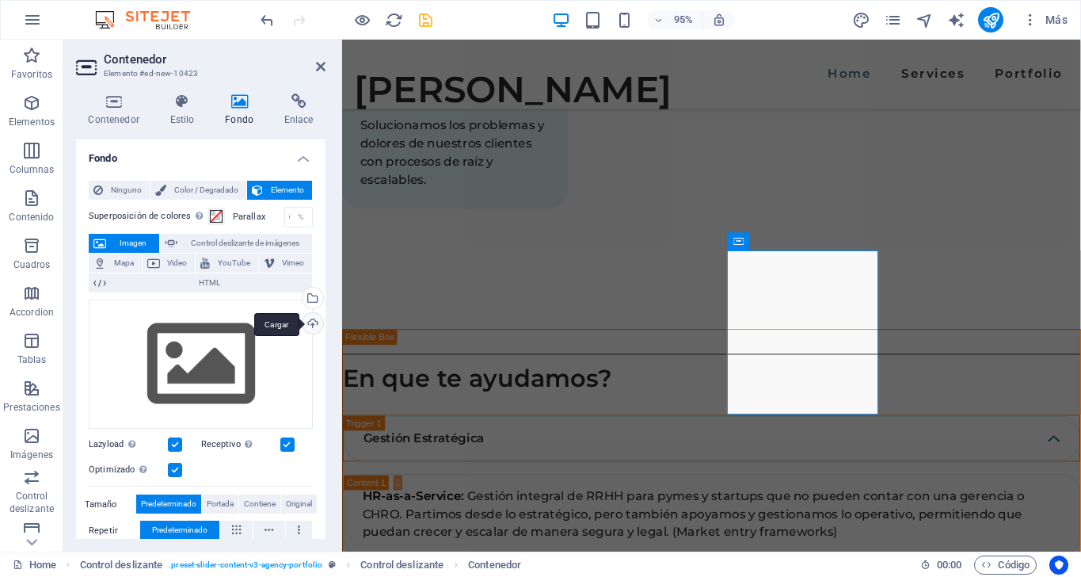
click at [308, 323] on div "Cargar" at bounding box center [311, 325] width 24 height 24
click at [158, 263] on icon at bounding box center [153, 262] width 13 height 19
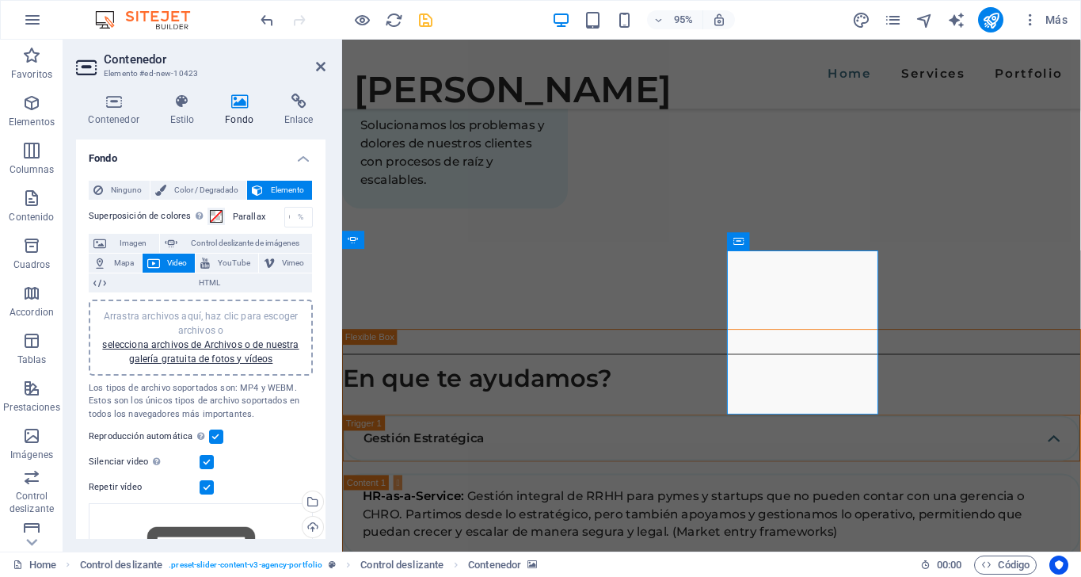
click at [228, 307] on div "Arrastra archivos aquí, haz clic para escoger archivos o selecciona archivos de…" at bounding box center [201, 337] width 224 height 76
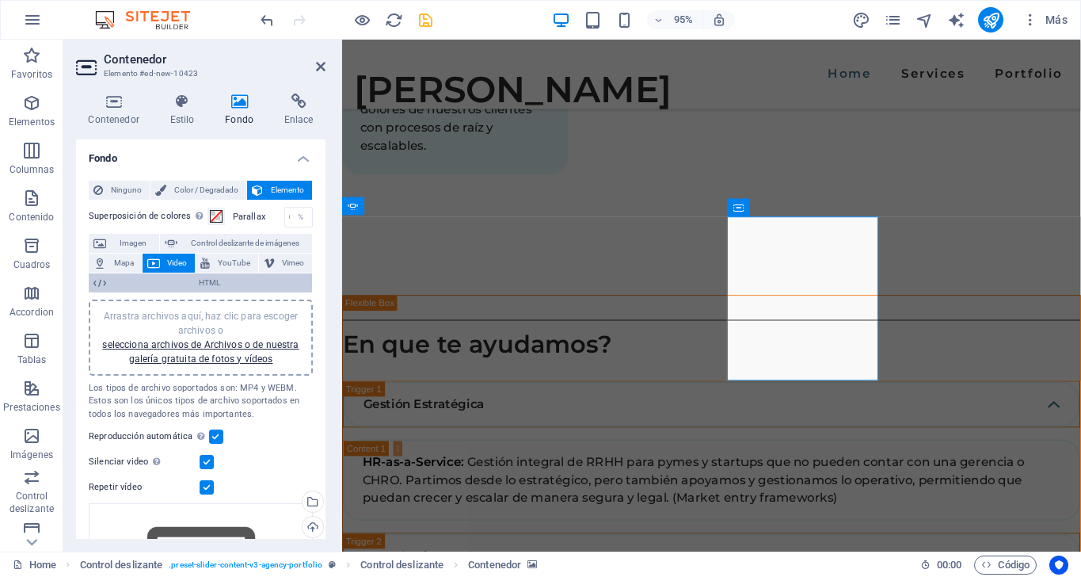
click at [220, 281] on span "HTML" at bounding box center [209, 282] width 196 height 19
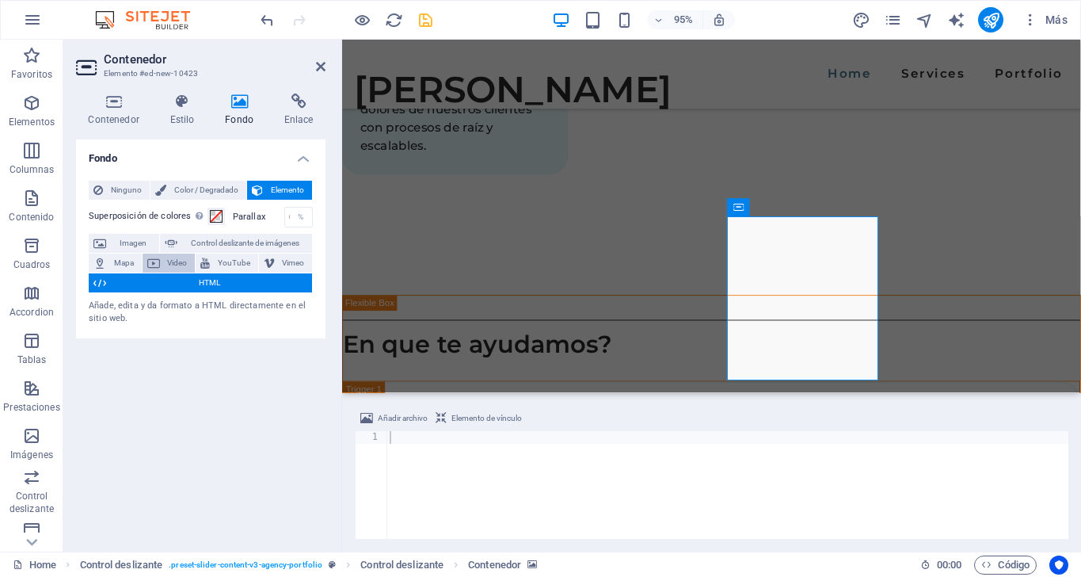
click at [162, 261] on button "Video" at bounding box center [169, 262] width 53 height 19
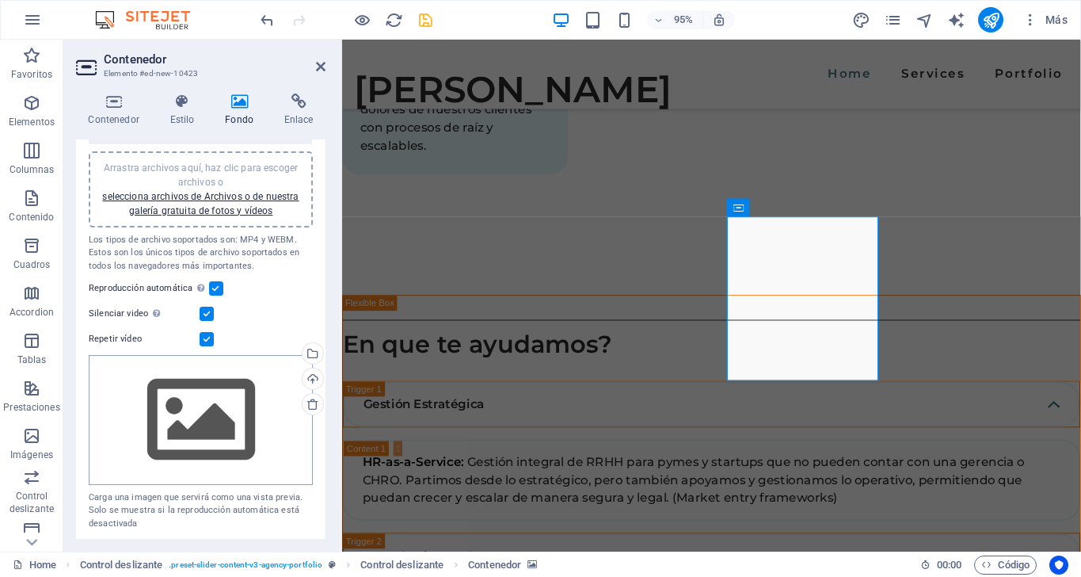
scroll to position [147, 0]
click at [308, 379] on div "Cargar" at bounding box center [311, 381] width 24 height 24
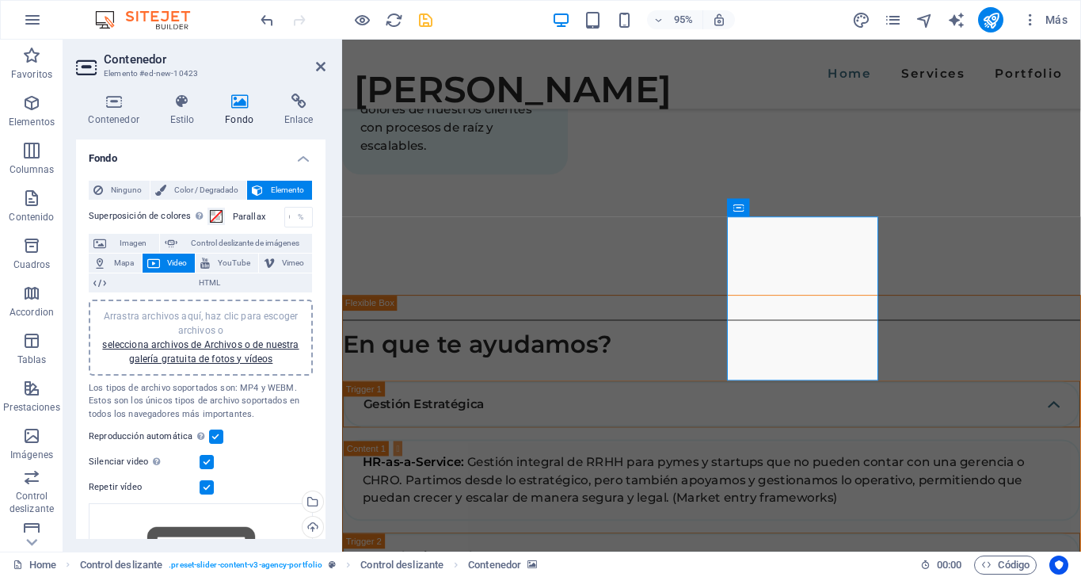
scroll to position [0, 0]
click at [209, 325] on span "Arrastra archivos aquí, haz clic para escoger archivos o selecciona archivos de…" at bounding box center [200, 337] width 196 height 54
click at [222, 347] on link "selecciona archivos de Archivos o de nuestra galería gratuita de fotos y vídeos" at bounding box center [200, 351] width 196 height 25
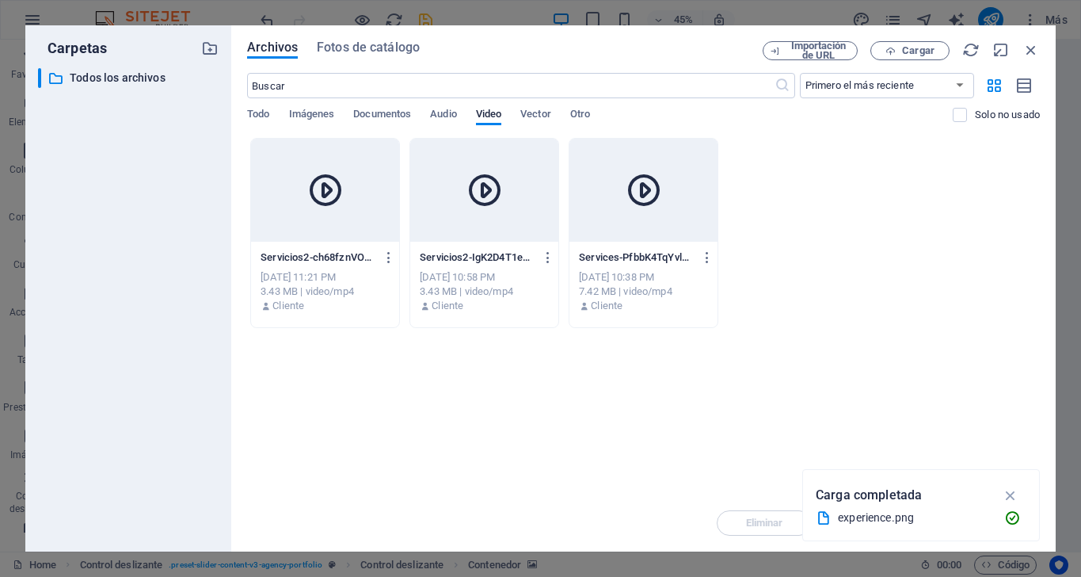
click at [502, 162] on div at bounding box center [484, 190] width 148 height 103
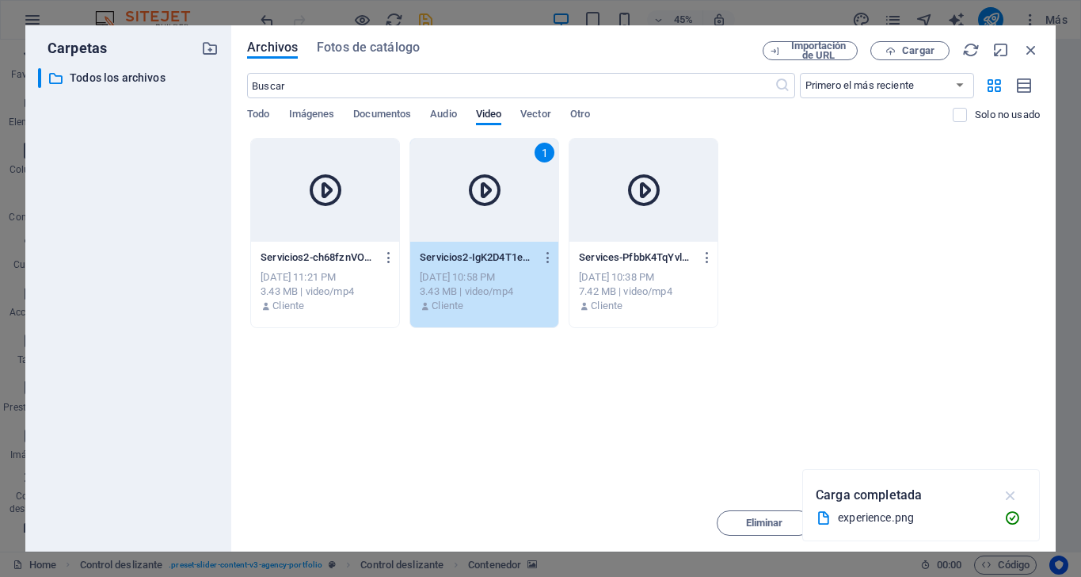
click at [1011, 495] on icon "button" at bounding box center [1011, 494] width 18 height 17
click at [1003, 527] on span "Insertar" at bounding box center [992, 523] width 37 height 10
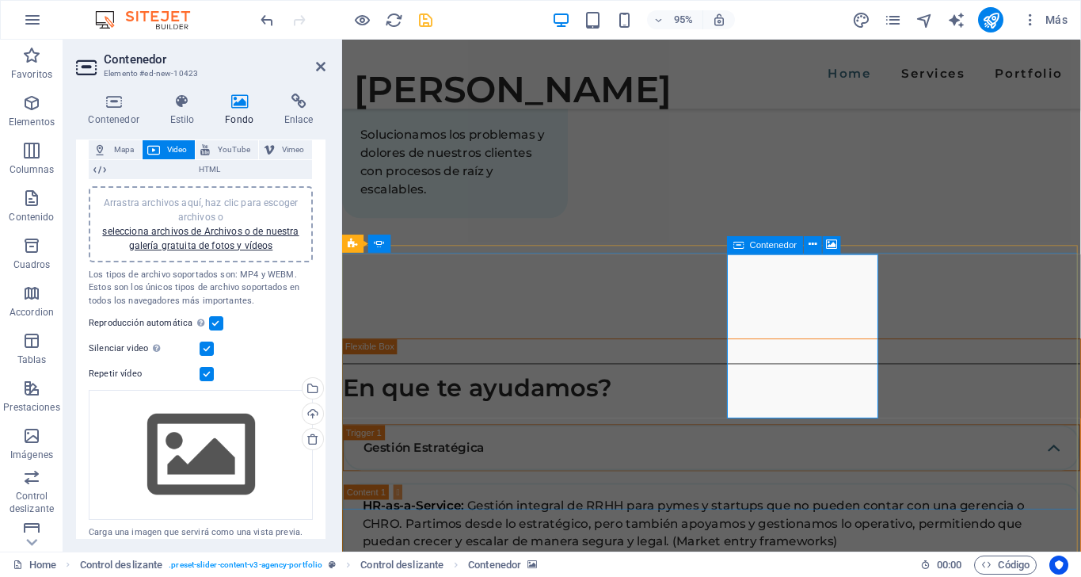
scroll to position [3167, 0]
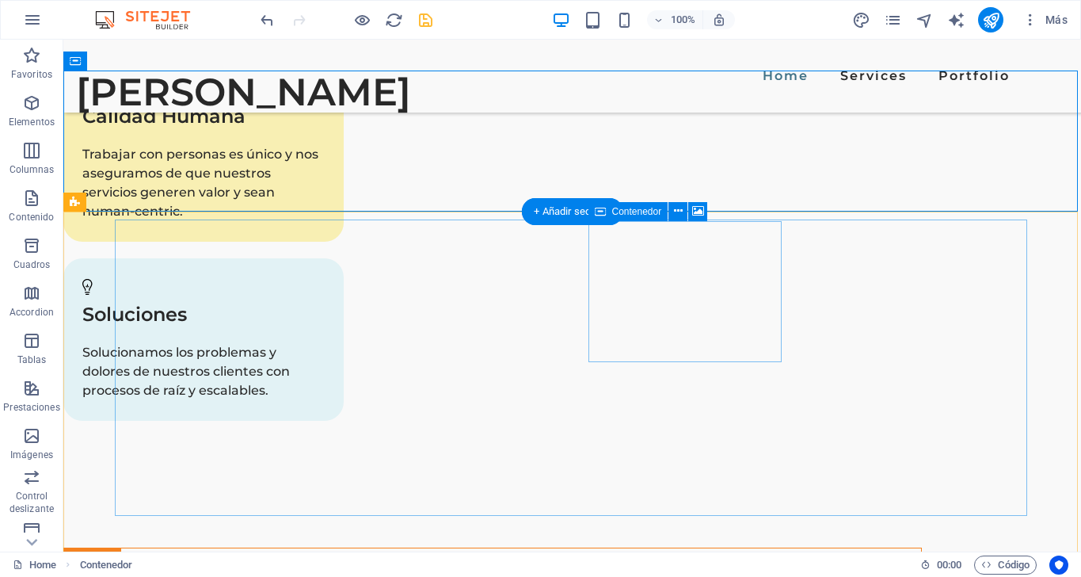
scroll to position [3086, 0]
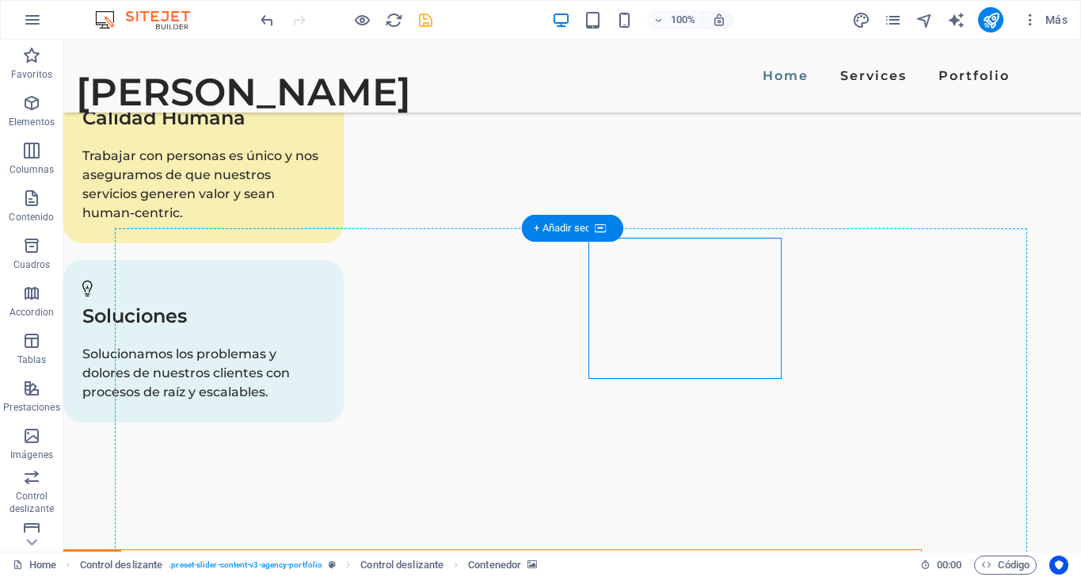
drag, startPoint x: 663, startPoint y: 356, endPoint x: 667, endPoint y: 429, distance: 73.0
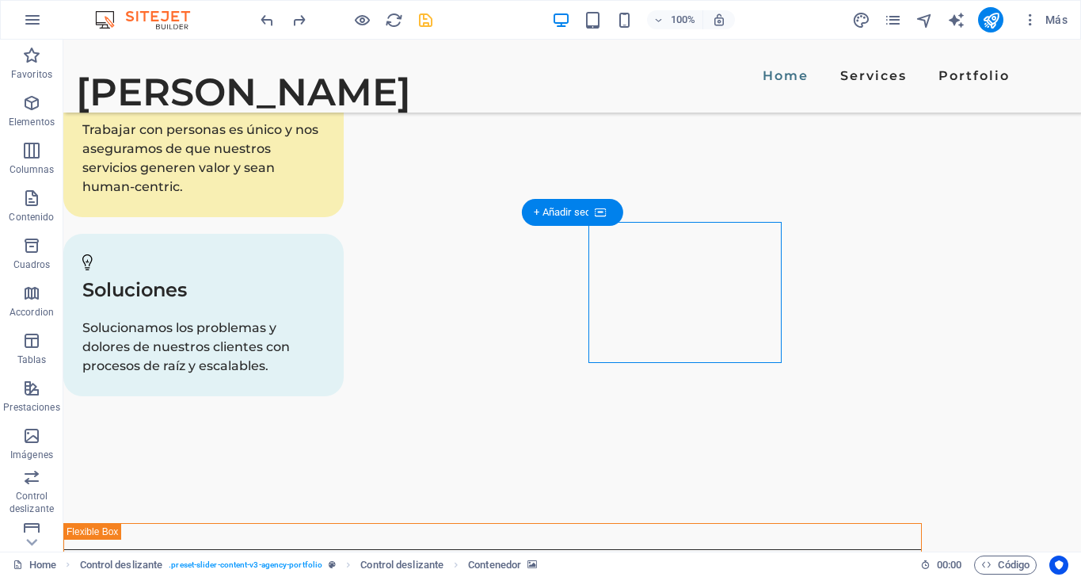
scroll to position [3086, 0]
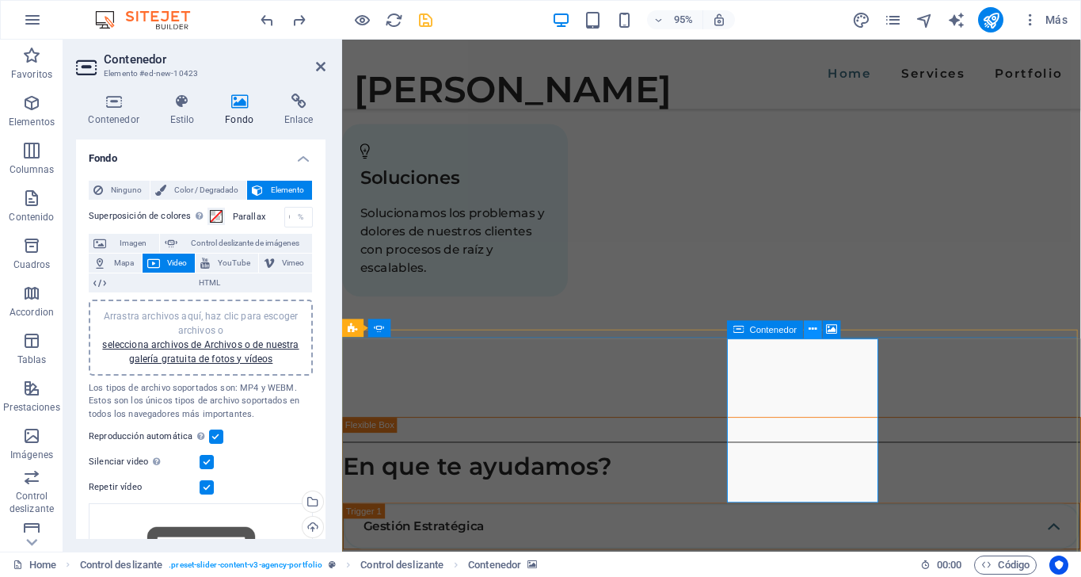
click at [814, 330] on icon at bounding box center [813, 329] width 8 height 16
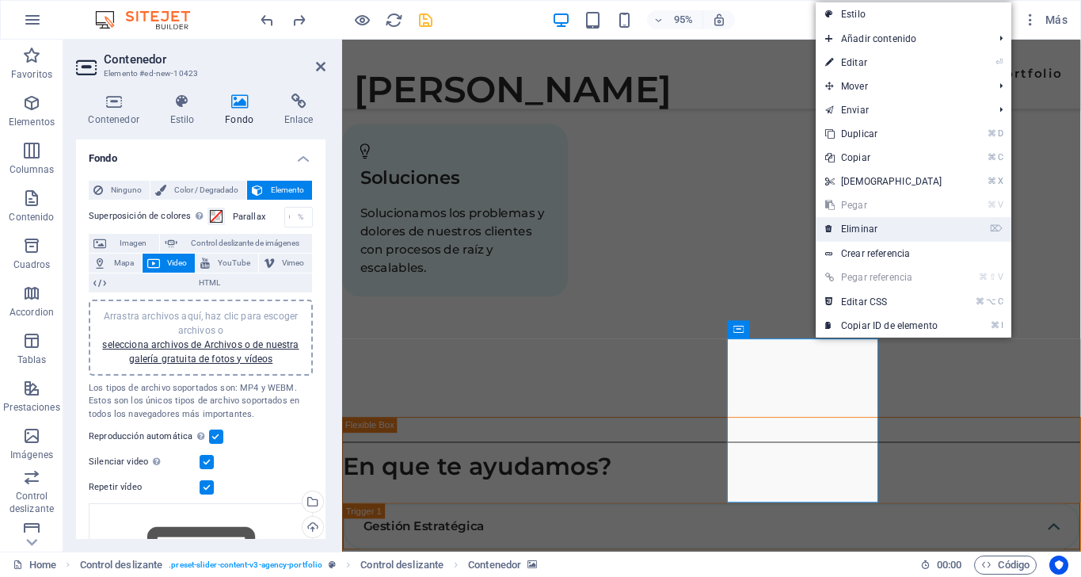
click at [856, 230] on link "⌦ Eliminar" at bounding box center [884, 229] width 136 height 24
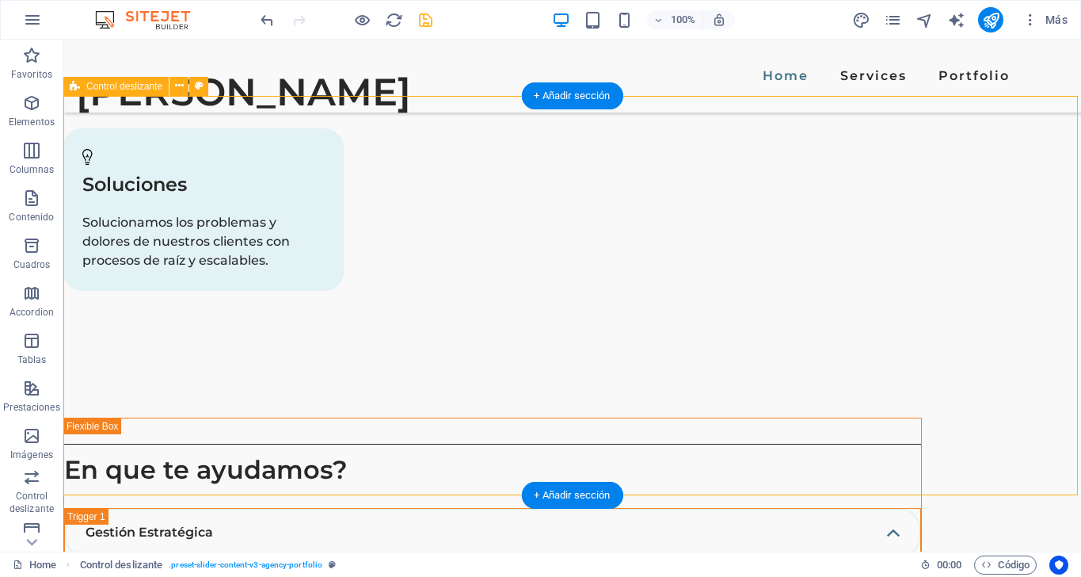
scroll to position [3219, 0]
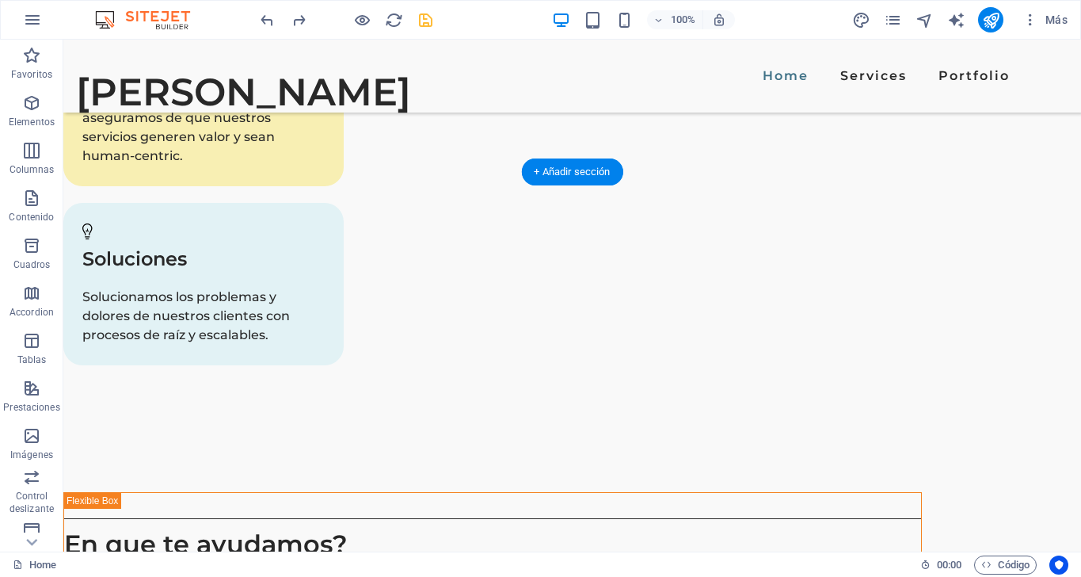
scroll to position [3141, 0]
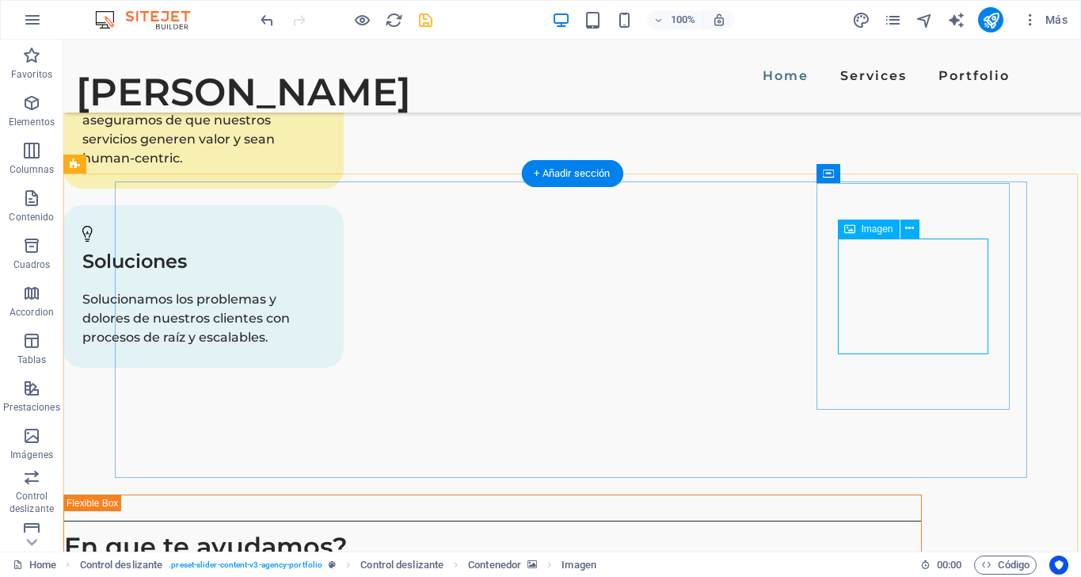
click at [863, 233] on span "Imagen" at bounding box center [878, 229] width 32 height 10
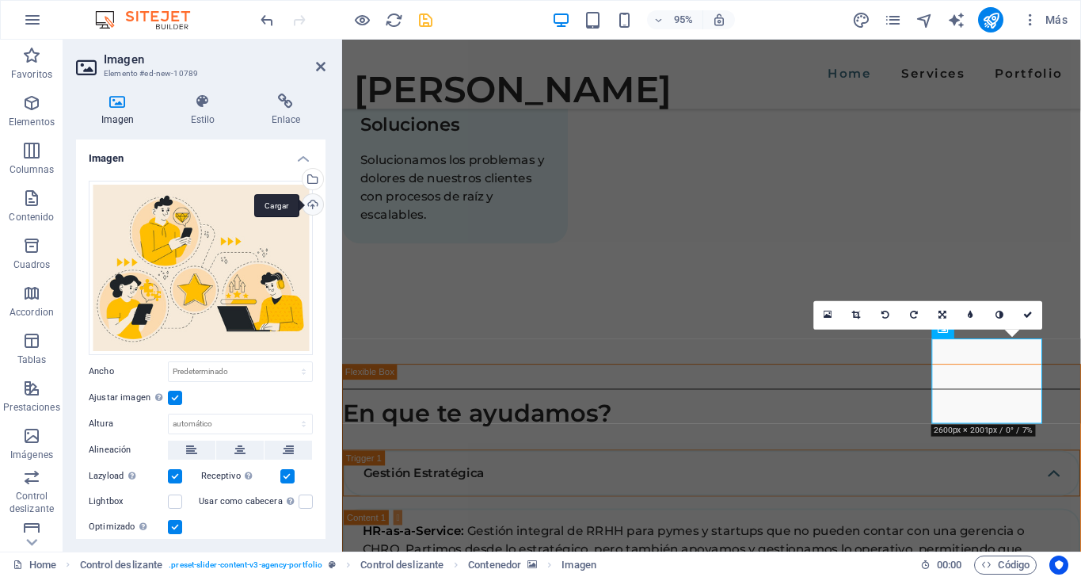
click at [310, 202] on div "Cargar" at bounding box center [311, 206] width 24 height 24
click at [304, 157] on h4 "Imagen" at bounding box center [200, 153] width 249 height 29
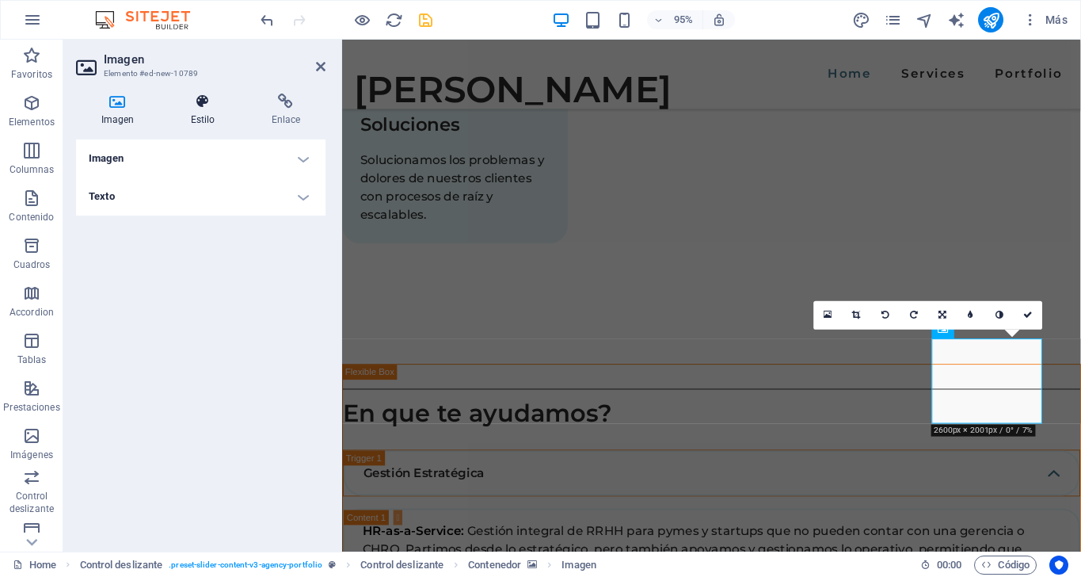
click at [189, 99] on icon at bounding box center [203, 101] width 74 height 16
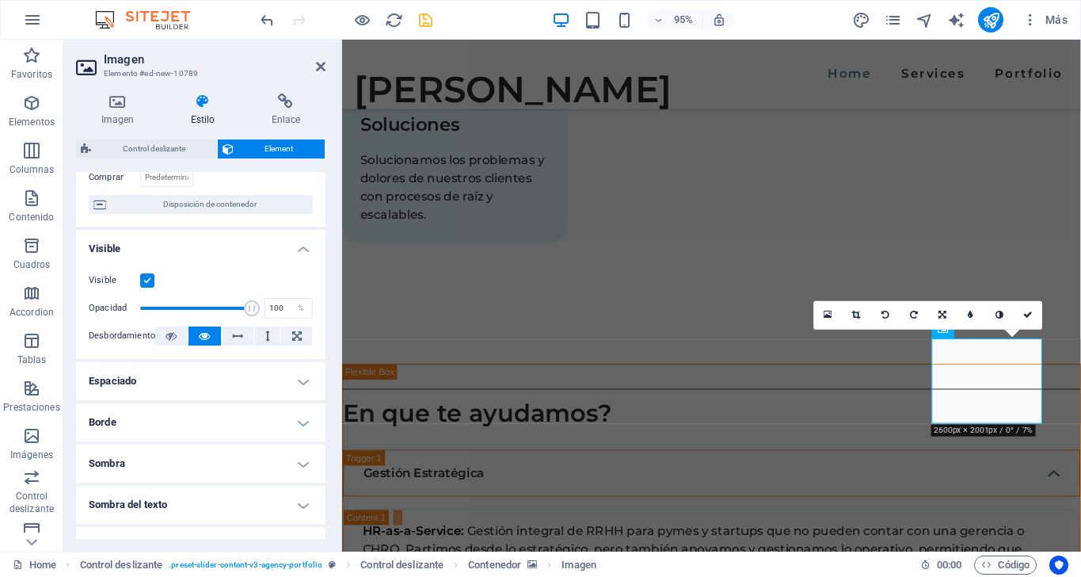
scroll to position [126, 0]
drag, startPoint x: 1030, startPoint y: 310, endPoint x: 965, endPoint y: 271, distance: 76.1
click at [1030, 310] on icon at bounding box center [1029, 314] width 10 height 9
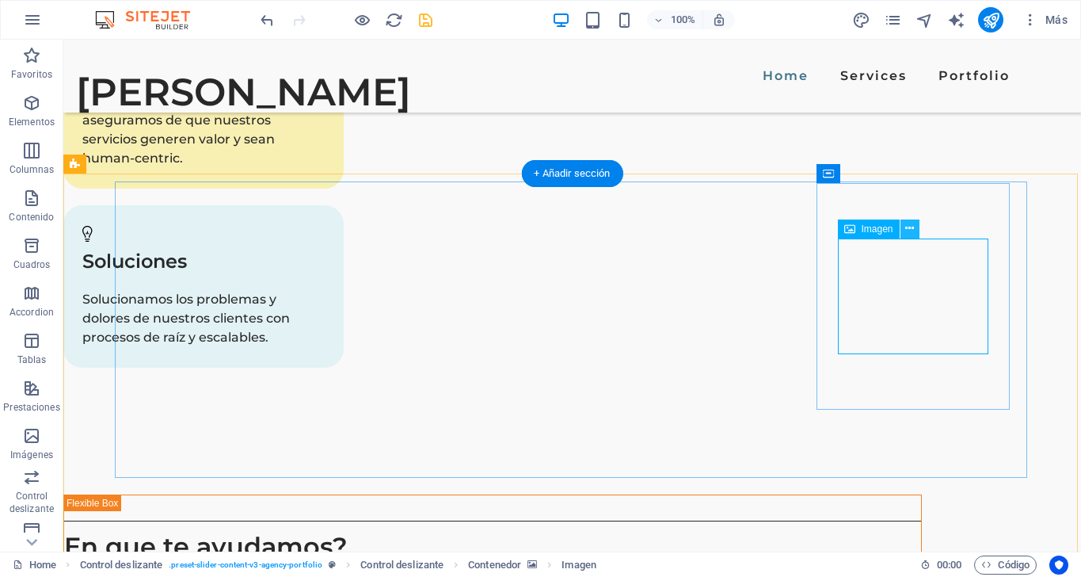
click at [911, 225] on icon at bounding box center [909, 228] width 9 height 17
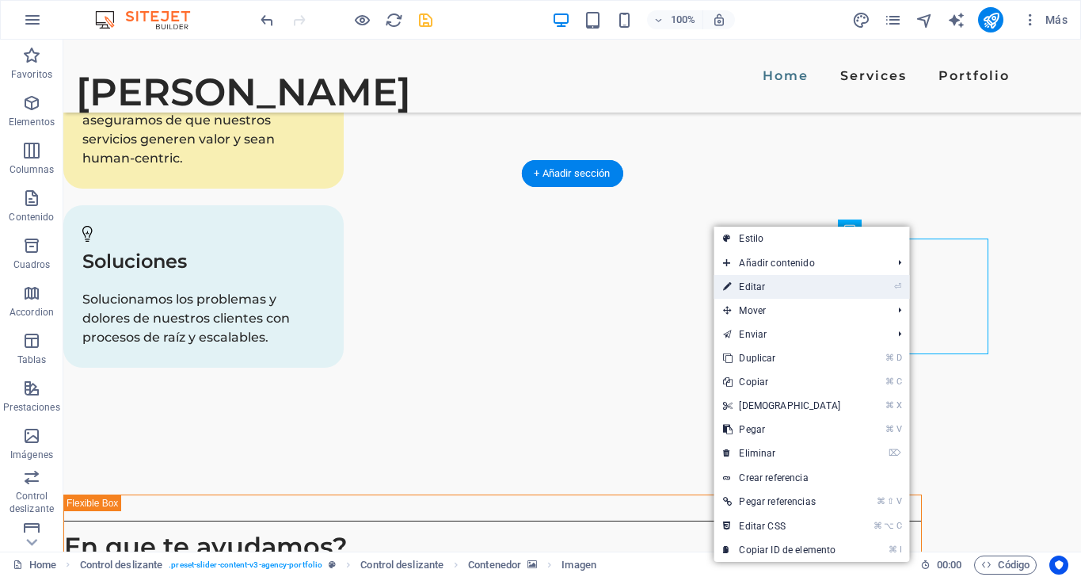
click at [757, 285] on link "⏎ Editar" at bounding box center [782, 287] width 136 height 24
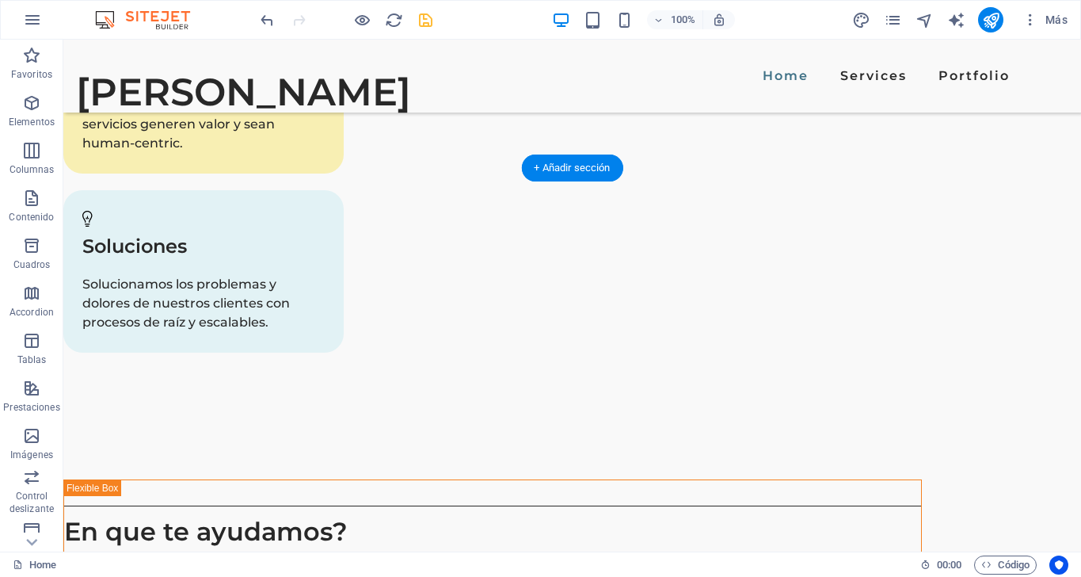
scroll to position [3146, 0]
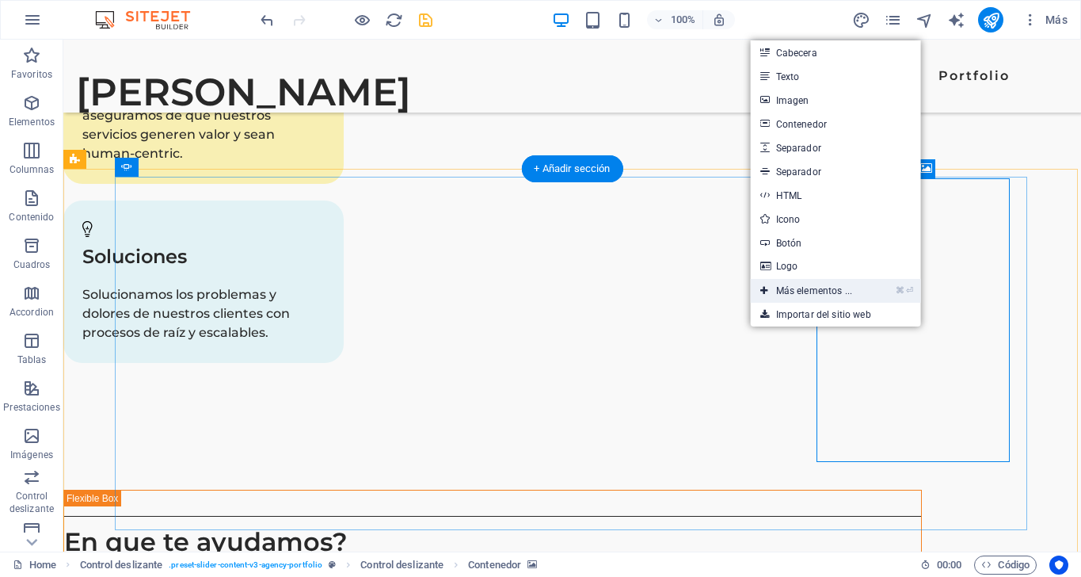
click at [821, 281] on link "⌘ ⏎ Más elementos ..." at bounding box center [806, 291] width 111 height 24
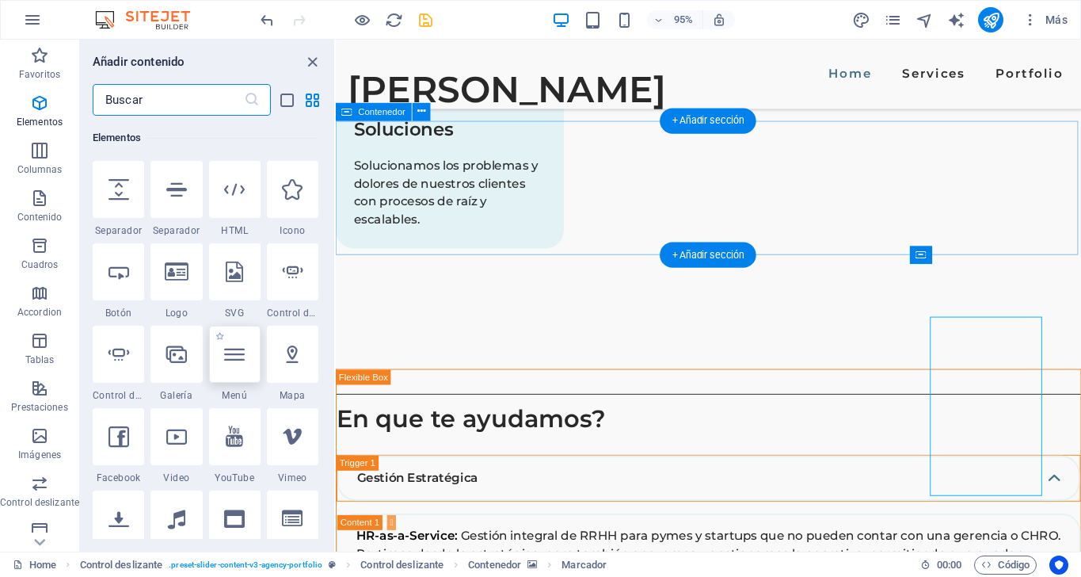
scroll to position [416, 0]
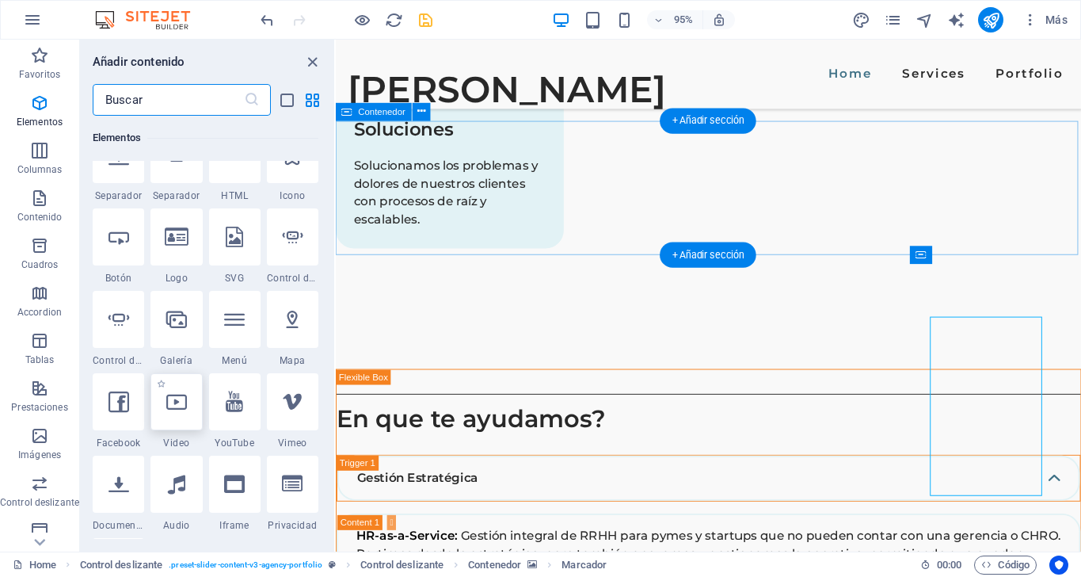
click at [182, 428] on div at bounding box center [175, 401] width 51 height 57
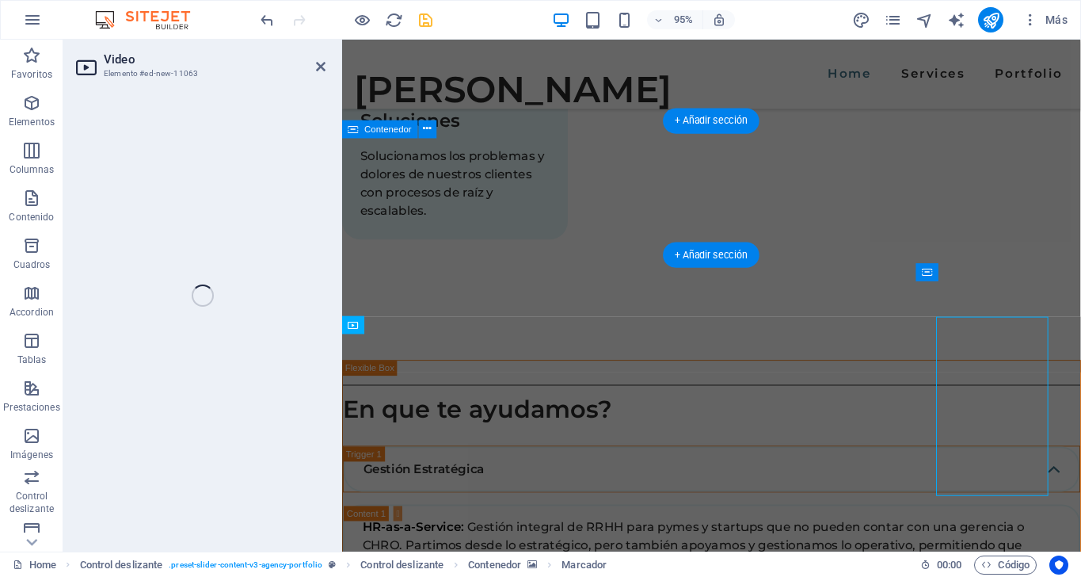
select select "%"
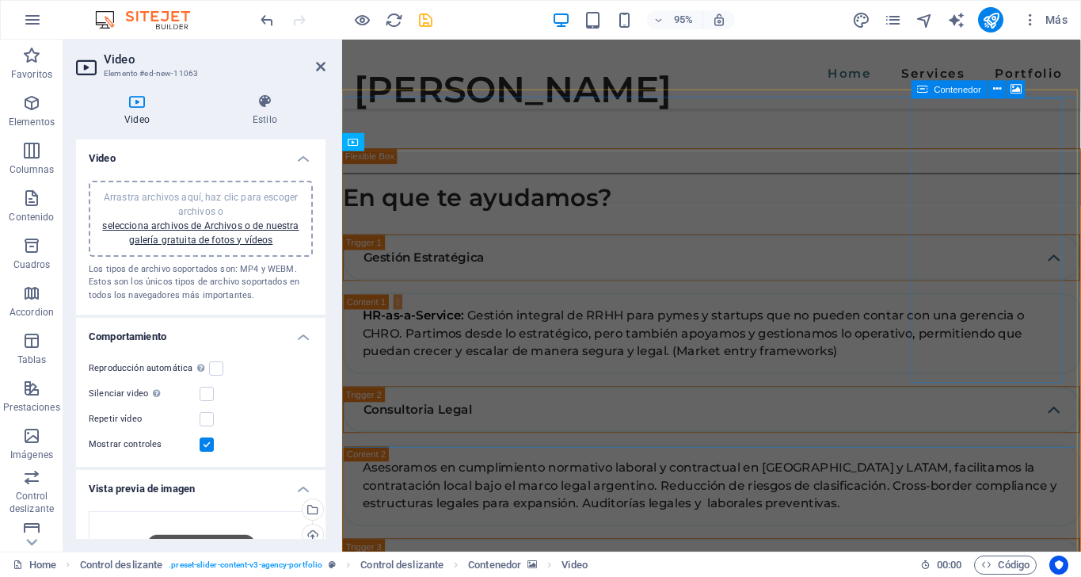
scroll to position [3372, 0]
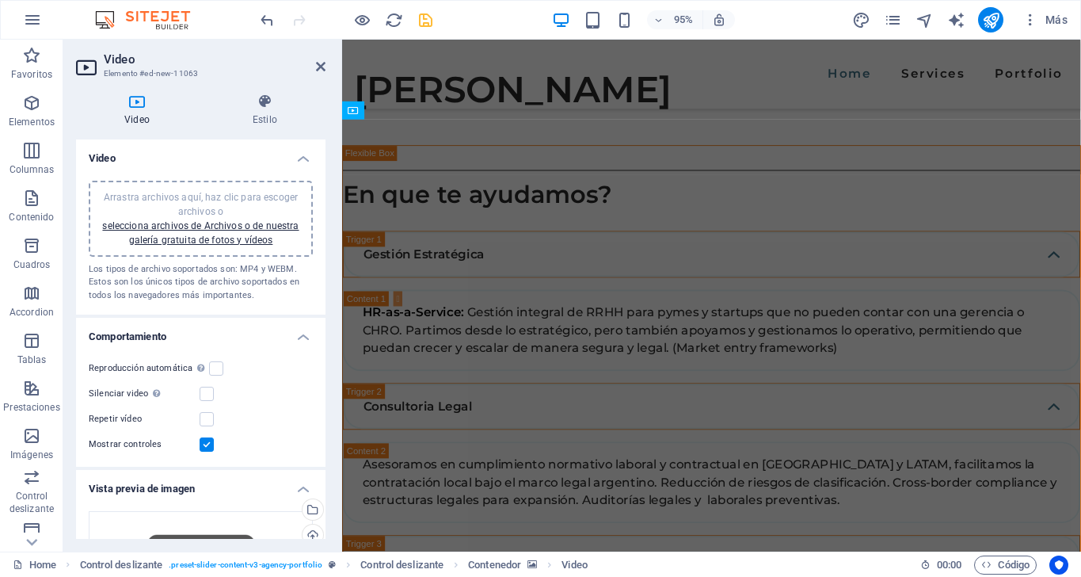
click at [225, 364] on div "Reproducción automática La reproducción automática solo está disponible si sile…" at bounding box center [201, 368] width 224 height 19
click at [216, 365] on label at bounding box center [216, 368] width 14 height 14
click at [0, 0] on input "Reproducción automática La reproducción automática solo está disponible si sile…" at bounding box center [0, 0] width 0 height 0
click at [322, 67] on icon at bounding box center [321, 66] width 10 height 13
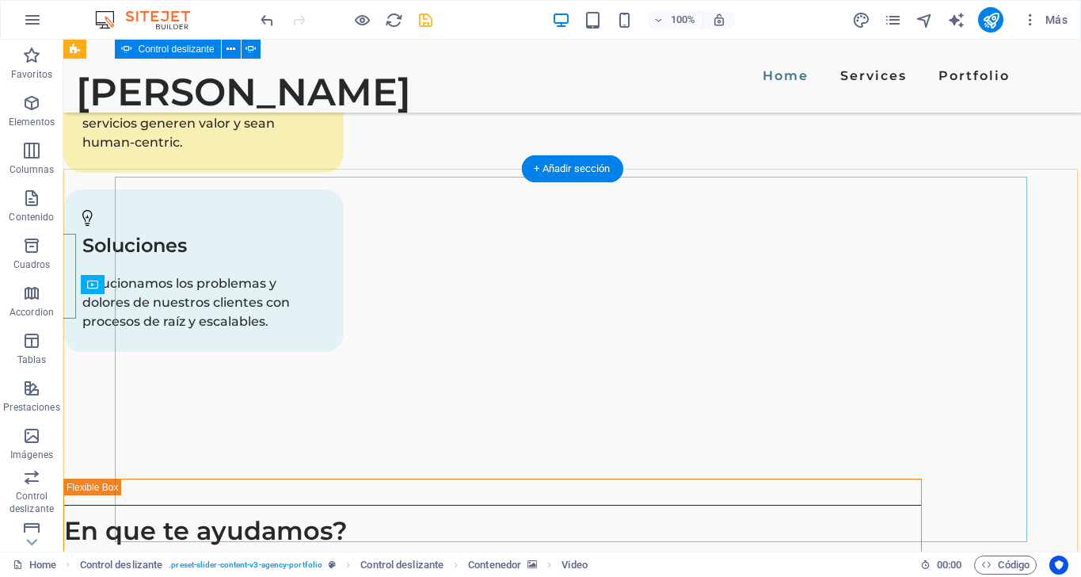
scroll to position [3136, 0]
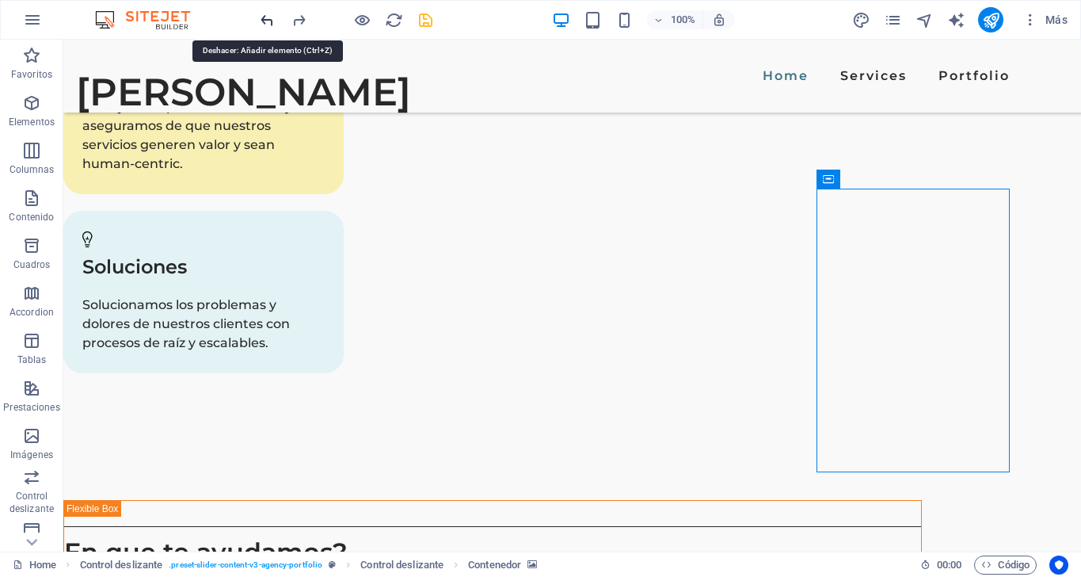
click at [264, 14] on icon "undo" at bounding box center [267, 20] width 18 height 18
click at [267, 17] on icon "undo" at bounding box center [267, 20] width 18 height 18
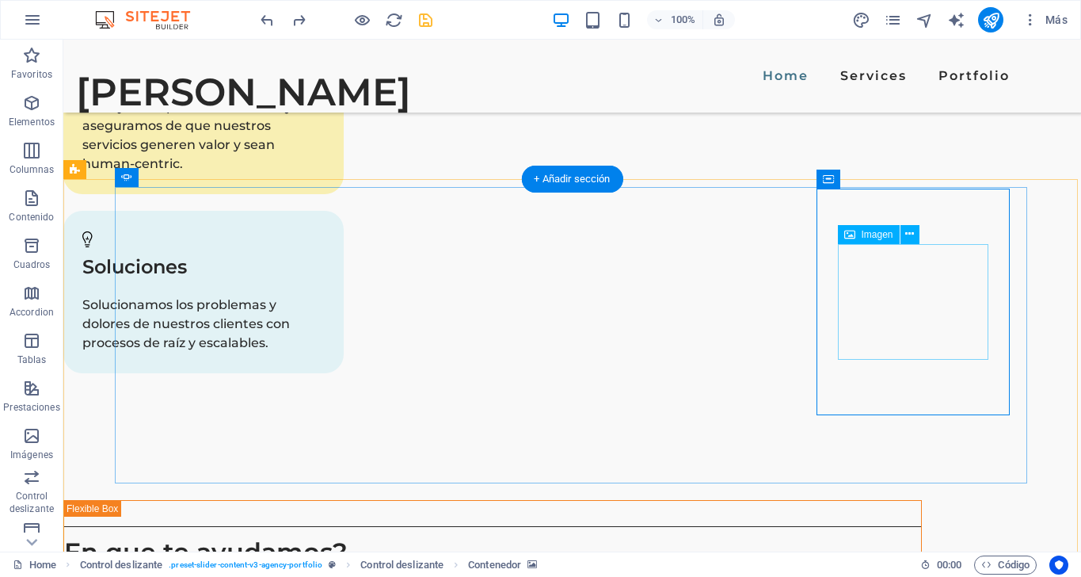
click at [869, 238] on span "Imagen" at bounding box center [878, 235] width 32 height 10
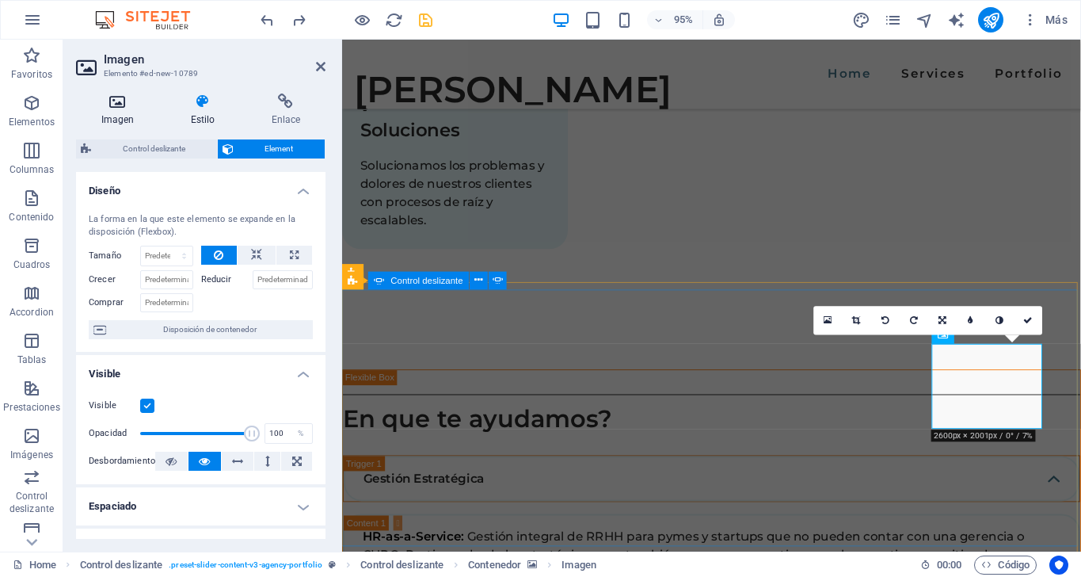
click at [116, 101] on icon at bounding box center [117, 101] width 83 height 16
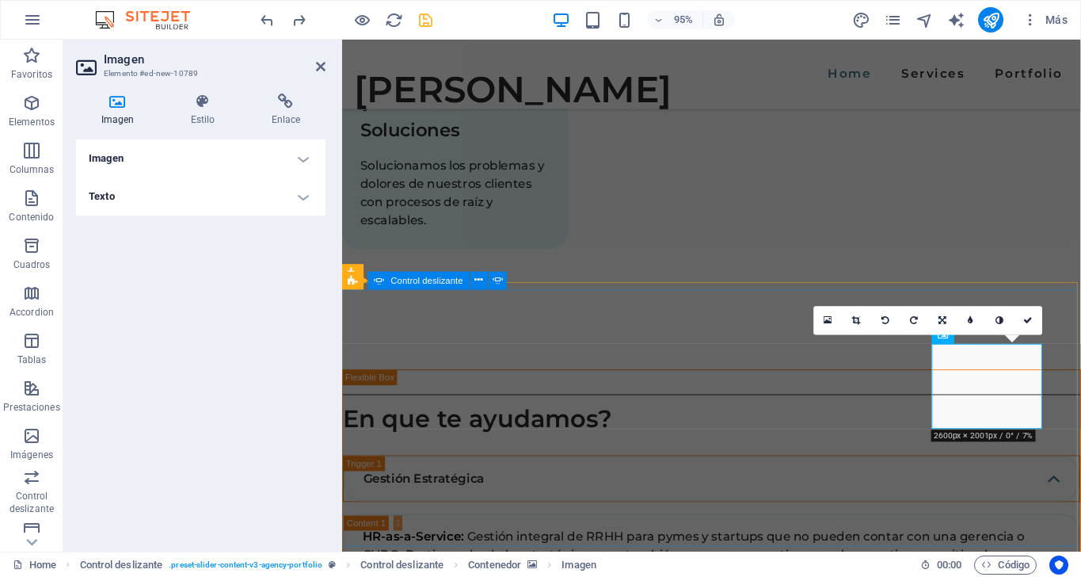
click at [271, 157] on h4 "Imagen" at bounding box center [200, 158] width 249 height 38
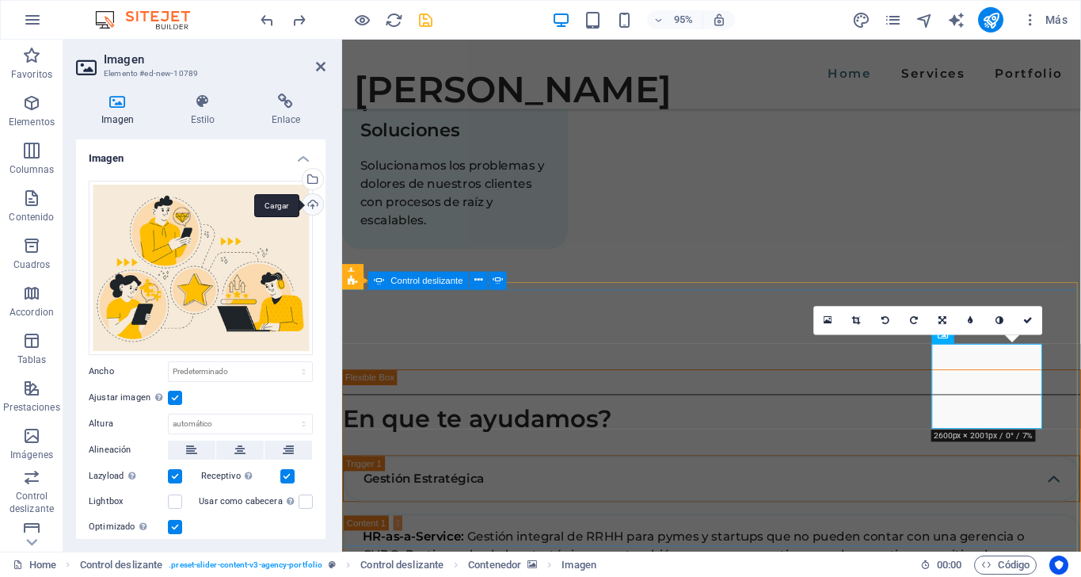
click at [310, 205] on div "Cargar" at bounding box center [311, 206] width 24 height 24
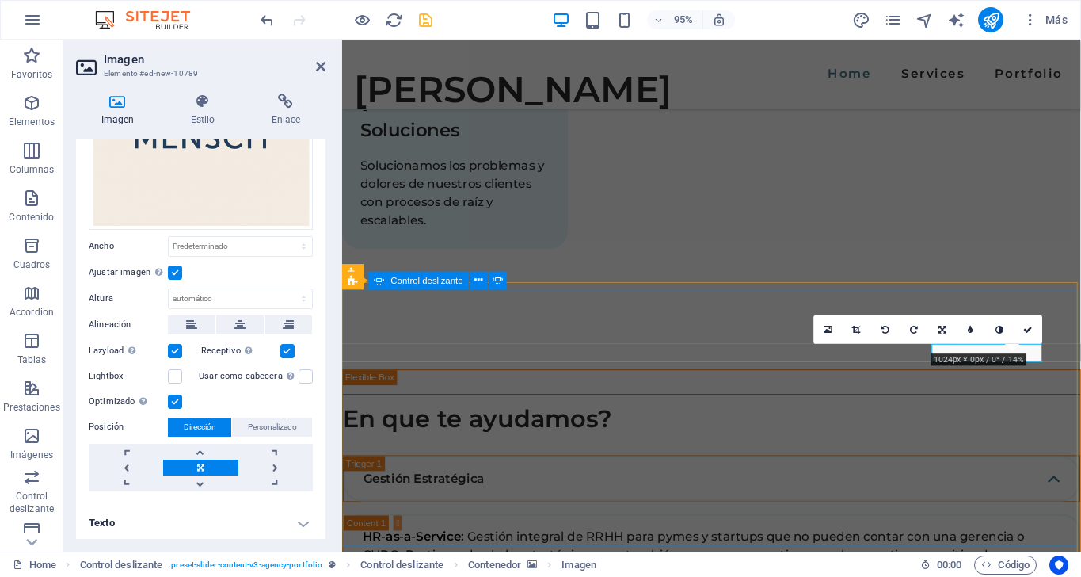
scroll to position [174, 0]
click at [293, 524] on h4 "Texto" at bounding box center [200, 524] width 249 height 38
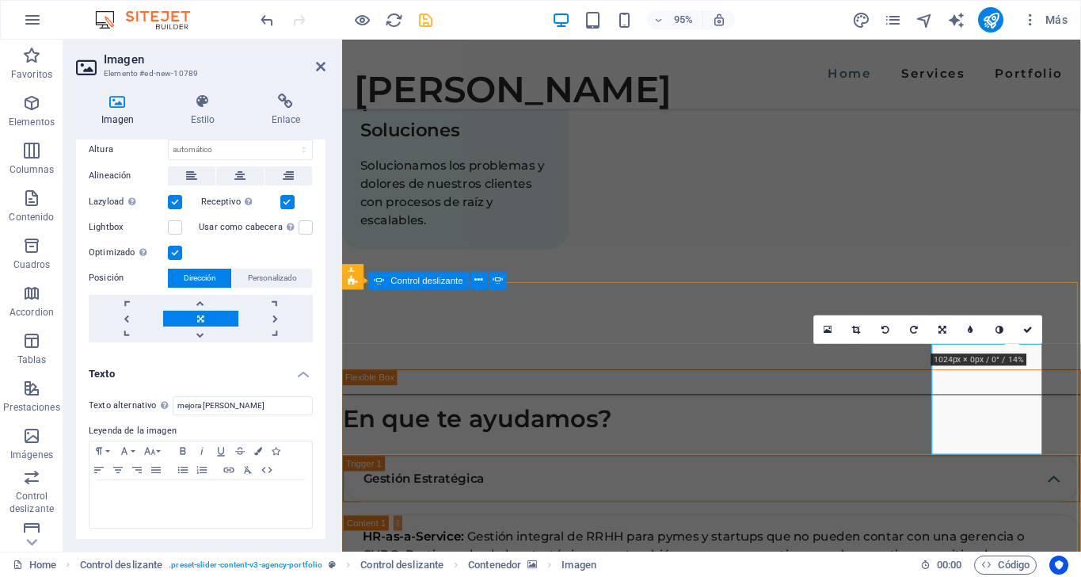
scroll to position [323, 0]
click at [192, 402] on input "mejora [PERSON_NAME]" at bounding box center [243, 406] width 140 height 19
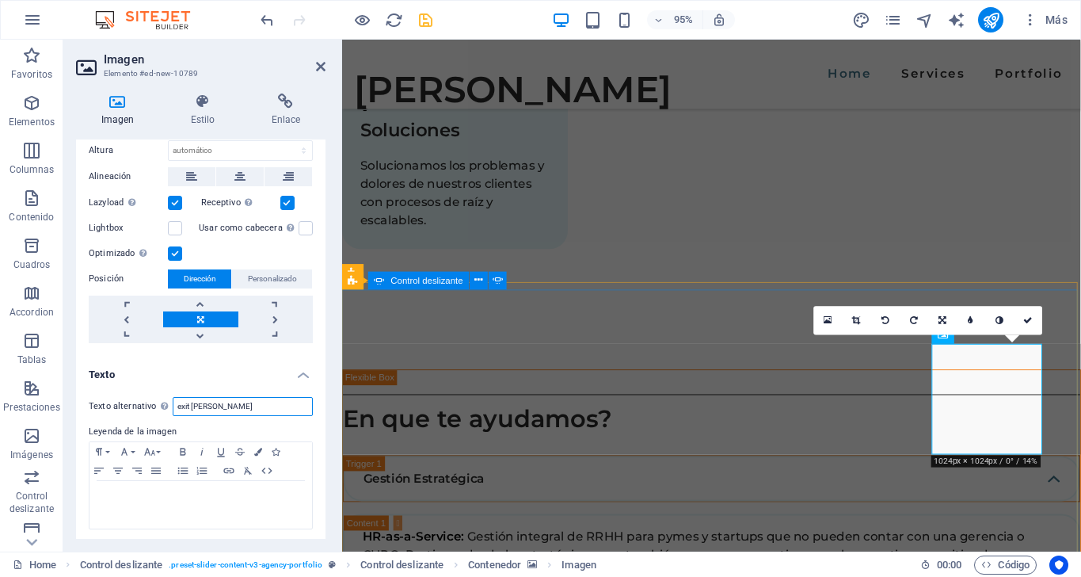
type input "exit [PERSON_NAME]"
drag, startPoint x: 535, startPoint y: 442, endPoint x: 756, endPoint y: 212, distance: 318.7
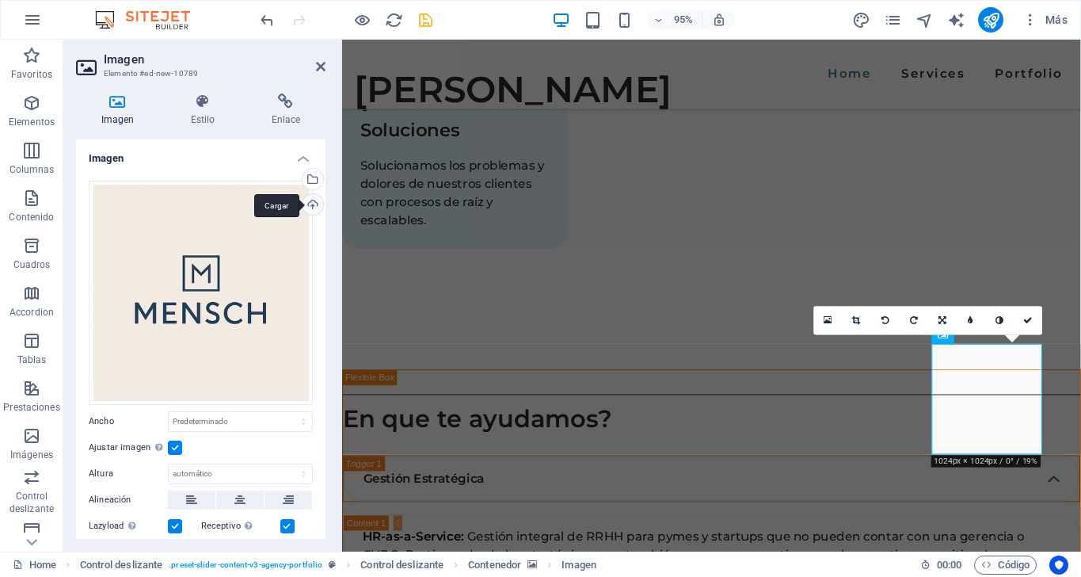
click at [314, 205] on div "Cargar" at bounding box center [311, 206] width 24 height 24
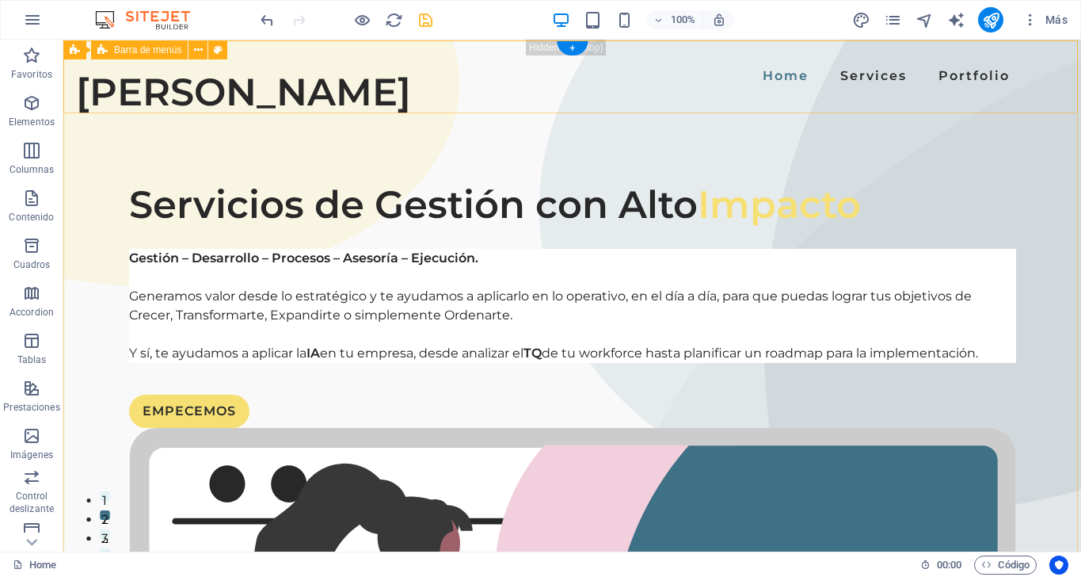
scroll to position [0, 0]
